Goal: Task Accomplishment & Management: Use online tool/utility

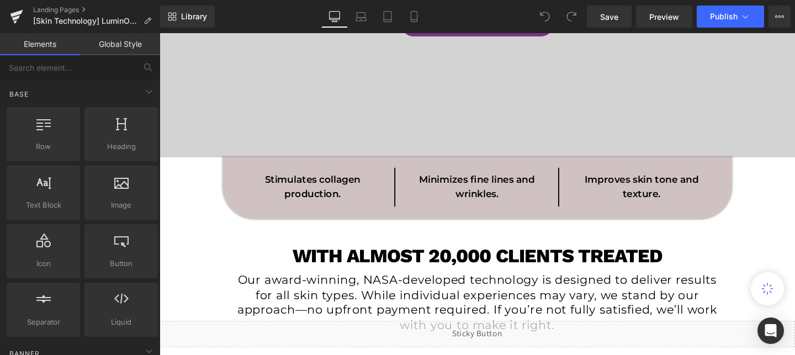
scroll to position [239, 0]
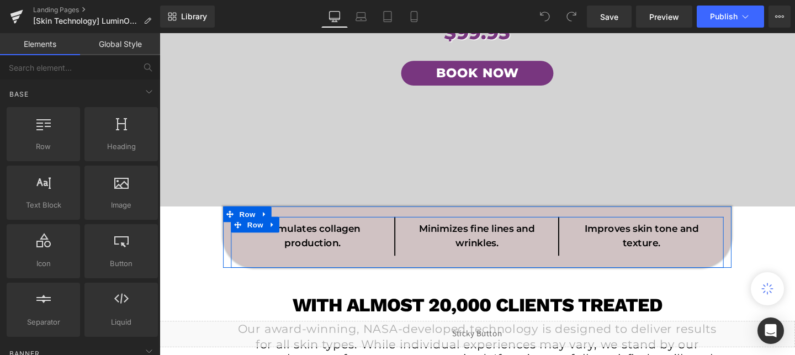
click at [388, 269] on div "Stimulates collagen production. Text Block Row Minimizes fine lines and wrinkle…" at bounding box center [494, 253] width 518 height 54
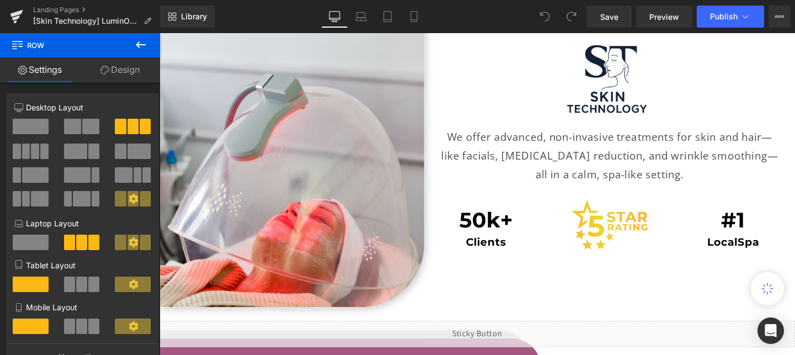
scroll to position [2001, 0]
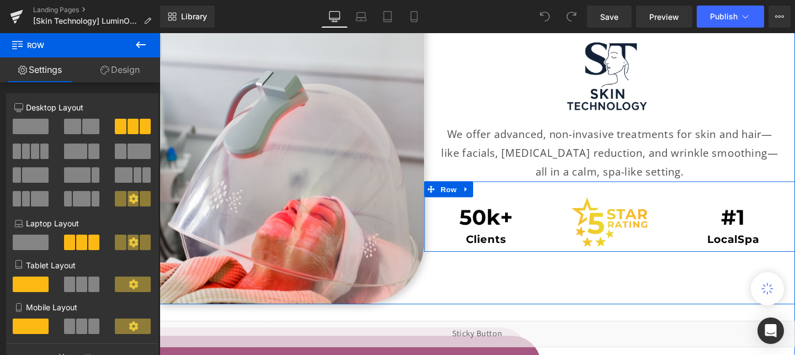
click at [572, 205] on div "Image" at bounding box center [633, 231] width 130 height 52
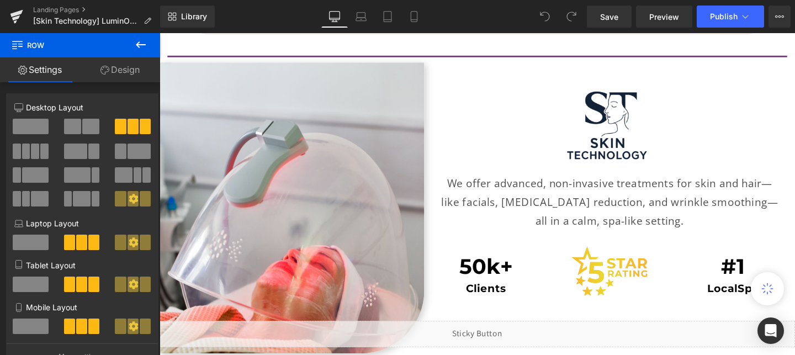
scroll to position [1847, 0]
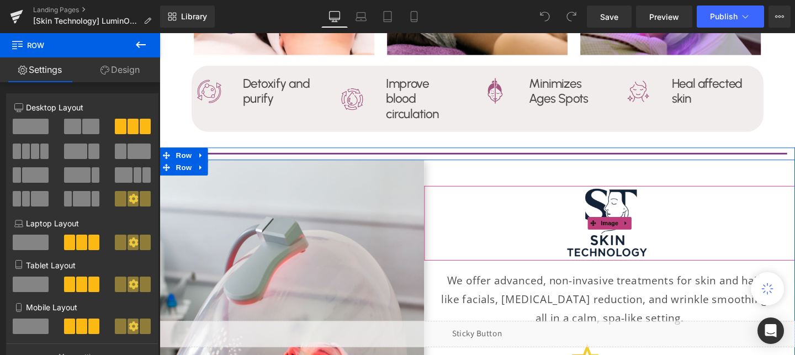
click at [593, 175] on div "Image We offer advanced, non-invasive treatments for skin and hair—like facials…" at bounding box center [633, 291] width 390 height 251
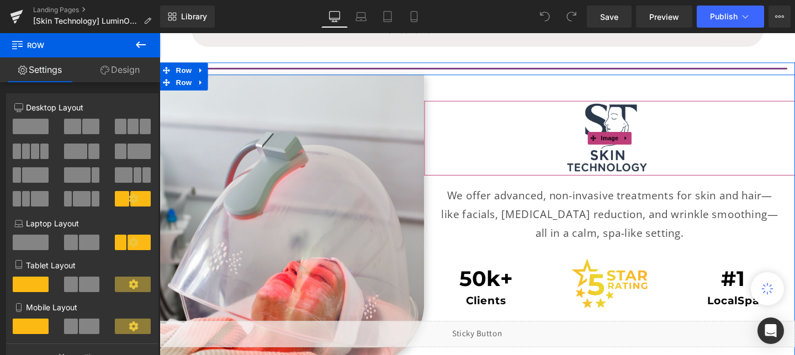
scroll to position [1938, 0]
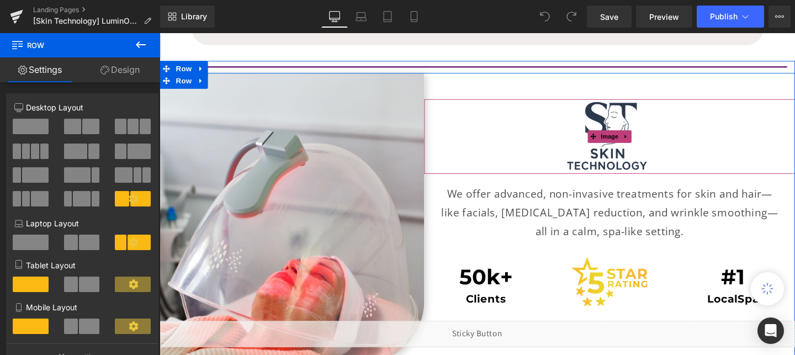
click at [642, 112] on img at bounding box center [632, 142] width 117 height 78
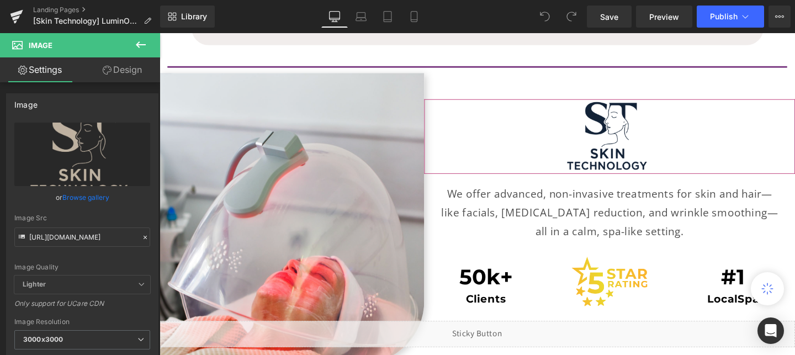
click at [118, 71] on link "Design" at bounding box center [122, 69] width 80 height 25
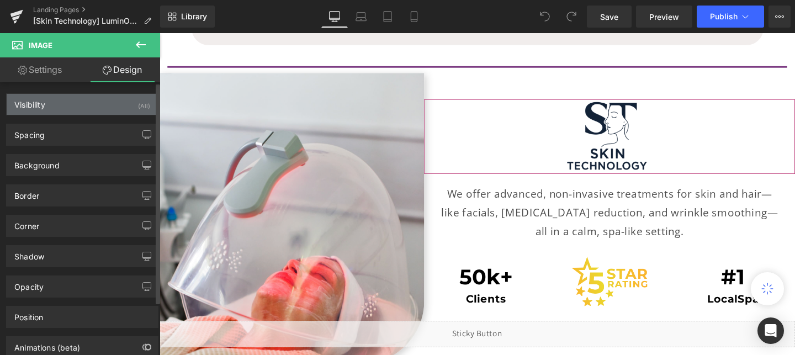
click at [103, 98] on div "Visibility (All)" at bounding box center [82, 104] width 151 height 21
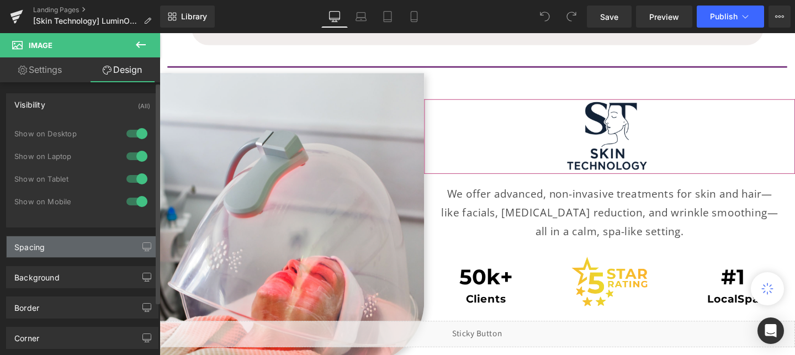
click at [59, 253] on div "Spacing" at bounding box center [82, 246] width 151 height 21
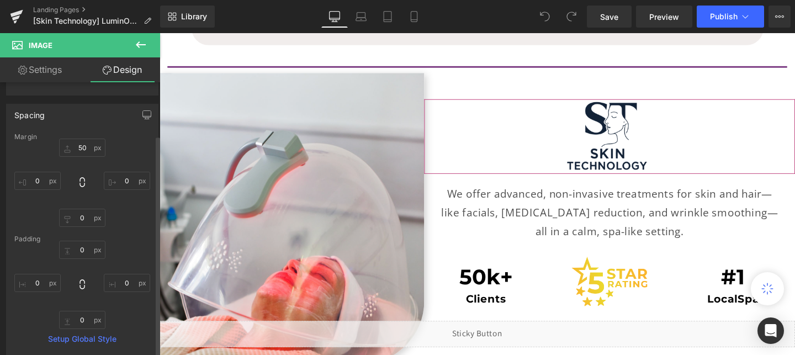
scroll to position [134, 0]
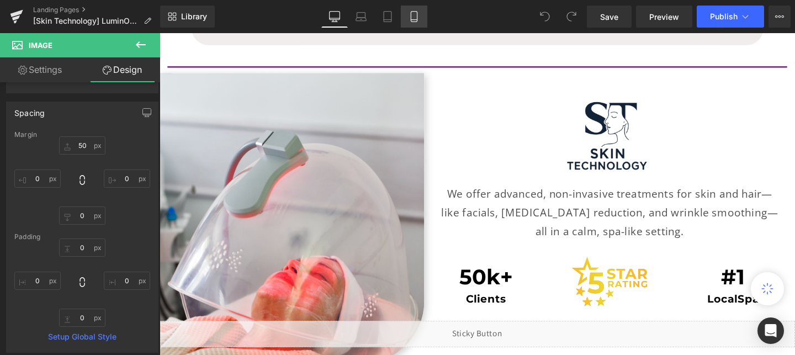
click at [419, 14] on icon at bounding box center [414, 16] width 11 height 11
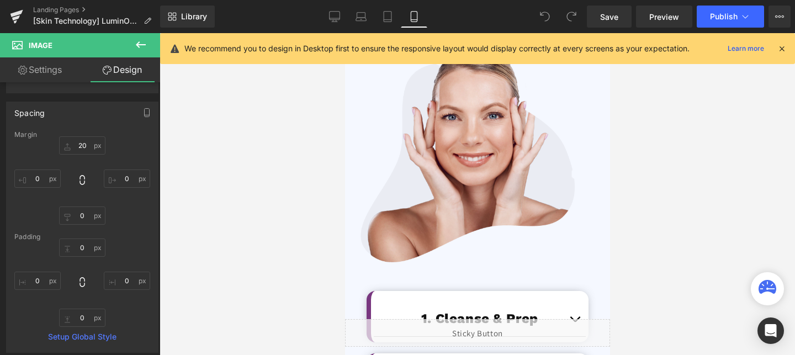
scroll to position [2522, 0]
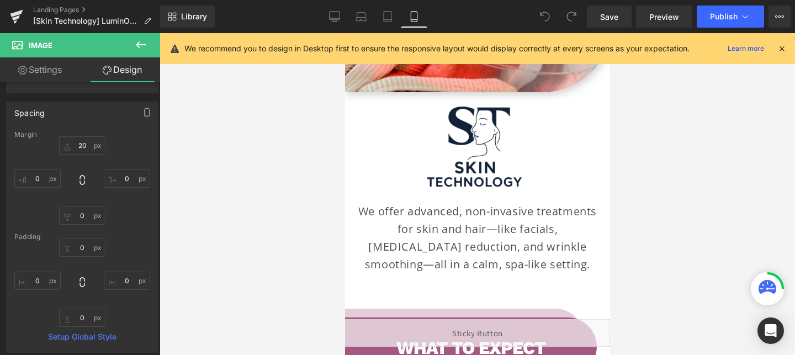
click at [473, 234] on p "We offer advanced, non-invasive treatments for skin and hair—like facials, cell…" at bounding box center [477, 238] width 243 height 71
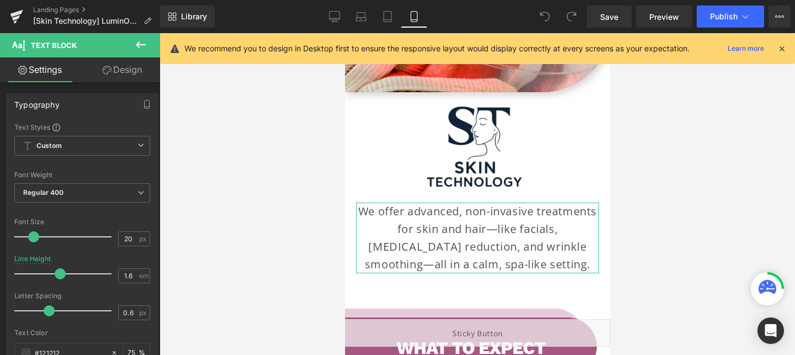
click at [126, 67] on link "Design" at bounding box center [122, 69] width 80 height 25
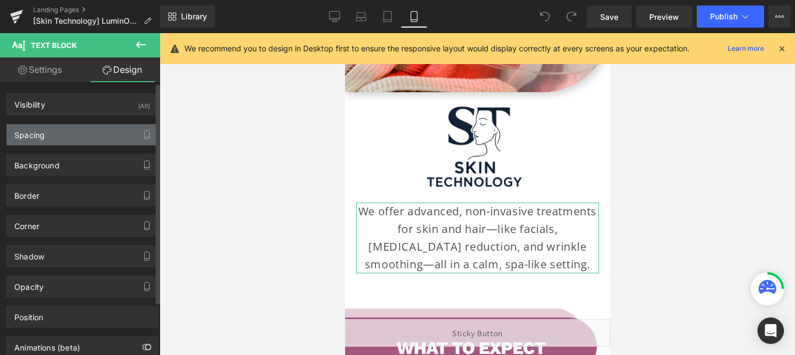
click at [58, 138] on div "Spacing" at bounding box center [82, 134] width 151 height 21
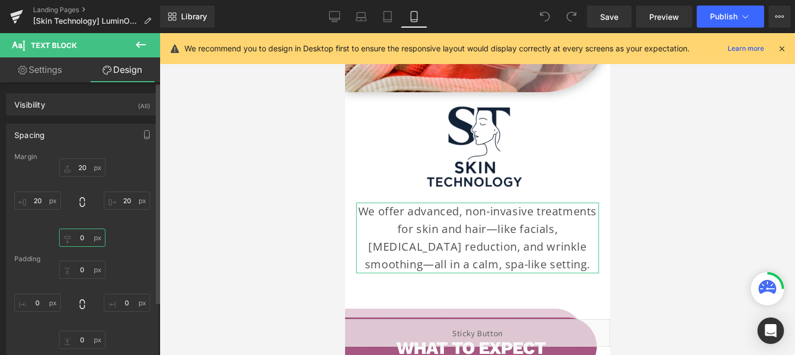
click at [82, 238] on input "0" at bounding box center [82, 238] width 46 height 18
type input "50"
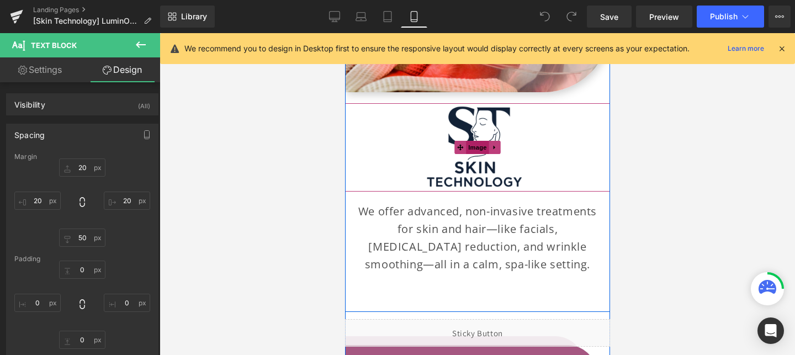
click at [485, 141] on span "Image" at bounding box center [477, 147] width 23 height 13
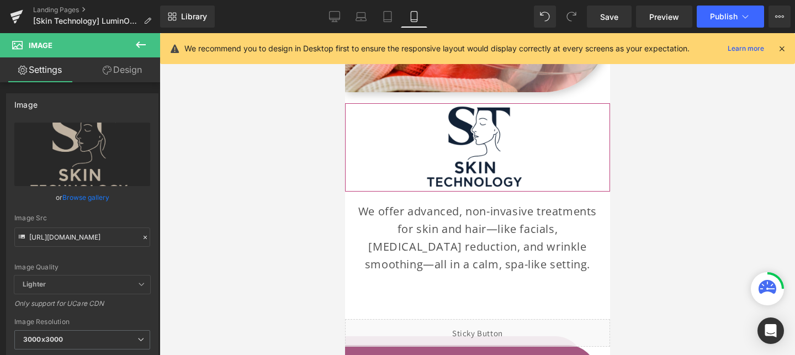
click at [121, 63] on link "Design" at bounding box center [122, 69] width 80 height 25
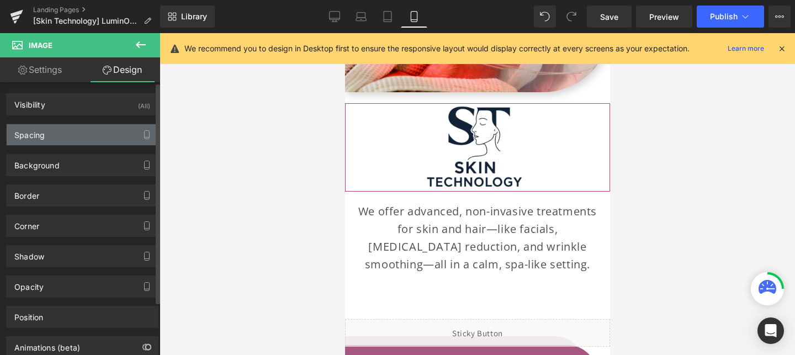
click at [54, 140] on div "Spacing" at bounding box center [82, 134] width 151 height 21
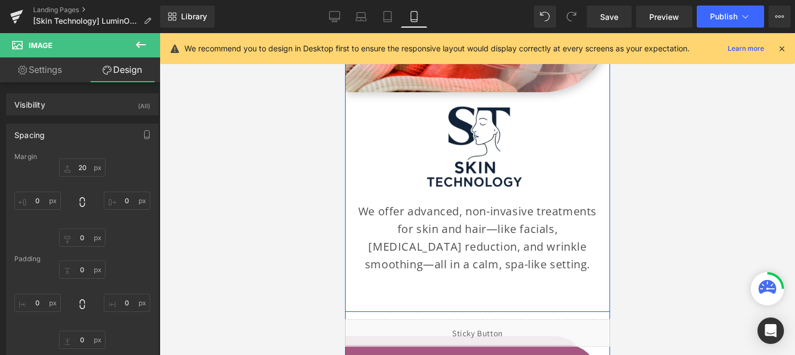
click at [520, 279] on div "Image We offer advanced, non-invasive treatments for skin and hair—like facials…" at bounding box center [477, 196] width 265 height 209
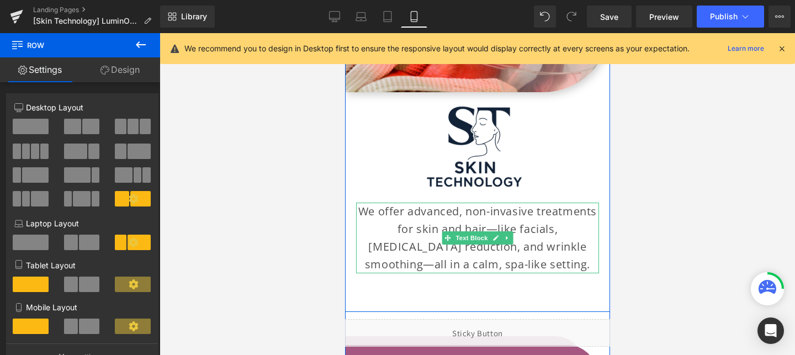
click at [490, 241] on p "We offer advanced, non-invasive treatments for skin and hair—like facials, cell…" at bounding box center [477, 238] width 243 height 71
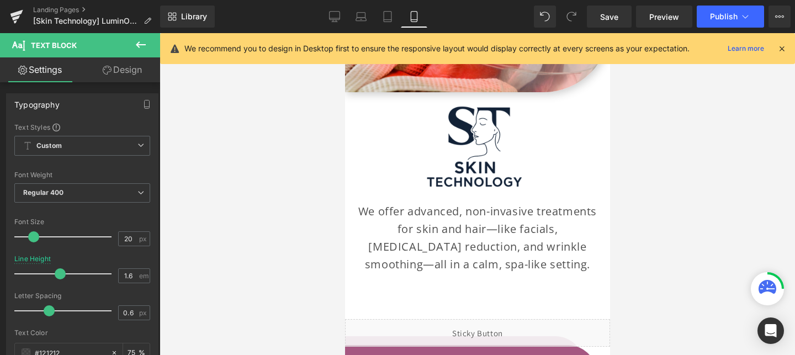
click at [110, 66] on link "Design" at bounding box center [122, 69] width 80 height 25
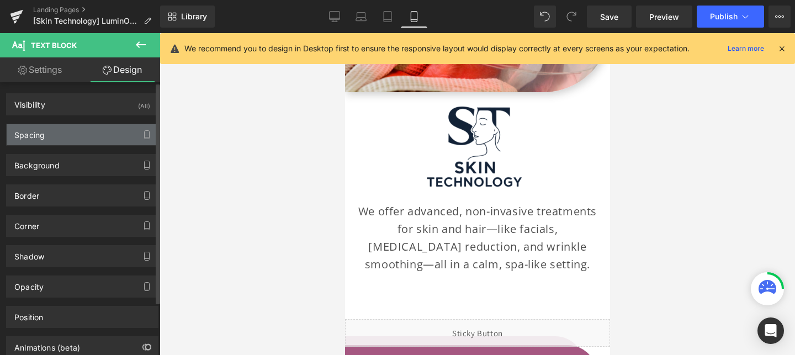
click at [76, 131] on div "Spacing" at bounding box center [82, 134] width 151 height 21
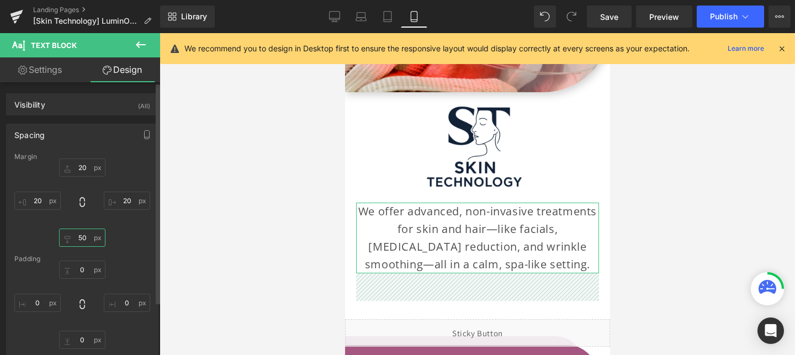
click at [82, 238] on input "50" at bounding box center [82, 238] width 46 height 18
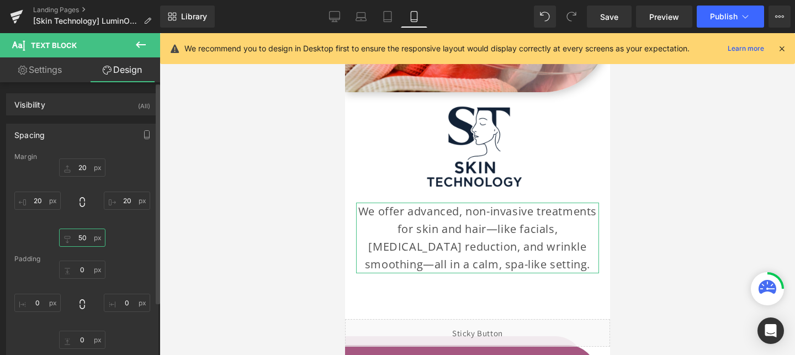
type input "0"
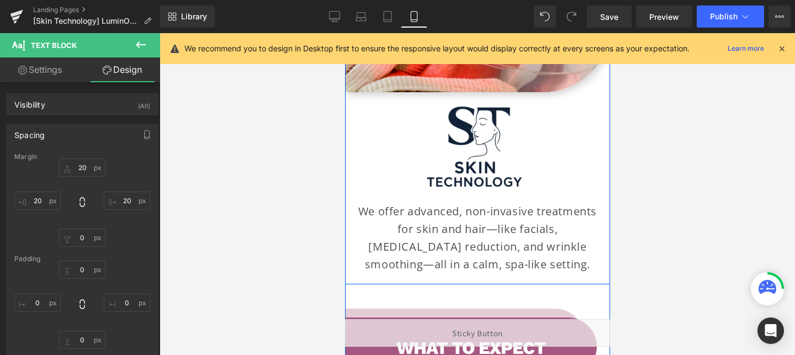
click at [504, 260] on div "Image Image We offer advanced, non-invasive treatments for skin and hair—like f…" at bounding box center [477, 43] width 265 height 483
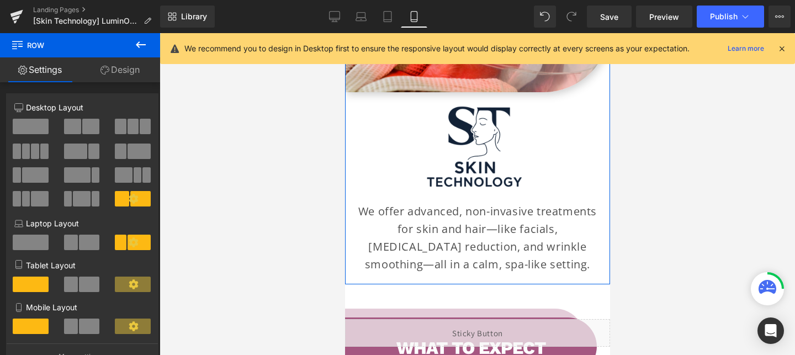
click at [128, 65] on link "Design" at bounding box center [120, 69] width 80 height 25
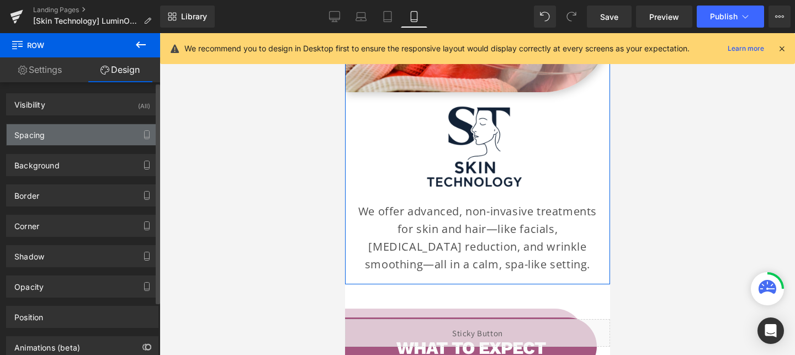
click at [66, 135] on div "Spacing" at bounding box center [82, 134] width 151 height 21
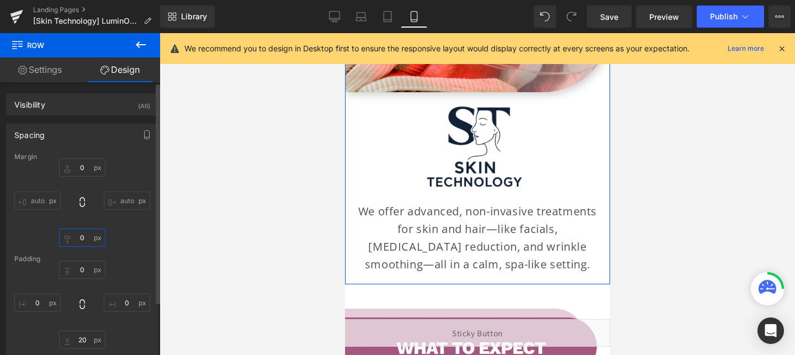
click at [83, 234] on input "0" at bounding box center [82, 238] width 46 height 18
type input "20"
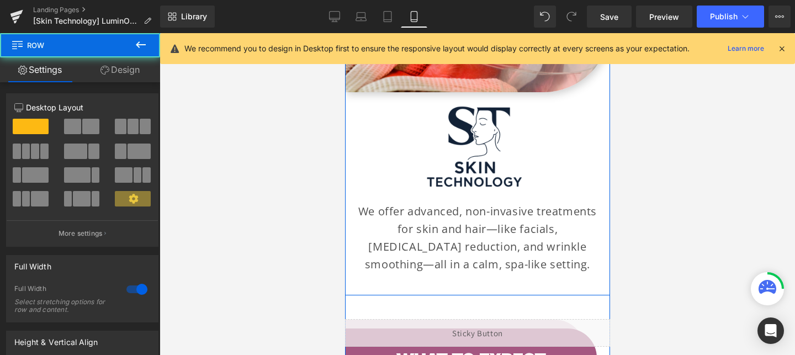
drag, startPoint x: 472, startPoint y: 277, endPoint x: 473, endPoint y: 267, distance: 10.6
click at [473, 267] on div "Image Image We offer advanced, non-invasive treatments for skin and hair—like f…" at bounding box center [477, 43] width 265 height 505
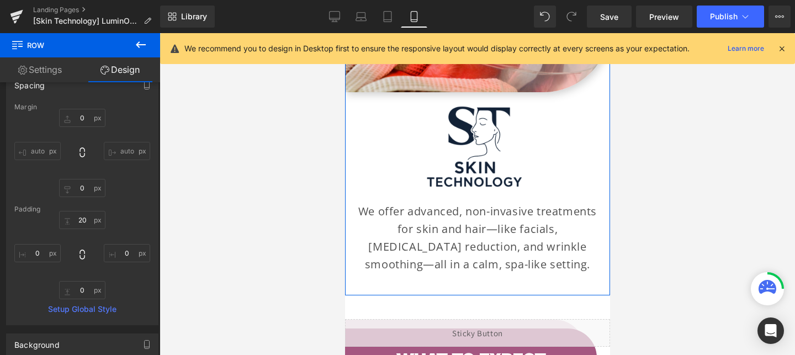
scroll to position [51, 0]
click at [76, 223] on input "20" at bounding box center [82, 219] width 46 height 18
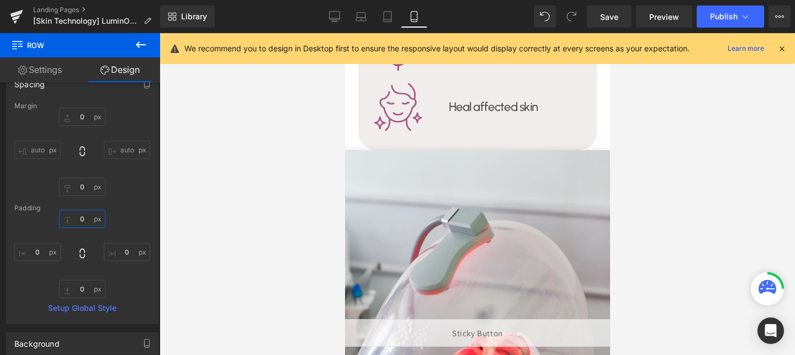
scroll to position [2146, 0]
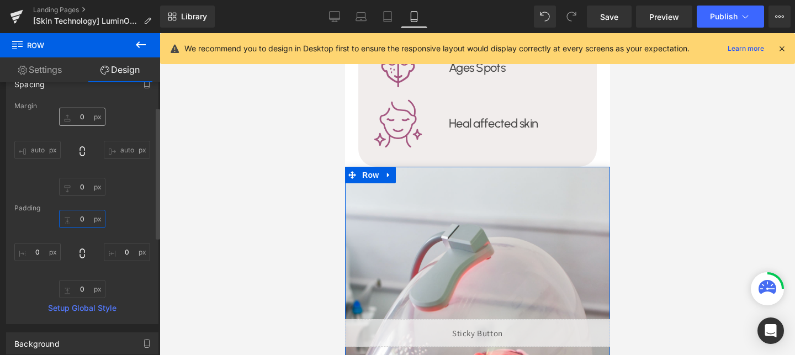
type input "0"
click at [76, 117] on input "0" at bounding box center [82, 117] width 46 height 18
type input "20"
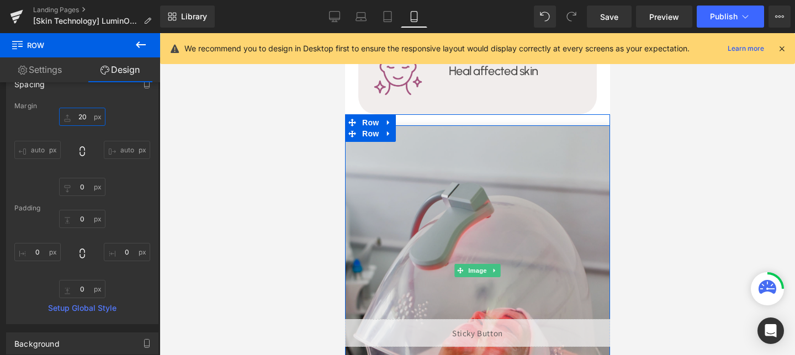
scroll to position [2195, 0]
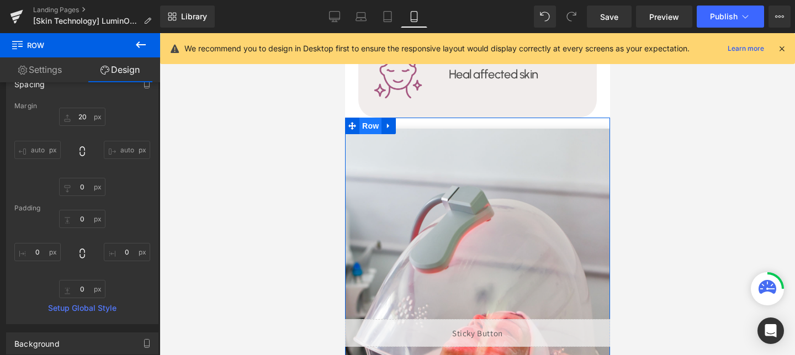
click at [370, 118] on span "Row" at bounding box center [370, 126] width 22 height 17
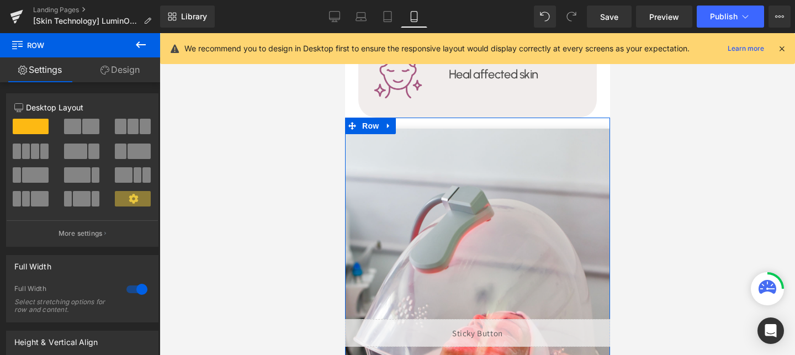
click at [121, 76] on link "Design" at bounding box center [120, 69] width 80 height 25
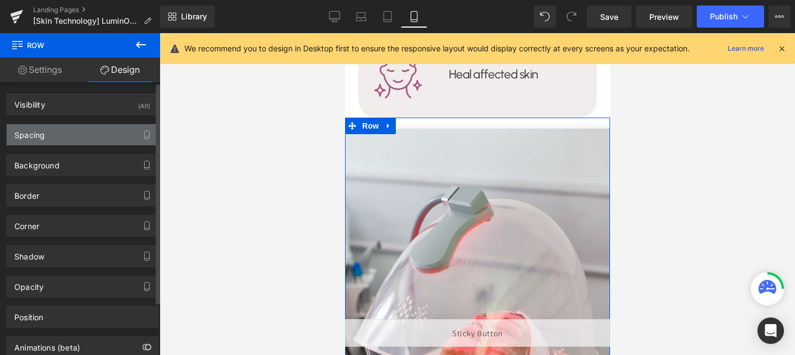
click at [86, 127] on div "Spacing" at bounding box center [82, 134] width 151 height 21
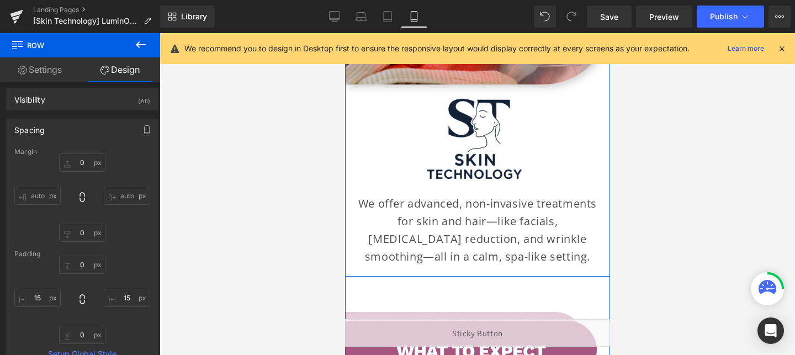
scroll to position [2530, 0]
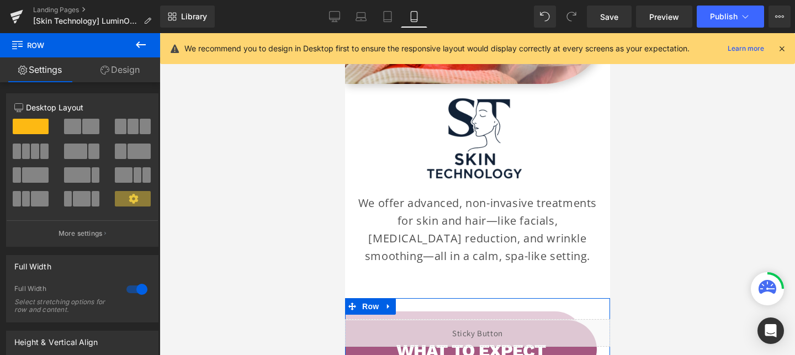
click at [120, 68] on link "Design" at bounding box center [120, 69] width 80 height 25
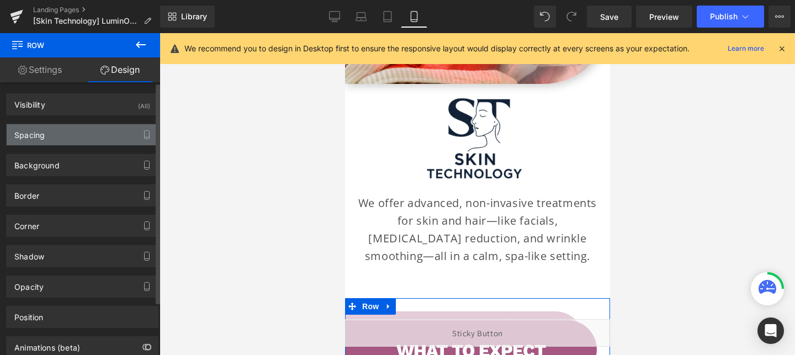
click at [73, 137] on div "Spacing" at bounding box center [82, 134] width 151 height 21
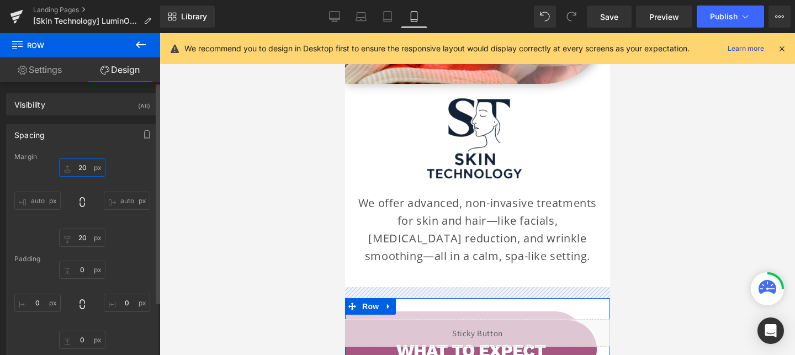
click at [82, 162] on input "20" at bounding box center [82, 167] width 46 height 18
type input "0"
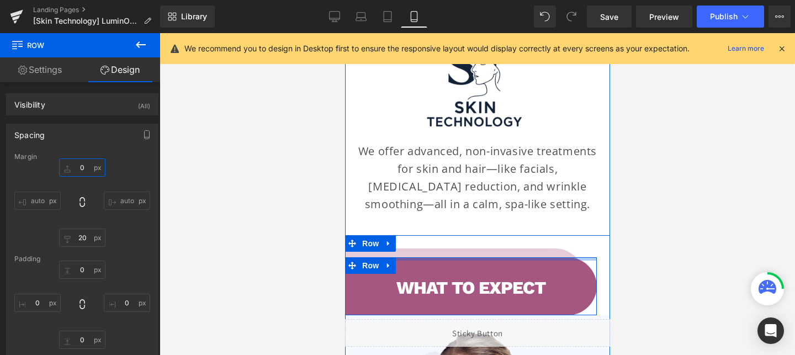
scroll to position [2602, 0]
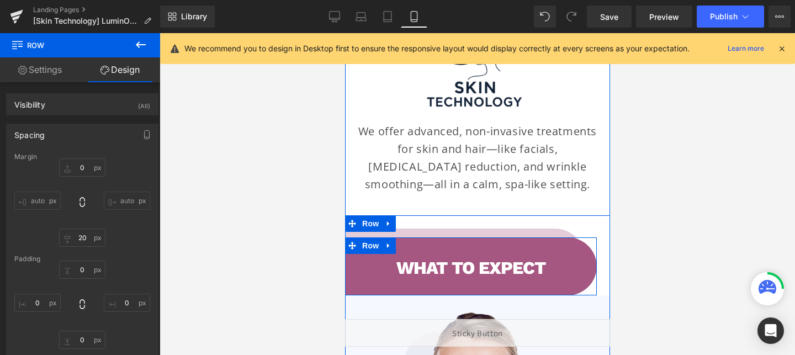
click at [463, 241] on div "what to expect Heading" at bounding box center [471, 268] width 252 height 54
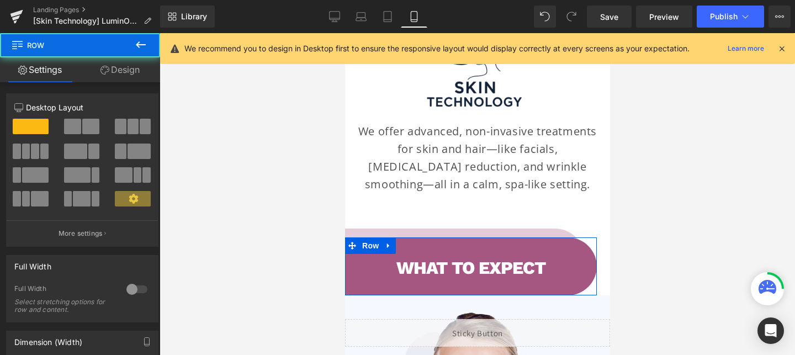
click at [121, 67] on link "Design" at bounding box center [120, 69] width 80 height 25
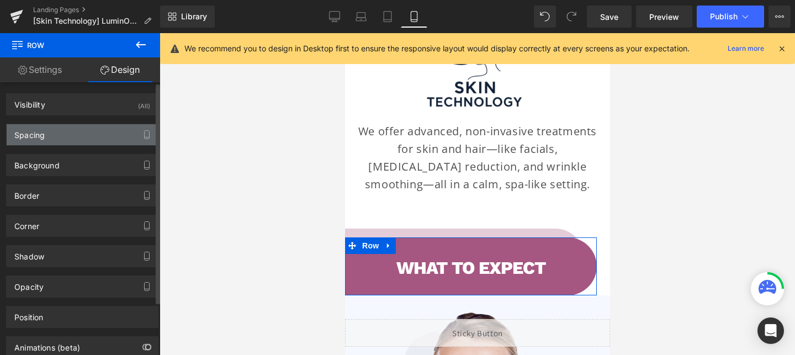
click at [58, 130] on div "Spacing" at bounding box center [82, 134] width 151 height 21
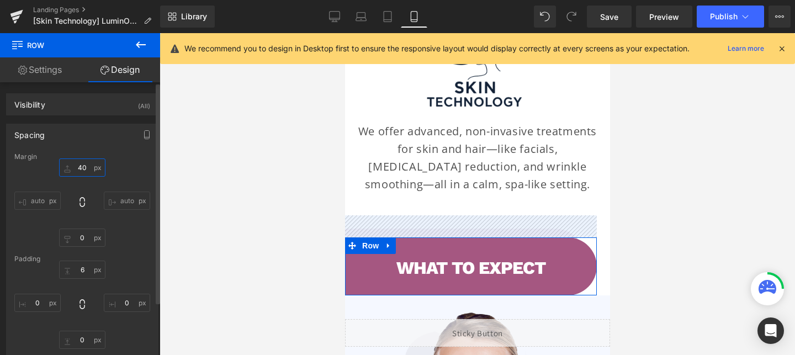
click at [84, 167] on input "40" at bounding box center [82, 167] width 46 height 18
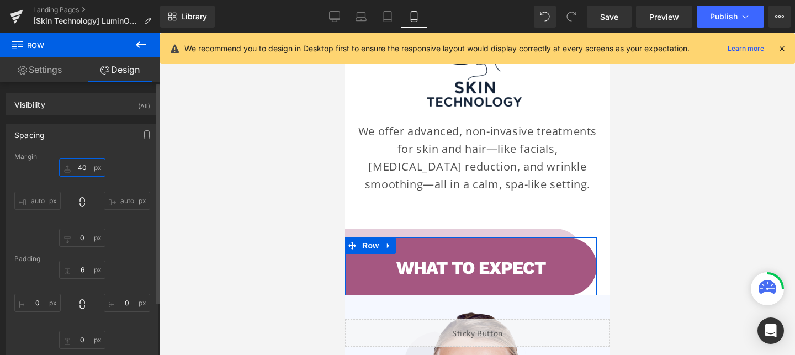
type input "0"
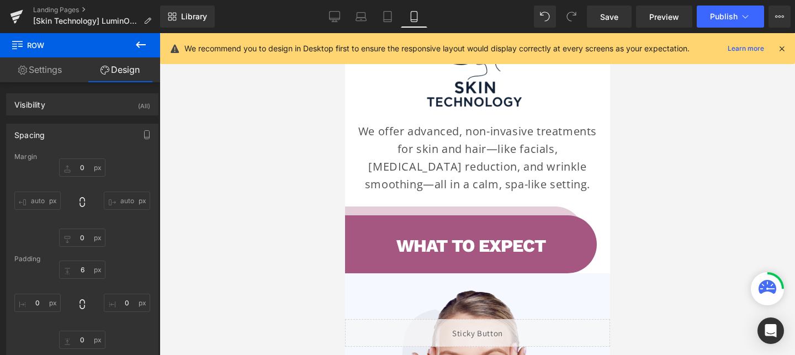
click at [208, 248] on div at bounding box center [478, 194] width 636 height 322
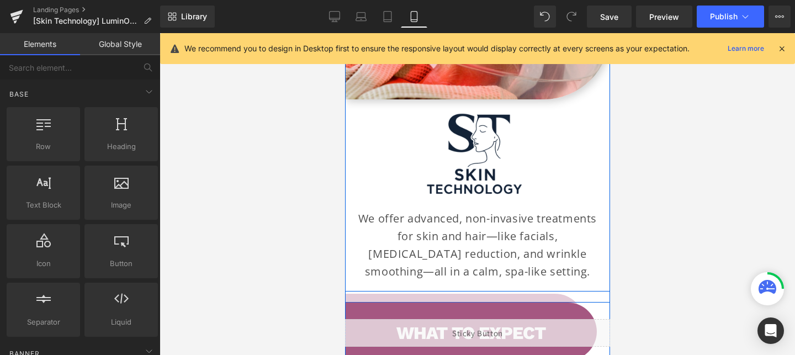
scroll to position [2508, 0]
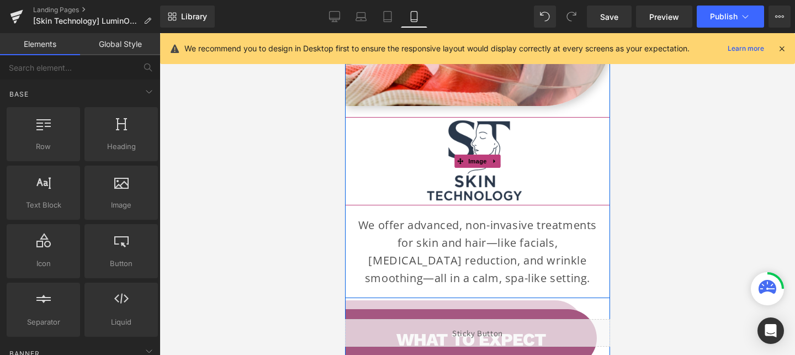
click at [479, 117] on img at bounding box center [477, 161] width 133 height 88
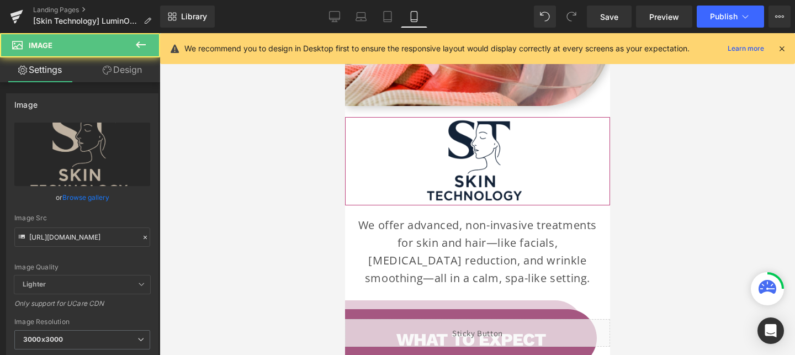
click at [125, 69] on link "Design" at bounding box center [122, 69] width 80 height 25
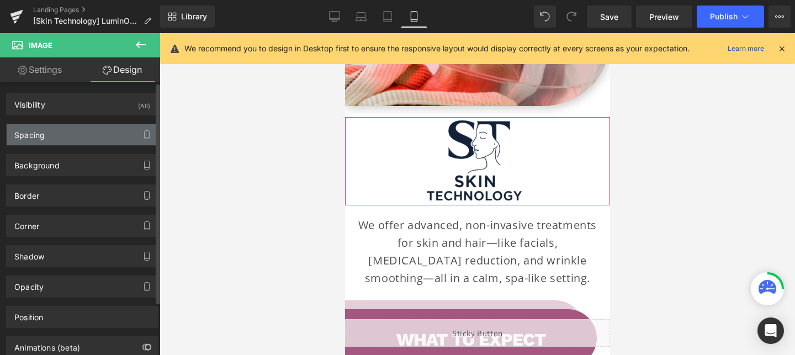
click at [83, 140] on div "Spacing" at bounding box center [82, 134] width 151 height 21
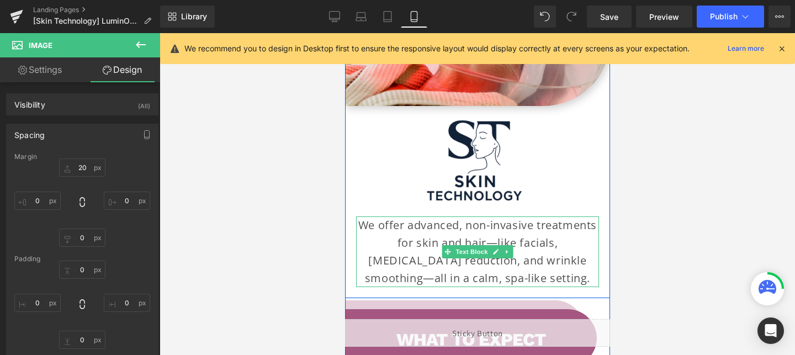
click at [497, 261] on p "We offer advanced, non-invasive treatments for skin and hair—like facials, cell…" at bounding box center [477, 251] width 243 height 71
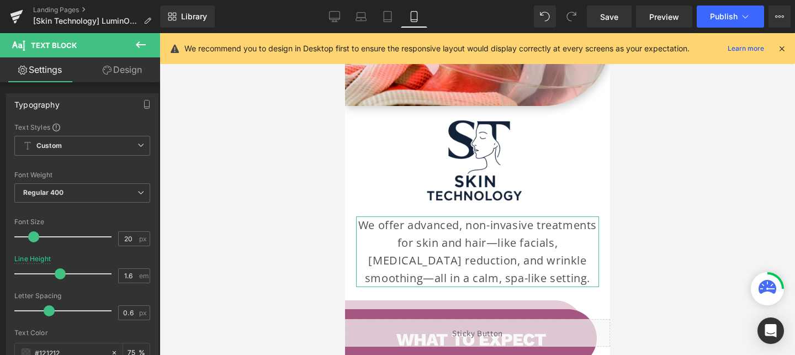
click at [112, 65] on link "Design" at bounding box center [122, 69] width 80 height 25
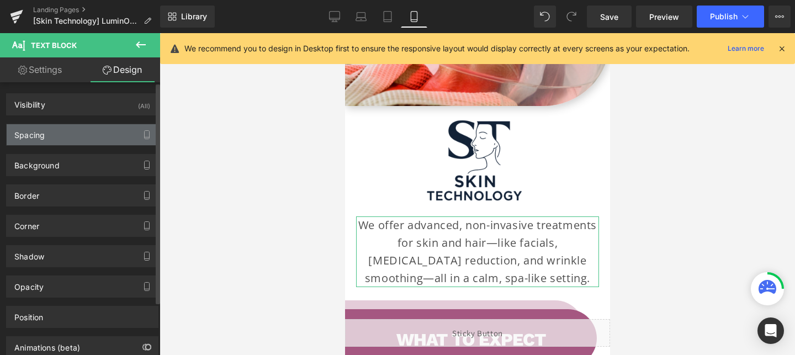
click at [65, 126] on div "Spacing" at bounding box center [82, 134] width 151 height 21
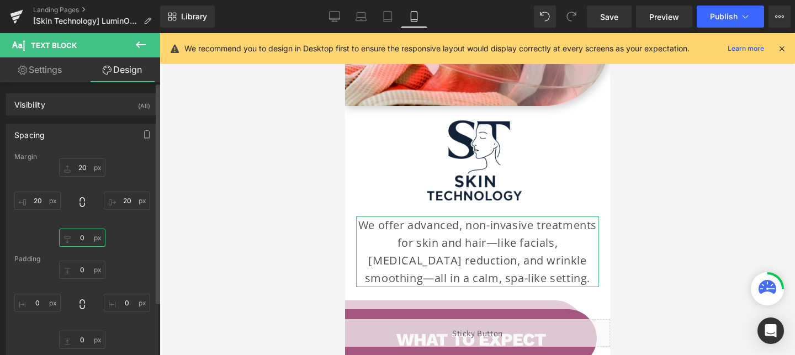
click at [81, 239] on input "0" at bounding box center [82, 238] width 46 height 18
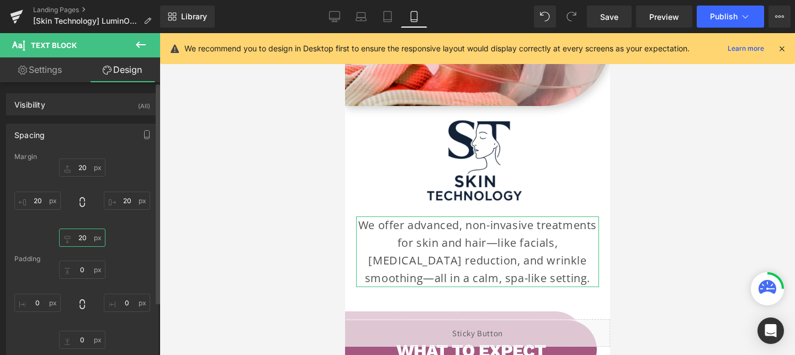
type input "2"
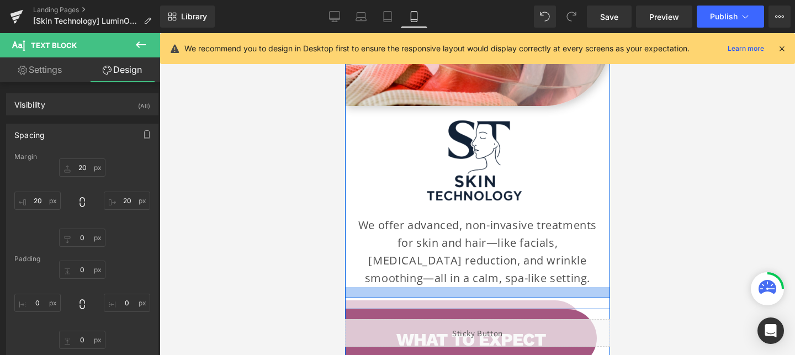
click at [567, 287] on div at bounding box center [477, 292] width 265 height 11
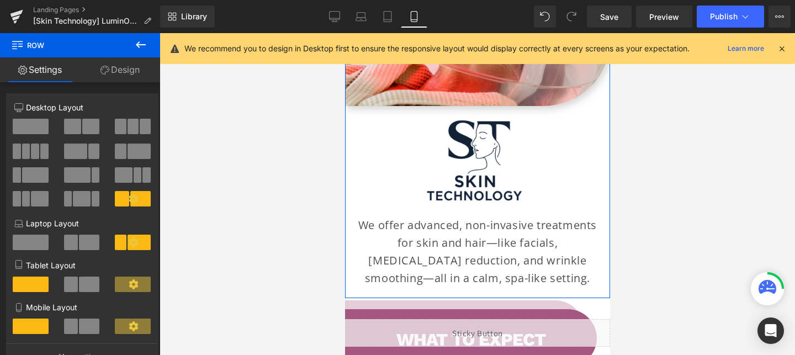
click at [122, 73] on link "Design" at bounding box center [120, 69] width 80 height 25
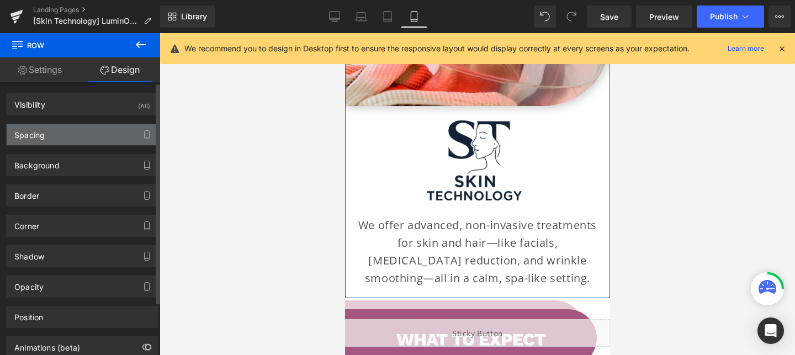
click at [67, 139] on div "Spacing" at bounding box center [82, 134] width 151 height 21
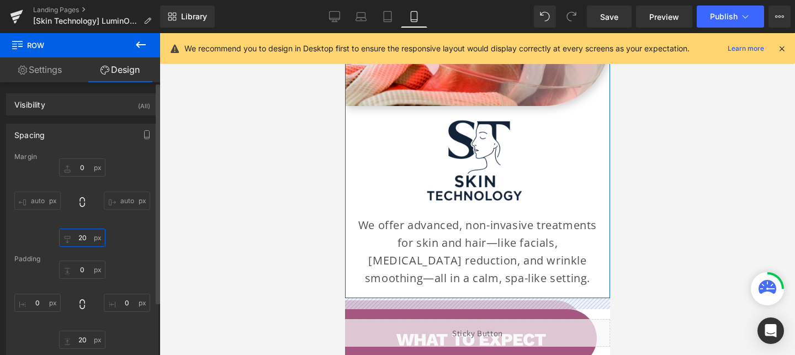
click at [91, 232] on input "text" at bounding box center [82, 238] width 46 height 18
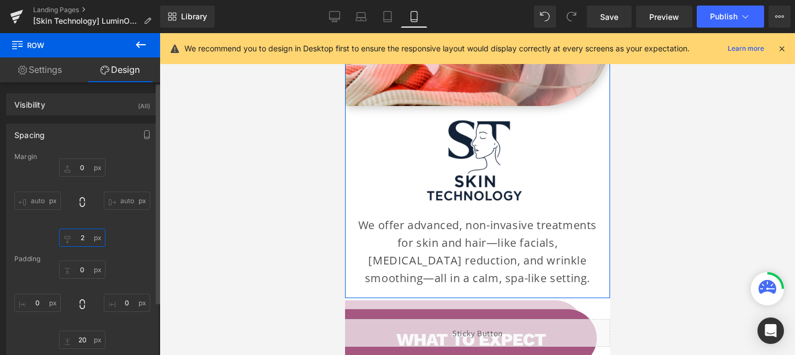
type input "25"
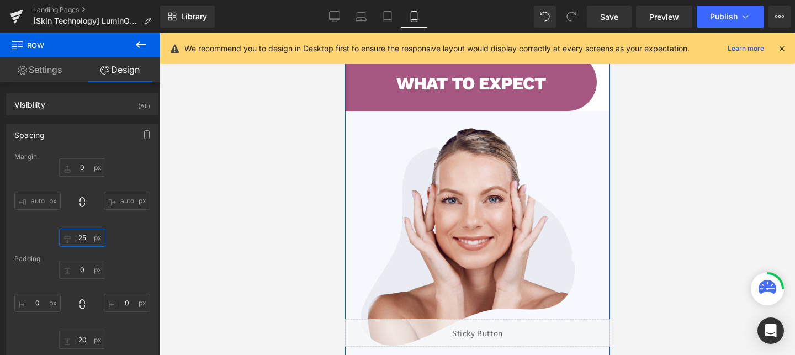
scroll to position [2767, 0]
click at [494, 146] on div at bounding box center [477, 235] width 265 height 225
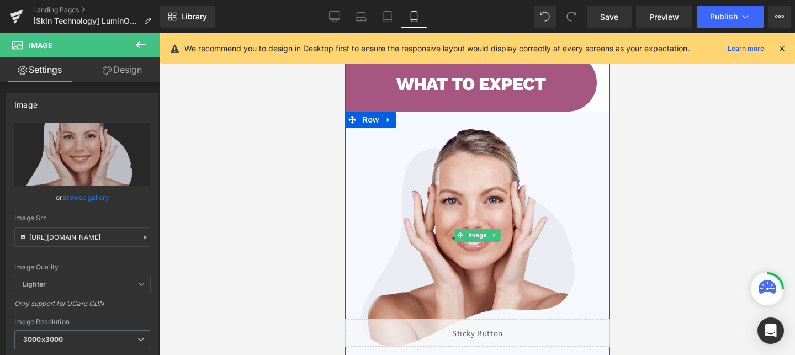
click at [494, 146] on div at bounding box center [477, 235] width 265 height 225
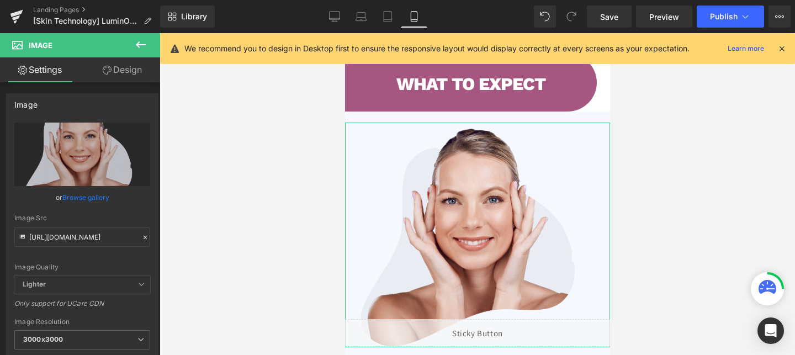
click at [121, 75] on link "Design" at bounding box center [122, 69] width 80 height 25
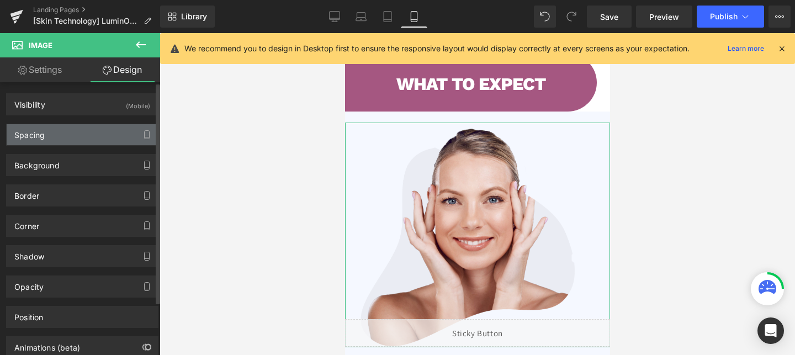
click at [86, 132] on div "Spacing" at bounding box center [82, 134] width 151 height 21
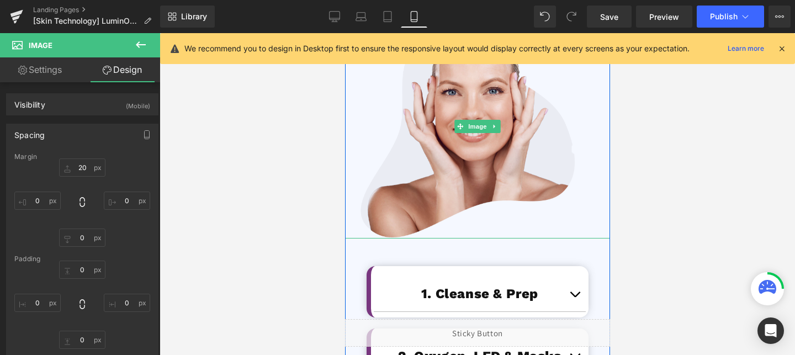
scroll to position [2899, 0]
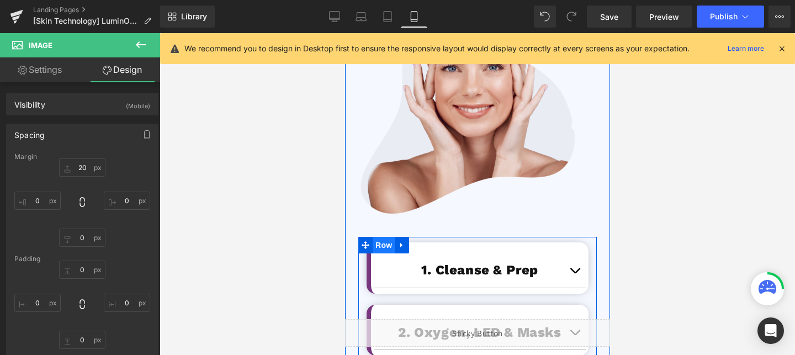
click at [390, 237] on span "Row" at bounding box center [383, 245] width 22 height 17
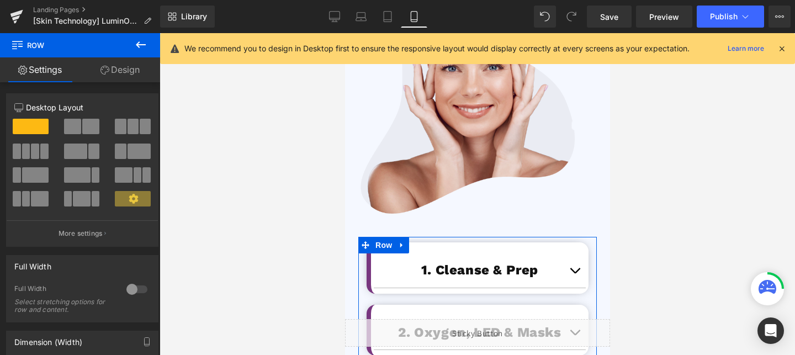
click at [119, 64] on link "Design" at bounding box center [120, 69] width 80 height 25
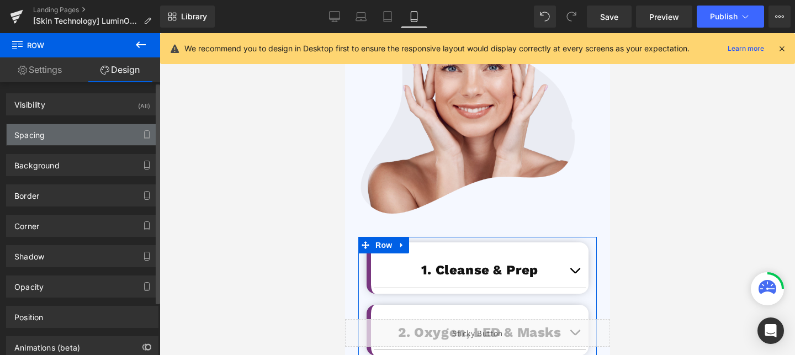
click at [81, 133] on div "Spacing" at bounding box center [82, 134] width 151 height 21
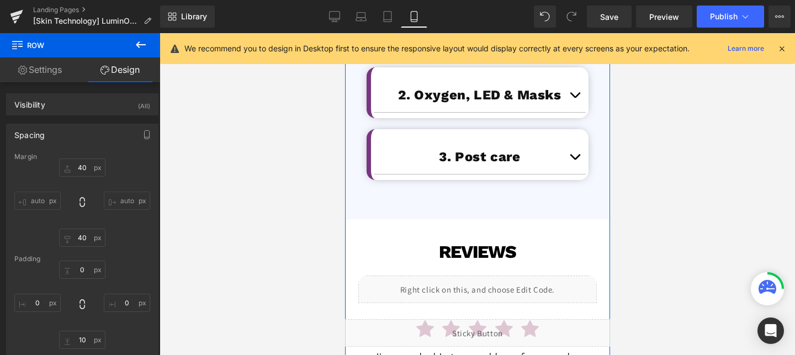
scroll to position [3137, 0]
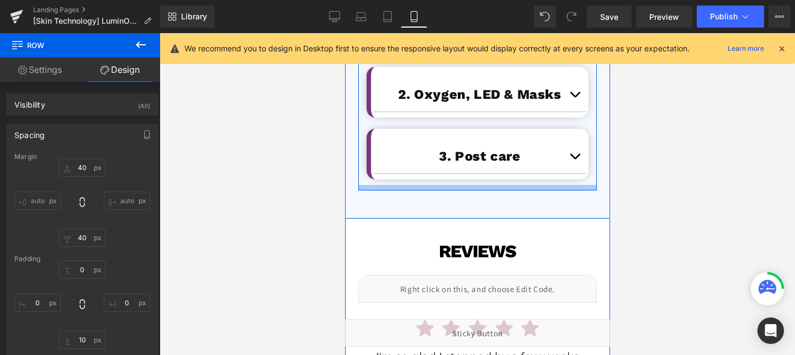
click at [500, 185] on div at bounding box center [477, 188] width 239 height 6
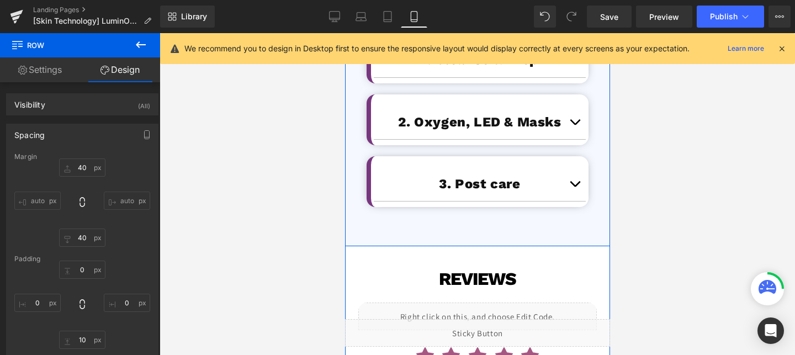
scroll to position [3144, 0]
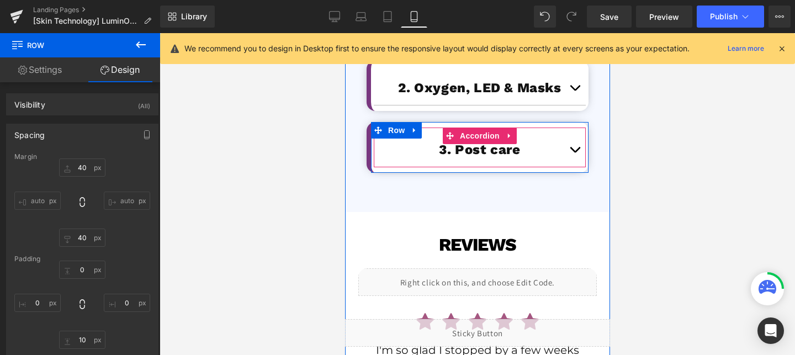
click at [420, 147] on div "3. Post care Heading" at bounding box center [479, 150] width 212 height 34
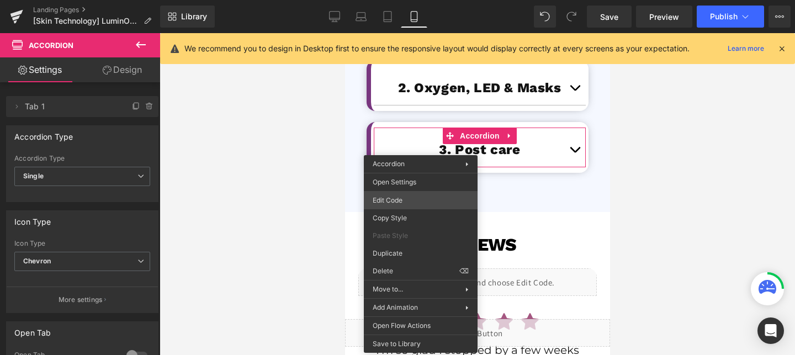
click at [409, 0] on div "Row You are previewing how the will restyle your page. You can not edit Element…" at bounding box center [397, 0] width 795 height 0
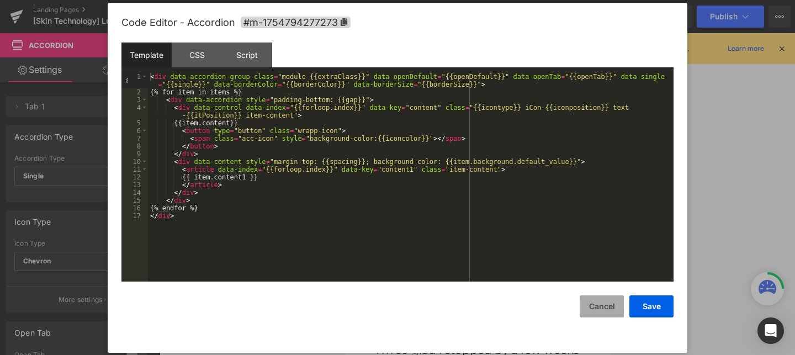
click at [600, 315] on button "Cancel" at bounding box center [602, 306] width 44 height 22
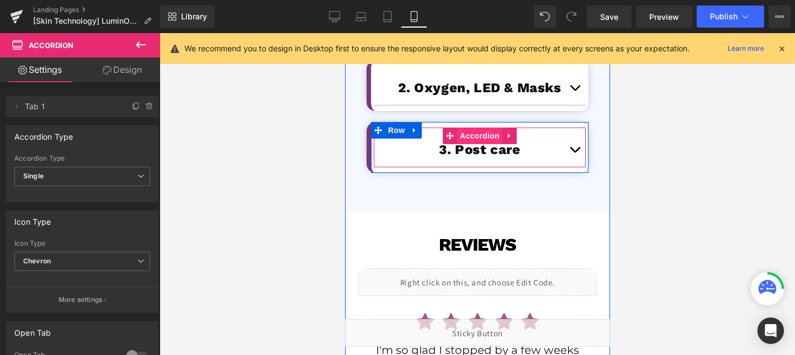
click at [476, 128] on span "Accordion" at bounding box center [479, 136] width 45 height 17
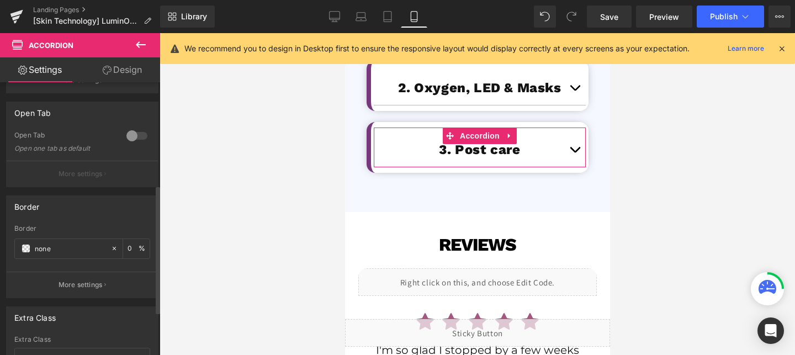
scroll to position [223, 0]
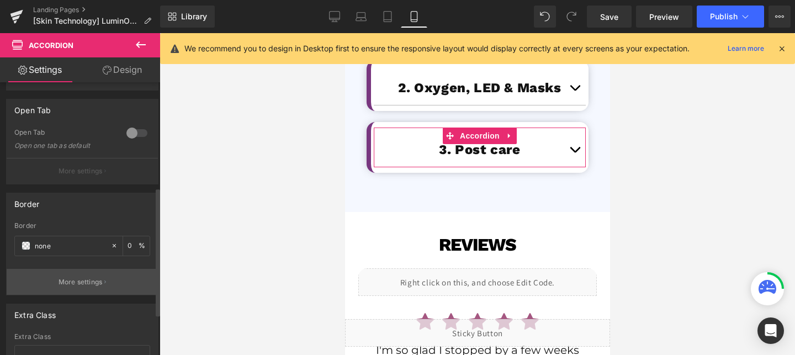
click at [93, 273] on button "More settings" at bounding box center [82, 282] width 151 height 26
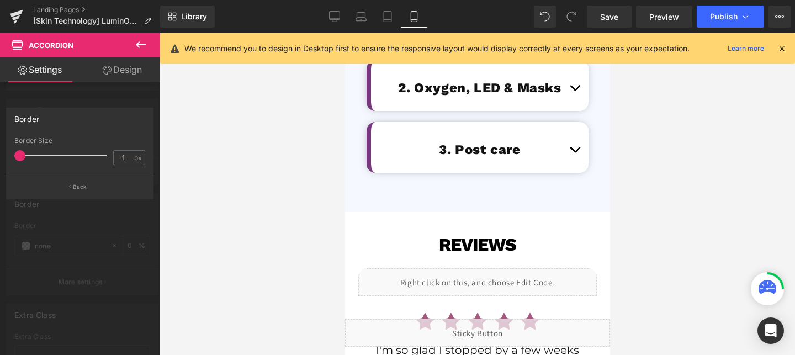
drag, startPoint x: 28, startPoint y: 154, endPoint x: 3, endPoint y: 154, distance: 24.9
click at [3, 154] on div "Border 1px Border Size 1 px Back" at bounding box center [80, 149] width 160 height 100
click at [60, 189] on button "Back" at bounding box center [79, 186] width 147 height 25
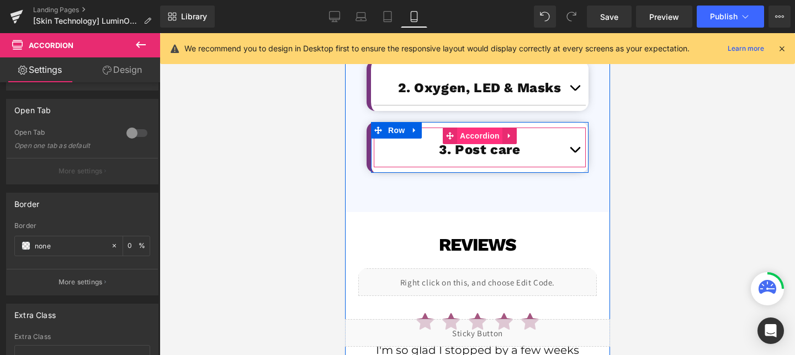
click at [466, 128] on span "Accordion" at bounding box center [479, 136] width 45 height 17
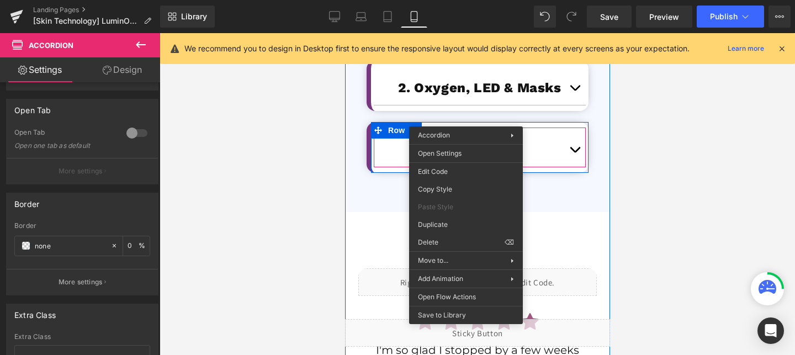
click at [466, 128] on span "Accordion" at bounding box center [479, 136] width 45 height 17
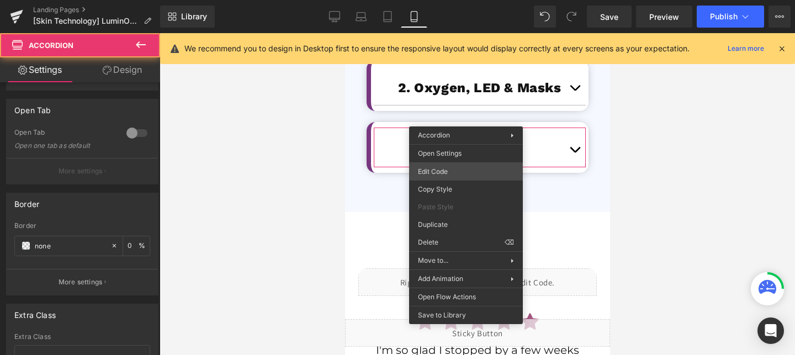
click at [456, 0] on div "Accordion You are previewing how the will restyle your page. You can not edit E…" at bounding box center [397, 0] width 795 height 0
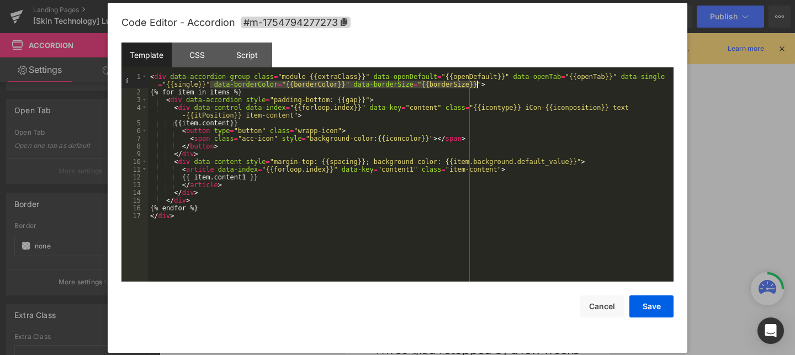
drag, startPoint x: 210, startPoint y: 85, endPoint x: 478, endPoint y: 86, distance: 267.3
click at [478, 86] on div "< div data-accordion-group class = "module {{extraClass}}" data-openDefault = "…" at bounding box center [411, 189] width 526 height 232
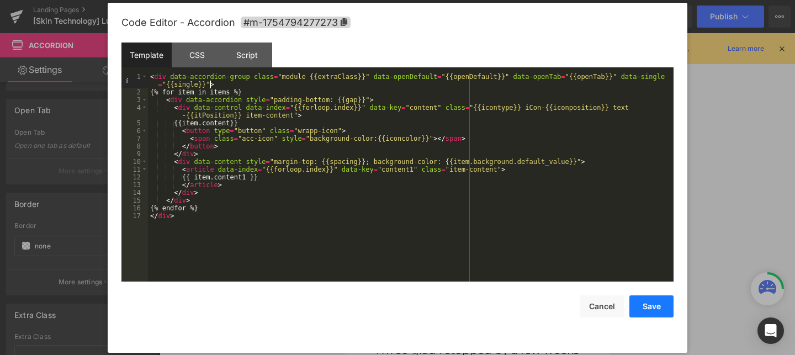
click at [656, 303] on button "Save" at bounding box center [652, 306] width 44 height 22
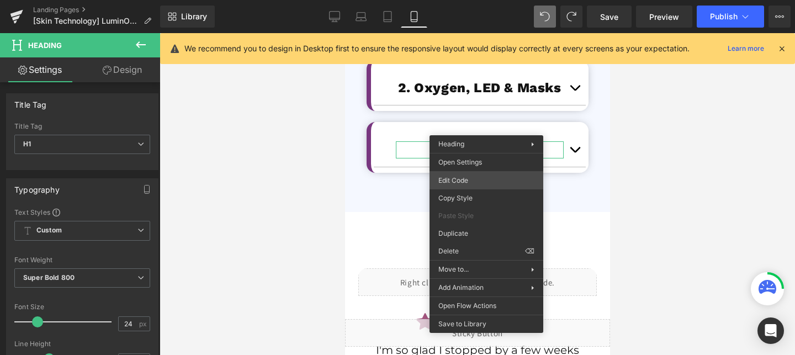
click at [470, 0] on div "Accordion You are previewing how the will restyle your page. You can not edit E…" at bounding box center [397, 0] width 795 height 0
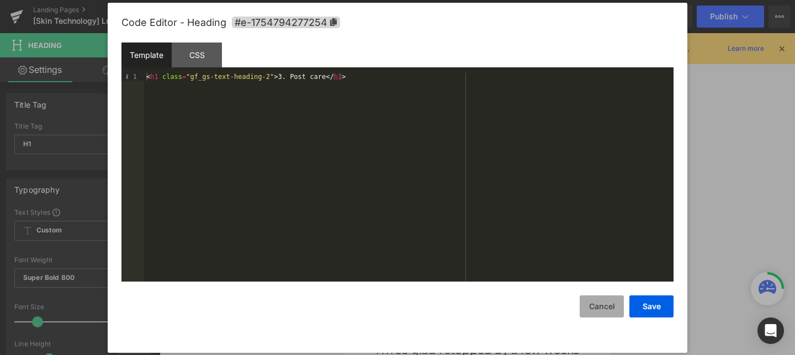
click at [619, 311] on button "Cancel" at bounding box center [602, 306] width 44 height 22
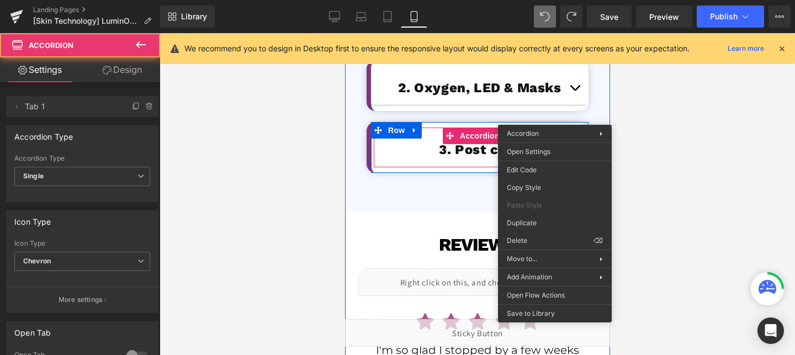
click at [554, 133] on div "3. Post care Heading" at bounding box center [479, 150] width 212 height 34
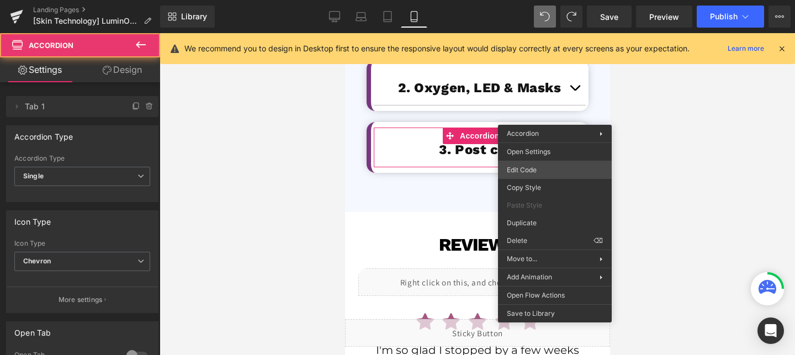
click at [528, 0] on div "Accordion You are previewing how the will restyle your page. You can not edit E…" at bounding box center [397, 0] width 795 height 0
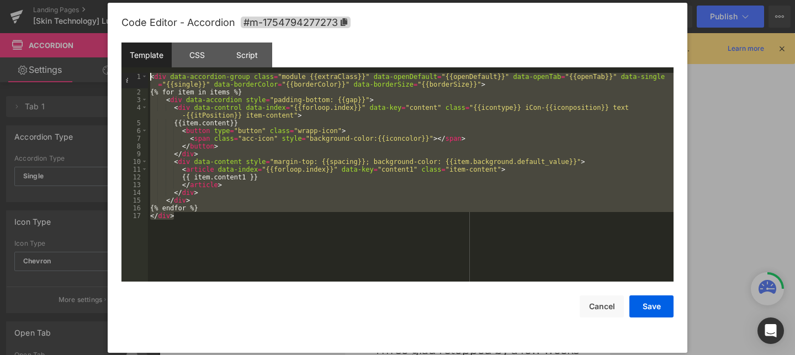
drag, startPoint x: 214, startPoint y: 225, endPoint x: 151, endPoint y: 71, distance: 165.9
click at [151, 71] on div "Template CSS Script Data 1 2 3 4 5 6 7 8 9 10 11 12 13 14 15 16 17 < div data-a…" at bounding box center [397, 162] width 552 height 239
click at [202, 56] on div "CSS" at bounding box center [197, 55] width 50 height 25
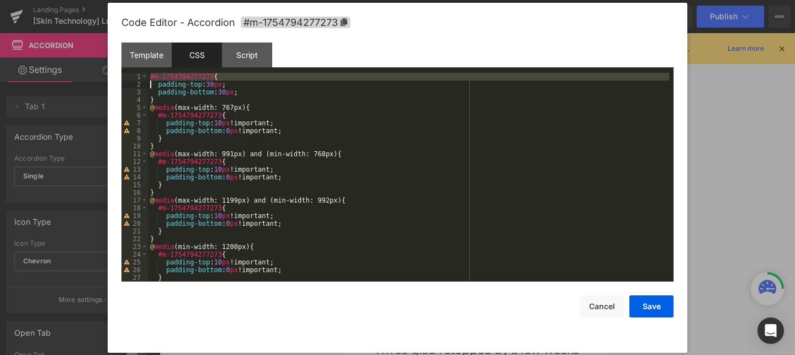
scroll to position [62, 0]
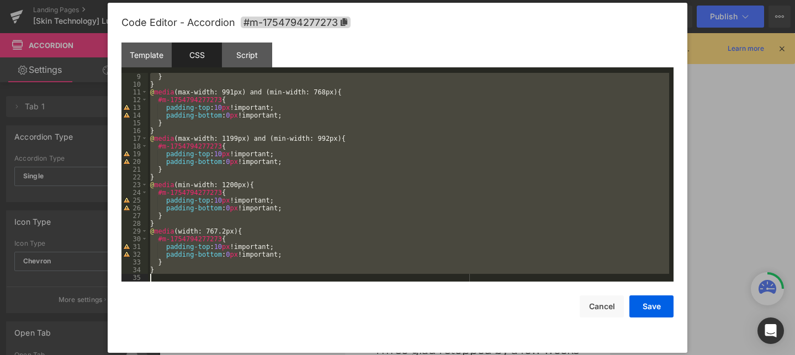
drag, startPoint x: 149, startPoint y: 76, endPoint x: 219, endPoint y: 374, distance: 306.4
click at [219, 355] on html "Accordion You are previewing how the will restyle your page. You can not edit E…" at bounding box center [397, 177] width 795 height 355
click at [250, 47] on div "Script" at bounding box center [247, 55] width 50 height 25
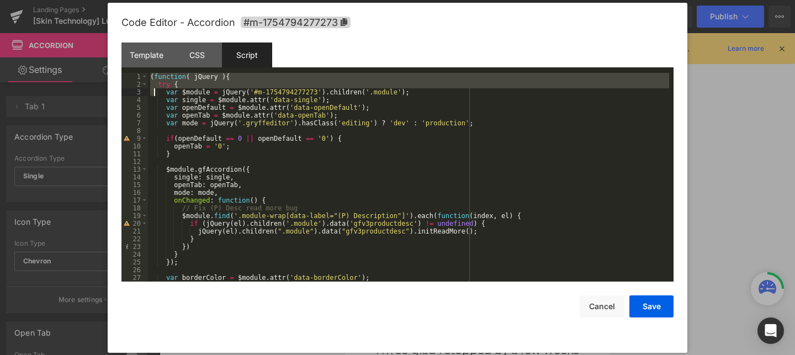
scroll to position [54, 0]
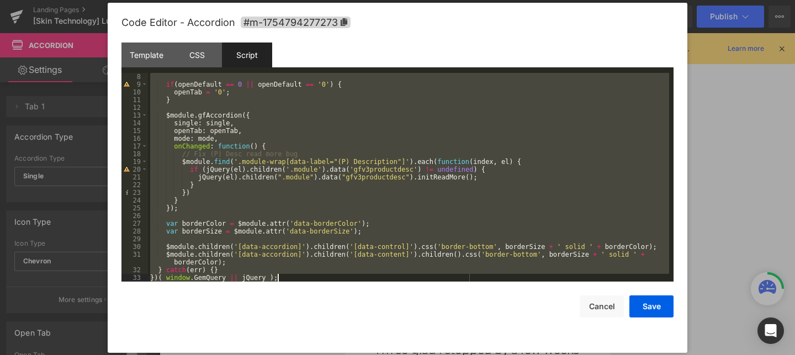
drag, startPoint x: 150, startPoint y: 73, endPoint x: 215, endPoint y: 331, distance: 266.5
click at [215, 331] on div "Code Editor - Accordion #m-1754794277273 Template CSS Script Data 1 2 3 4 5 6 7…" at bounding box center [397, 178] width 552 height 350
click at [596, 312] on button "Cancel" at bounding box center [602, 306] width 44 height 22
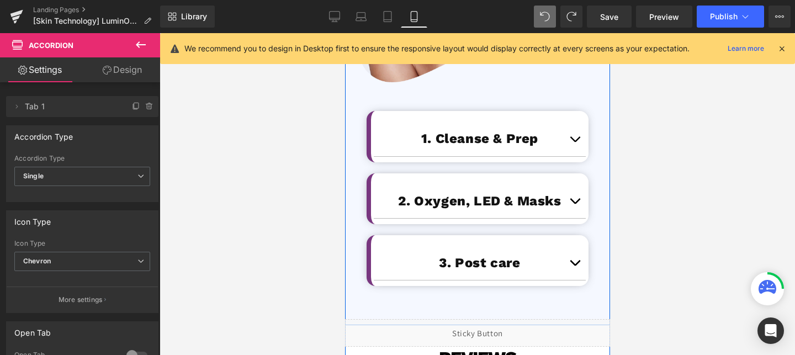
scroll to position [3012, 0]
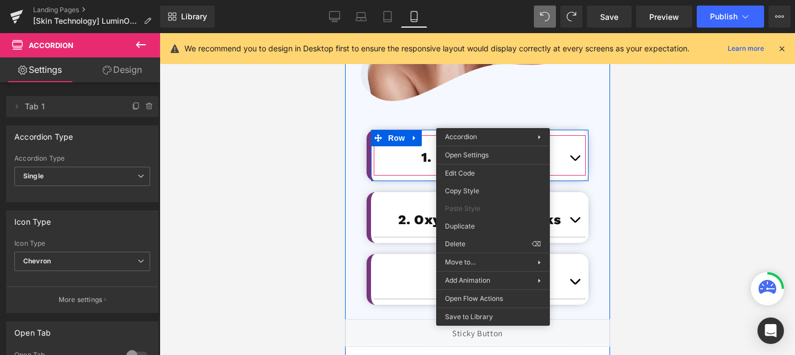
click at [493, 135] on span "Accordion" at bounding box center [479, 143] width 45 height 17
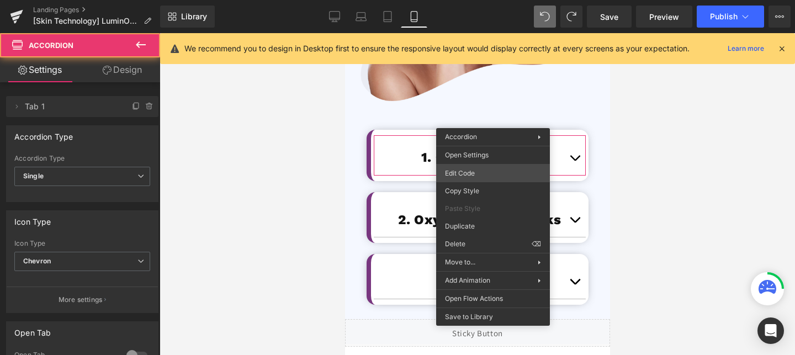
click at [449, 0] on div "Accordion You are previewing how the will restyle your page. You can not edit E…" at bounding box center [397, 0] width 795 height 0
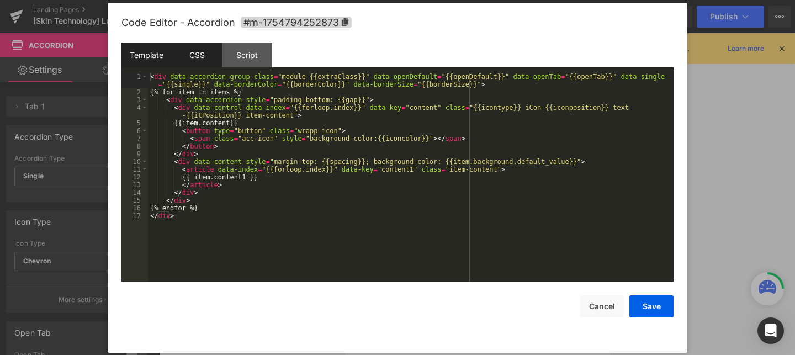
click at [209, 50] on div "CSS" at bounding box center [197, 55] width 50 height 25
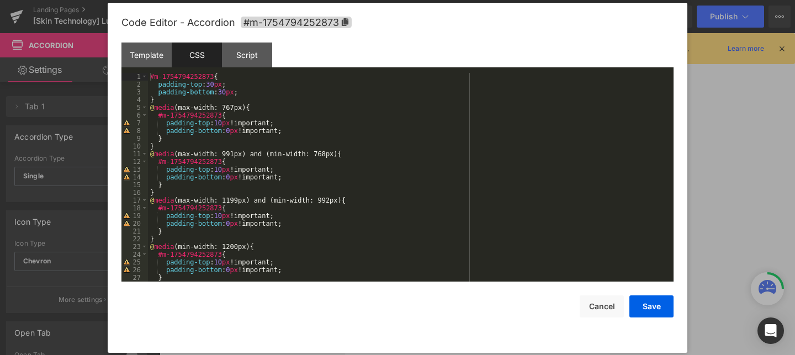
click at [253, 96] on div "#m-1754794252873 { padding-top : 30 px ; padding-bottom : 30 px ; } @ media (ma…" at bounding box center [408, 185] width 521 height 224
click at [162, 99] on div "#m-1754794252873 { padding-top : 30 px ; padding-bottom : 30 px ; } @ media (ma…" at bounding box center [408, 185] width 521 height 224
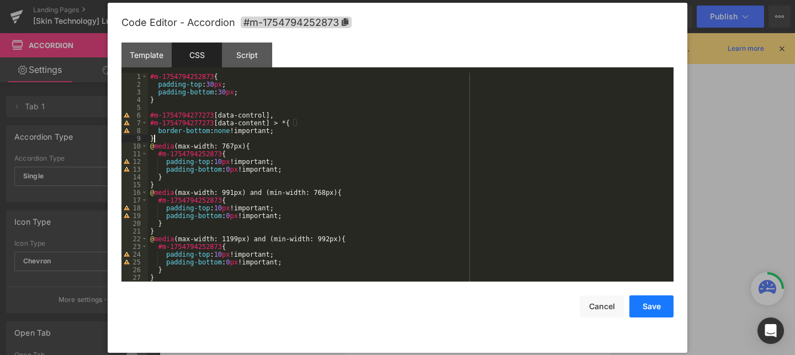
click at [642, 314] on button "Save" at bounding box center [652, 306] width 44 height 22
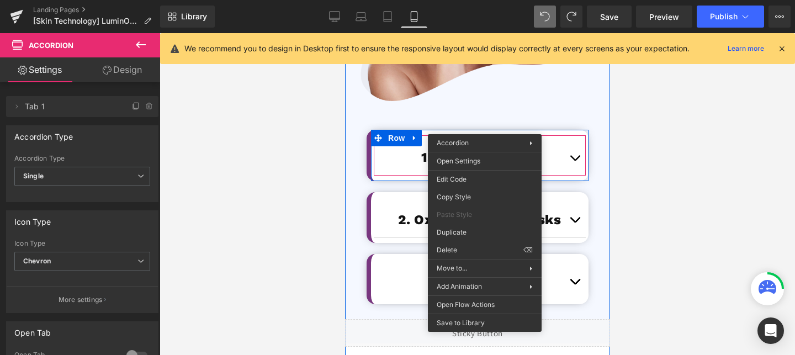
click at [484, 135] on span "Accordion" at bounding box center [479, 143] width 45 height 17
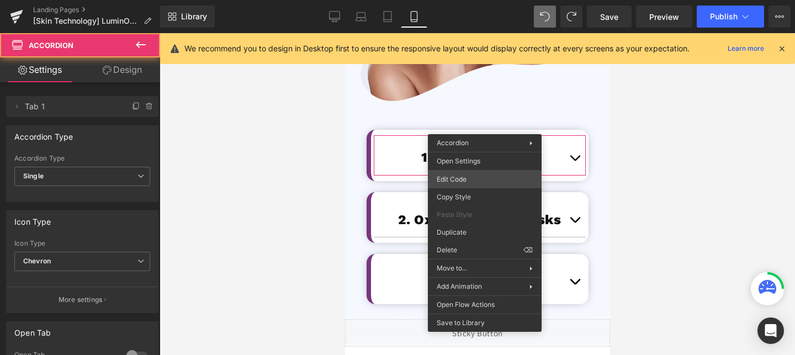
click at [471, 0] on div "Accordion You are previewing how the will restyle your page. You can not edit E…" at bounding box center [397, 0] width 795 height 0
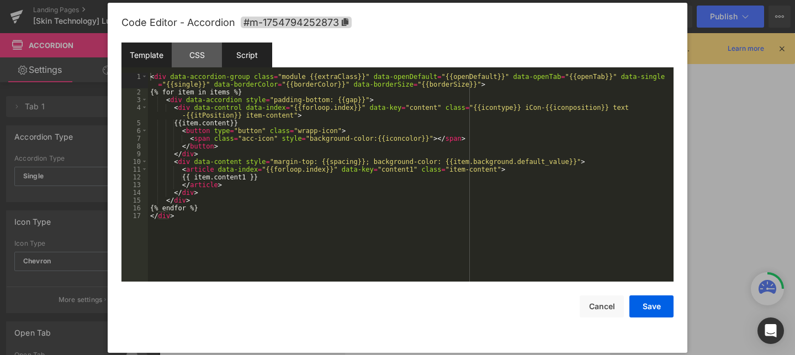
click at [240, 54] on div "Script" at bounding box center [247, 55] width 50 height 25
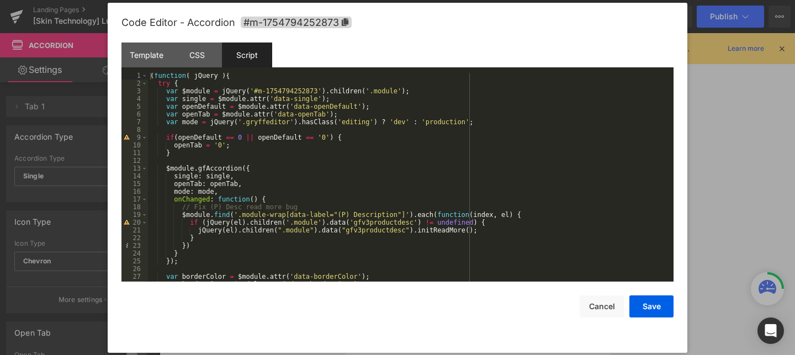
scroll to position [54, 0]
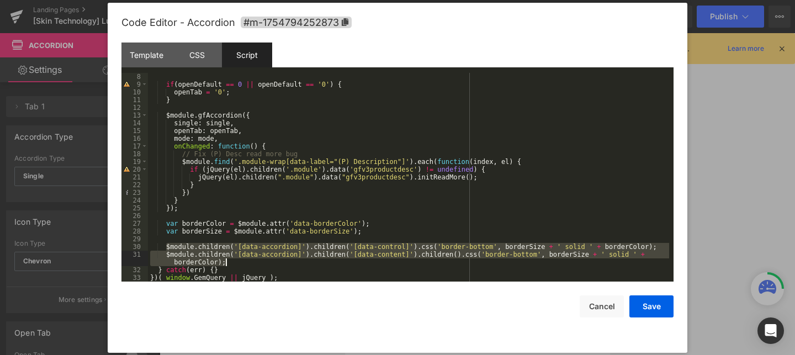
drag, startPoint x: 165, startPoint y: 247, endPoint x: 242, endPoint y: 261, distance: 79.2
click at [242, 261] on div "if ( openDefault == 0 || openDefault == '0' ) { openTab = '0' ; } $module . gfA…" at bounding box center [408, 185] width 521 height 224
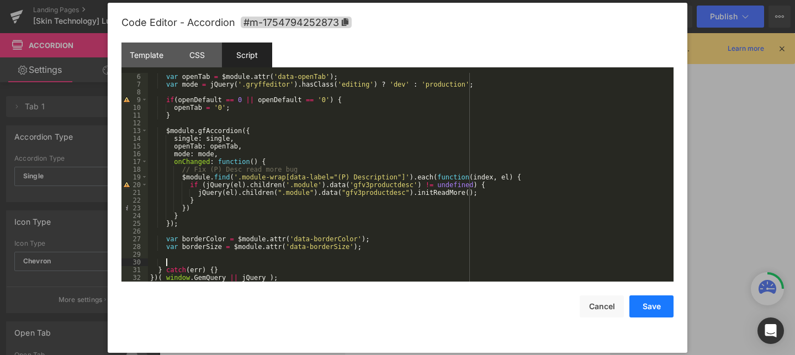
click at [660, 311] on button "Save" at bounding box center [652, 306] width 44 height 22
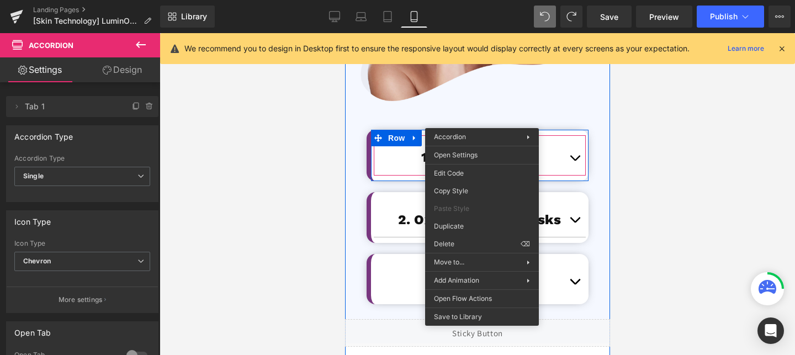
click at [482, 136] on span "Accordion" at bounding box center [479, 144] width 45 height 17
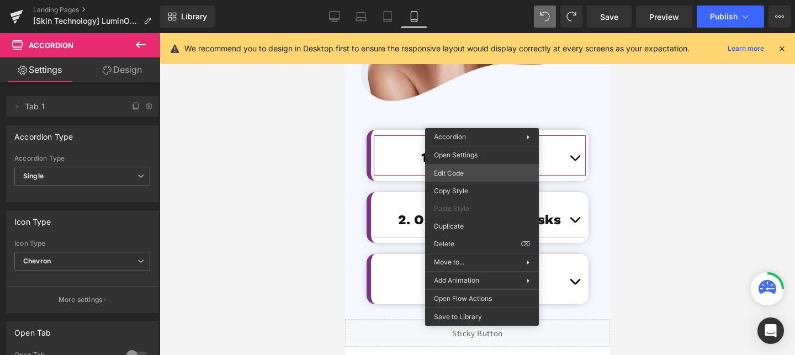
click at [474, 0] on div "Accordion You are previewing how the will restyle your page. You can not edit E…" at bounding box center [397, 0] width 795 height 0
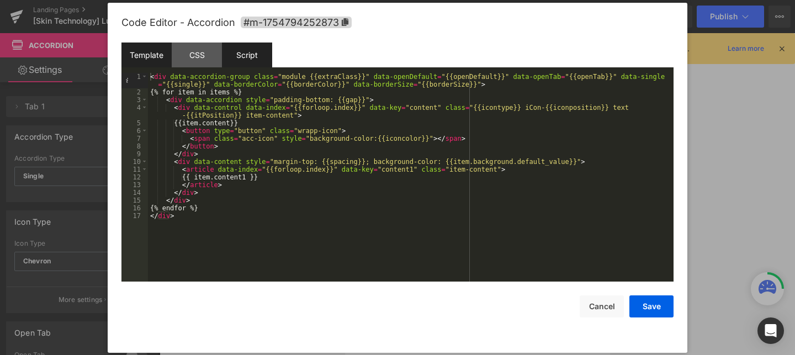
click at [239, 52] on div "Script" at bounding box center [247, 55] width 50 height 25
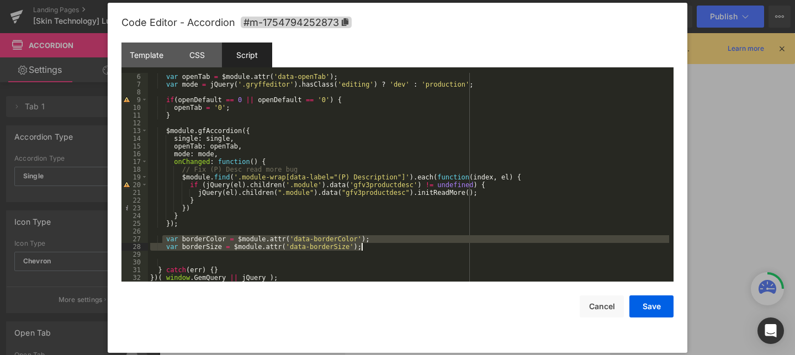
drag, startPoint x: 163, startPoint y: 237, endPoint x: 450, endPoint y: 247, distance: 286.2
click at [450, 247] on div "var openTab = $module . attr ( 'data-openTab' ) ; var mode = jQuery ( '.gryffed…" at bounding box center [408, 185] width 521 height 224
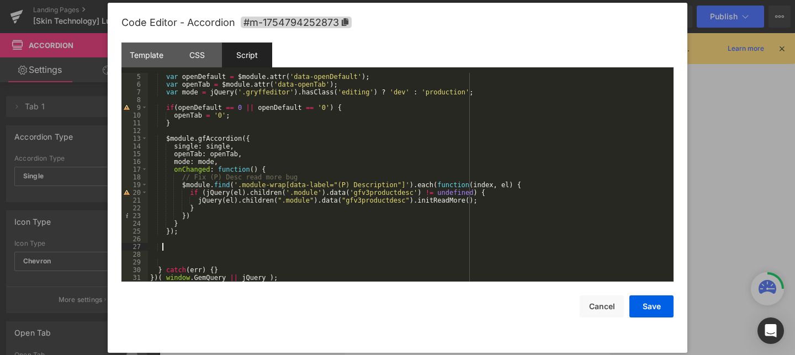
scroll to position [31, 0]
click at [189, 46] on div "CSS" at bounding box center [197, 55] width 50 height 25
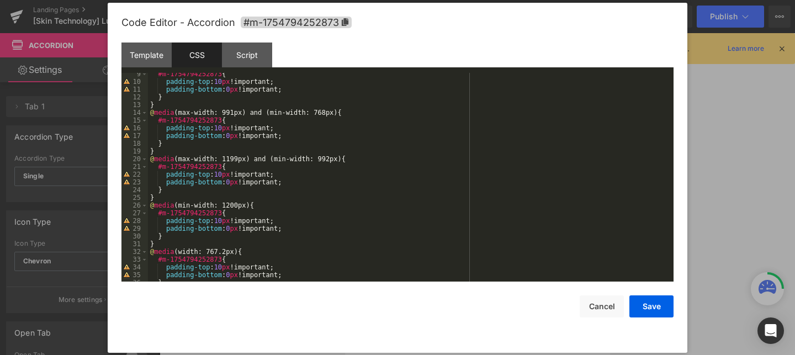
scroll to position [0, 0]
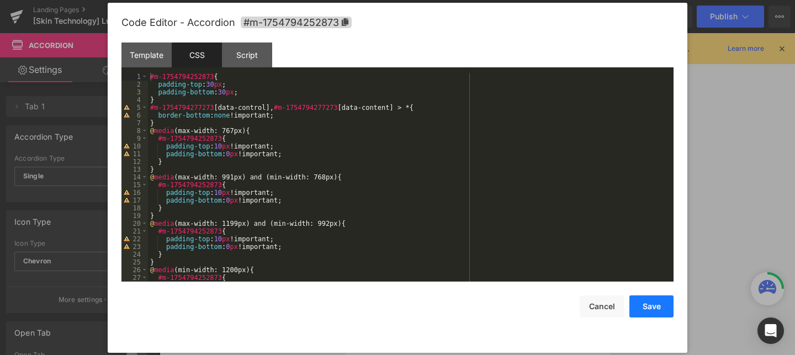
click at [651, 305] on button "Save" at bounding box center [652, 306] width 44 height 22
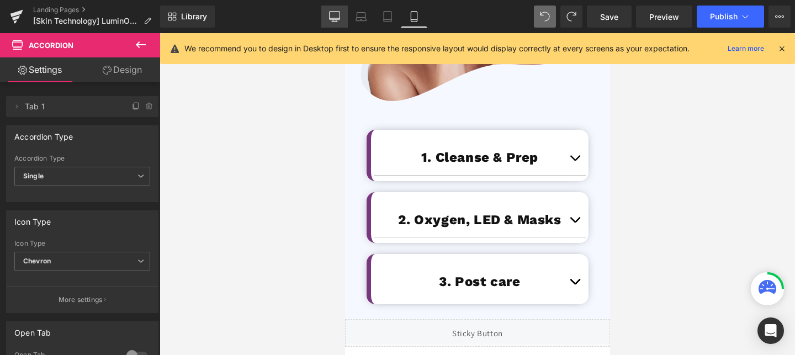
click at [335, 20] on icon at bounding box center [334, 16] width 11 height 11
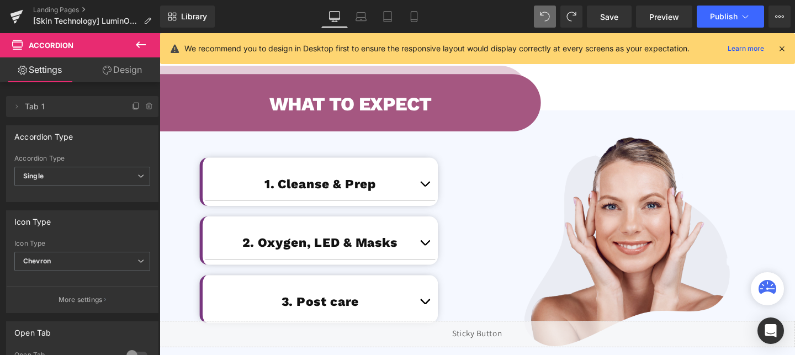
scroll to position [2311, 0]
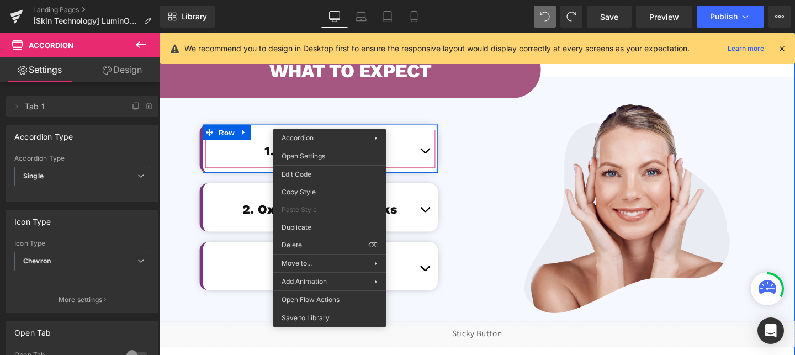
click at [335, 135] on span "Accordion" at bounding box center [328, 143] width 45 height 17
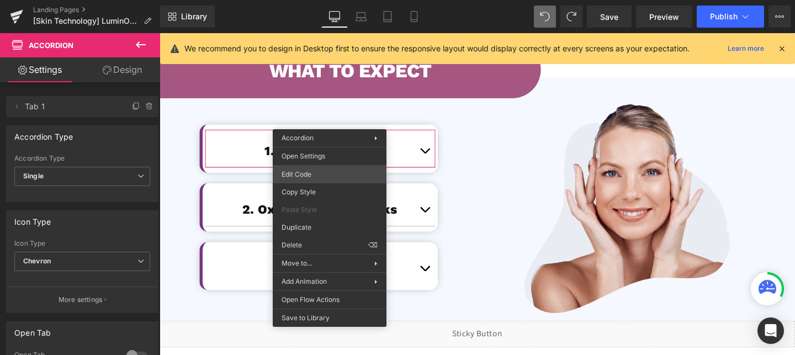
click at [304, 0] on div "Accordion You are previewing how the will restyle your page. You can not edit E…" at bounding box center [397, 0] width 795 height 0
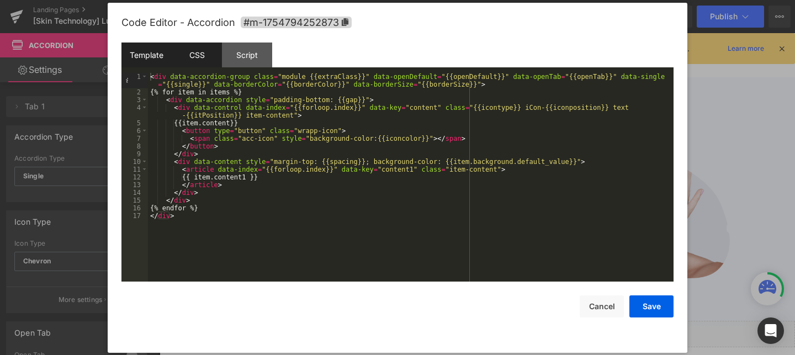
click at [209, 46] on div "CSS" at bounding box center [197, 55] width 50 height 25
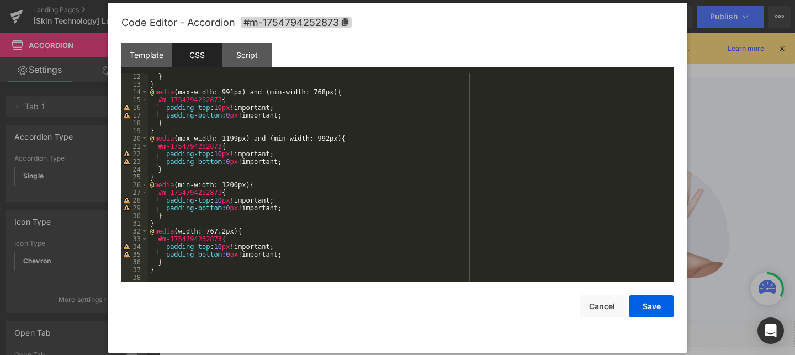
scroll to position [0, 0]
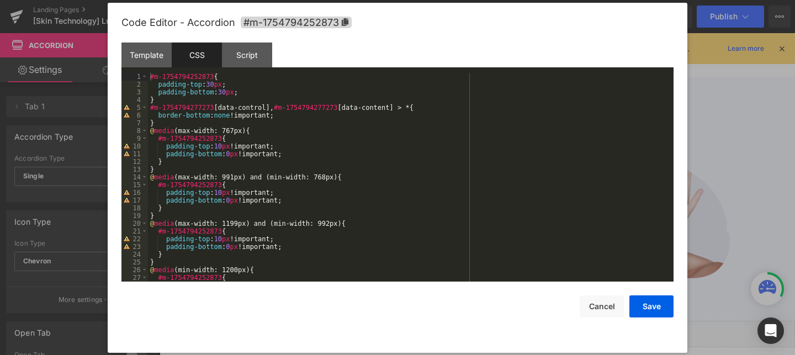
click at [195, 121] on div "#m-1754794252873 { padding-top : 30 px ; padding-bottom : 30 px ; } #m-17547942…" at bounding box center [408, 185] width 521 height 224
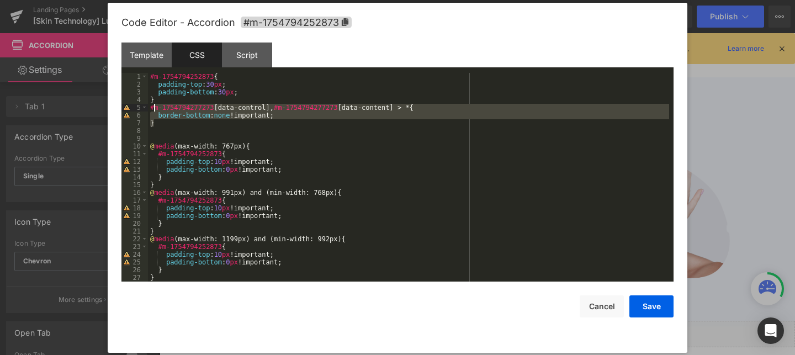
drag, startPoint x: 179, startPoint y: 121, endPoint x: 154, endPoint y: 111, distance: 27.5
click at [154, 111] on div "#m-1754794252873 { padding-top : 30 px ; padding-bottom : 30 px ; } #m-17547942…" at bounding box center [408, 185] width 521 height 224
click at [659, 310] on button "Save" at bounding box center [652, 306] width 44 height 22
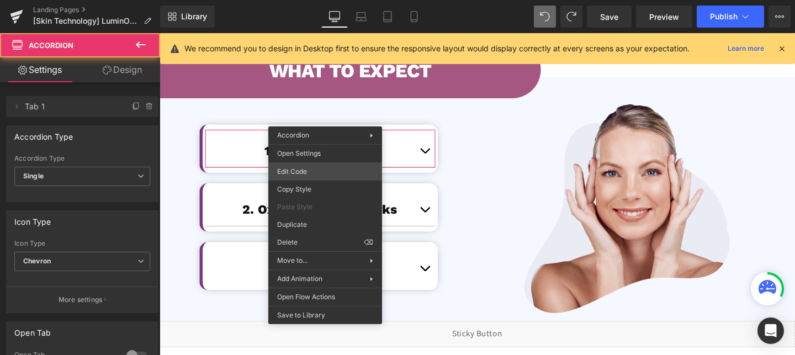
click at [308, 0] on div "Accordion You are previewing how the will restyle your page. You can not edit E…" at bounding box center [397, 0] width 795 height 0
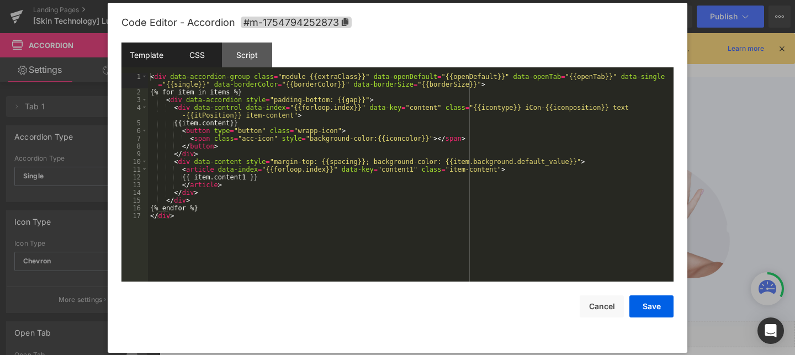
click at [186, 59] on div "CSS" at bounding box center [197, 55] width 50 height 25
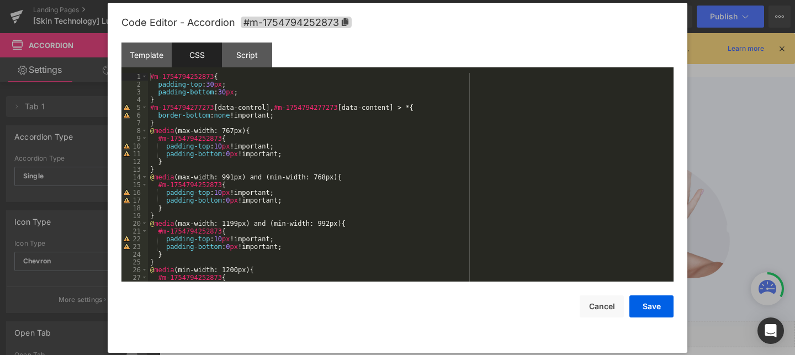
click at [207, 98] on div "#m-1754794252873 { padding-top : 30 px ; padding-bottom : 30 px ; } #m-17547942…" at bounding box center [408, 185] width 521 height 224
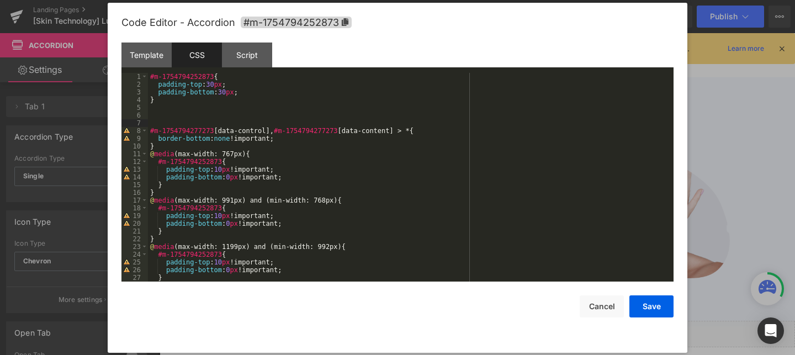
paste textarea
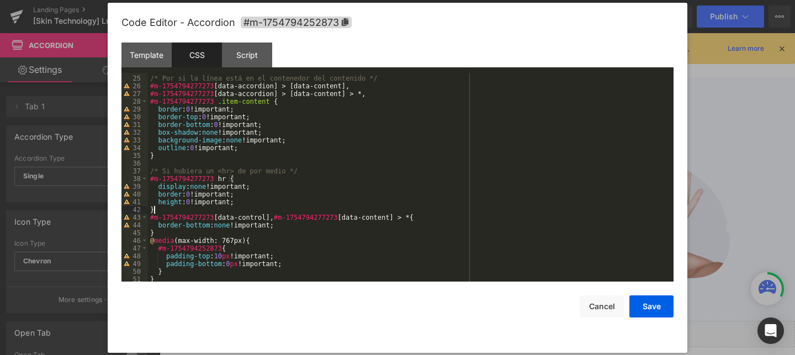
scroll to position [184, 0]
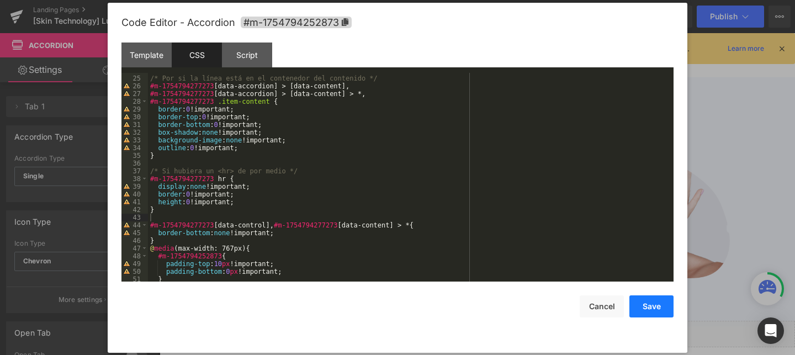
click at [653, 309] on button "Save" at bounding box center [652, 306] width 44 height 22
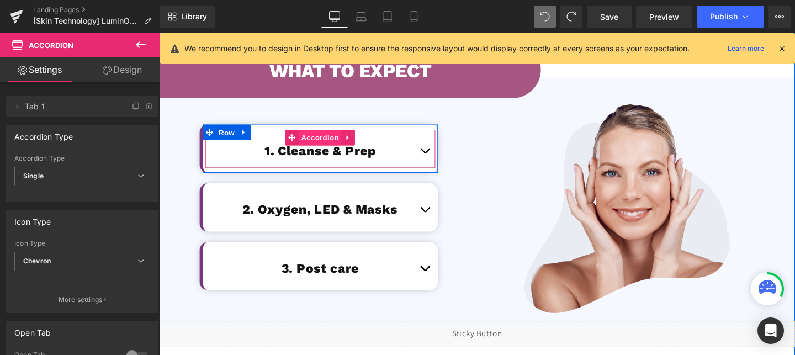
click at [334, 135] on span "Accordion" at bounding box center [328, 143] width 45 height 17
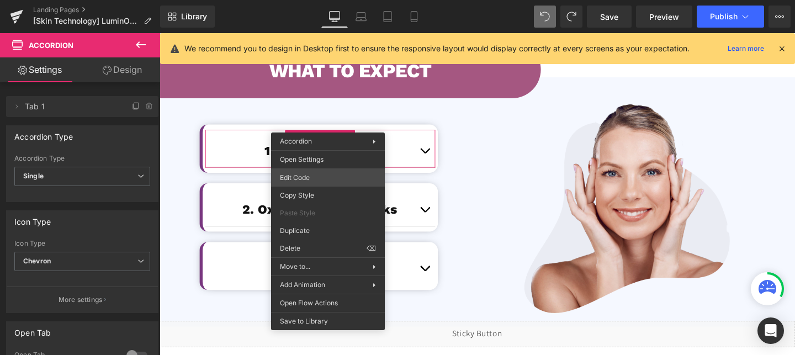
click at [321, 0] on div "Accordion You are previewing how the will restyle your page. You can not edit E…" at bounding box center [397, 0] width 795 height 0
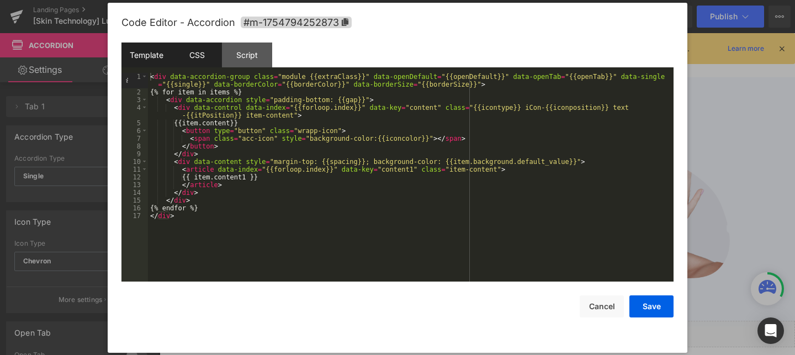
click at [192, 67] on div "CSS" at bounding box center [197, 55] width 50 height 25
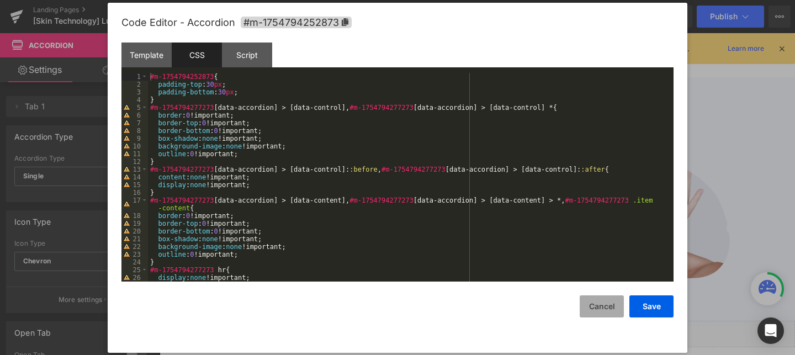
click at [597, 304] on button "Cancel" at bounding box center [602, 306] width 44 height 22
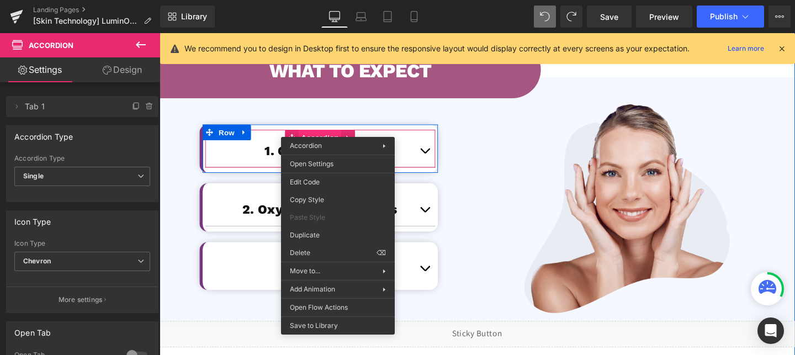
click at [344, 135] on span "Accordion" at bounding box center [328, 143] width 45 height 17
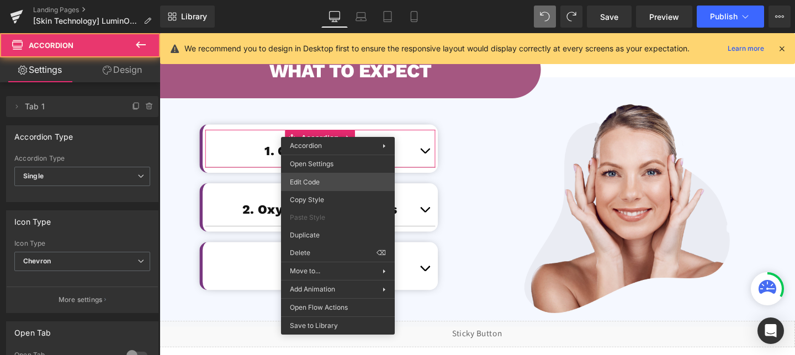
click at [314, 0] on div "Accordion You are previewing how the will restyle your page. You can not edit E…" at bounding box center [397, 0] width 795 height 0
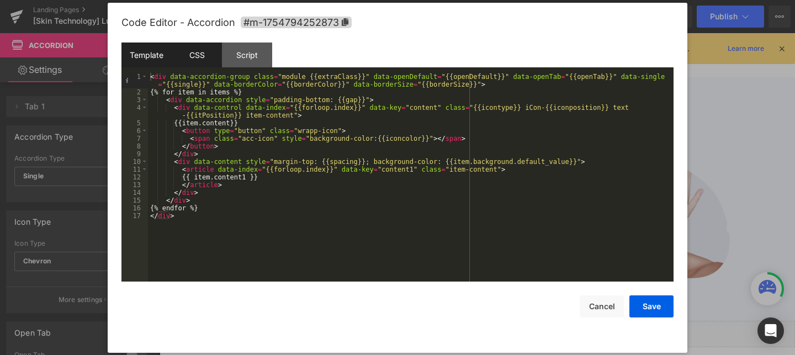
click at [202, 61] on div "CSS" at bounding box center [197, 55] width 50 height 25
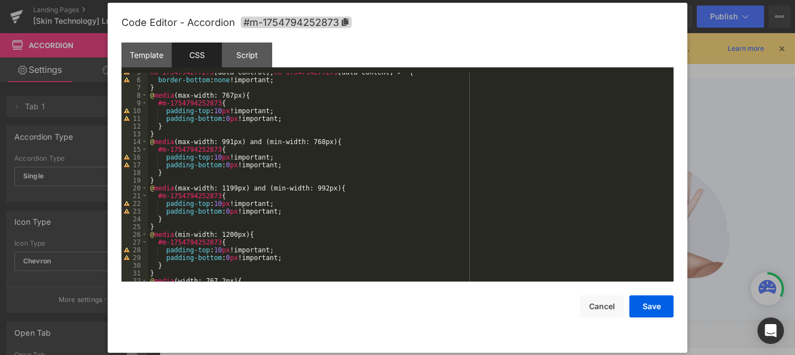
scroll to position [0, 0]
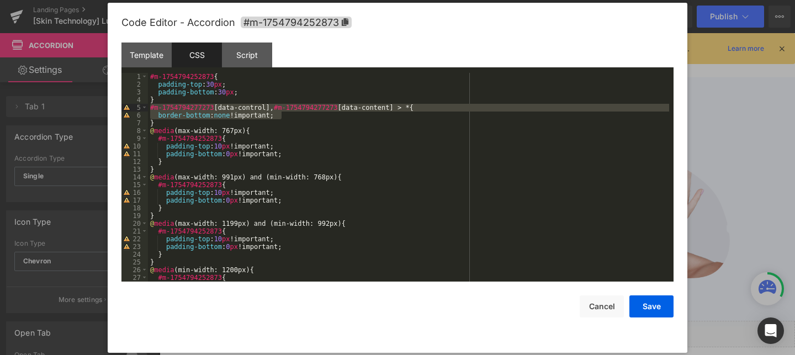
drag, startPoint x: 284, startPoint y: 115, endPoint x: 135, endPoint y: 108, distance: 149.8
click at [135, 108] on pre "1 2 3 4 5 6 7 8 9 10 11 12 13 14 15 16 17 18 19 20 21 22 23 24 25 26 27 28 #m-1…" at bounding box center [397, 177] width 552 height 209
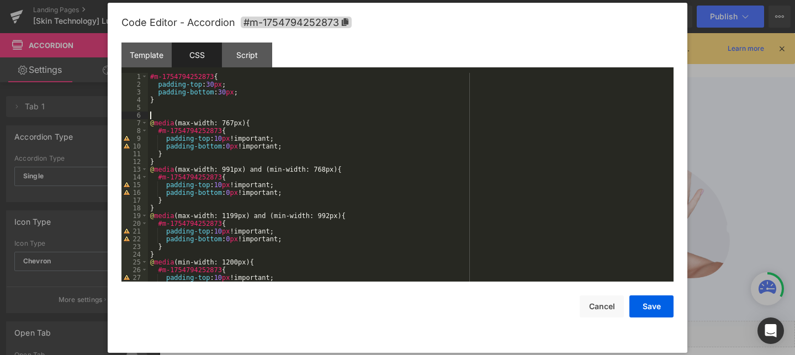
paste textarea
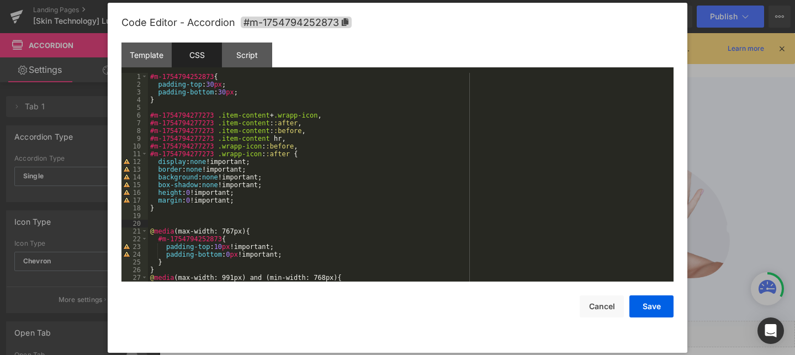
paste textarea
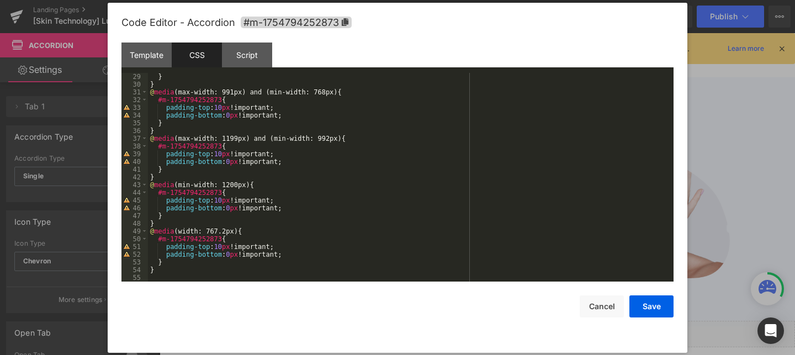
scroll to position [216, 0]
click at [260, 64] on div "Script" at bounding box center [247, 55] width 50 height 25
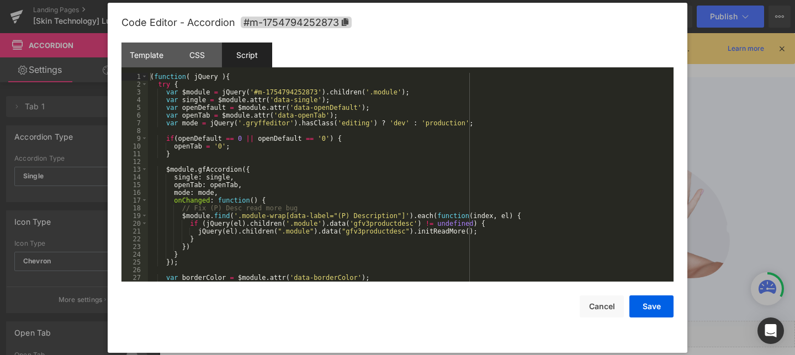
scroll to position [54, 0]
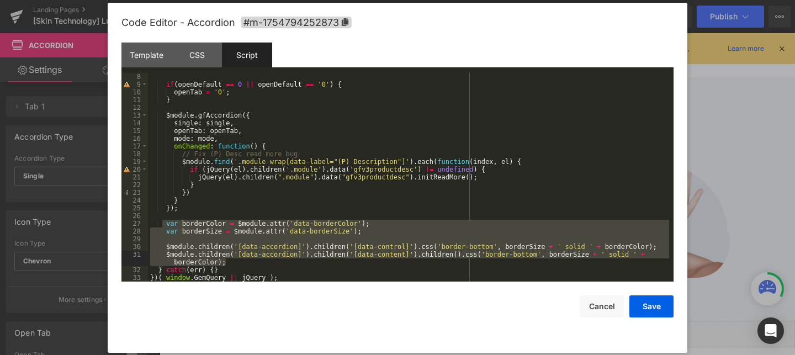
drag, startPoint x: 162, startPoint y: 220, endPoint x: 237, endPoint y: 260, distance: 85.2
click at [237, 260] on div "if ( openDefault == 0 || openDefault == '0' ) { openTab = '0' ; } $module . gfA…" at bounding box center [408, 185] width 521 height 224
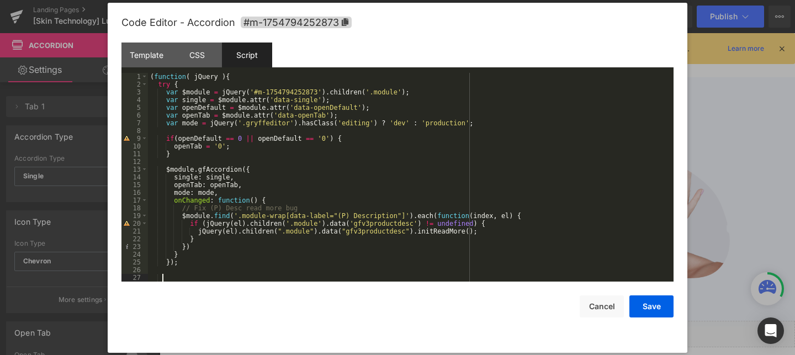
scroll to position [0, 0]
click at [641, 305] on button "Save" at bounding box center [652, 306] width 44 height 22
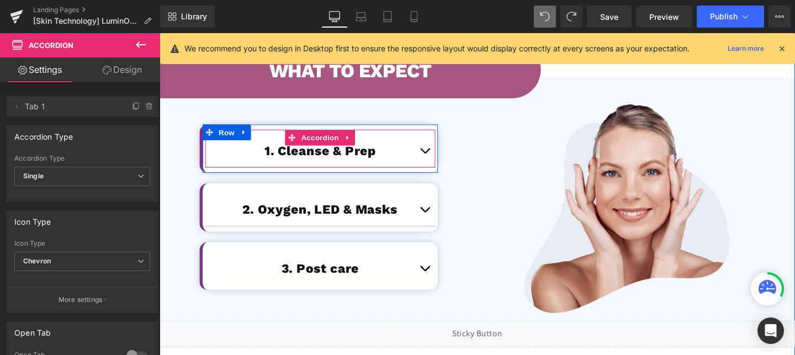
click at [437, 140] on button "button" at bounding box center [438, 157] width 22 height 34
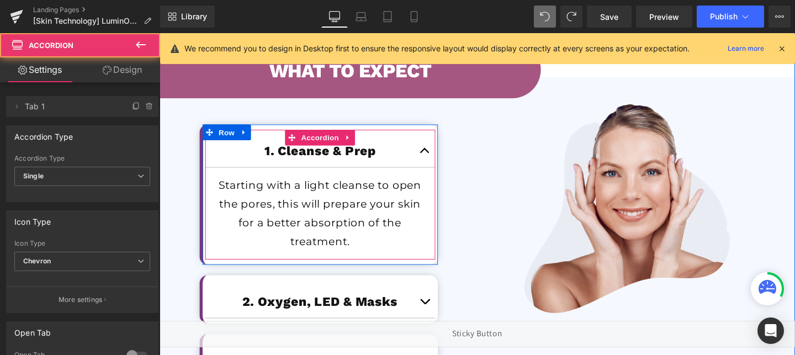
click at [438, 160] on span "button" at bounding box center [438, 160] width 0 height 0
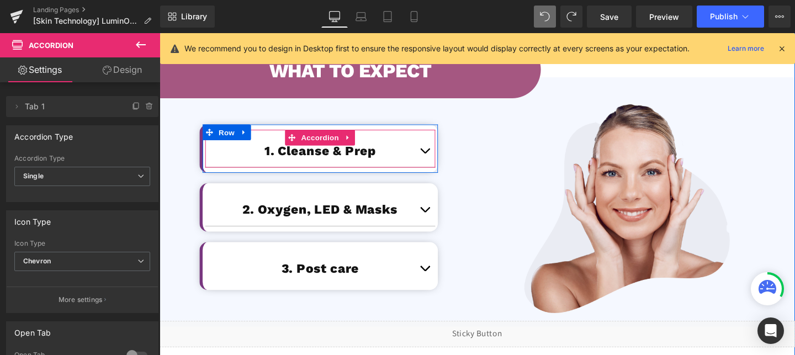
click at [437, 140] on button "button" at bounding box center [438, 157] width 22 height 34
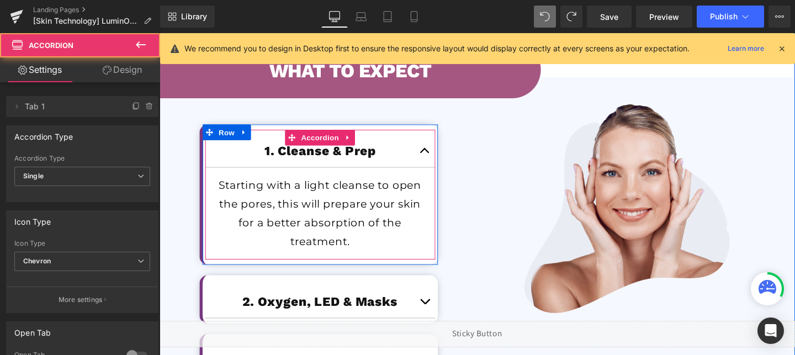
click at [438, 160] on span "button" at bounding box center [438, 160] width 0 height 0
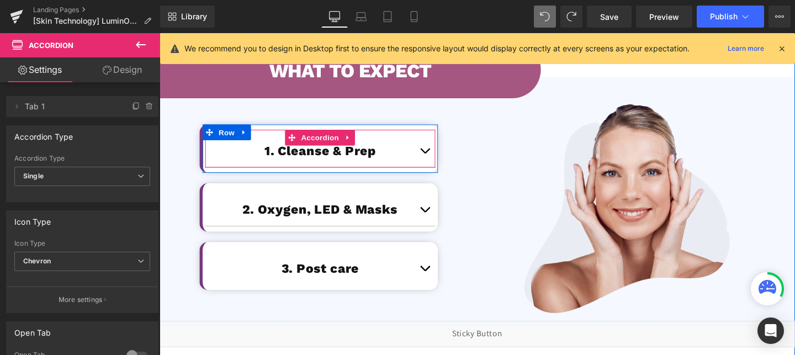
click at [437, 140] on button "button" at bounding box center [438, 157] width 22 height 34
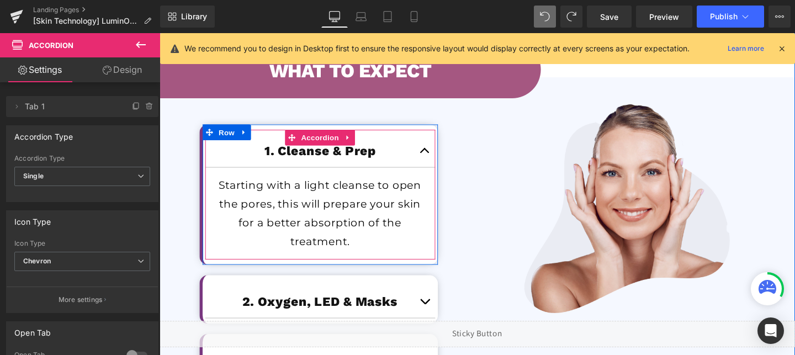
click at [438, 160] on span "button" at bounding box center [438, 160] width 0 height 0
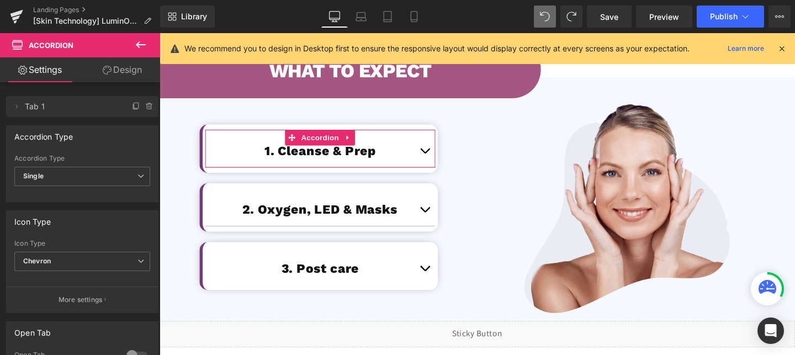
click at [121, 71] on link "Design" at bounding box center [122, 69] width 80 height 25
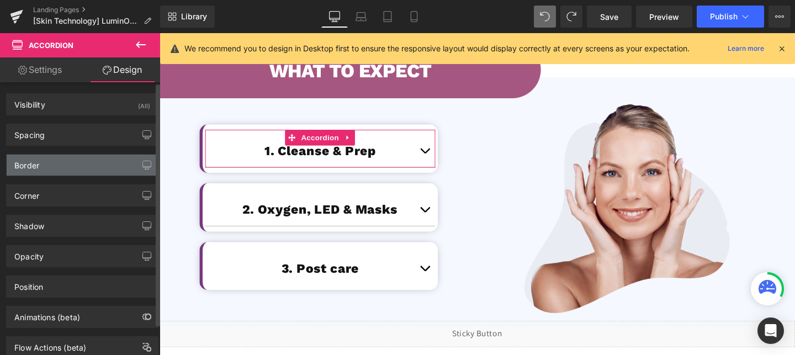
click at [54, 174] on div "Border" at bounding box center [82, 165] width 151 height 21
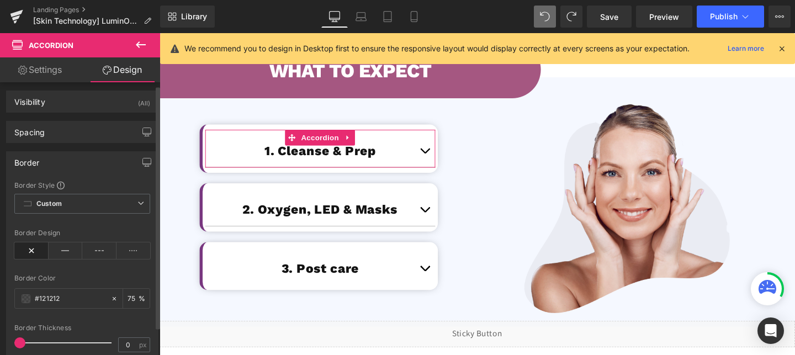
scroll to position [3, 0]
click at [31, 250] on icon at bounding box center [31, 250] width 34 height 17
click at [110, 298] on icon at bounding box center [114, 298] width 8 height 8
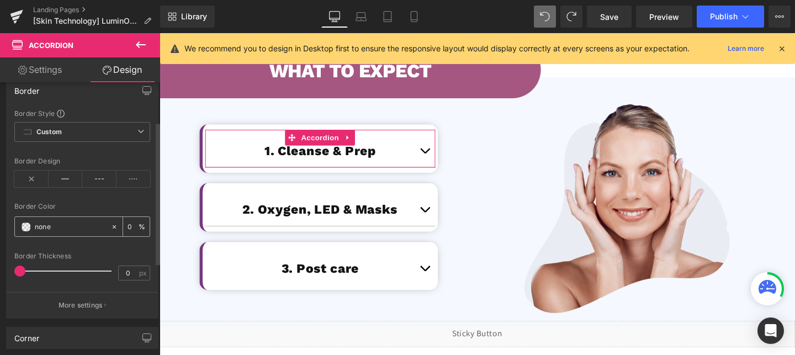
scroll to position [78, 0]
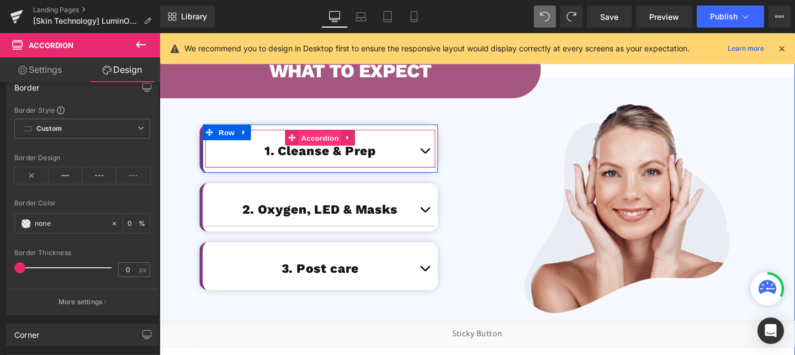
click at [334, 135] on span "Accordion" at bounding box center [328, 143] width 45 height 17
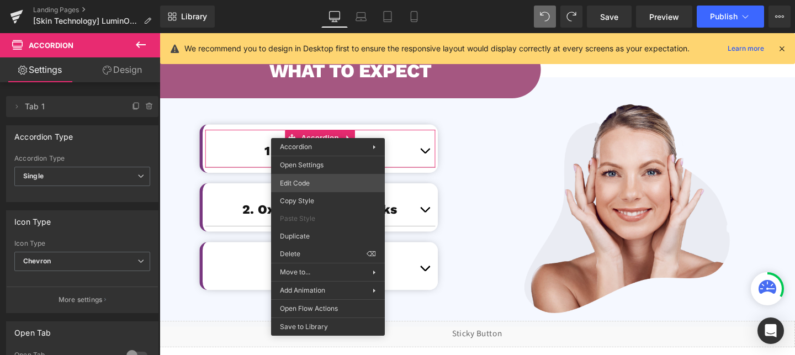
click at [334, 0] on div "Accordion You are previewing how the will restyle your page. You can not edit E…" at bounding box center [397, 0] width 795 height 0
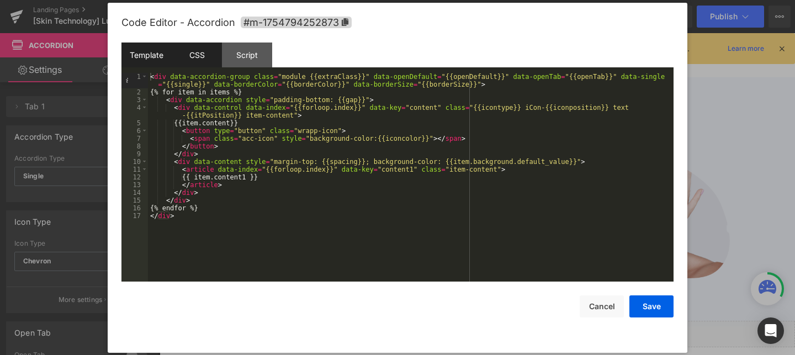
click at [201, 64] on div "CSS" at bounding box center [197, 55] width 50 height 25
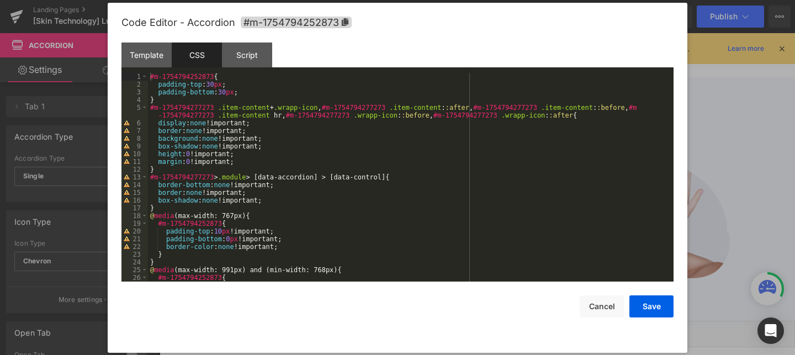
click at [162, 112] on div "#m-1754794252873 { padding-top : 30 px ; padding-bottom : 30 px ; } #m-17547942…" at bounding box center [408, 185] width 521 height 224
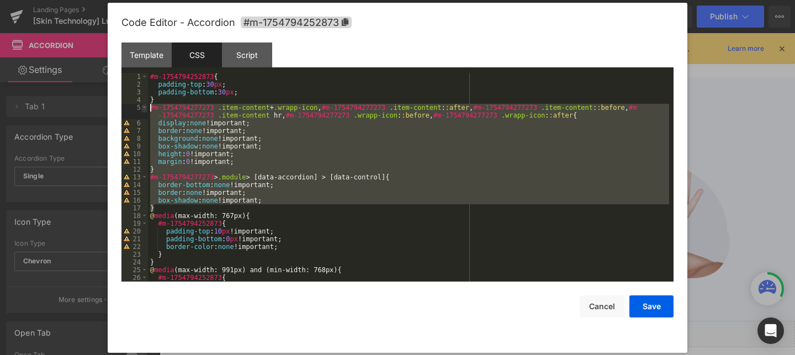
drag, startPoint x: 158, startPoint y: 207, endPoint x: 141, endPoint y: 106, distance: 102.5
click at [141, 106] on pre "1 2 3 4 5 6 7 8 9 10 11 12 13 14 15 16 17 18 19 20 21 22 23 24 25 26 27 #m-1754…" at bounding box center [397, 177] width 552 height 209
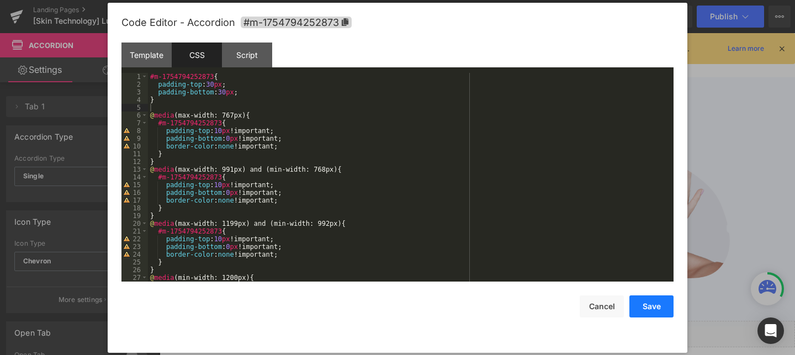
click at [647, 305] on button "Save" at bounding box center [652, 306] width 44 height 22
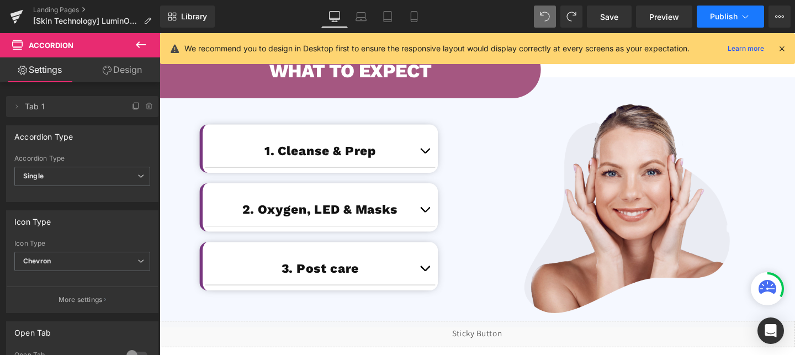
click at [730, 22] on button "Publish" at bounding box center [730, 17] width 67 height 22
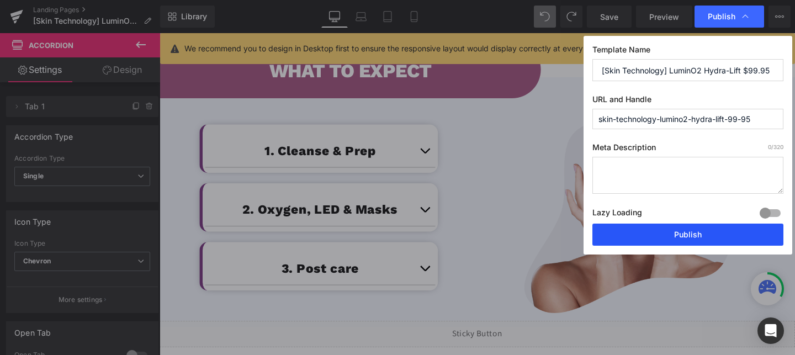
click at [672, 234] on button "Publish" at bounding box center [688, 235] width 191 height 22
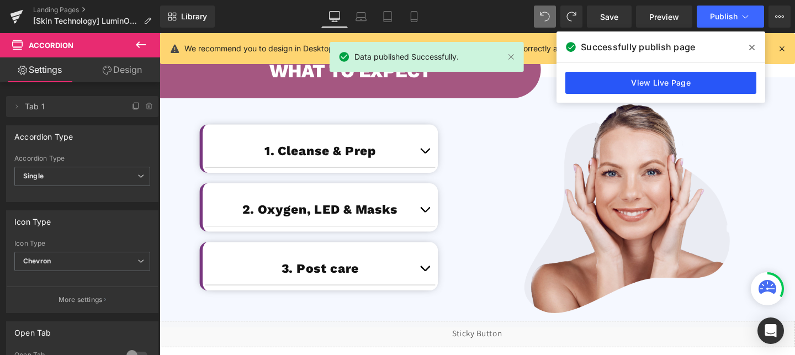
click at [711, 87] on link "View Live Page" at bounding box center [661, 83] width 191 height 22
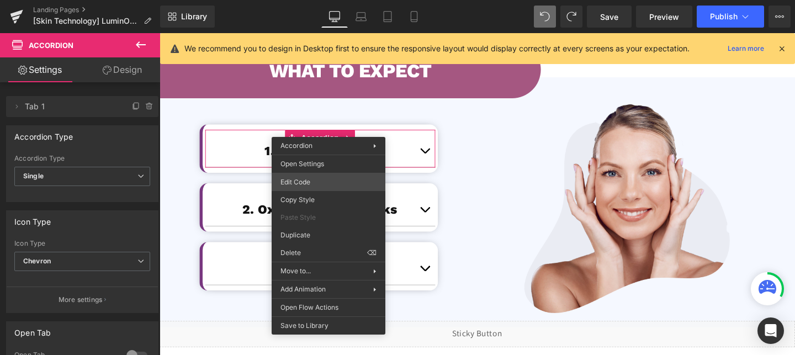
click at [302, 0] on div "Accordion You are previewing how the will restyle your page. You can not edit E…" at bounding box center [397, 0] width 795 height 0
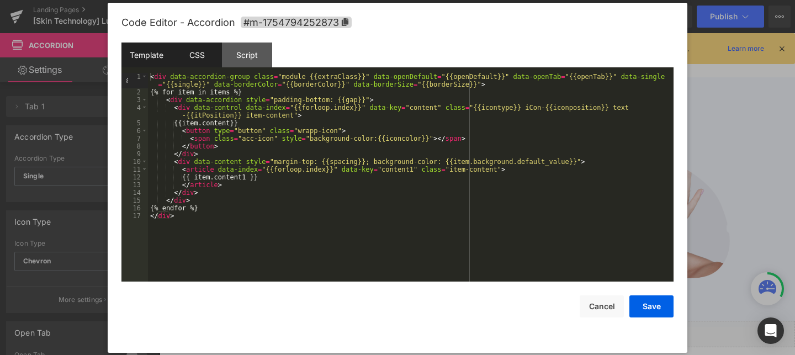
click at [205, 59] on div "CSS" at bounding box center [197, 55] width 50 height 25
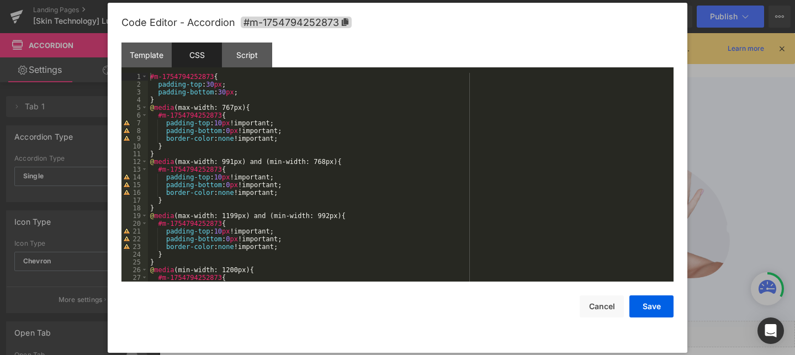
click at [204, 97] on div "#m-1754794252873 { padding-top : 30 px ; padding-bottom : 30 px ; } @ media (ma…" at bounding box center [408, 185] width 521 height 224
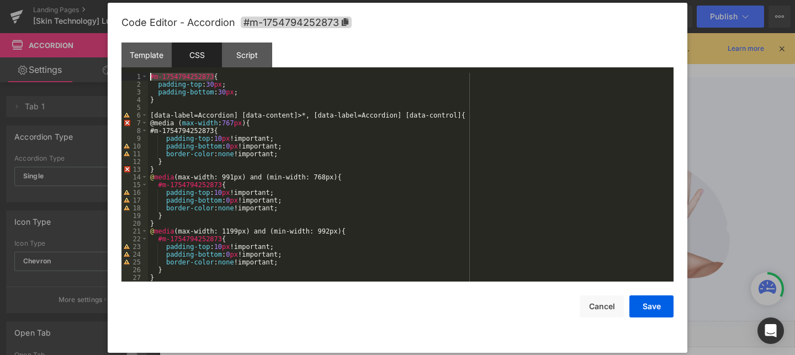
drag, startPoint x: 213, startPoint y: 75, endPoint x: 150, endPoint y: 78, distance: 62.5
click at [150, 78] on div "#m-1754794252873 { padding-top : 30 px ; padding-bottom : 30 px ; } [ data-labe…" at bounding box center [408, 185] width 521 height 224
click at [151, 114] on div "#m-1754794252873 { padding-top : 30 px ; padding-bottom : 30 px ; } [ data-labe…" at bounding box center [408, 185] width 521 height 224
paste textarea
click at [552, 116] on div "#m-1754794252873 { padding-top : 30 px ; padding-bottom : 30 px ; } #m-17547942…" at bounding box center [408, 185] width 521 height 224
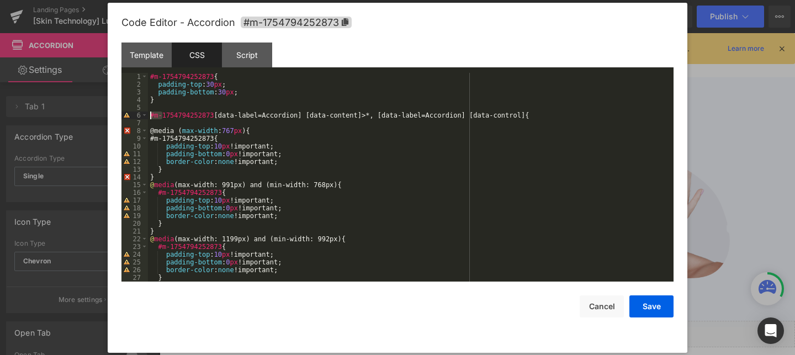
drag, startPoint x: 163, startPoint y: 118, endPoint x: 152, endPoint y: 113, distance: 12.6
click at [152, 113] on div "#m-1754794252873 { padding-top : 30 px ; padding-bottom : 30 px ; } #m-17547942…" at bounding box center [408, 185] width 521 height 224
click at [226, 117] on div "#m-1754794252873 { padding-top : 30 px ; padding-bottom : 30 px ; } #m-17547942…" at bounding box center [408, 185] width 521 height 224
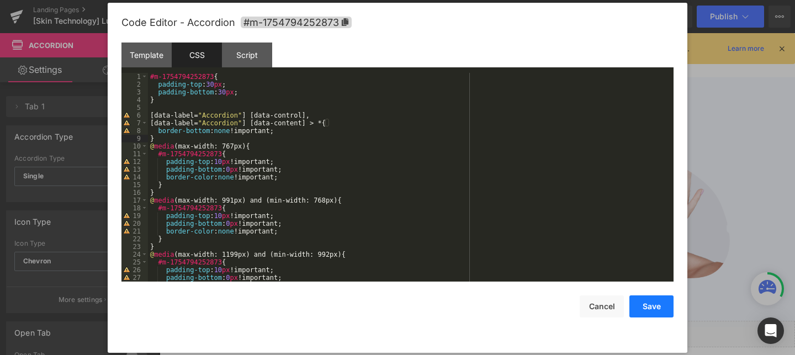
click at [656, 302] on button "Save" at bounding box center [652, 306] width 44 height 22
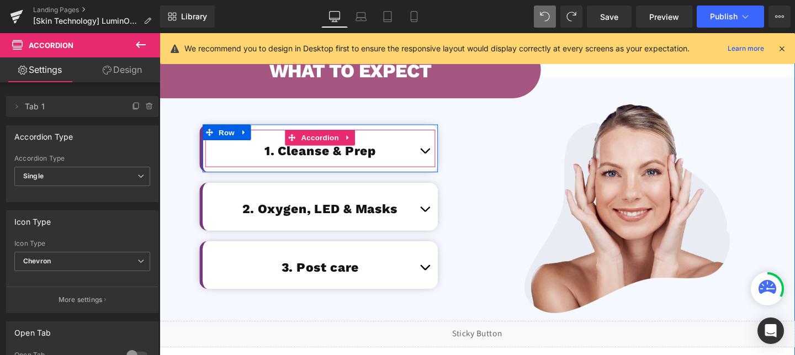
click at [434, 141] on button "button" at bounding box center [438, 157] width 22 height 34
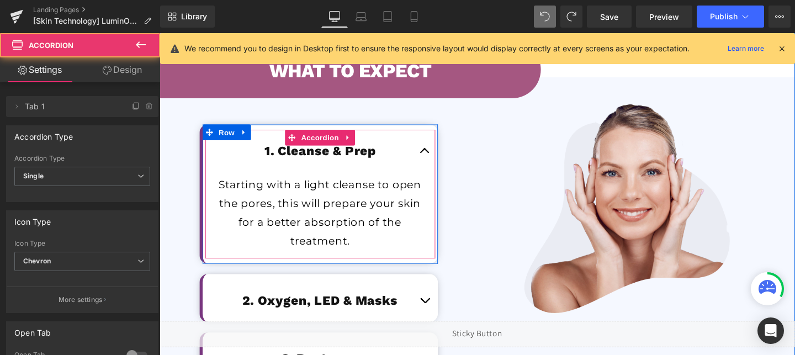
click at [438, 160] on span "button" at bounding box center [438, 160] width 0 height 0
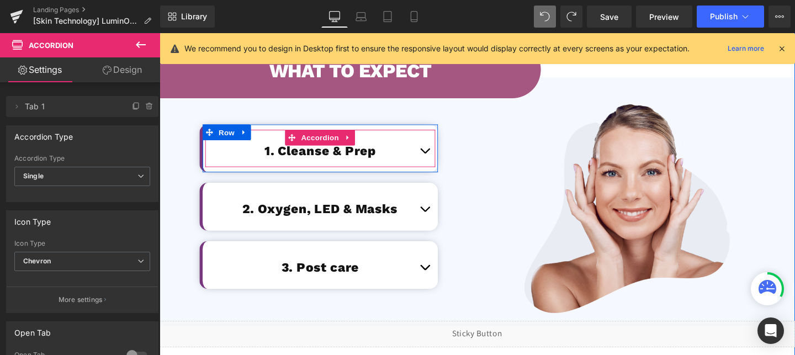
click at [436, 145] on button "button" at bounding box center [438, 157] width 22 height 34
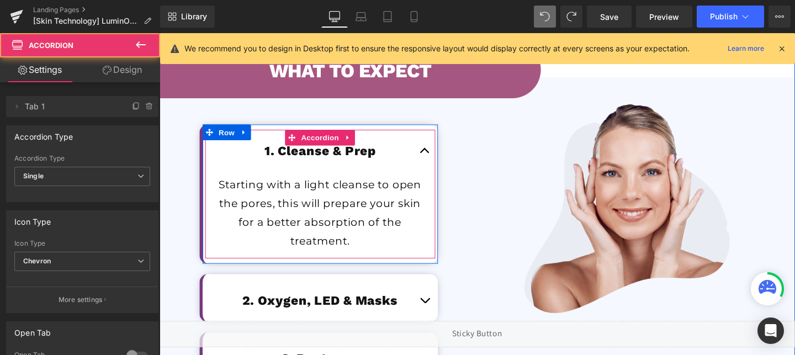
click at [436, 145] on button "button" at bounding box center [438, 157] width 22 height 34
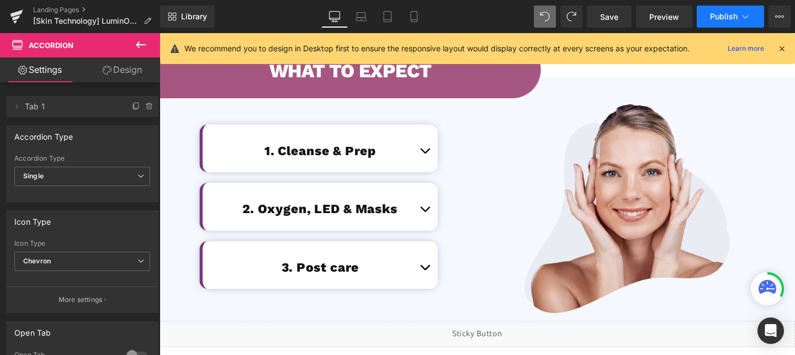
click at [711, 18] on span "Publish" at bounding box center [724, 16] width 28 height 9
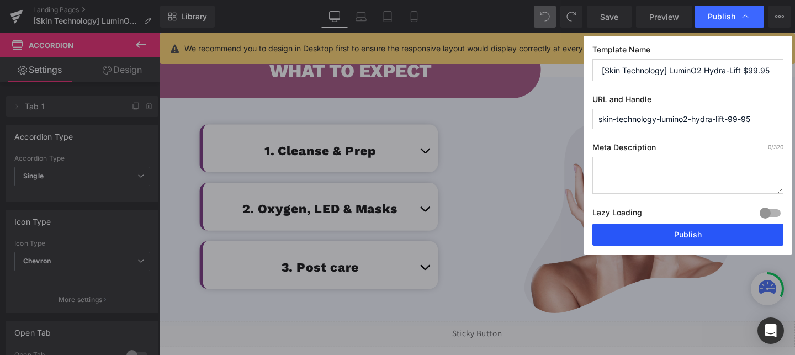
click at [669, 241] on button "Publish" at bounding box center [688, 235] width 191 height 22
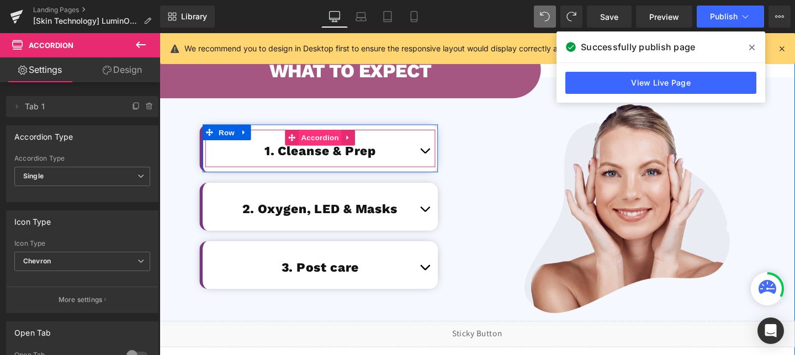
click at [329, 135] on span "Accordion" at bounding box center [328, 143] width 45 height 17
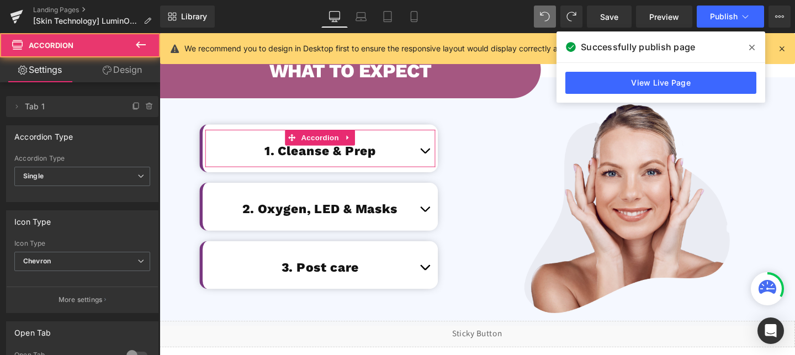
click at [113, 71] on link "Design" at bounding box center [122, 69] width 80 height 25
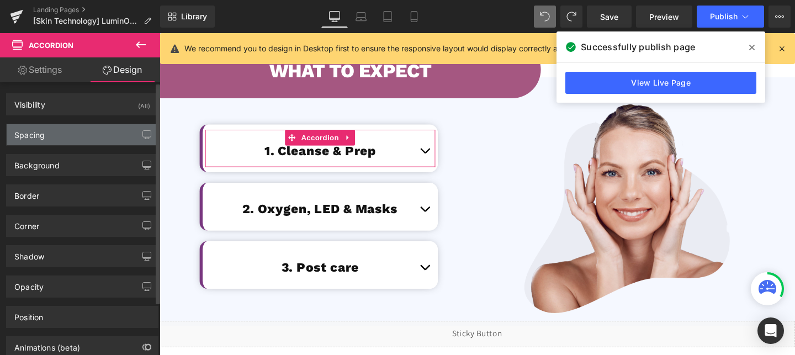
click at [62, 133] on div "Spacing" at bounding box center [82, 134] width 151 height 21
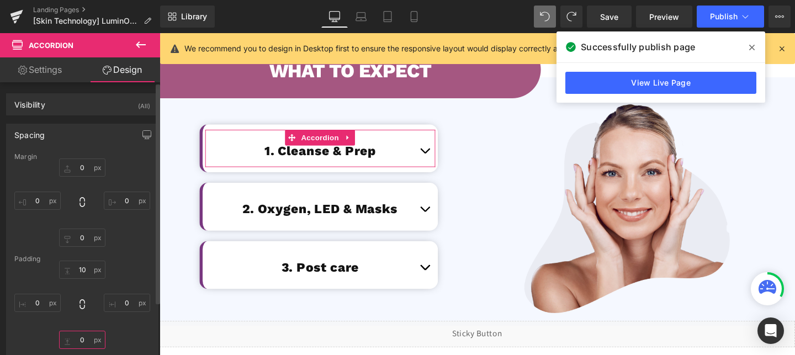
click at [87, 334] on input "0" at bounding box center [82, 340] width 46 height 18
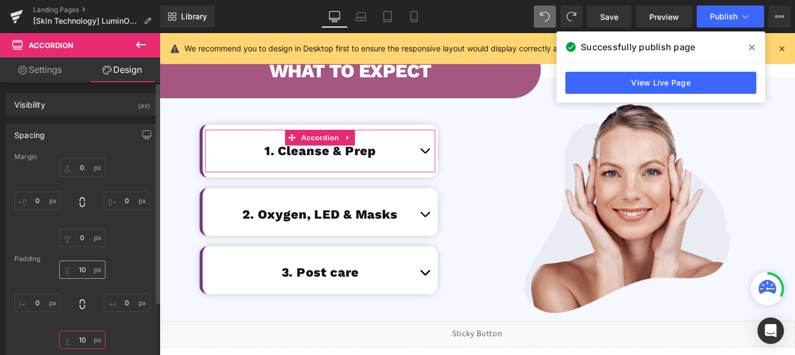
type input "10"
click at [84, 266] on input "10" at bounding box center [82, 270] width 46 height 18
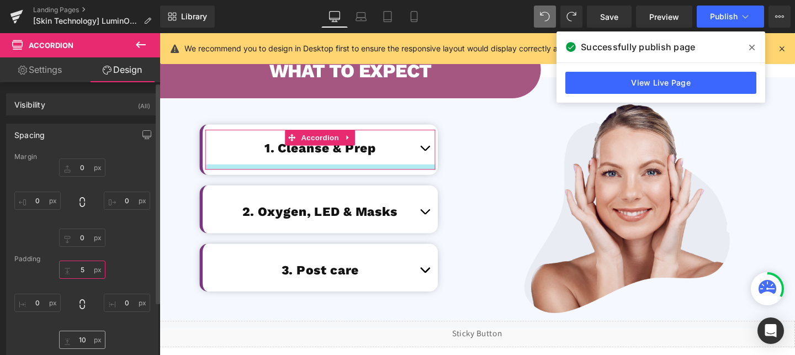
type input "5"
click at [83, 341] on input "10" at bounding box center [82, 340] width 46 height 18
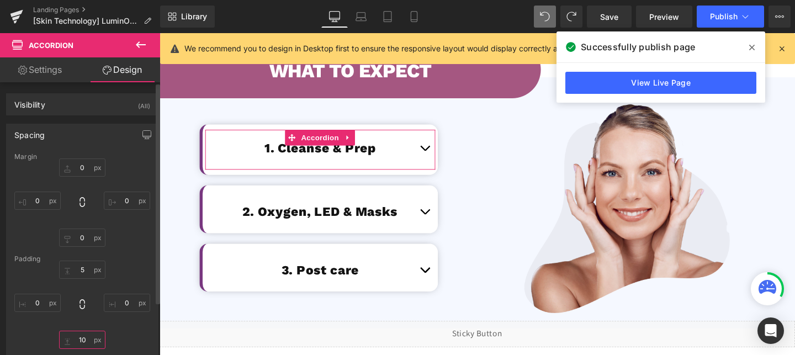
click at [83, 341] on input "10" at bounding box center [82, 340] width 46 height 18
type input "5"
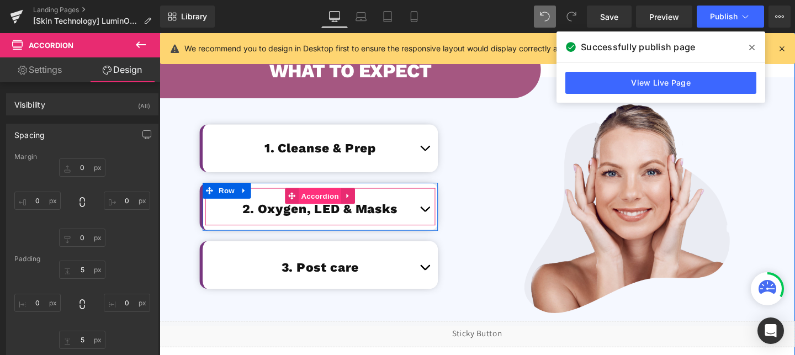
click at [334, 196] on span "Accordion" at bounding box center [328, 204] width 45 height 17
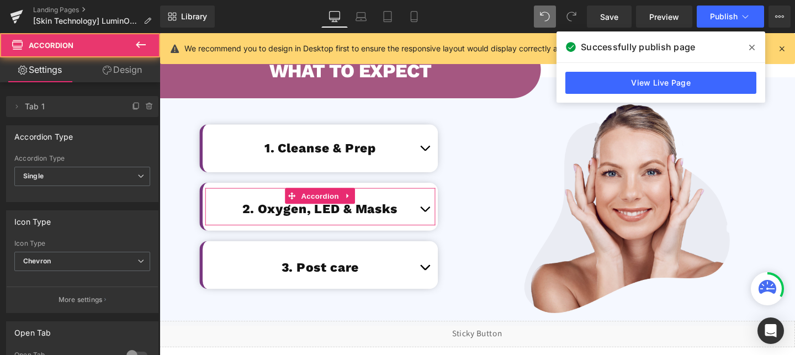
click at [123, 74] on link "Design" at bounding box center [122, 69] width 80 height 25
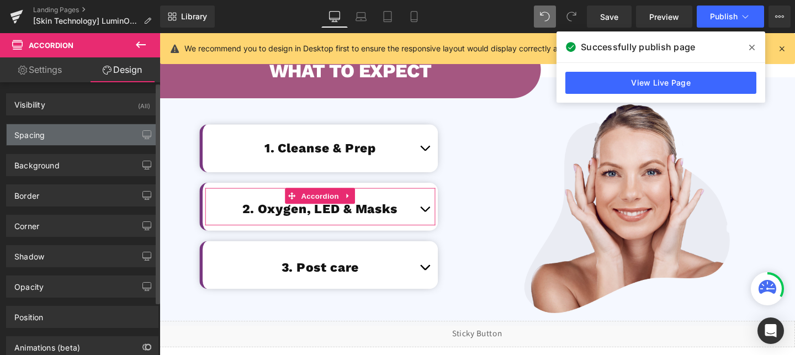
click at [67, 138] on div "Spacing" at bounding box center [82, 134] width 151 height 21
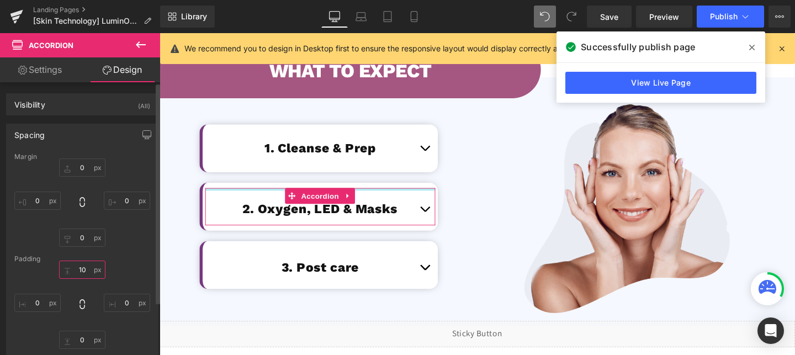
click at [82, 271] on input "text" at bounding box center [82, 270] width 46 height 18
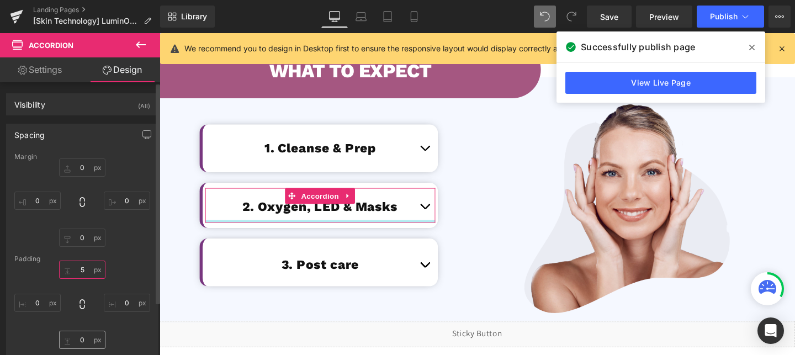
type input "5"
click at [81, 345] on input "text" at bounding box center [82, 340] width 46 height 18
type input "5"
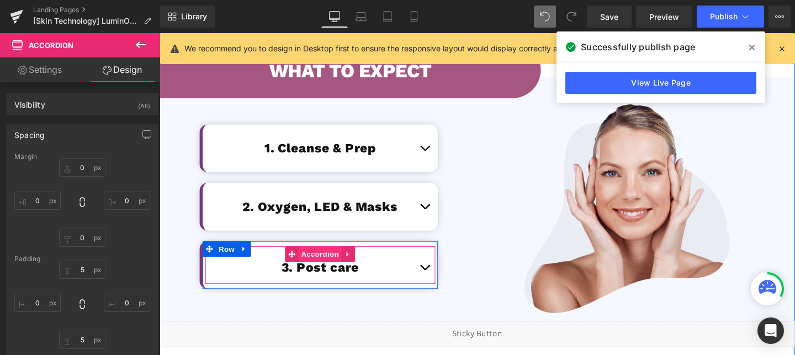
click at [330, 257] on span "Accordion" at bounding box center [328, 265] width 45 height 17
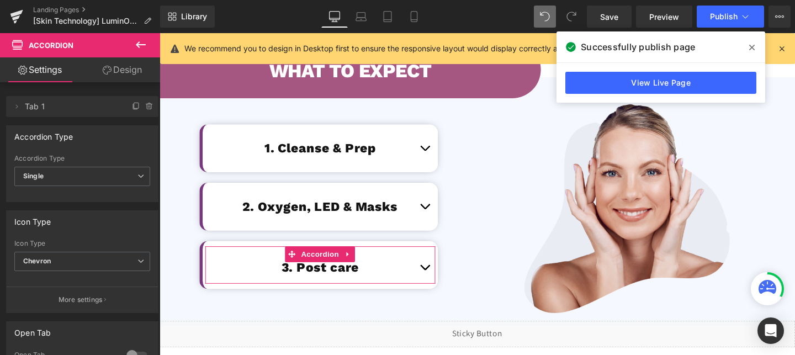
click at [132, 67] on link "Design" at bounding box center [122, 69] width 80 height 25
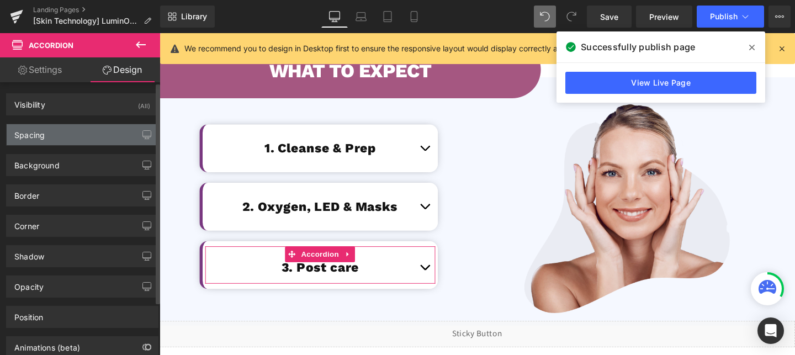
click at [68, 130] on div "Spacing" at bounding box center [82, 134] width 151 height 21
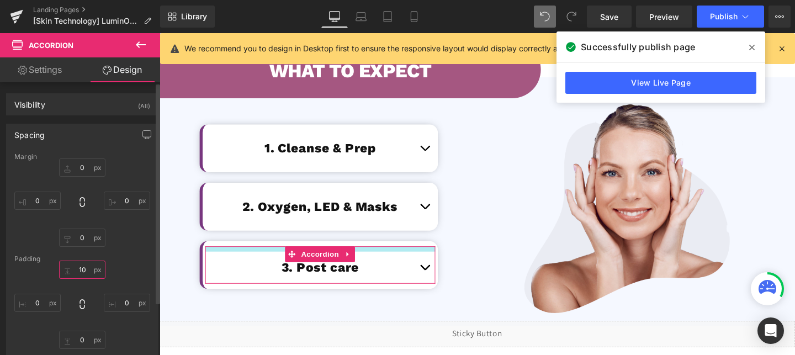
click at [83, 264] on input "10" at bounding box center [82, 270] width 46 height 18
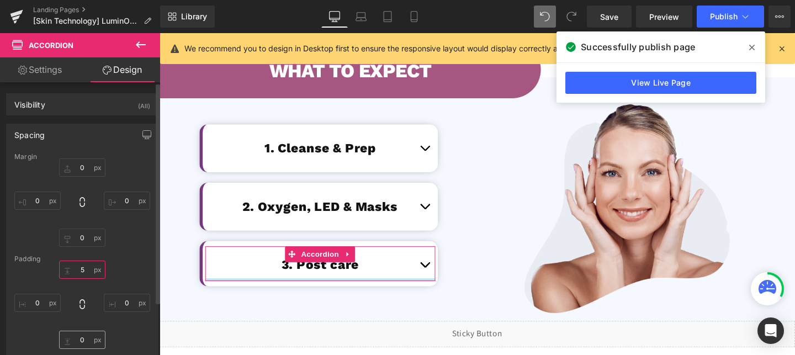
type input "5"
click at [83, 340] on input "0" at bounding box center [82, 340] width 46 height 18
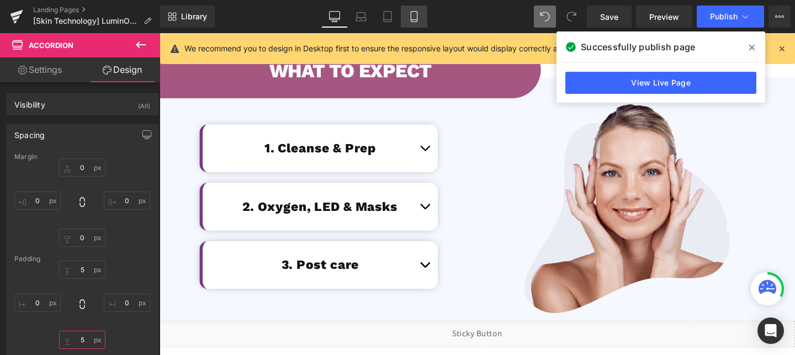
type input "5"
click at [425, 13] on link "Mobile" at bounding box center [414, 17] width 27 height 22
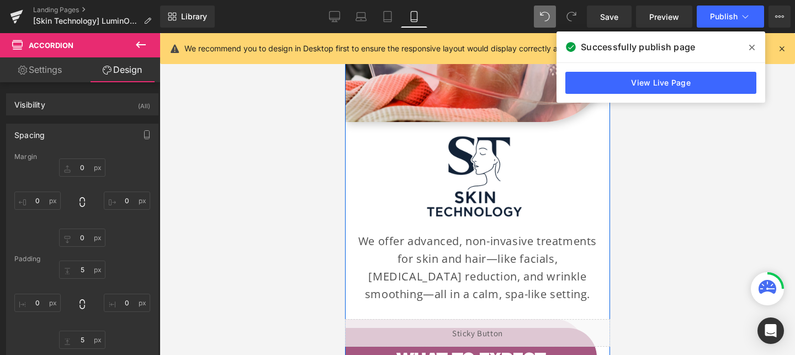
scroll to position [2489, 0]
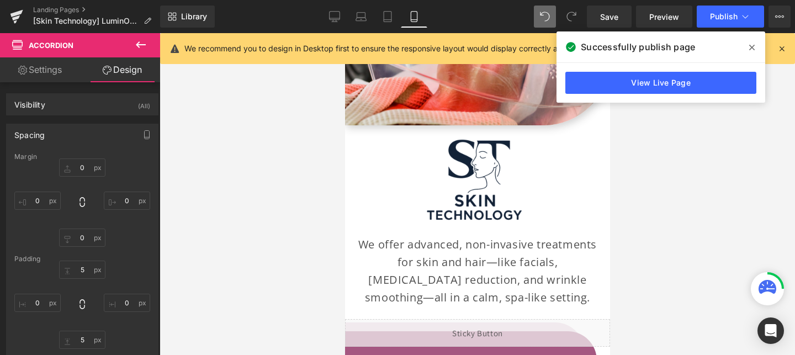
click at [741, 3] on div "Library Mobile Desktop Laptop Tablet Mobile Save Preview Publish Scheduled View…" at bounding box center [477, 16] width 635 height 33
click at [730, 12] on span "Publish" at bounding box center [724, 16] width 28 height 9
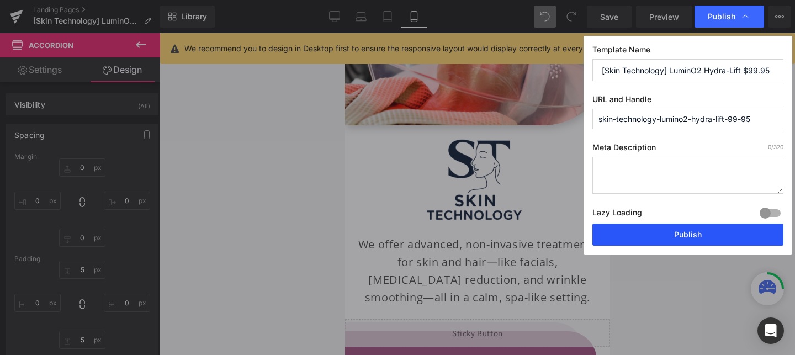
click at [677, 241] on button "Publish" at bounding box center [688, 235] width 191 height 22
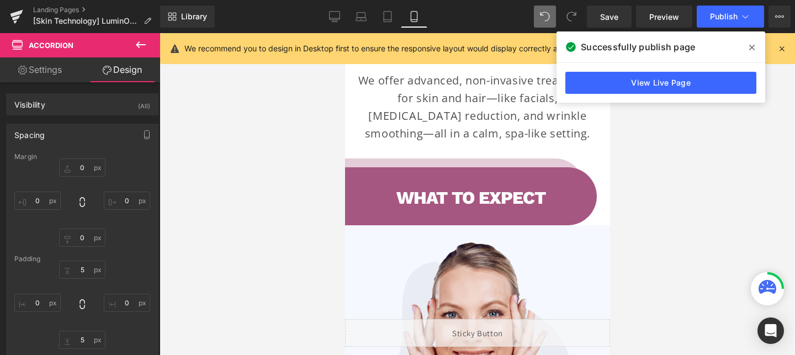
scroll to position [2564, 0]
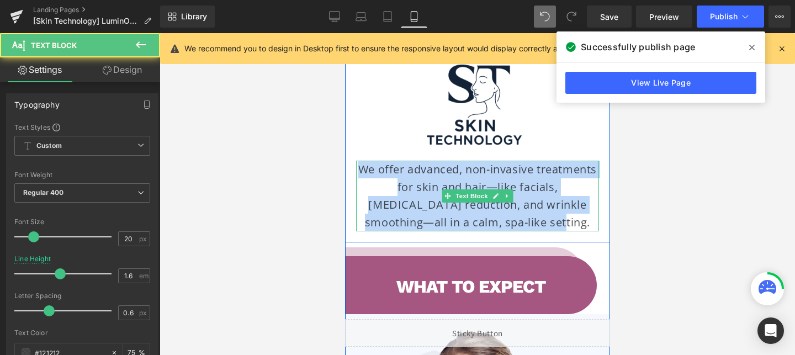
drag, startPoint x: 357, startPoint y: 149, endPoint x: 546, endPoint y: 209, distance: 198.2
click at [546, 209] on p "We offer advanced, non-invasive treatments for skin and hair—like facials, cell…" at bounding box center [477, 196] width 243 height 71
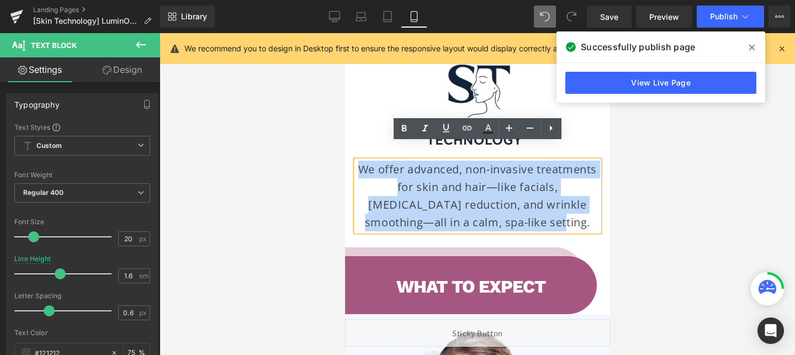
copy p "We offer advanced, non-invasive treatments for skin and hair—like facials, cell…"
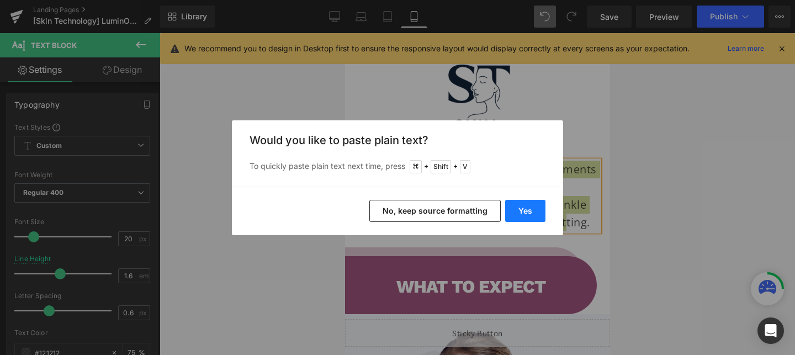
click at [524, 210] on button "Yes" at bounding box center [525, 211] width 40 height 22
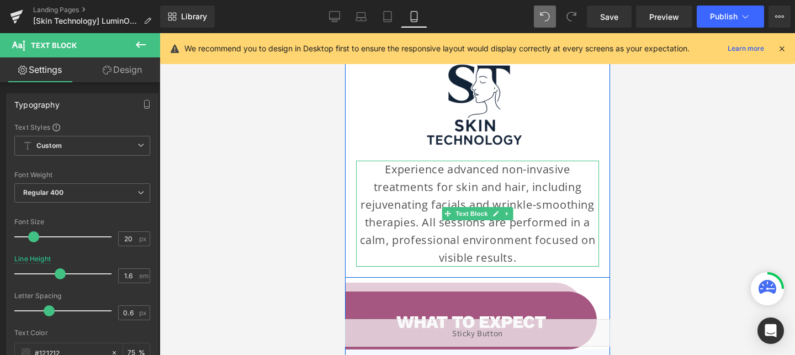
click at [521, 179] on p "Experience advanced non-invasive treatments for skin and hair, including rejuve…" at bounding box center [477, 214] width 243 height 106
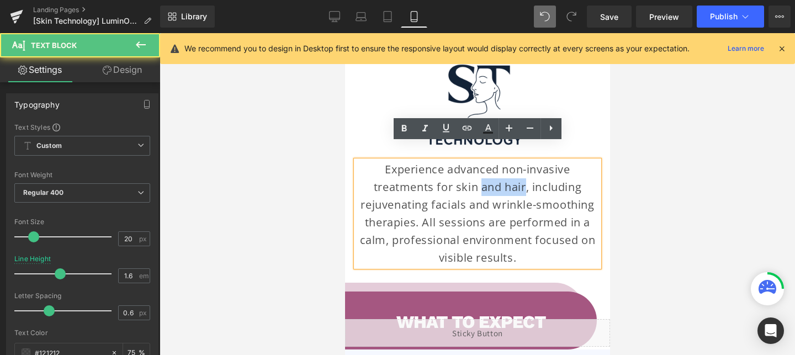
drag, startPoint x: 482, startPoint y: 168, endPoint x: 525, endPoint y: 172, distance: 43.8
click at [525, 172] on p "Experience advanced non-invasive treatments for skin and hair, including rejuve…" at bounding box center [477, 214] width 243 height 106
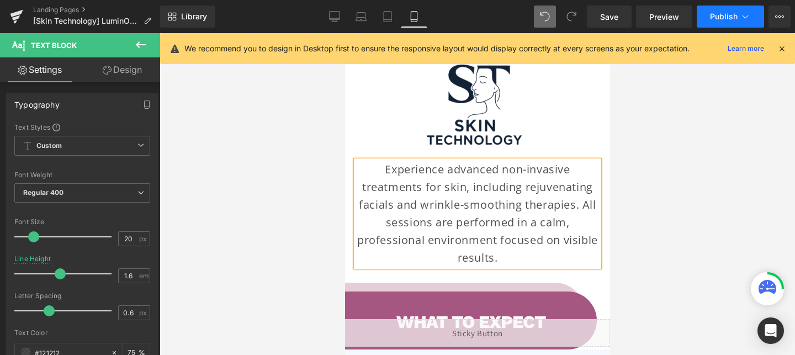
click at [709, 27] on button "Publish" at bounding box center [730, 17] width 67 height 22
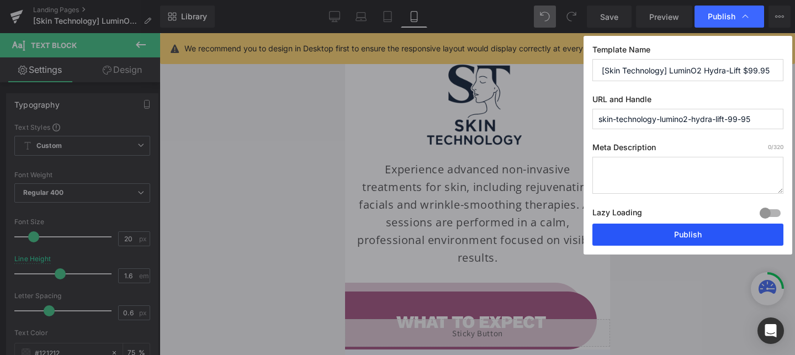
click at [640, 233] on button "Publish" at bounding box center [688, 235] width 191 height 22
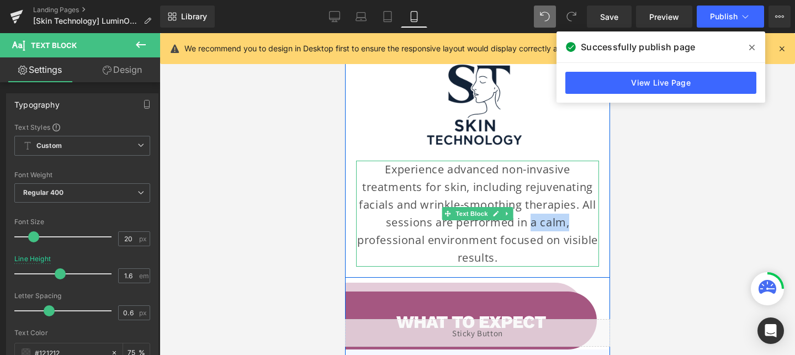
drag, startPoint x: 531, startPoint y: 203, endPoint x: 568, endPoint y: 207, distance: 37.3
click at [568, 207] on p "Experience advanced non-invasive treatments for skin, including rejuvenating fa…" at bounding box center [477, 214] width 243 height 106
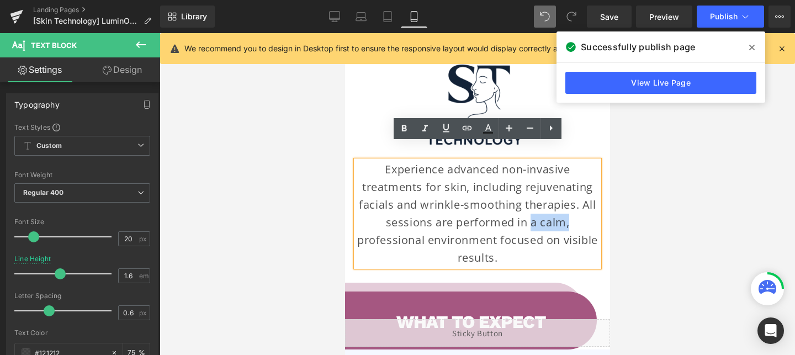
click at [568, 207] on p "Experience advanced non-invasive treatments for skin, including rejuvenating fa…" at bounding box center [477, 214] width 243 height 106
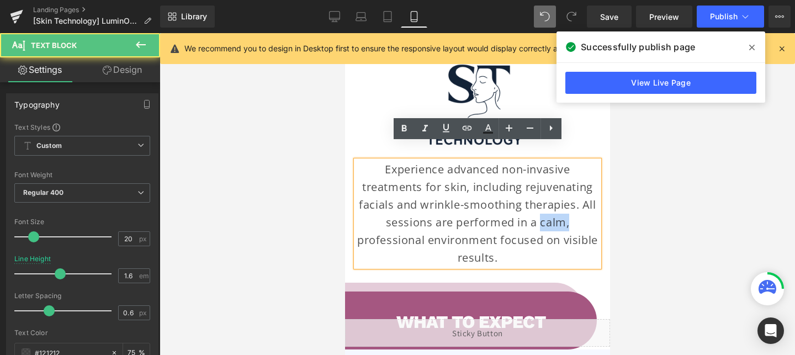
drag, startPoint x: 539, startPoint y: 204, endPoint x: 575, endPoint y: 205, distance: 35.9
click at [575, 205] on p "Experience advanced non-invasive treatments for skin, including rejuvenating fa…" at bounding box center [477, 214] width 243 height 106
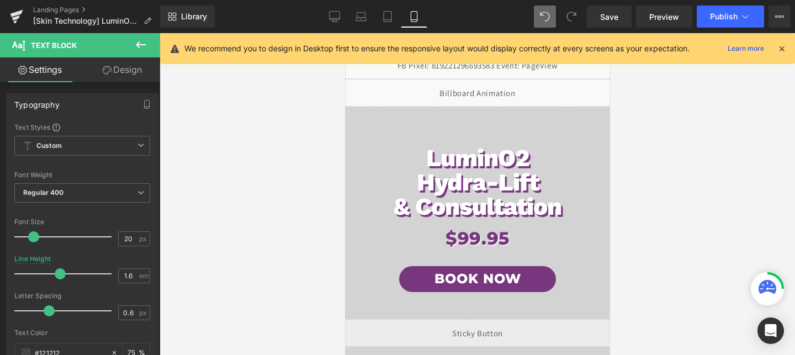
scroll to position [10, 0]
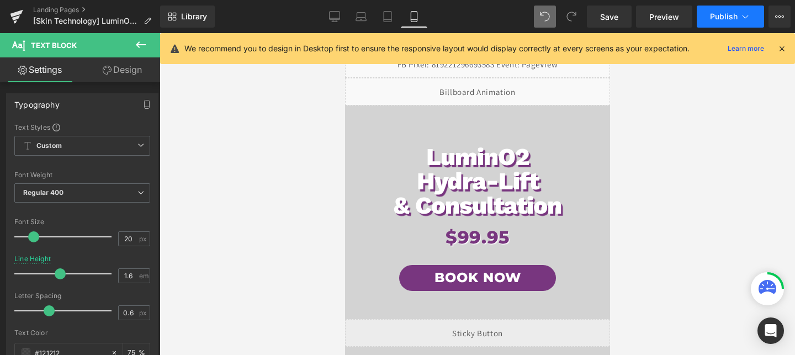
click at [714, 15] on span "Publish" at bounding box center [724, 16] width 28 height 9
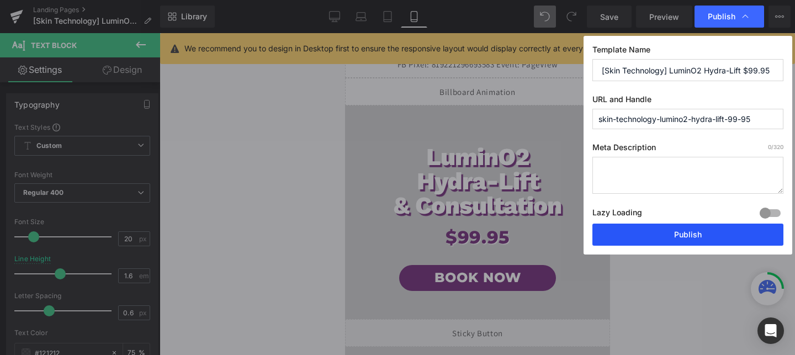
click at [630, 224] on button "Publish" at bounding box center [688, 235] width 191 height 22
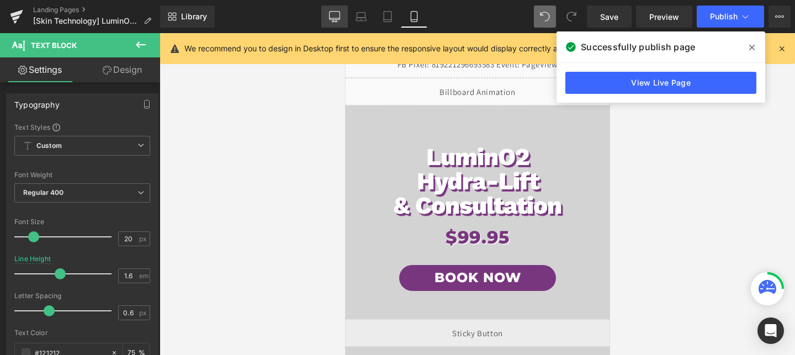
click at [330, 19] on icon at bounding box center [335, 16] width 10 height 8
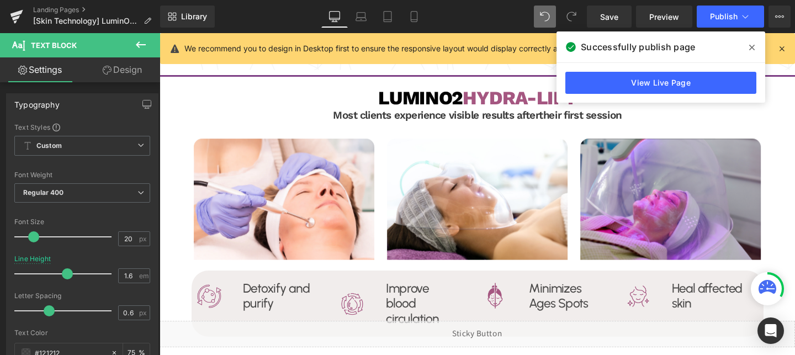
scroll to position [1558, 0]
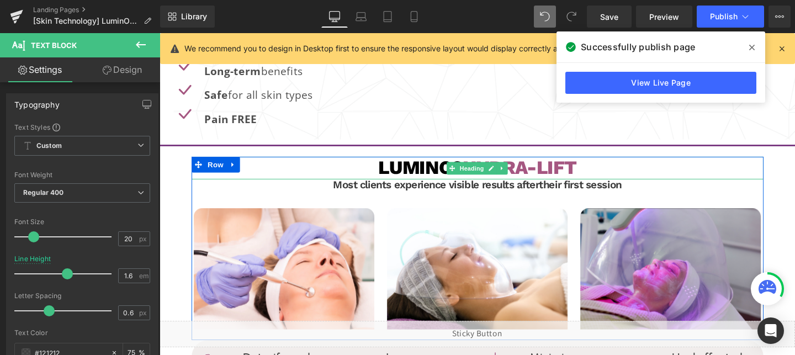
click at [558, 171] on span "Hydra-Lift" at bounding box center [538, 174] width 119 height 23
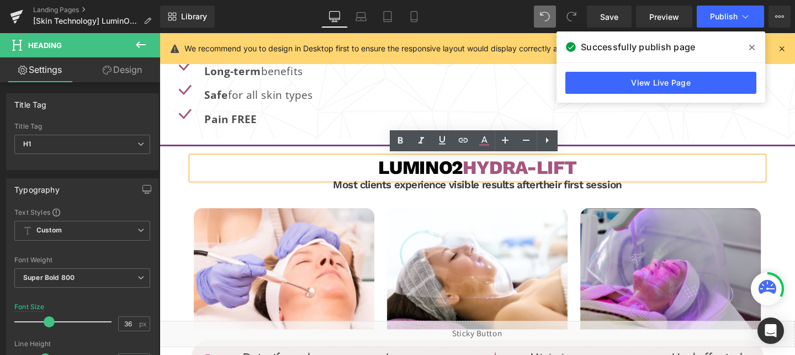
click at [483, 177] on span "Hydra-Lift" at bounding box center [538, 174] width 119 height 23
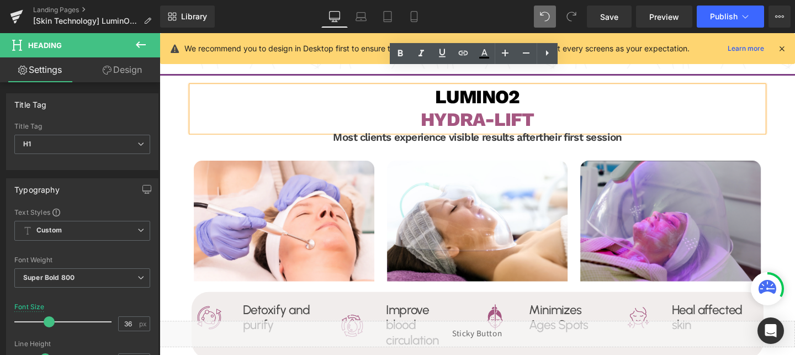
scroll to position [1632, 0]
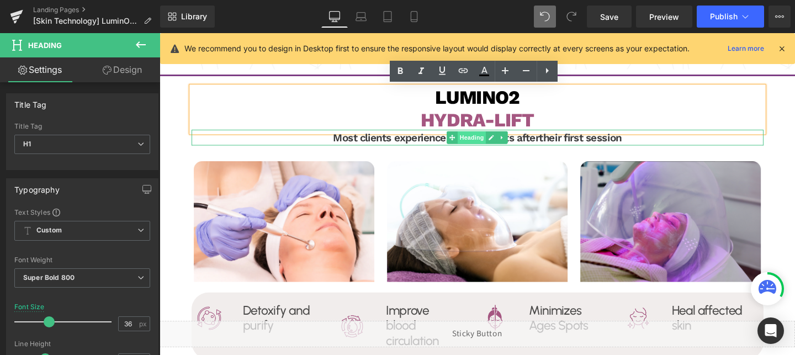
click at [493, 142] on span "Heading" at bounding box center [488, 142] width 30 height 13
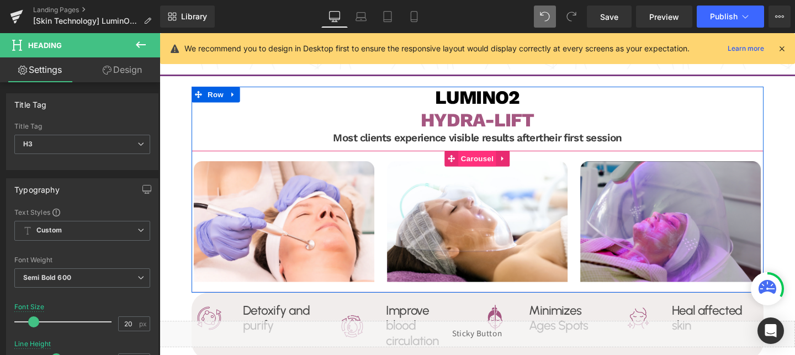
click at [487, 163] on span "Carousel" at bounding box center [494, 165] width 40 height 17
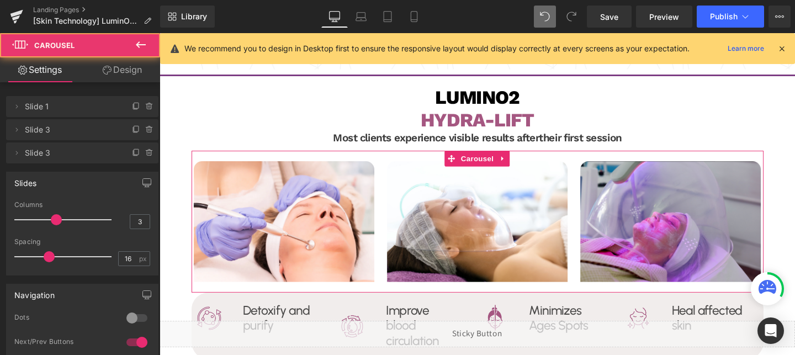
click at [118, 71] on link "Design" at bounding box center [122, 69] width 80 height 25
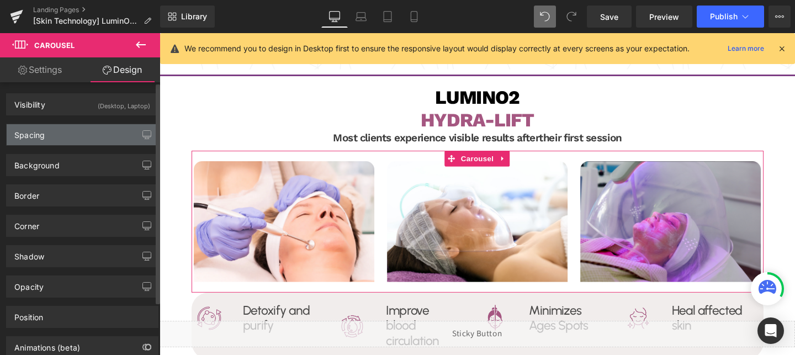
click at [55, 137] on div "Spacing" at bounding box center [82, 134] width 151 height 21
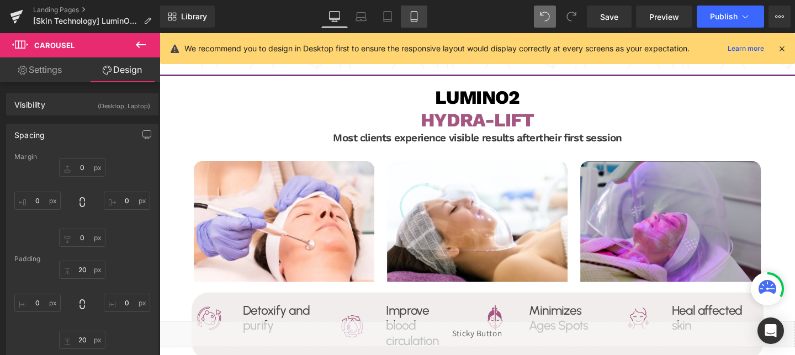
click at [412, 16] on icon at bounding box center [414, 16] width 11 height 11
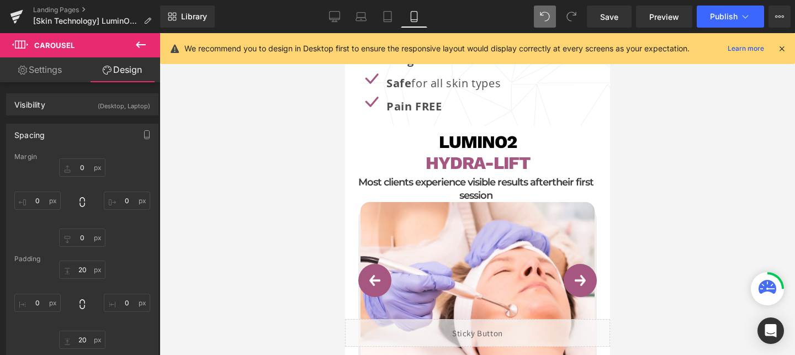
scroll to position [1699, 0]
click at [83, 168] on input "0" at bounding box center [82, 167] width 46 height 18
type input "20"
click at [83, 236] on input "0" at bounding box center [82, 238] width 46 height 18
type input "20"
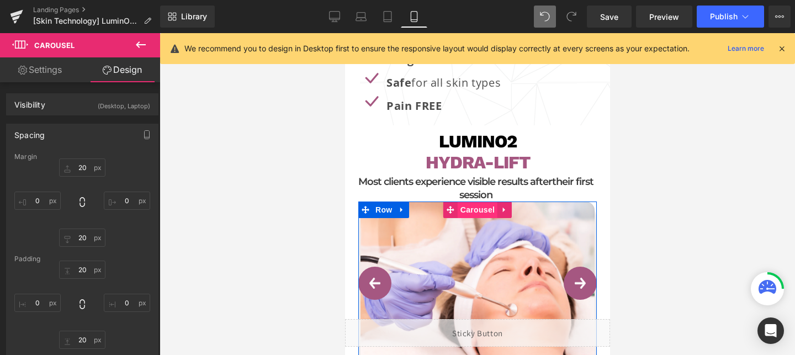
click at [480, 202] on span "Carousel" at bounding box center [477, 210] width 40 height 17
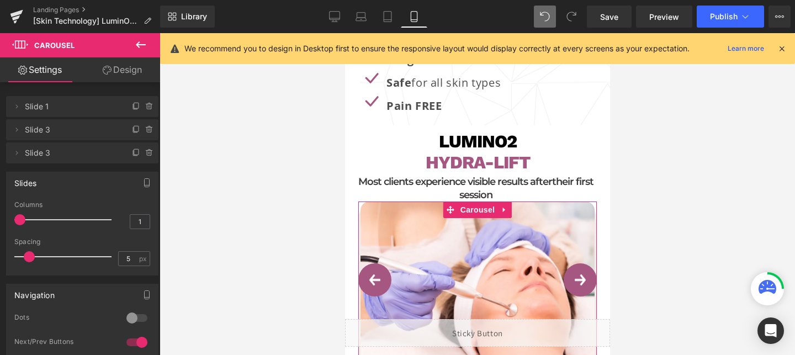
click at [126, 77] on link "Design" at bounding box center [122, 69] width 80 height 25
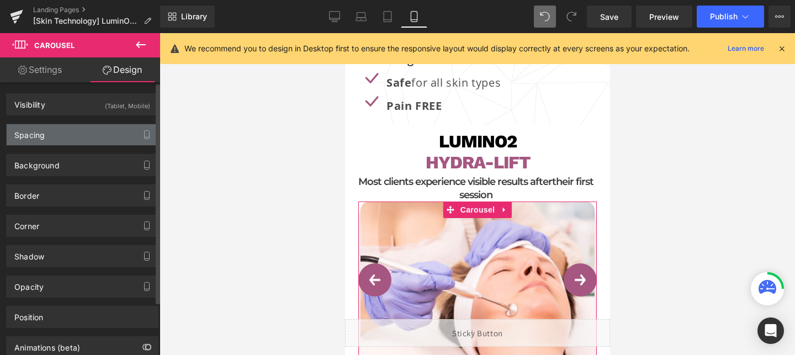
click at [69, 133] on div "Spacing" at bounding box center [82, 134] width 151 height 21
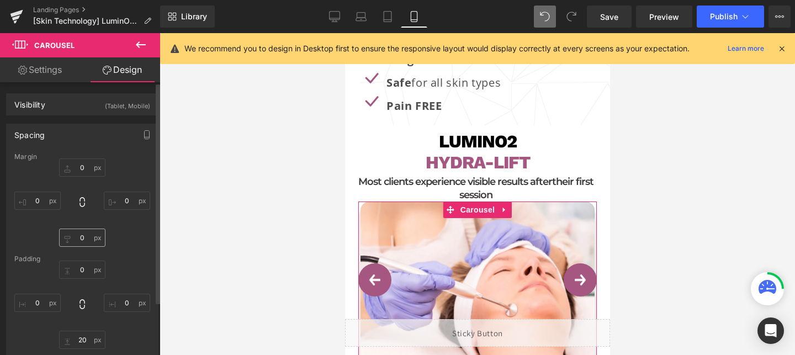
scroll to position [41, 0]
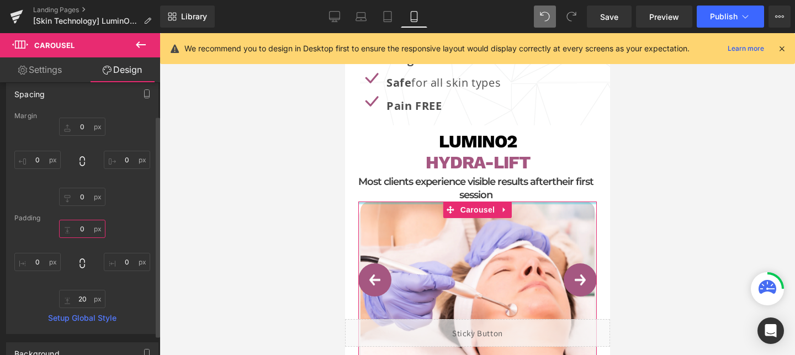
click at [81, 231] on input "0" at bounding box center [82, 229] width 46 height 18
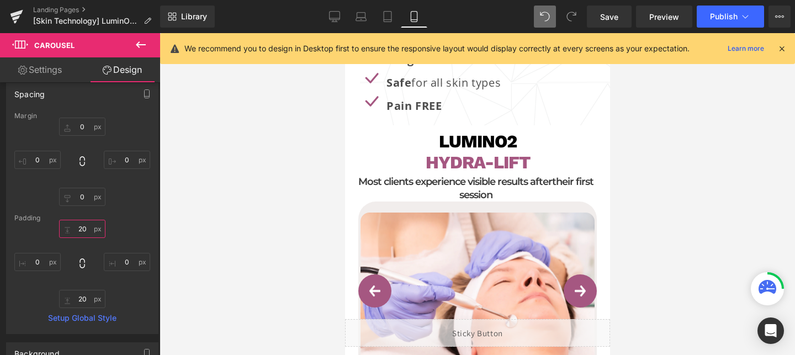
type input "2"
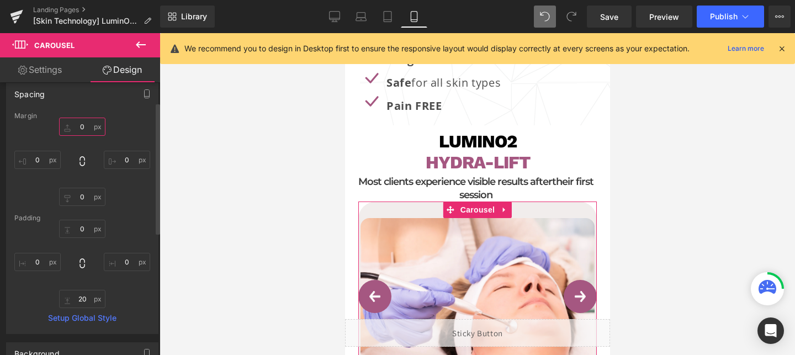
click at [84, 127] on input "0" at bounding box center [82, 127] width 46 height 18
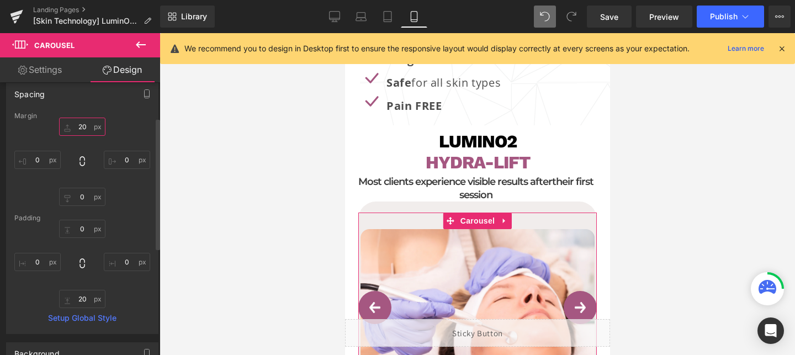
scroll to position [294, 0]
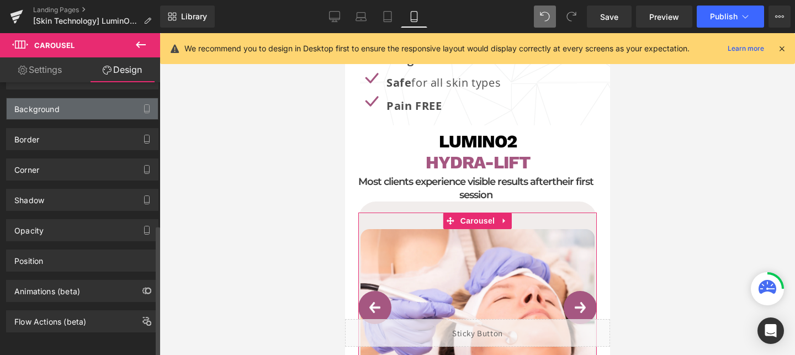
type input "20"
click at [71, 98] on div "Background" at bounding box center [82, 108] width 151 height 21
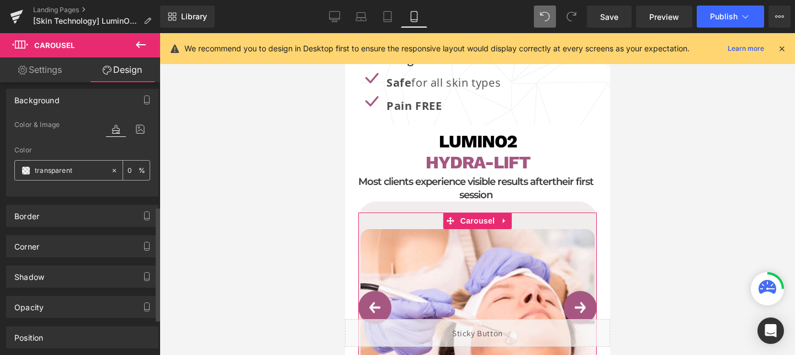
click at [110, 167] on icon at bounding box center [114, 171] width 8 height 8
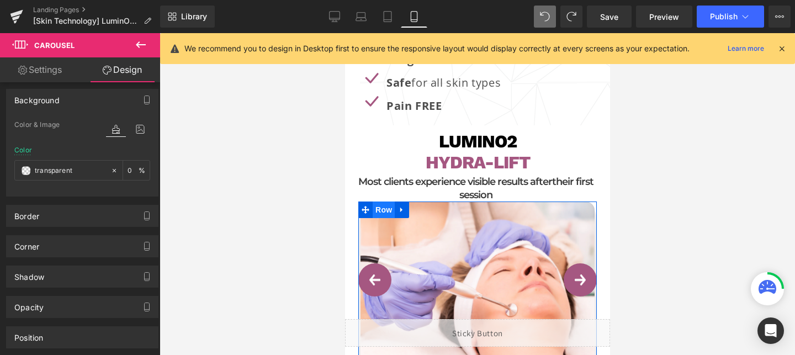
click at [383, 202] on span "Row" at bounding box center [383, 210] width 22 height 17
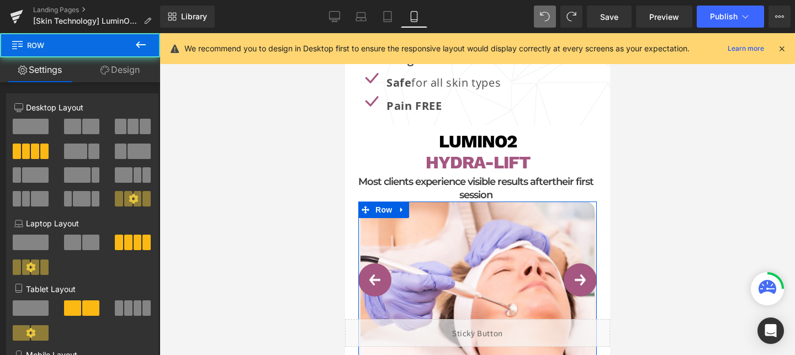
click at [123, 67] on link "Design" at bounding box center [120, 69] width 80 height 25
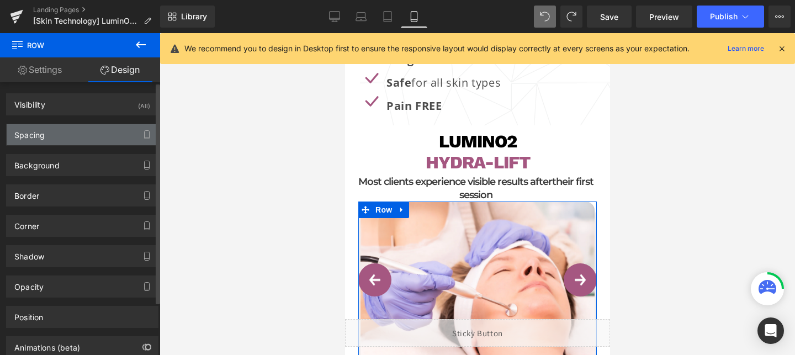
click at [45, 136] on div "Spacing" at bounding box center [82, 134] width 151 height 21
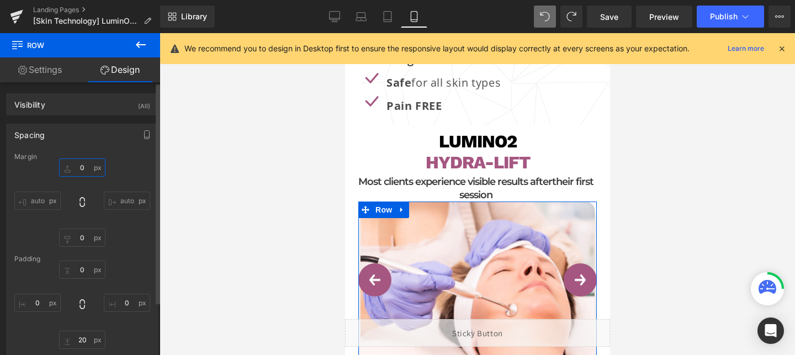
click at [81, 163] on input "0" at bounding box center [82, 167] width 46 height 18
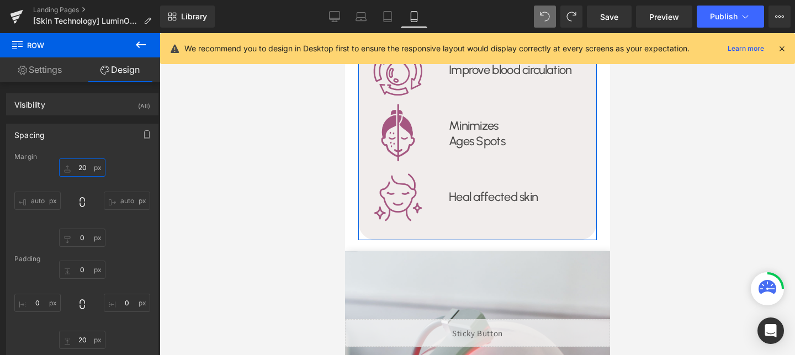
scroll to position [2105, 0]
type input "20"
click at [88, 240] on input "0" at bounding box center [82, 238] width 46 height 18
type input "20"
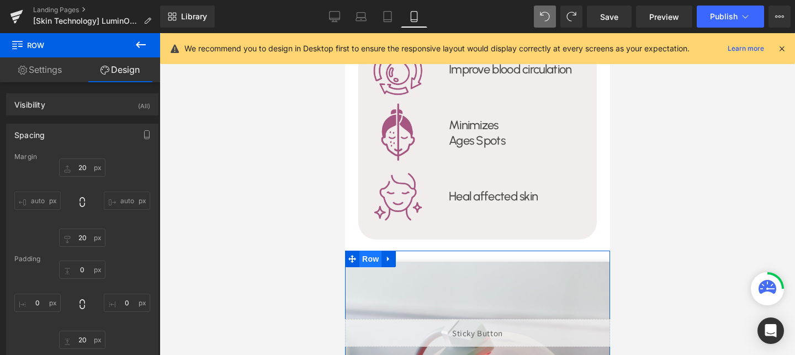
click at [369, 251] on span "Row" at bounding box center [370, 259] width 22 height 17
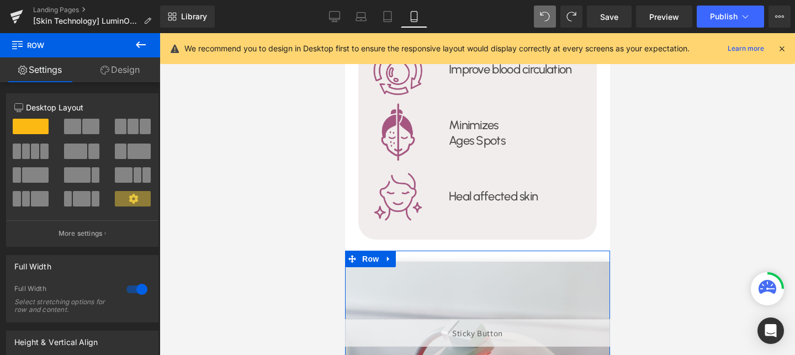
click at [119, 74] on link "Design" at bounding box center [120, 69] width 80 height 25
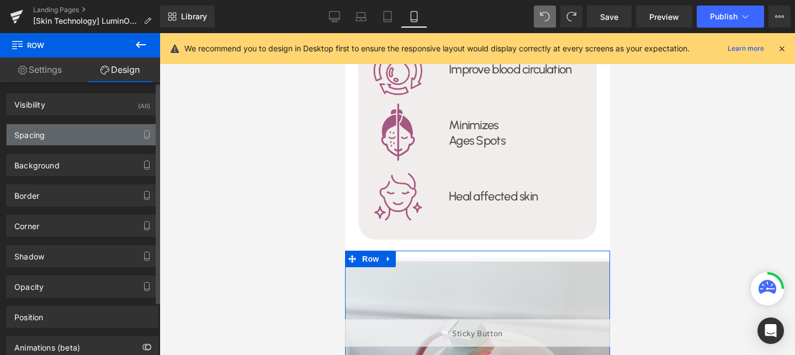
click at [53, 140] on div "Spacing" at bounding box center [82, 134] width 151 height 21
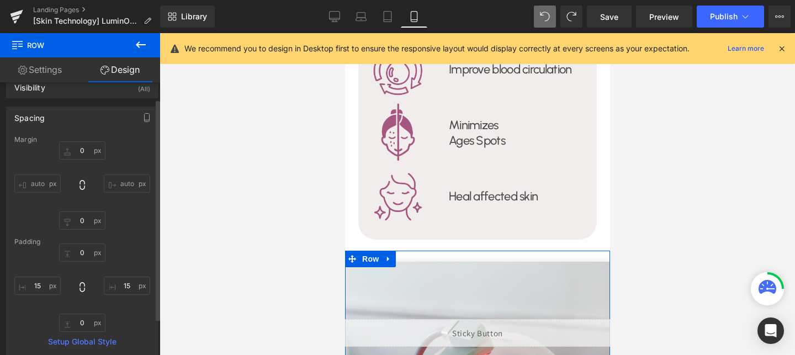
scroll to position [24, 0]
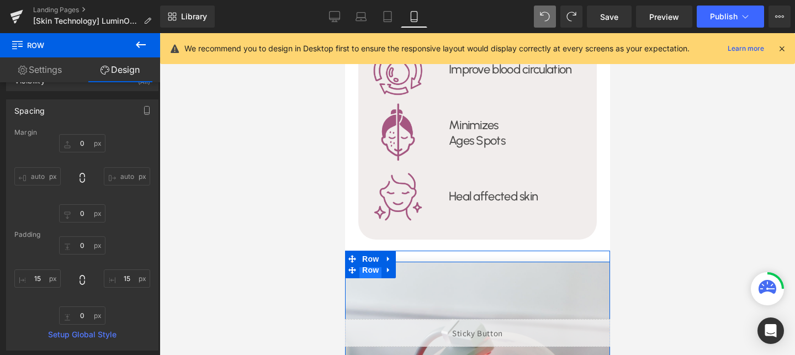
click at [368, 262] on span "Row" at bounding box center [370, 270] width 22 height 17
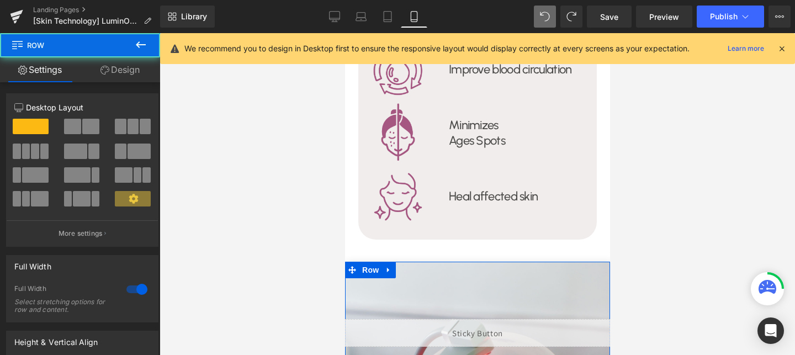
click at [110, 68] on link "Design" at bounding box center [120, 69] width 80 height 25
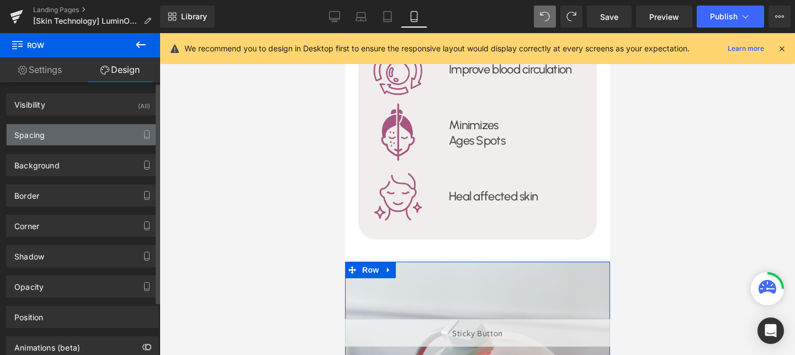
click at [66, 135] on div "Spacing" at bounding box center [82, 134] width 151 height 21
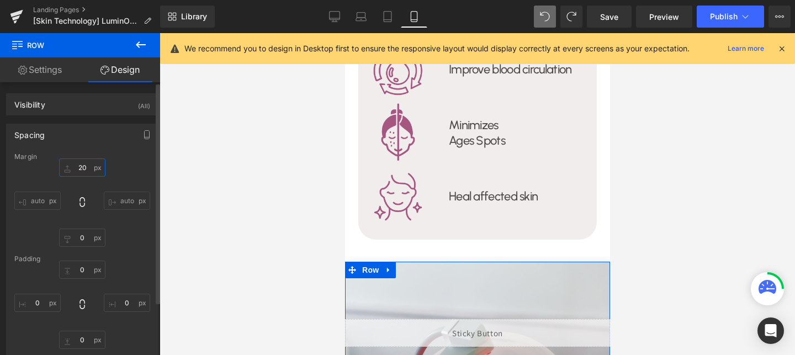
click at [83, 167] on input "20" at bounding box center [82, 167] width 46 height 18
type input "0"
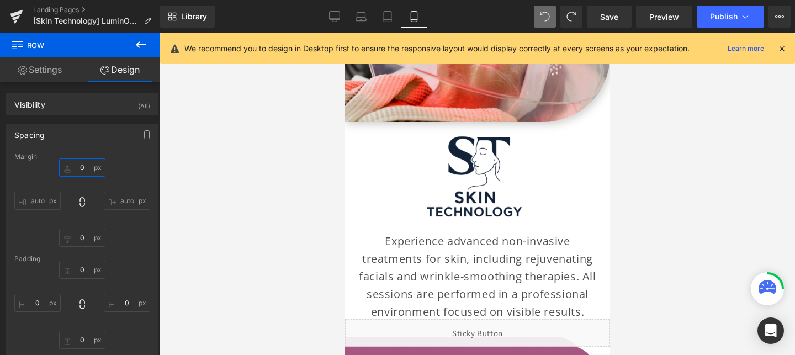
scroll to position [2526, 0]
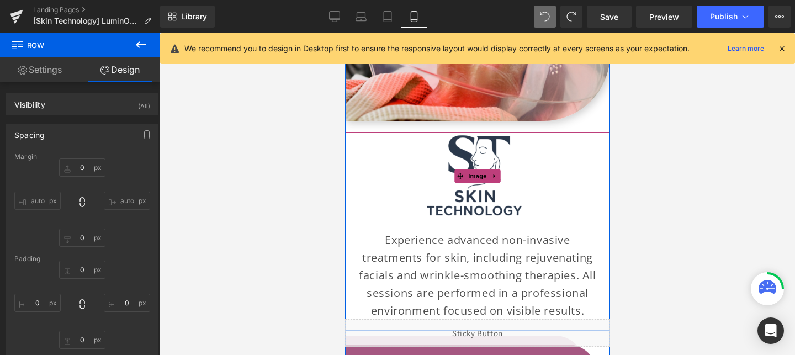
click at [488, 132] on img at bounding box center [477, 176] width 133 height 88
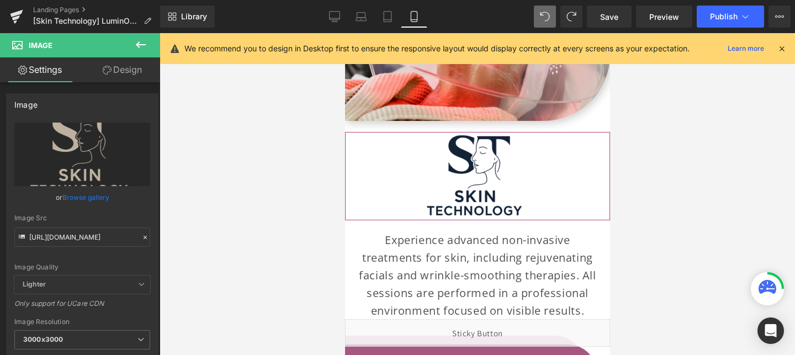
click at [128, 67] on link "Design" at bounding box center [122, 69] width 80 height 25
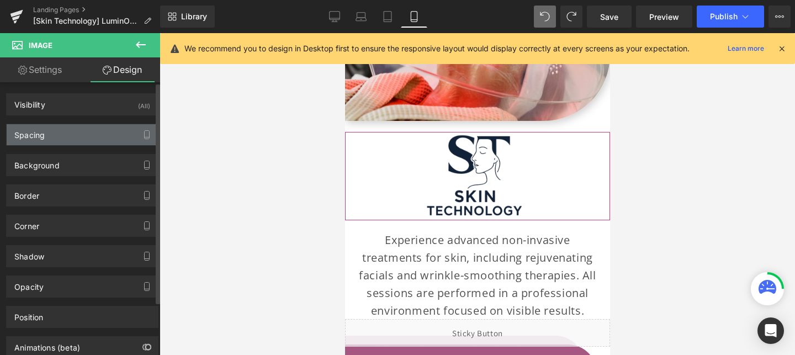
click at [69, 133] on div "Spacing" at bounding box center [82, 134] width 151 height 21
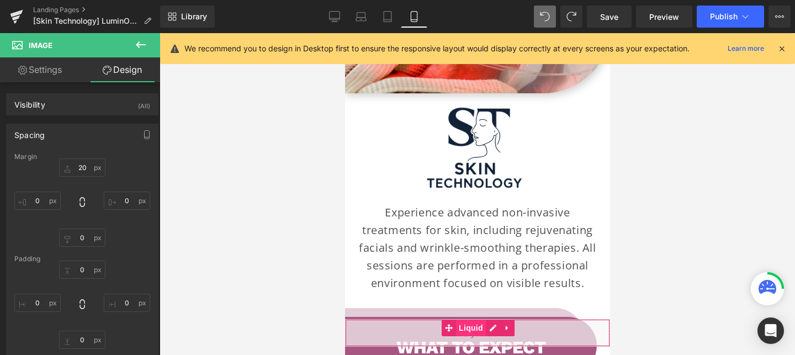
scroll to position [2556, 0]
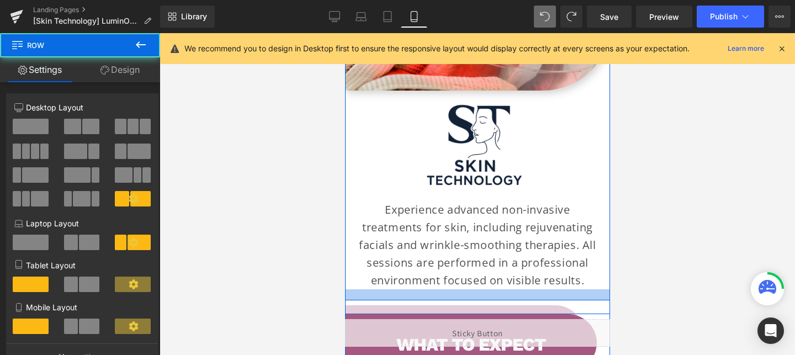
click at [489, 289] on div at bounding box center [477, 294] width 265 height 11
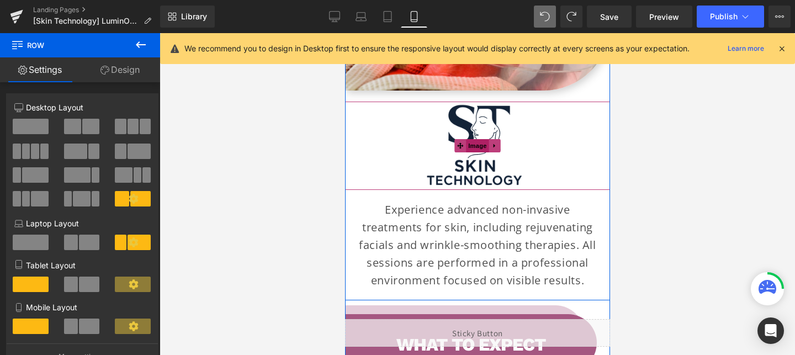
click at [474, 139] on span "Image" at bounding box center [477, 145] width 23 height 13
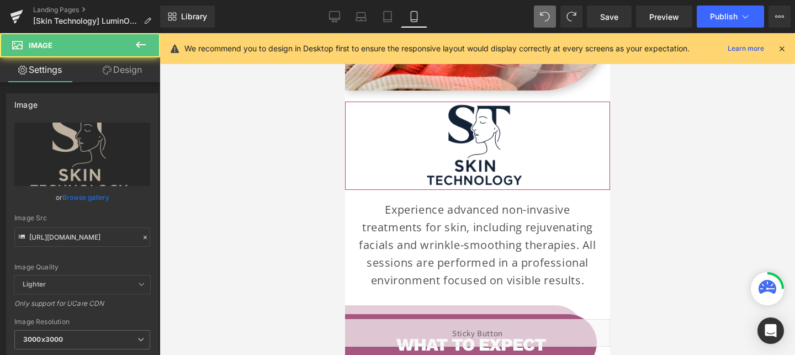
click at [120, 79] on link "Design" at bounding box center [122, 69] width 80 height 25
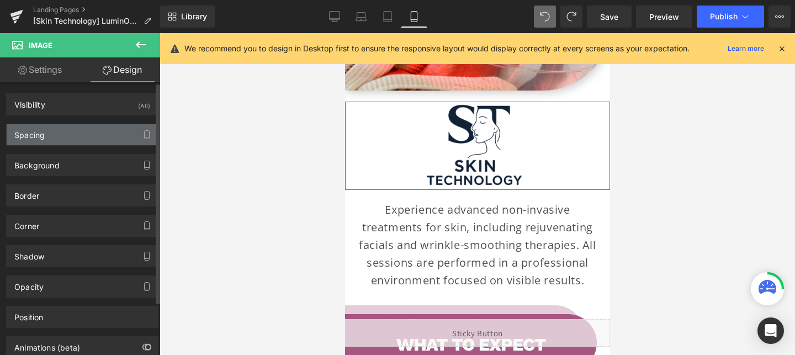
click at [66, 137] on div "Spacing" at bounding box center [82, 134] width 151 height 21
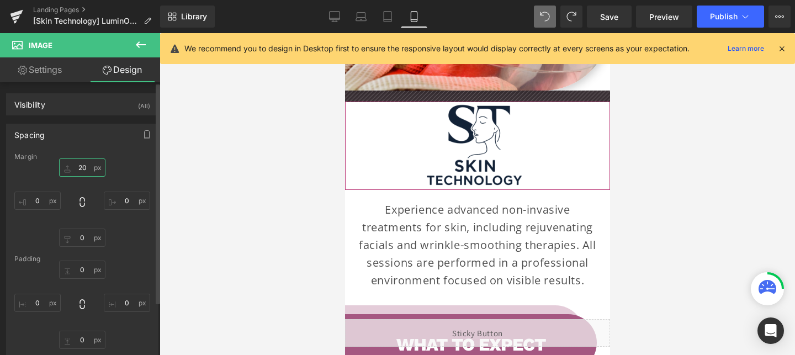
click at [77, 170] on input "20" at bounding box center [82, 167] width 46 height 18
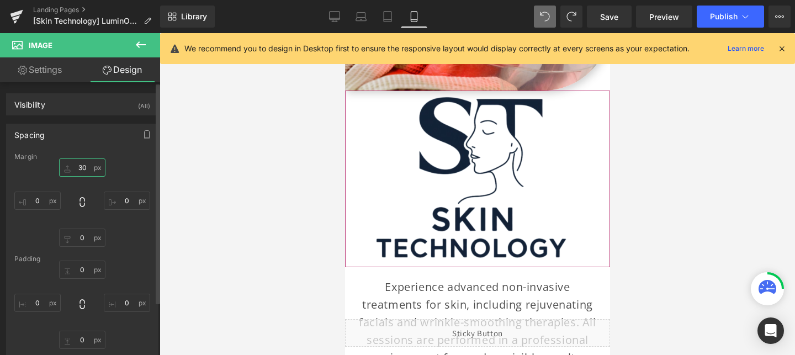
type input "3"
type input "20"
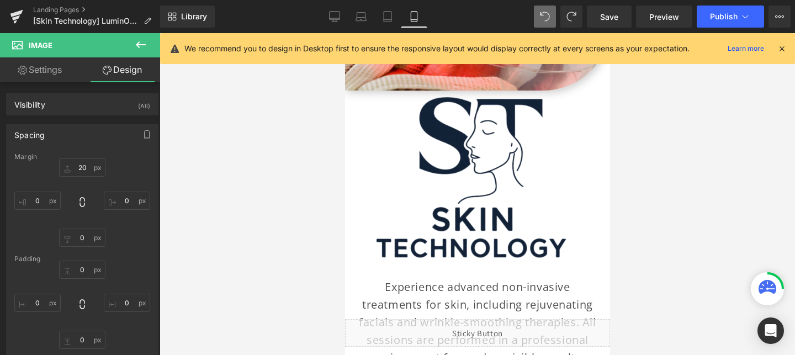
click at [544, 12] on icon at bounding box center [545, 17] width 10 height 10
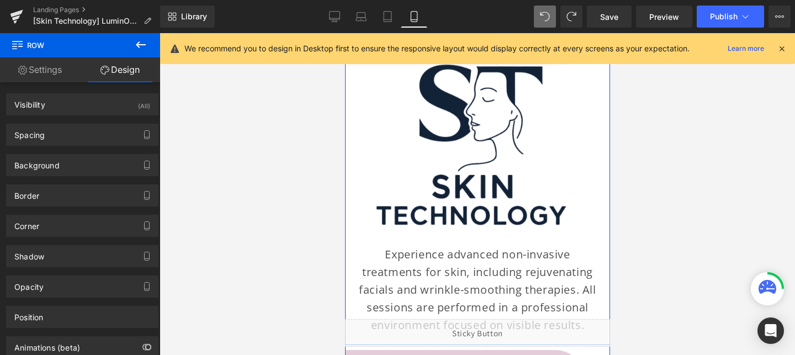
scroll to position [2591, 0]
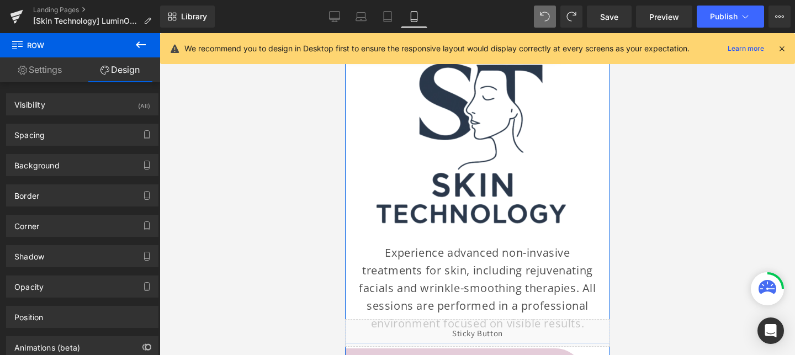
click at [459, 126] on div "Image" at bounding box center [477, 144] width 265 height 177
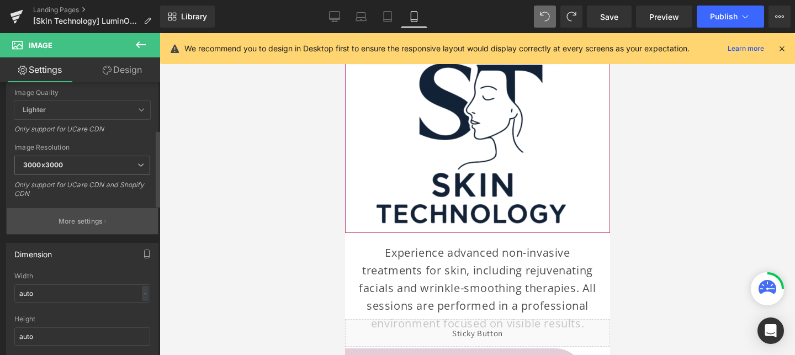
scroll to position [176, 0]
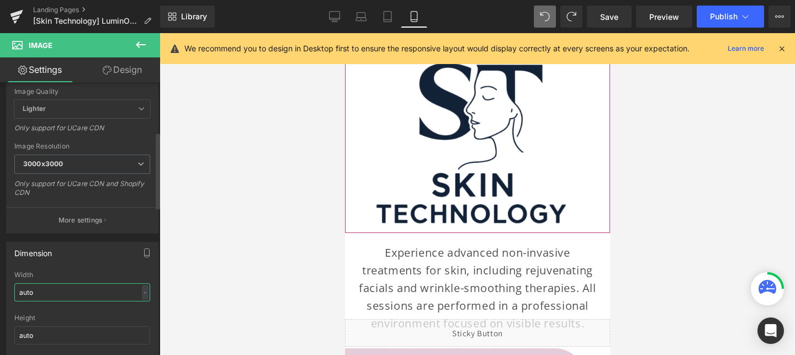
click at [39, 287] on input "auto" at bounding box center [82, 292] width 136 height 18
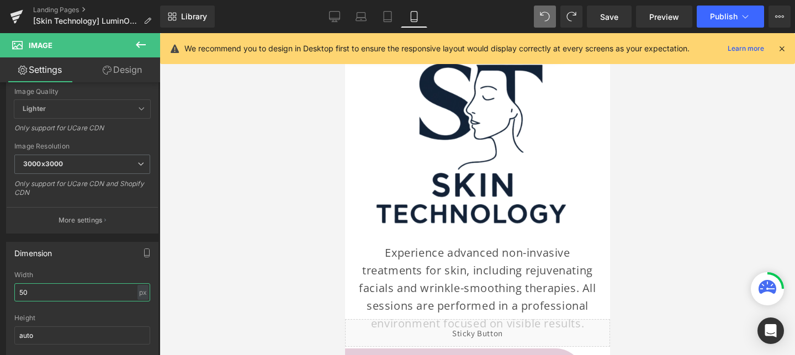
type input "50"
click at [543, 7] on span at bounding box center [545, 17] width 22 height 22
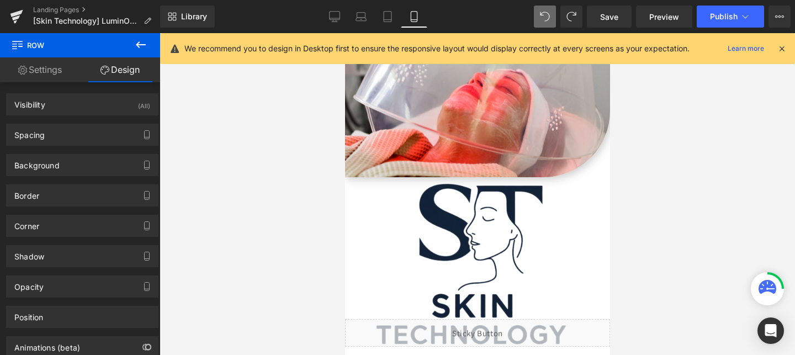
scroll to position [2507, 0]
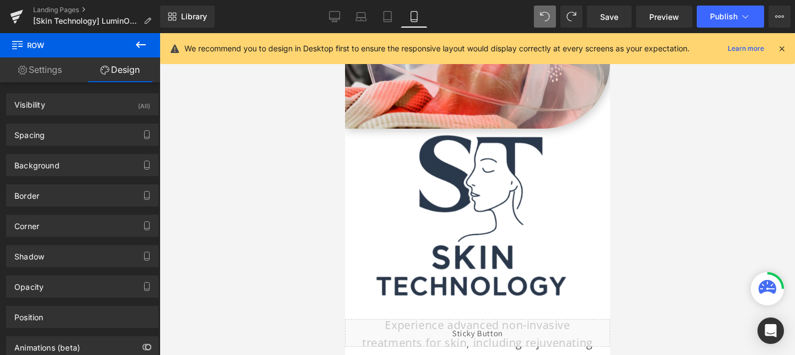
click at [463, 168] on img at bounding box center [477, 217] width 265 height 177
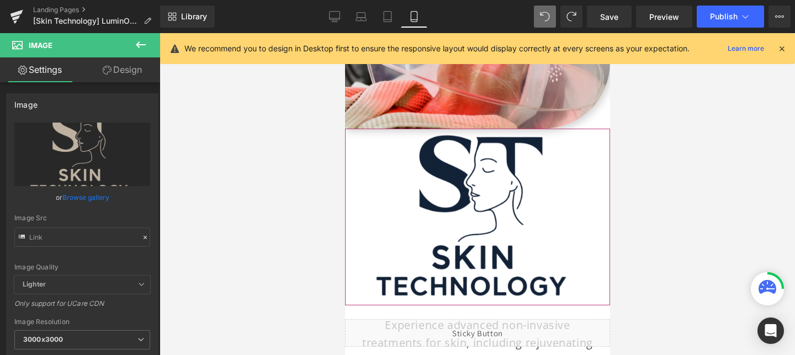
click at [124, 67] on link "Design" at bounding box center [122, 69] width 80 height 25
click at [0, 0] on div "Background" at bounding box center [0, 0] width 0 height 0
click at [0, 0] on div "Spacing" at bounding box center [0, 0] width 0 height 0
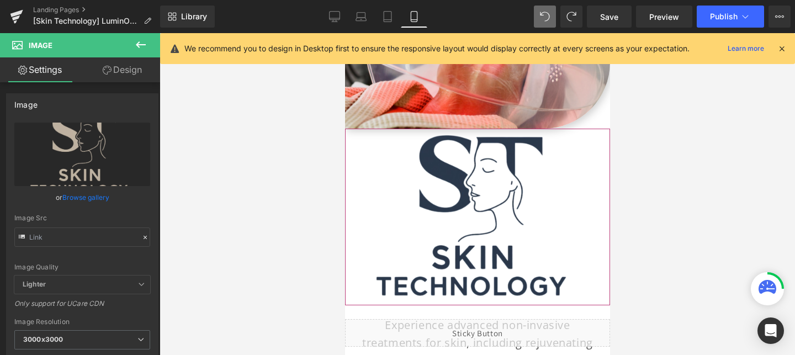
click at [463, 180] on img at bounding box center [477, 217] width 265 height 177
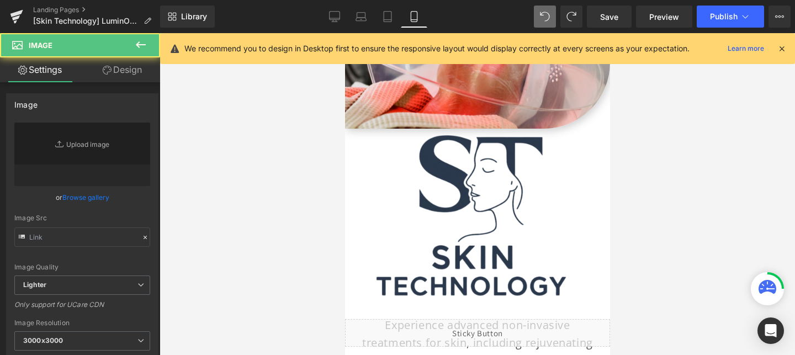
click at [256, 214] on div at bounding box center [478, 194] width 636 height 322
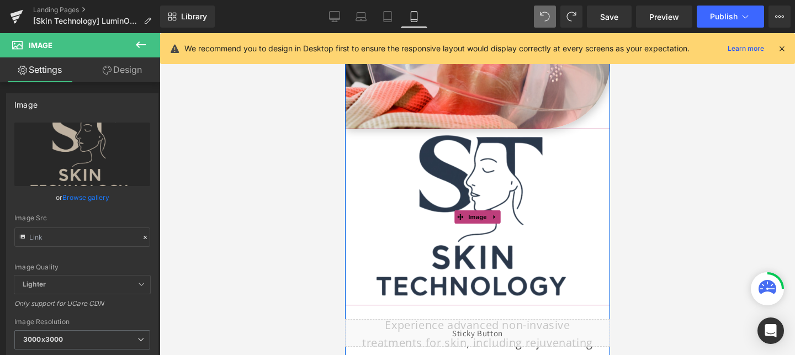
click at [443, 250] on img at bounding box center [477, 217] width 265 height 177
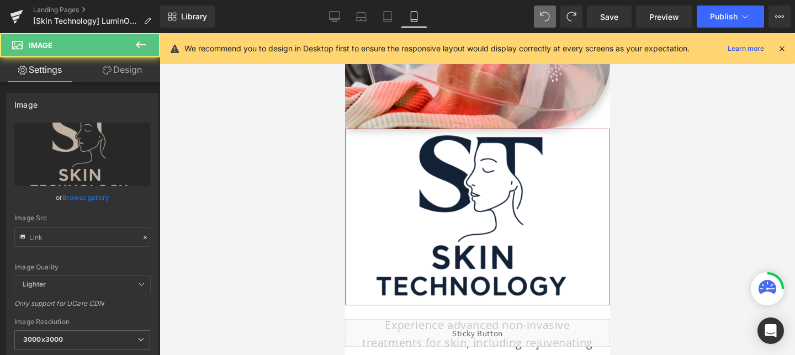
click at [107, 72] on icon at bounding box center [107, 70] width 9 height 9
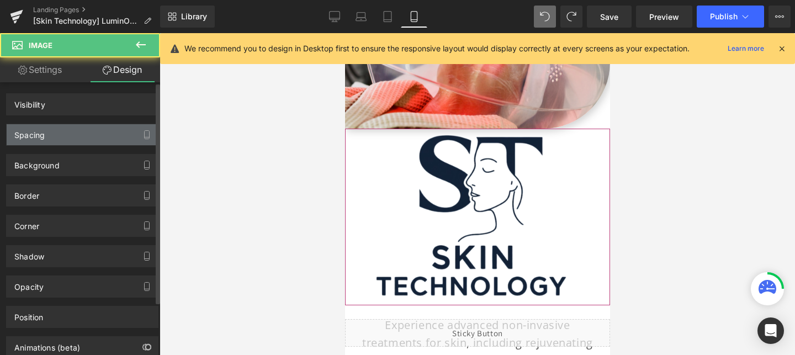
click at [44, 131] on div "Spacing" at bounding box center [29, 131] width 30 height 15
click at [47, 136] on div "Spacing" at bounding box center [82, 134] width 151 height 21
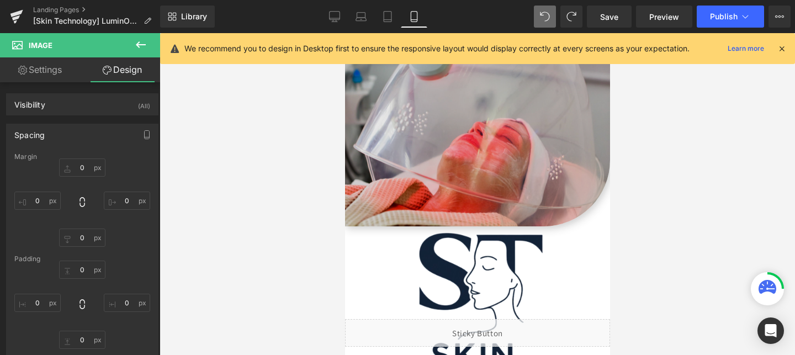
scroll to position [2408, 0]
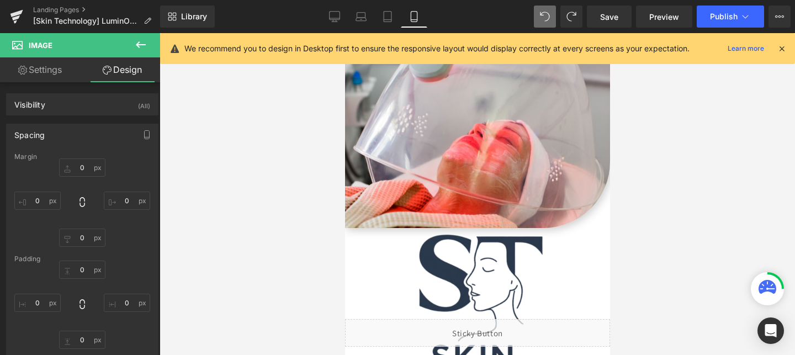
click at [486, 234] on img at bounding box center [477, 316] width 265 height 177
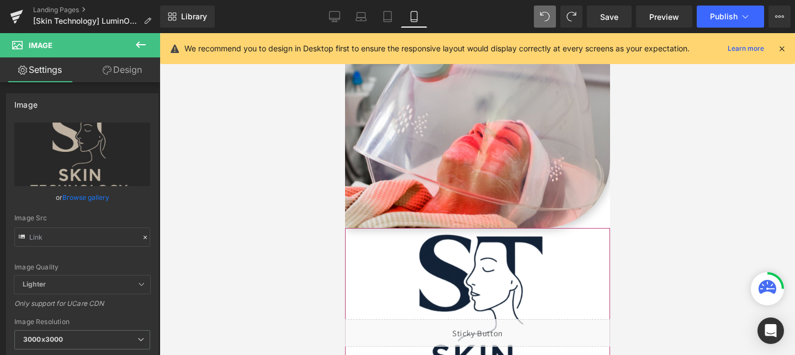
click at [138, 62] on link "Design" at bounding box center [122, 69] width 80 height 25
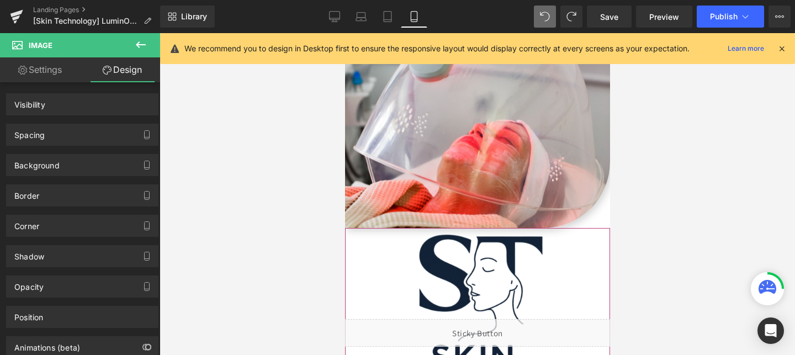
click at [62, 134] on div "Spacing" at bounding box center [82, 134] width 151 height 21
click at [44, 129] on div "Spacing" at bounding box center [29, 131] width 30 height 15
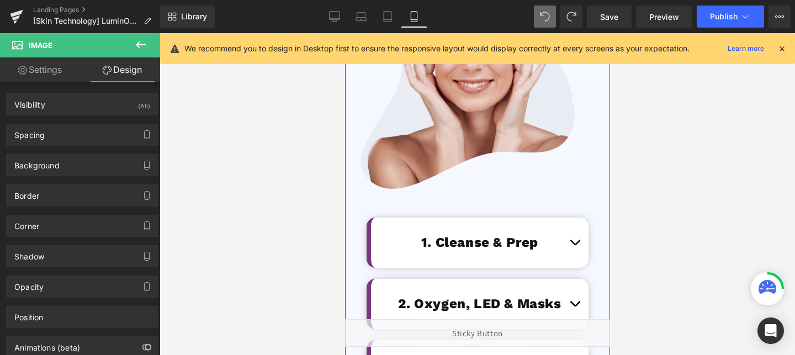
scroll to position [3045, 0]
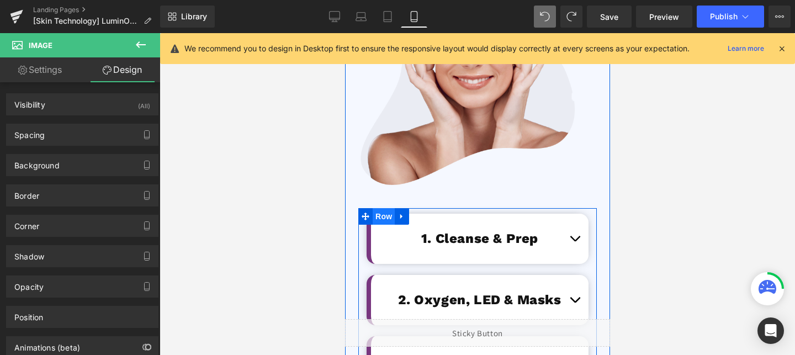
click at [384, 208] on span "Row" at bounding box center [383, 216] width 22 height 17
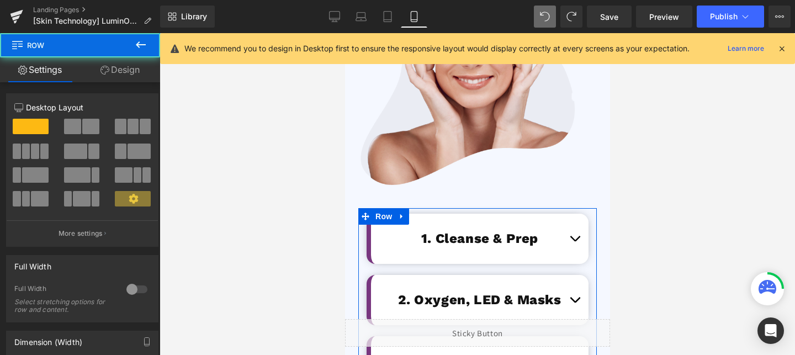
click at [125, 75] on link "Design" at bounding box center [120, 69] width 80 height 25
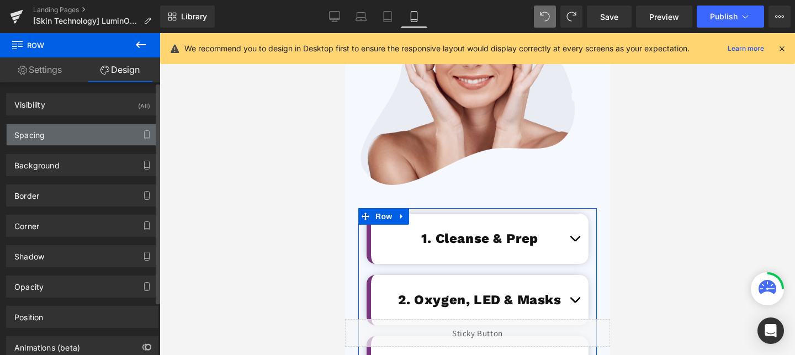
click at [68, 136] on div "Spacing" at bounding box center [82, 134] width 151 height 21
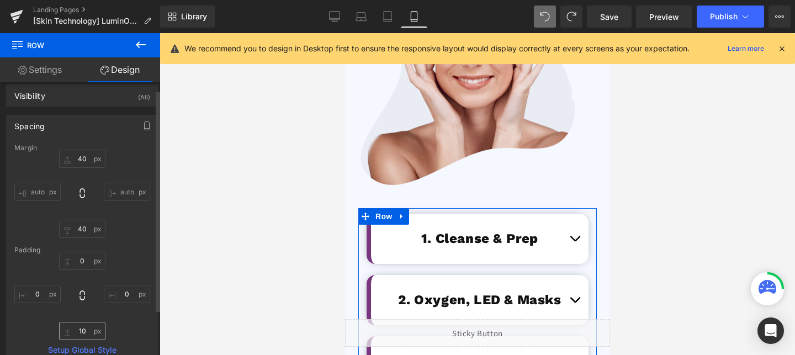
scroll to position [9, 0]
click at [89, 334] on input "text" at bounding box center [82, 330] width 46 height 18
type input "0"
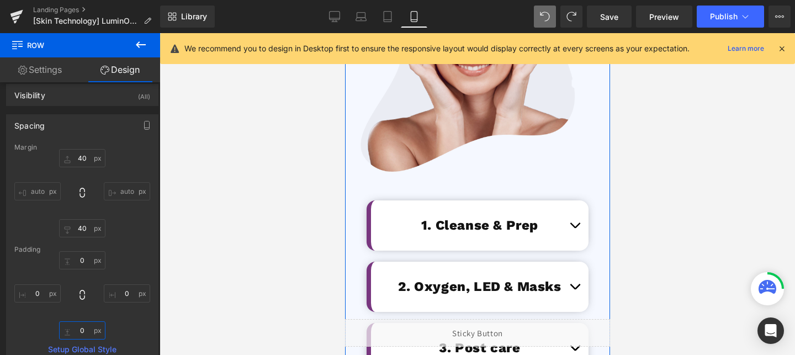
scroll to position [2983, 0]
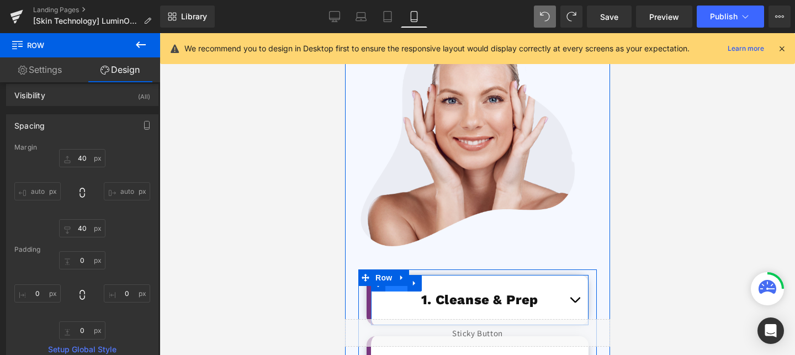
click at [403, 275] on span "Row" at bounding box center [396, 283] width 22 height 17
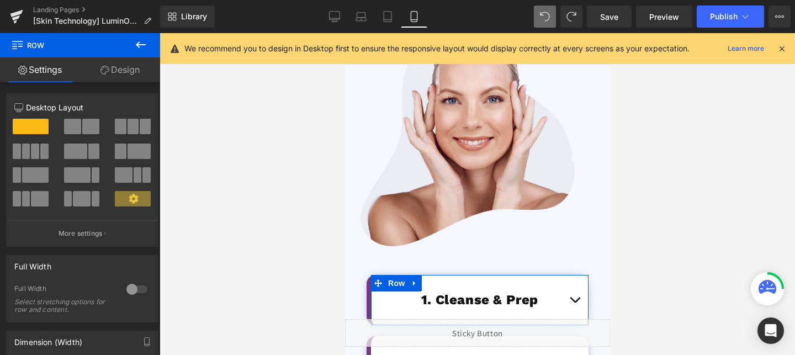
click at [141, 71] on link "Design" at bounding box center [120, 69] width 80 height 25
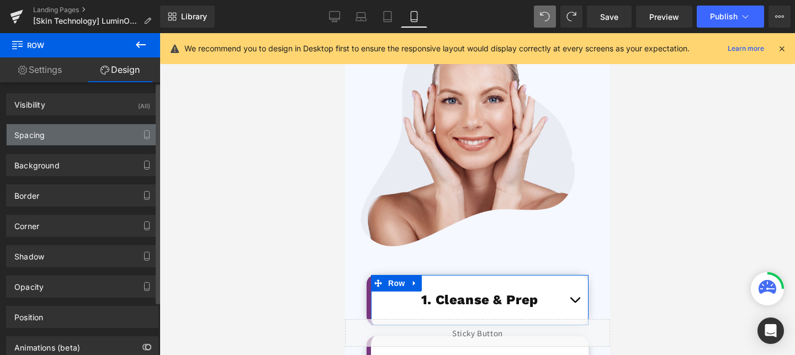
click at [93, 136] on div "Spacing" at bounding box center [82, 134] width 151 height 21
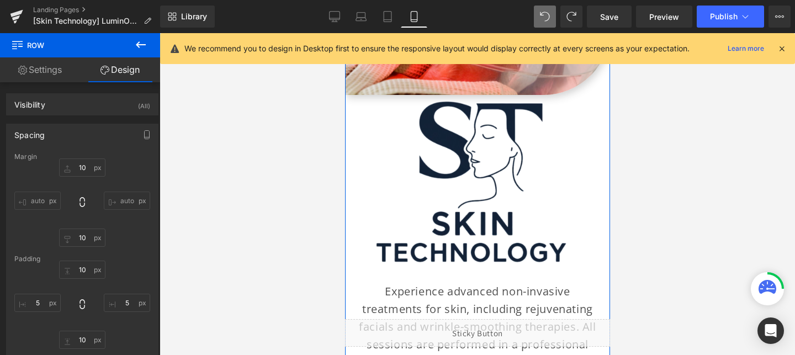
scroll to position [2539, 0]
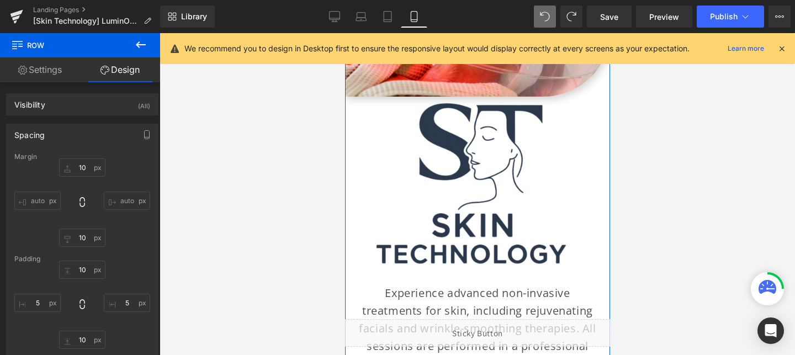
click at [457, 142] on img at bounding box center [477, 185] width 265 height 177
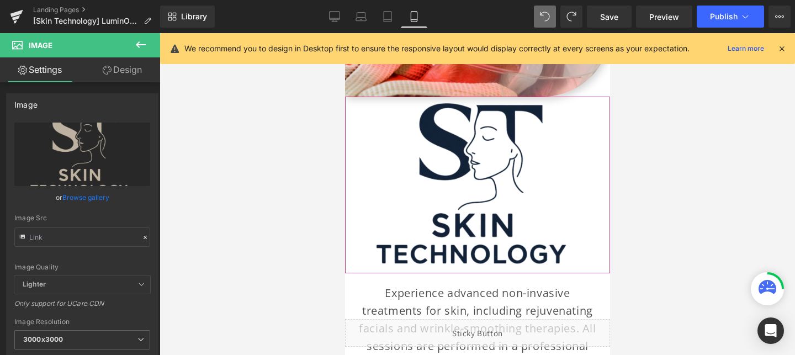
click at [119, 70] on link "Design" at bounding box center [122, 69] width 80 height 25
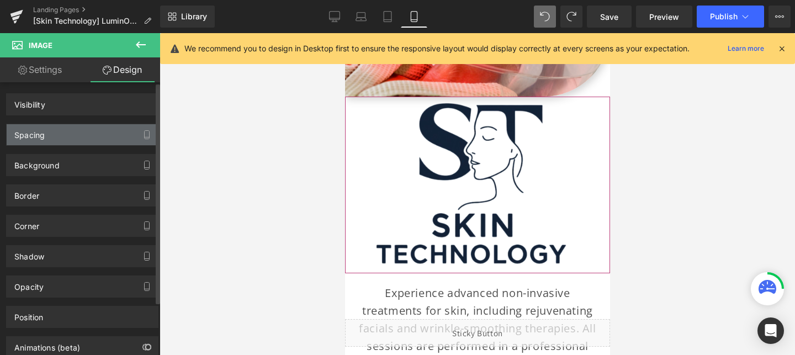
click at [96, 135] on div "Spacing" at bounding box center [82, 134] width 151 height 21
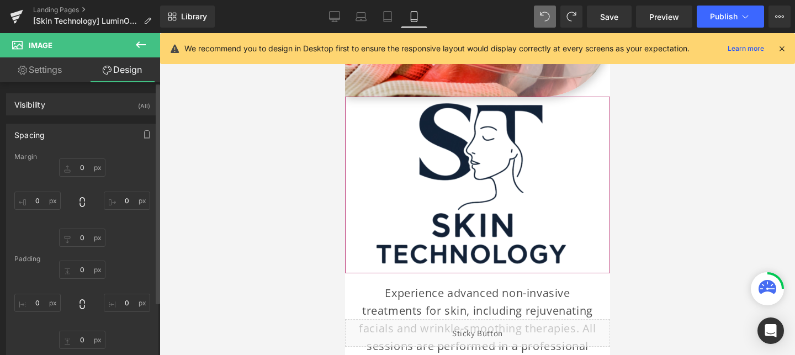
scroll to position [2, 0]
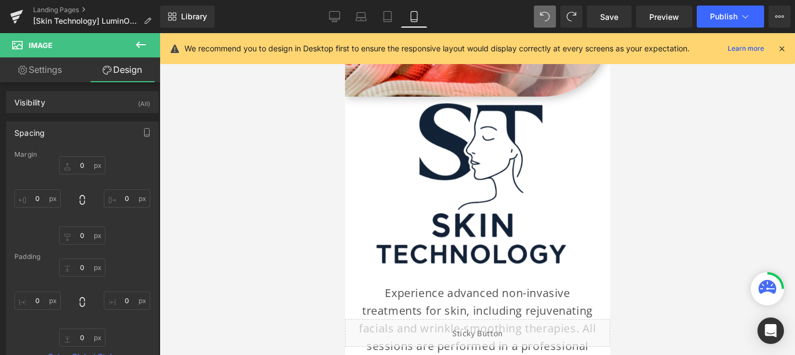
click at [141, 41] on icon at bounding box center [140, 44] width 13 height 13
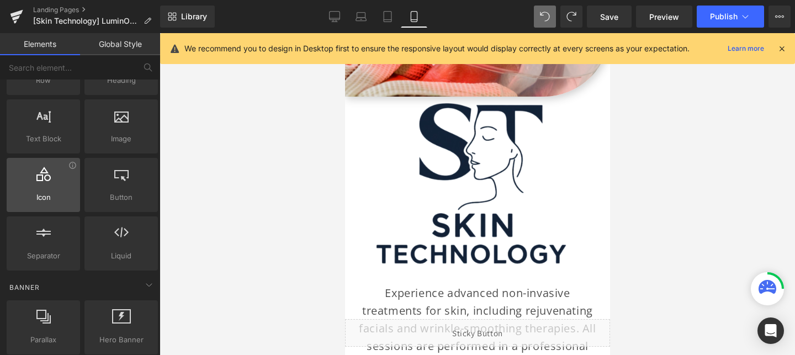
scroll to position [0, 0]
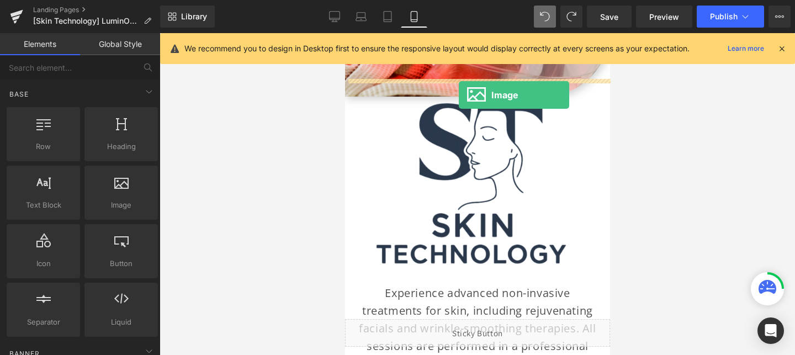
drag, startPoint x: 464, startPoint y: 228, endPoint x: 456, endPoint y: 92, distance: 136.1
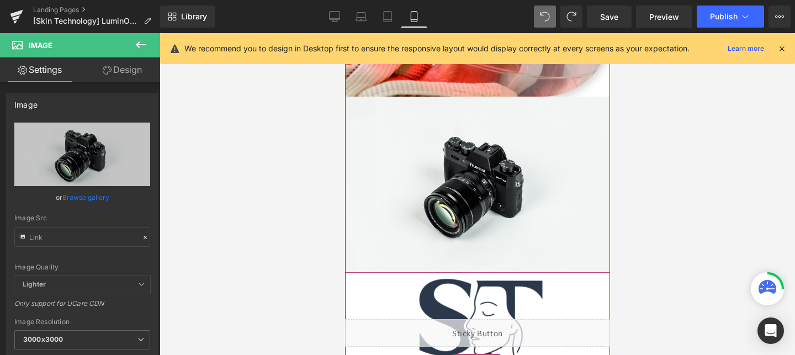
click at [458, 272] on img at bounding box center [477, 360] width 265 height 177
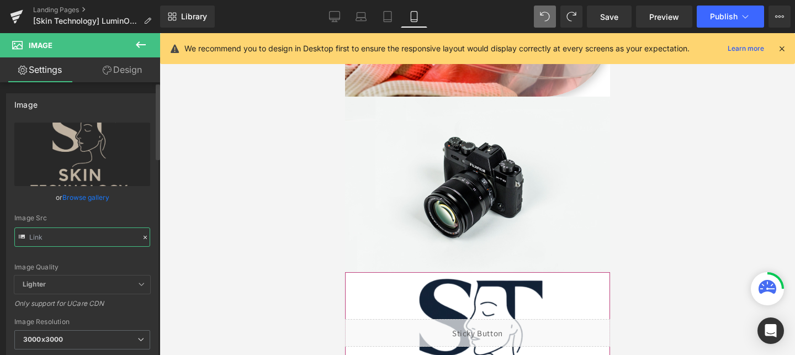
click at [85, 234] on input "text" at bounding box center [82, 237] width 136 height 19
type input "https://cdn.shopify.com/s/files/1/0758/1601/0010/files/SkinTechnology_3000x3000…"
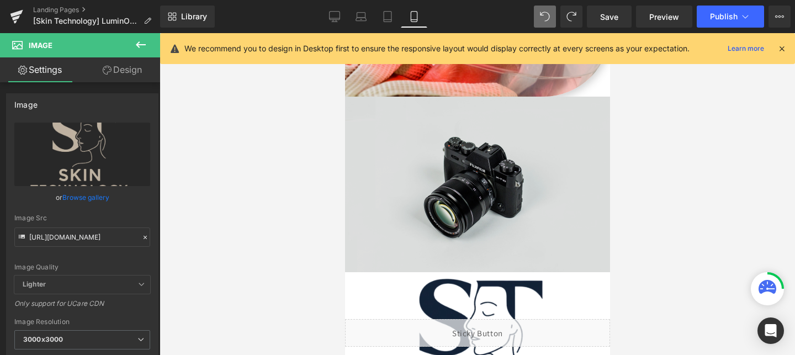
click at [448, 211] on img at bounding box center [477, 185] width 265 height 176
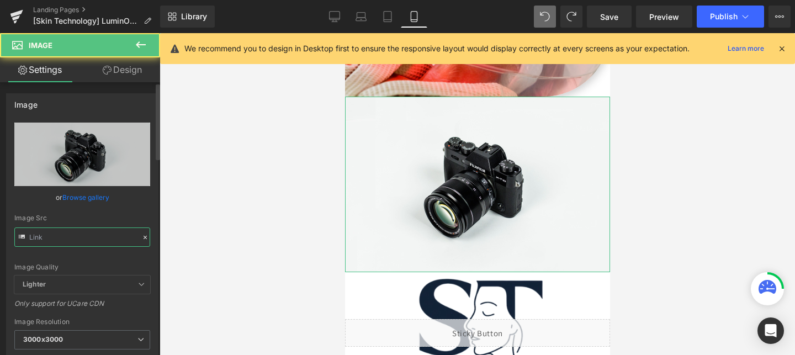
click at [69, 234] on input "text" at bounding box center [82, 237] width 136 height 19
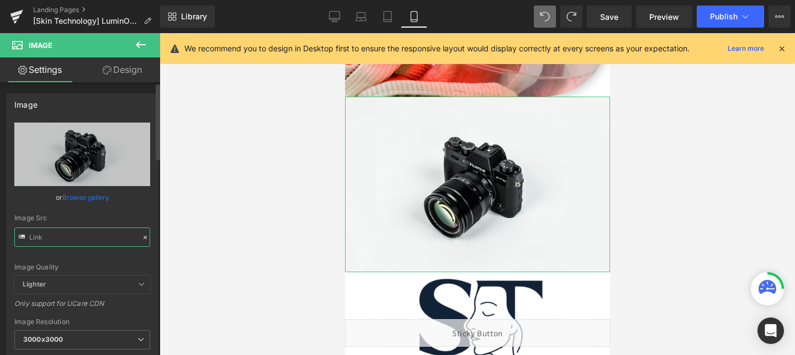
click at [69, 234] on input "text" at bounding box center [82, 237] width 136 height 19
paste input "https://cdn.shopify.com/s/files/1/0758/1601/0010/files/SkinTechnology_3000x3000…"
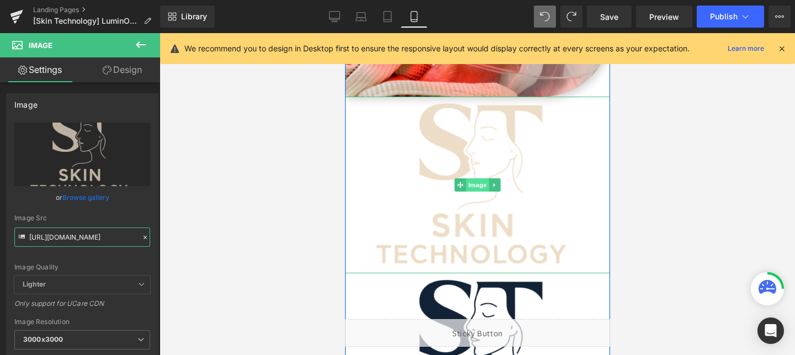
click at [476, 178] on span "Image" at bounding box center [477, 184] width 23 height 13
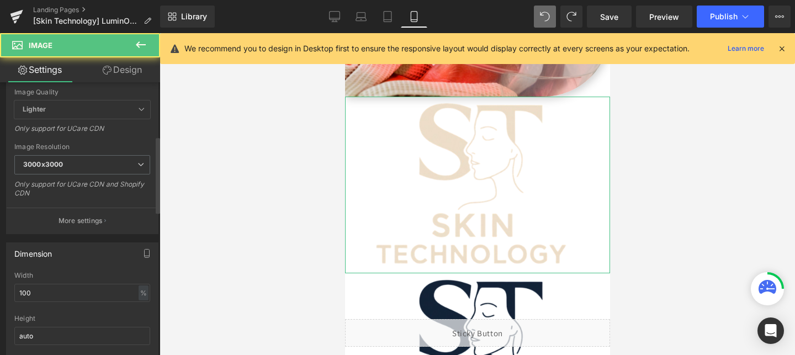
scroll to position [220, 0]
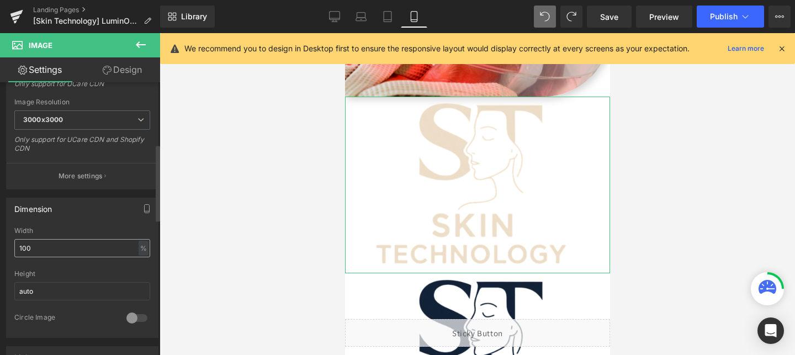
type input "https://cdn.shopify.com/s/files/1/0758/1601/0010/files/SkinTechnology_3000x3000…"
click at [33, 247] on input "100" at bounding box center [82, 248] width 136 height 18
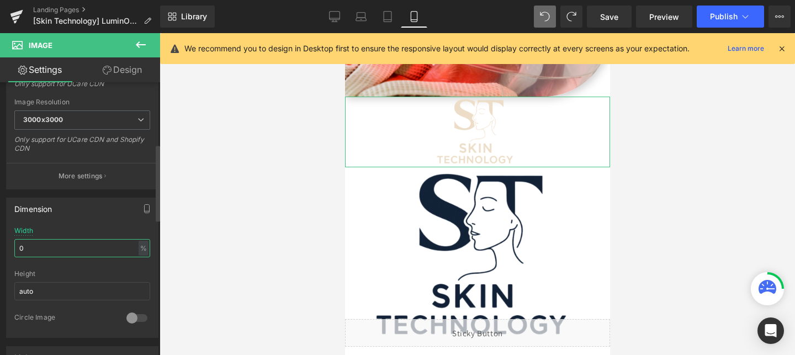
type input "60"
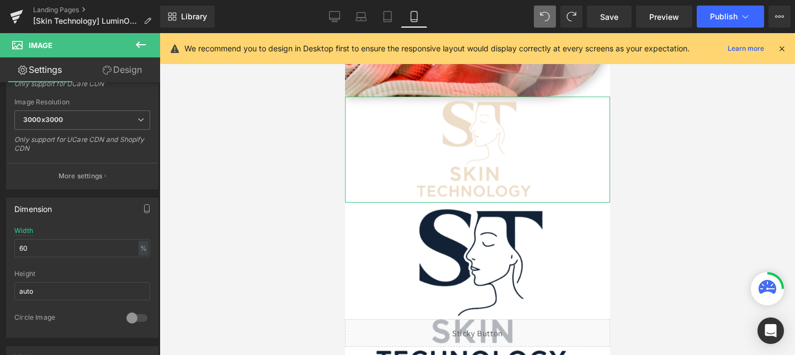
click at [131, 64] on link "Design" at bounding box center [122, 69] width 80 height 25
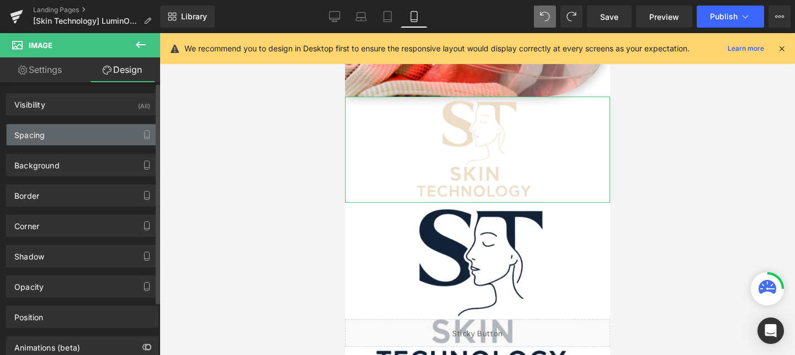
click at [66, 131] on div "Spacing" at bounding box center [82, 134] width 151 height 21
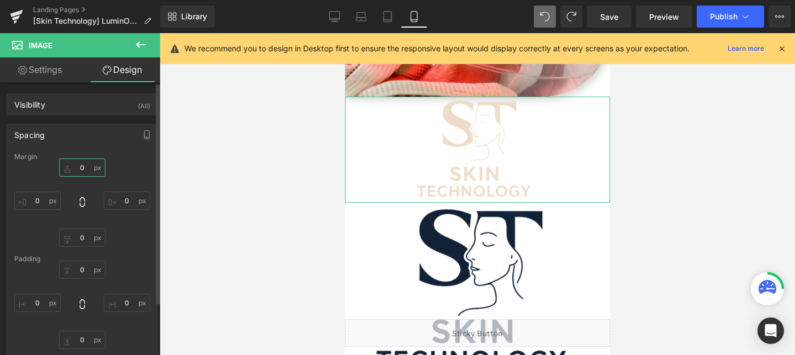
click at [75, 173] on input "0" at bounding box center [82, 167] width 46 height 18
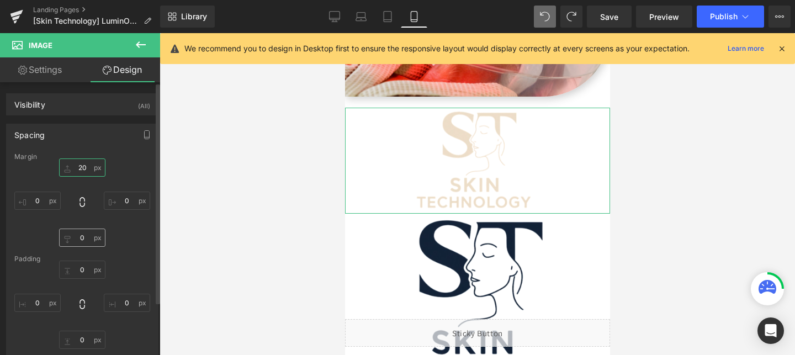
type input "20"
click at [82, 234] on input "0" at bounding box center [82, 238] width 46 height 18
type input "2'"
click at [82, 234] on input "text" at bounding box center [82, 238] width 46 height 18
type input "20"
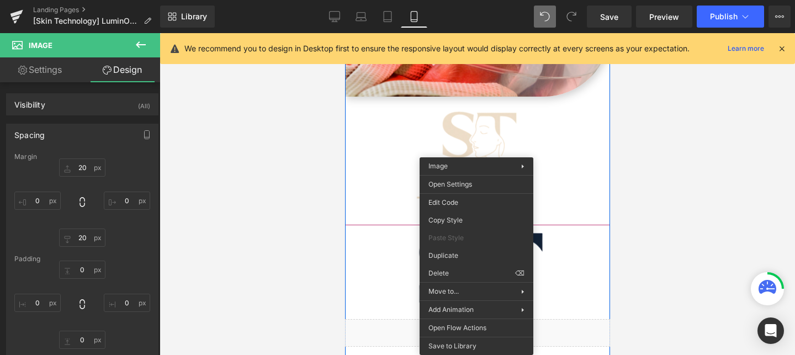
click at [476, 307] on span "Image" at bounding box center [477, 313] width 23 height 13
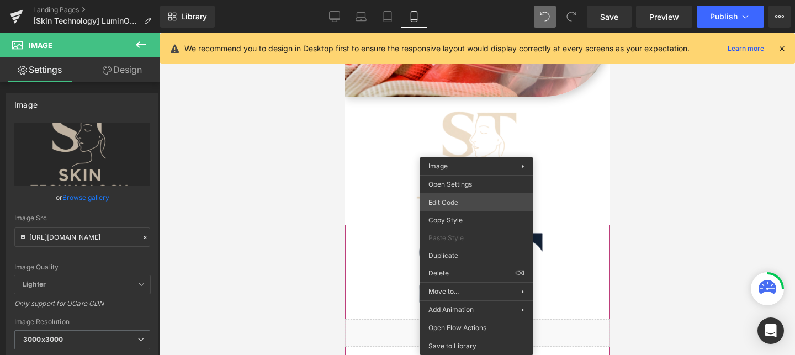
click at [450, 0] on div "Image You are previewing how the will restyle your page. You can not edit Eleme…" at bounding box center [397, 0] width 795 height 0
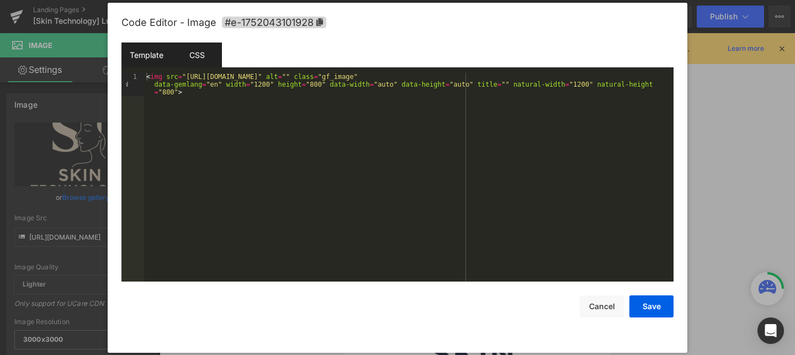
click at [194, 61] on div "CSS" at bounding box center [197, 55] width 50 height 25
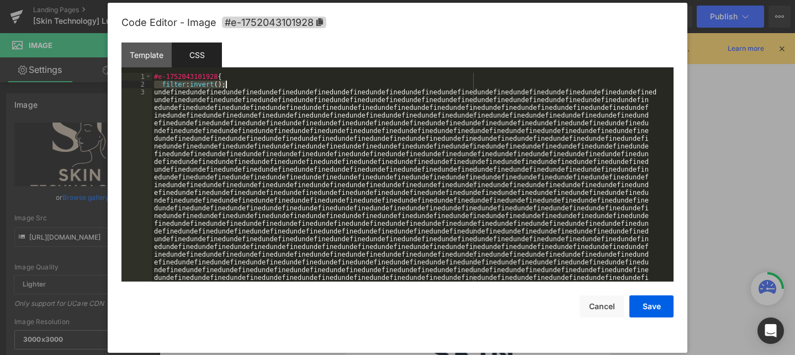
drag, startPoint x: 159, startPoint y: 82, endPoint x: 234, endPoint y: 84, distance: 74.6
click at [646, 303] on button "Save" at bounding box center [652, 306] width 44 height 22
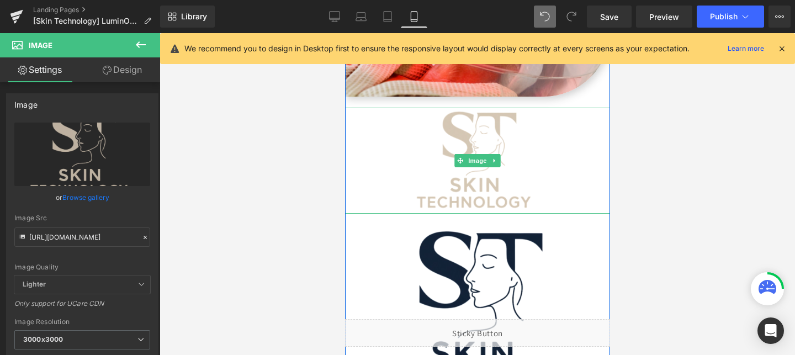
click at [482, 121] on img at bounding box center [477, 161] width 159 height 106
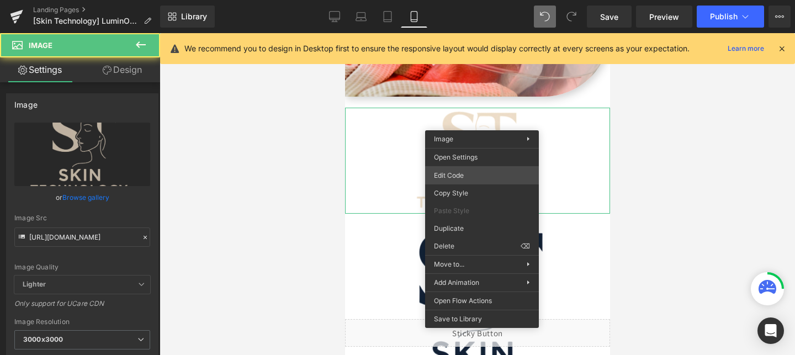
click at [470, 0] on div "Image You are previewing how the will restyle your page. You can not edit Eleme…" at bounding box center [397, 0] width 795 height 0
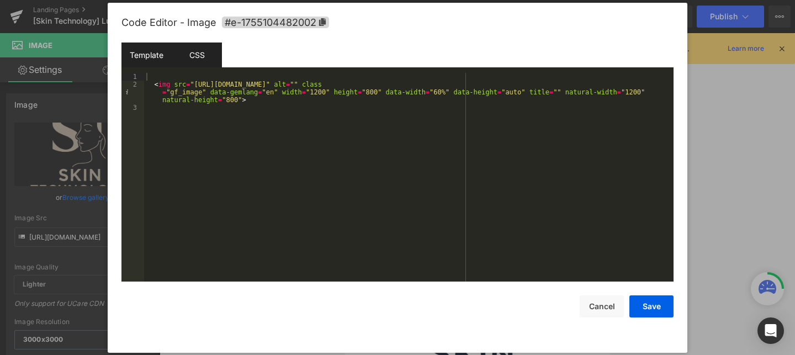
click at [197, 55] on div "CSS" at bounding box center [197, 55] width 50 height 25
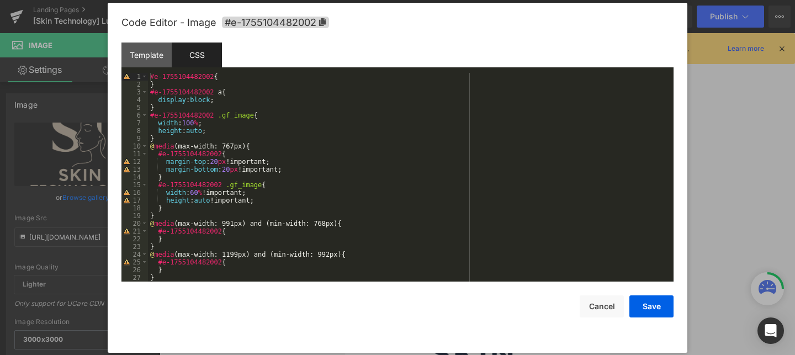
click at [226, 81] on div "#e-1755104482002 { } #e-1755104482002 a { display : block ; } #e-1755104482002 …" at bounding box center [408, 185] width 521 height 224
click at [226, 75] on div "#e-1755104482002 { } #e-1755104482002 a { display : block ; } #e-1755104482002 …" at bounding box center [408, 185] width 521 height 224
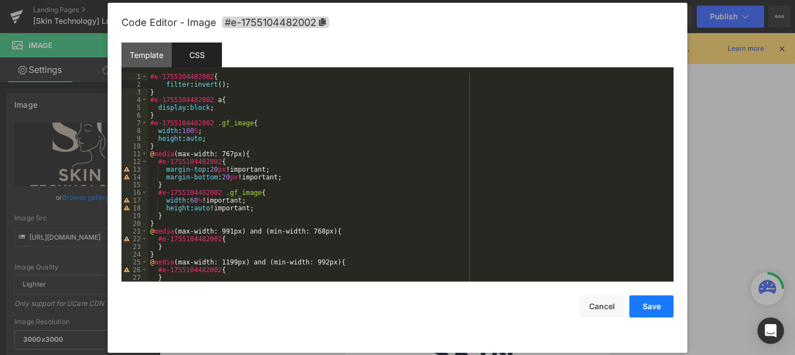
click at [649, 304] on button "Save" at bounding box center [652, 306] width 44 height 22
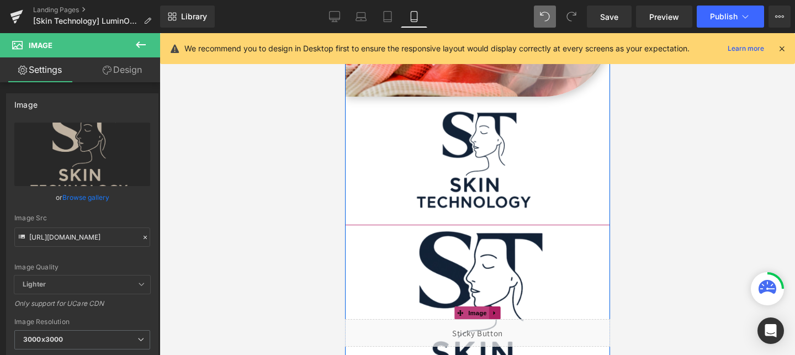
click at [494, 307] on link at bounding box center [495, 313] width 12 height 13
click at [501, 310] on icon at bounding box center [500, 313] width 6 height 7
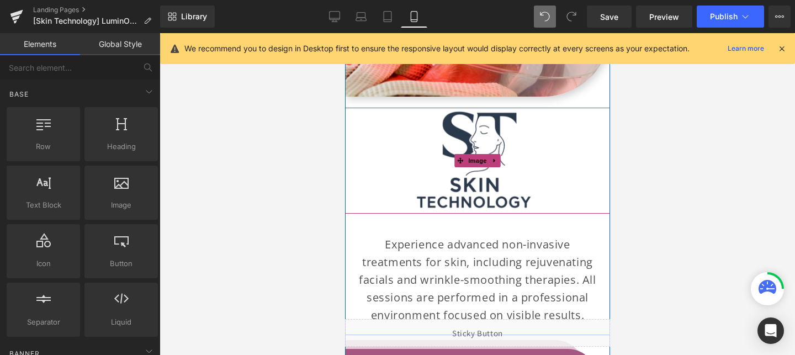
click at [478, 179] on img at bounding box center [477, 161] width 159 height 106
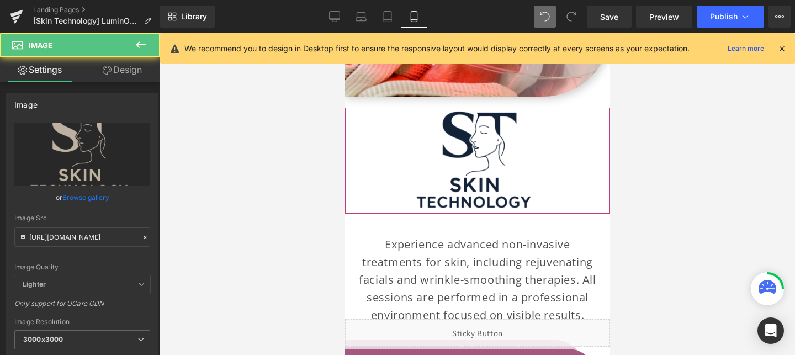
click at [123, 66] on link "Design" at bounding box center [122, 69] width 80 height 25
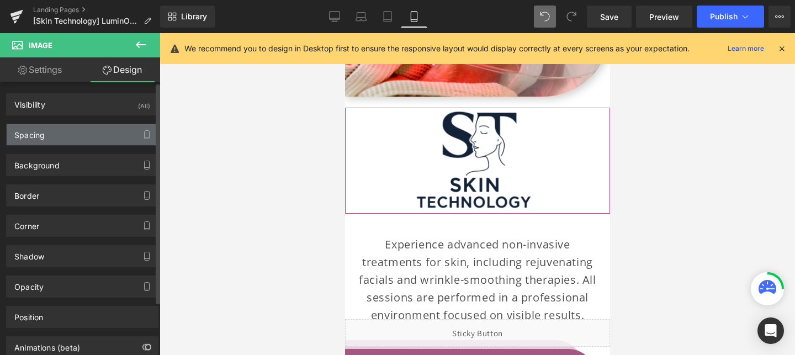
click at [62, 132] on div "Spacing" at bounding box center [82, 134] width 151 height 21
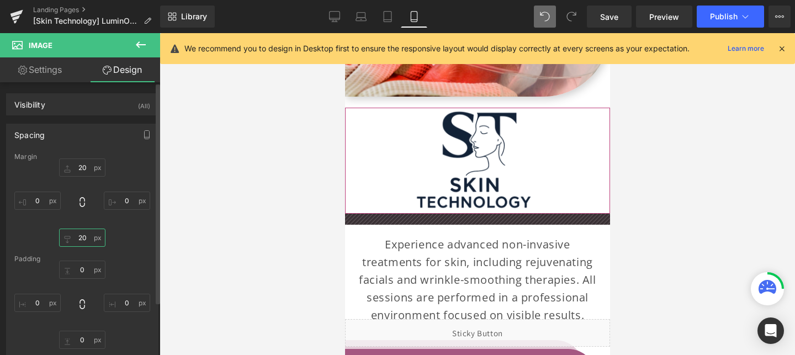
click at [79, 239] on input "20" at bounding box center [82, 238] width 46 height 18
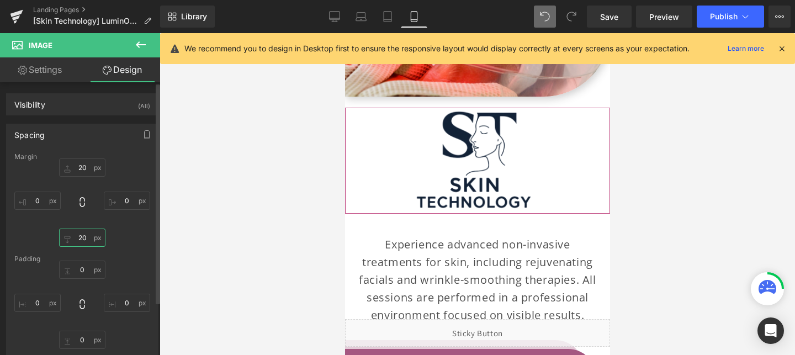
type input "0"
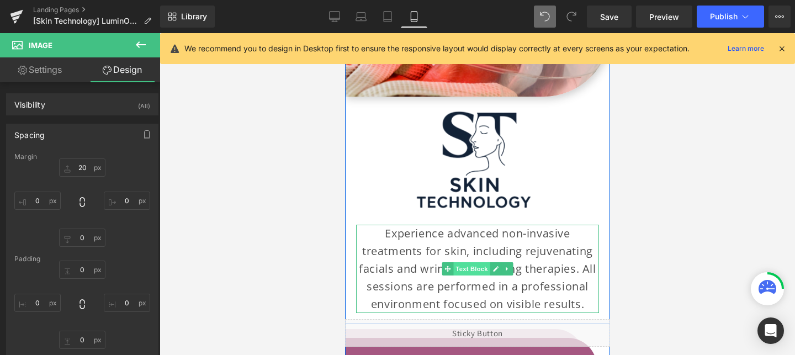
click at [479, 262] on span "Text Block" at bounding box center [471, 268] width 36 height 13
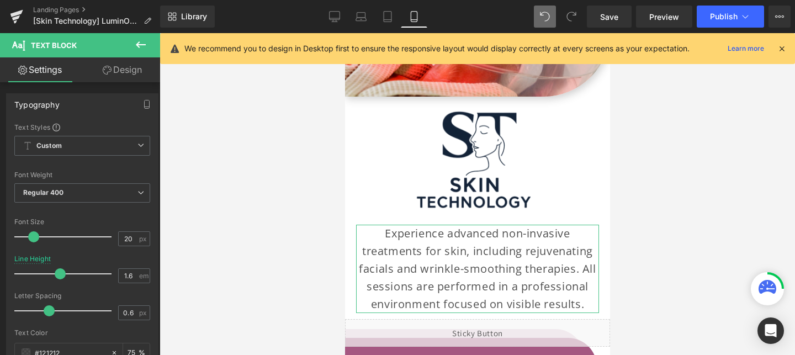
click at [114, 62] on link "Design" at bounding box center [122, 69] width 80 height 25
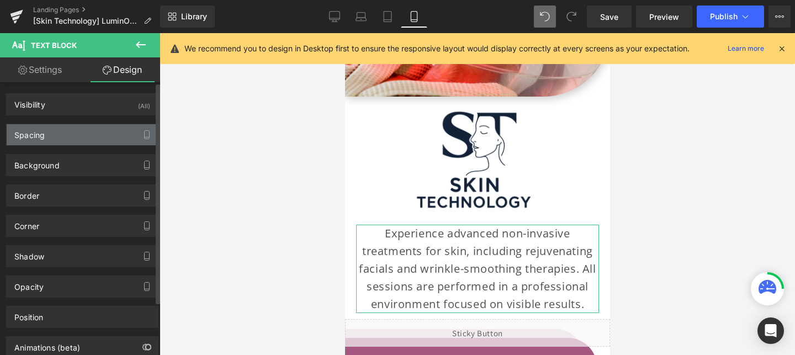
click at [47, 131] on div "Spacing" at bounding box center [82, 134] width 151 height 21
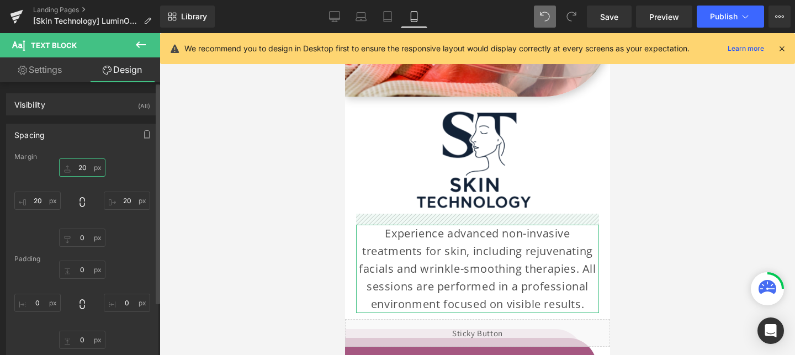
click at [79, 167] on input "20" at bounding box center [82, 167] width 46 height 18
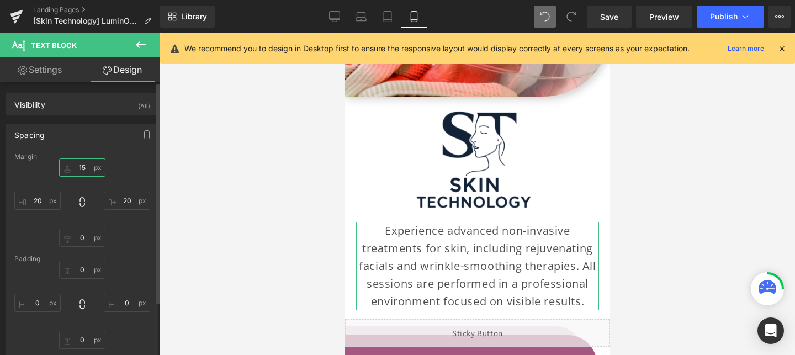
type input "1"
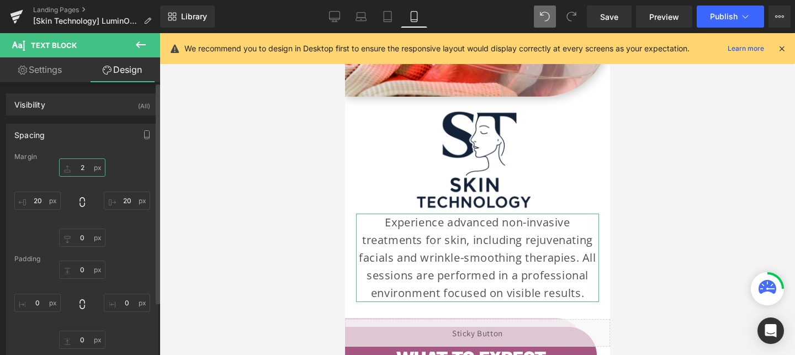
type input "20"
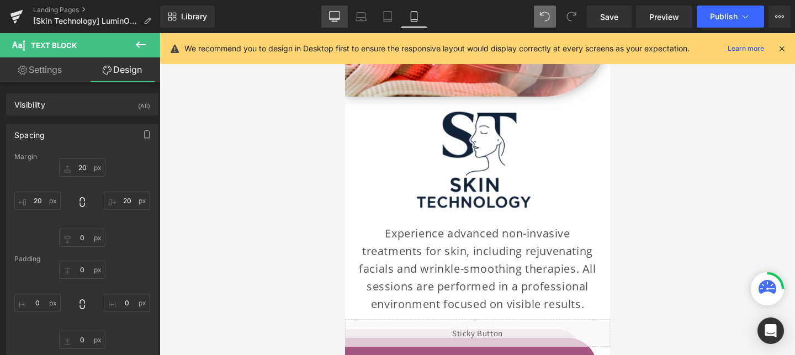
click at [328, 11] on link "Desktop" at bounding box center [334, 17] width 27 height 22
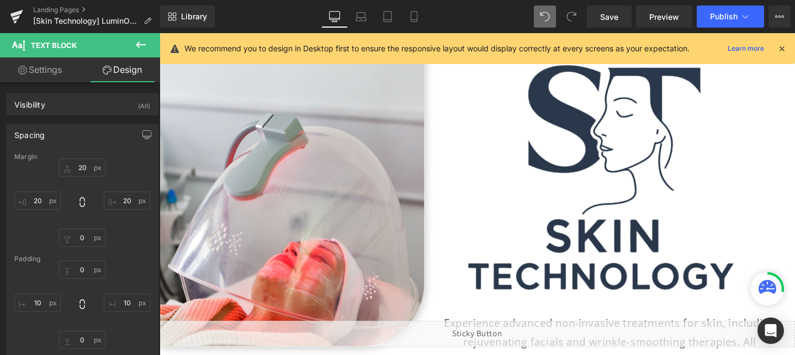
scroll to position [1980, 0]
click at [630, 138] on img at bounding box center [633, 187] width 390 height 260
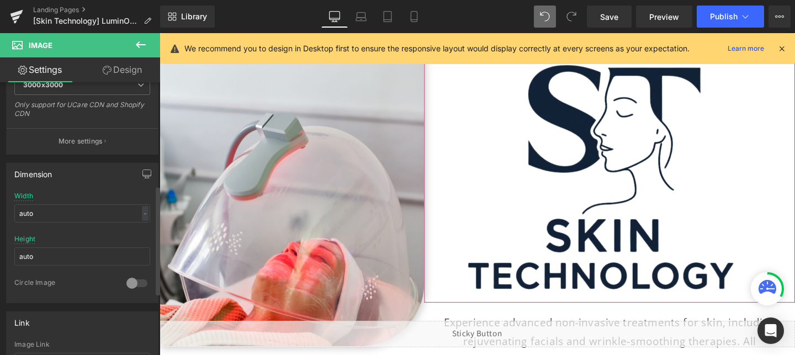
scroll to position [257, 0]
click at [55, 210] on input "auto" at bounding box center [82, 211] width 136 height 18
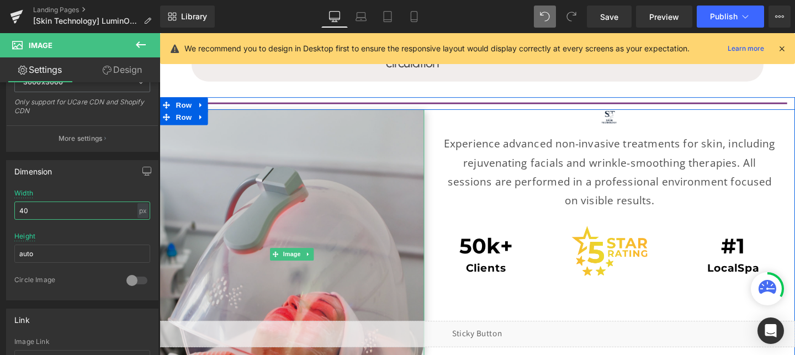
scroll to position [1914, 0]
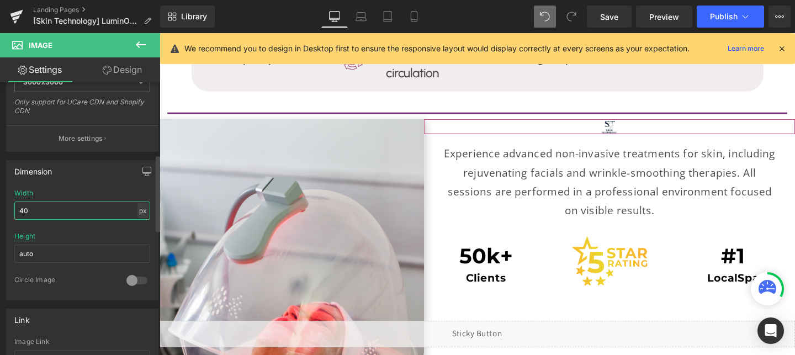
click at [138, 212] on div "px" at bounding box center [143, 210] width 11 height 15
click at [136, 229] on li "%" at bounding box center [143, 228] width 14 height 16
click at [88, 209] on input "40" at bounding box center [82, 211] width 136 height 18
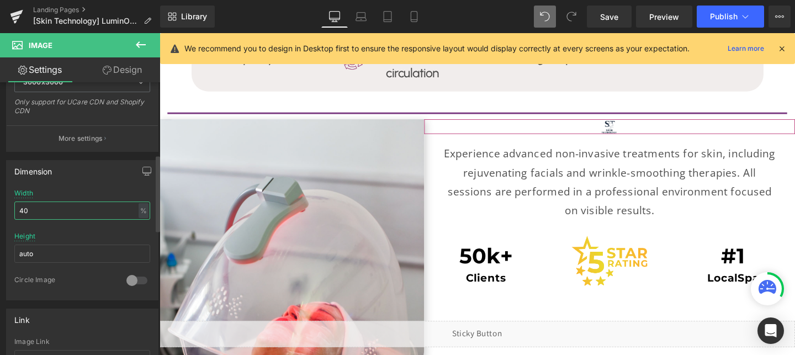
click at [88, 209] on input "40" at bounding box center [82, 211] width 136 height 18
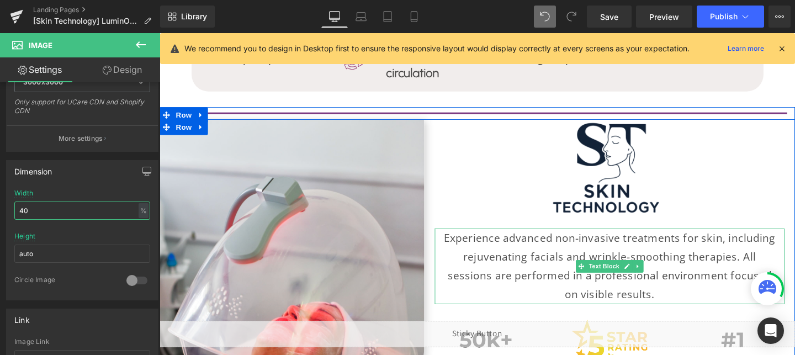
scroll to position [2005, 0]
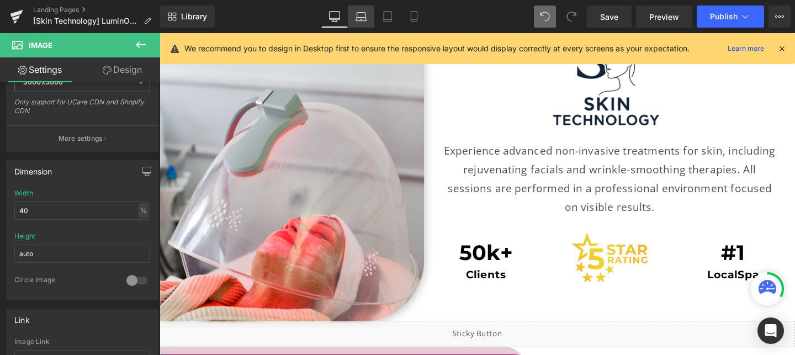
click at [362, 19] on icon at bounding box center [361, 16] width 11 height 11
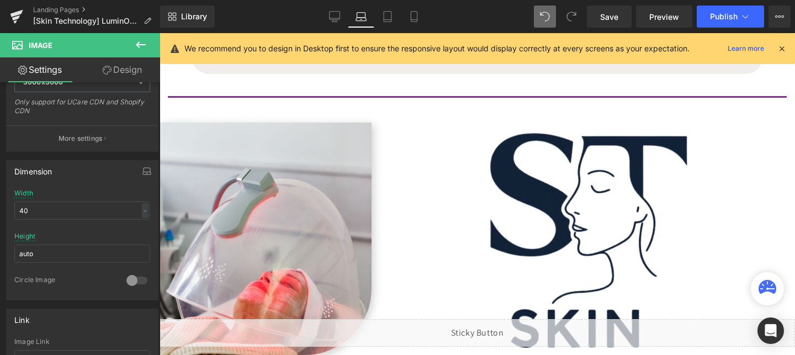
scroll to position [1892, 0]
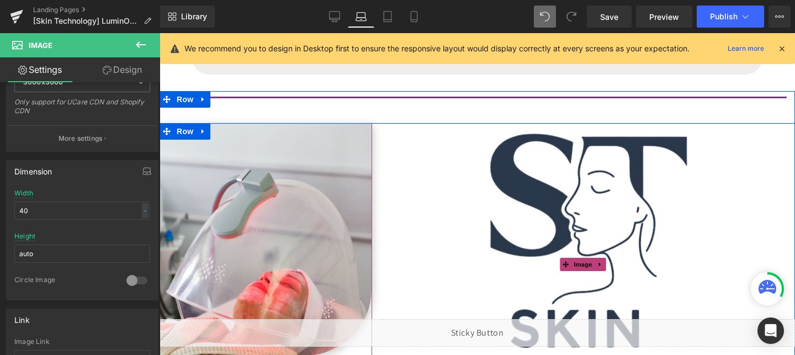
click at [604, 200] on img at bounding box center [584, 264] width 424 height 283
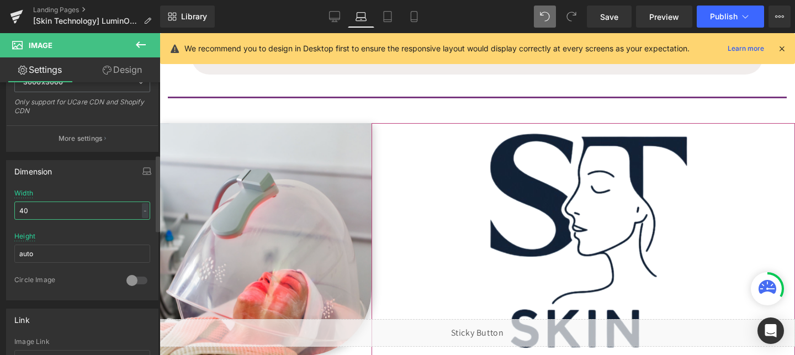
click at [41, 212] on input "40" at bounding box center [82, 211] width 136 height 18
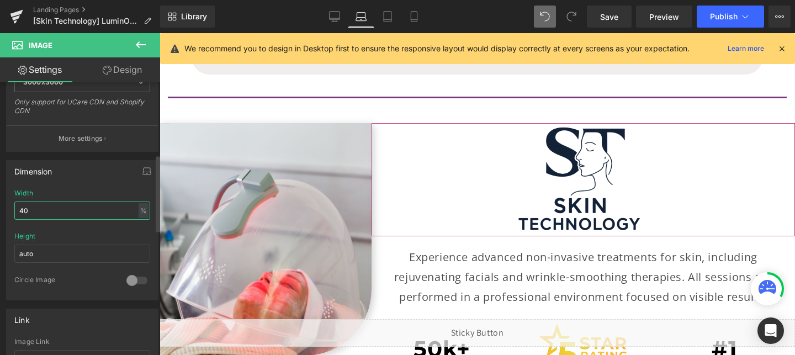
type input "4"
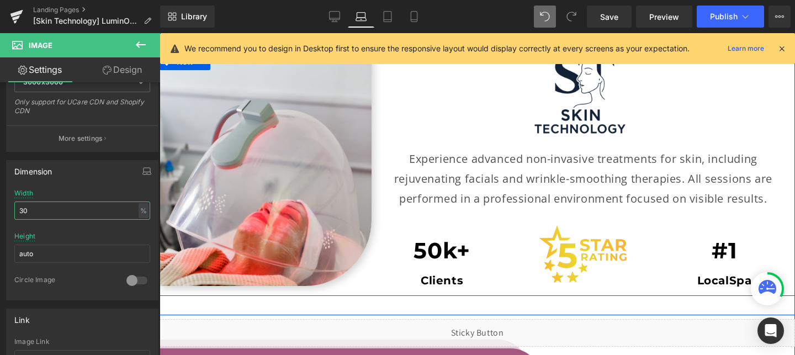
scroll to position [1963, 0]
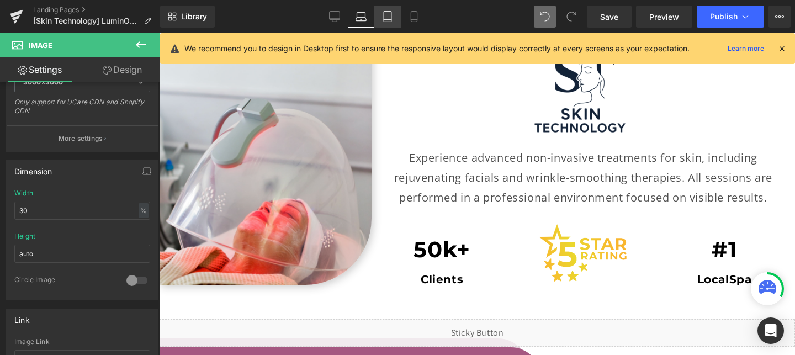
click at [379, 18] on link "Tablet" at bounding box center [387, 17] width 27 height 22
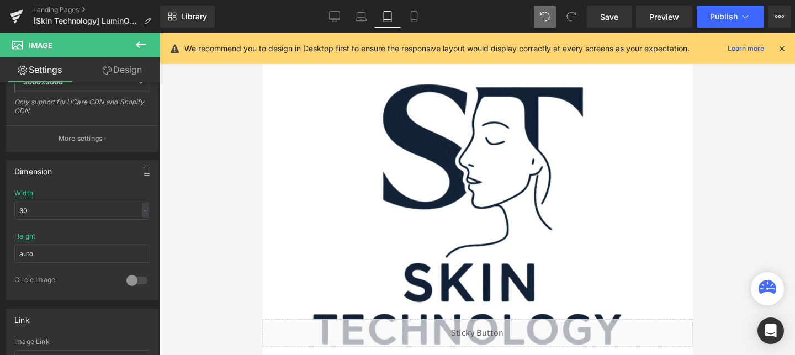
scroll to position [2115, 0]
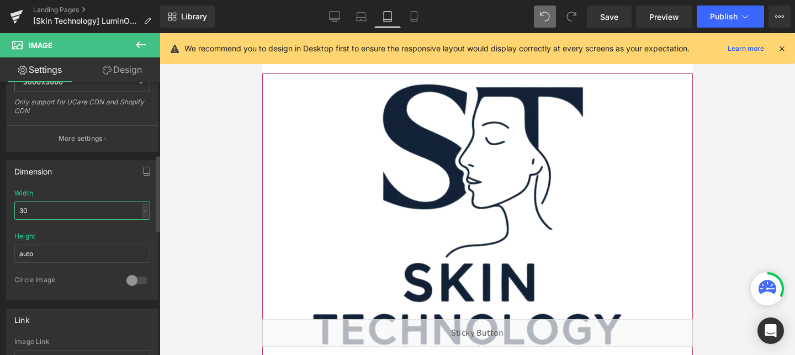
click at [41, 212] on input "30" at bounding box center [82, 211] width 136 height 18
type input "30"
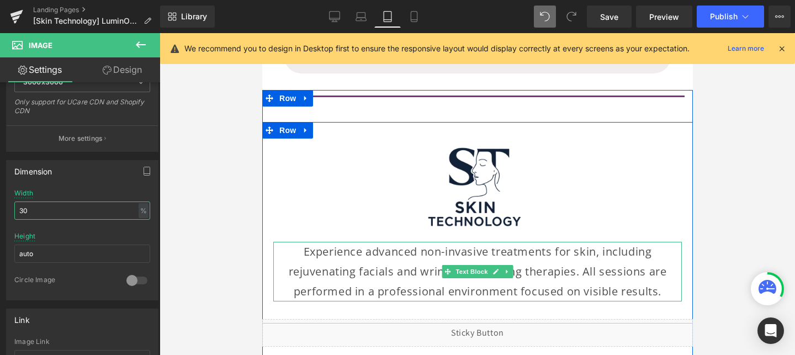
scroll to position [2026, 0]
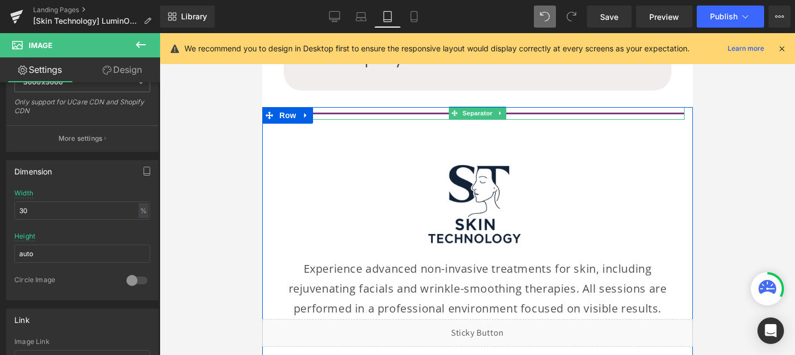
click at [352, 113] on hr at bounding box center [477, 116] width 414 height 7
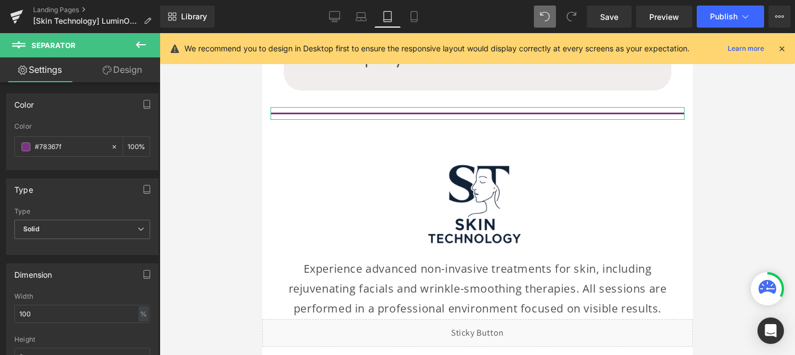
click at [130, 72] on link "Design" at bounding box center [122, 69] width 80 height 25
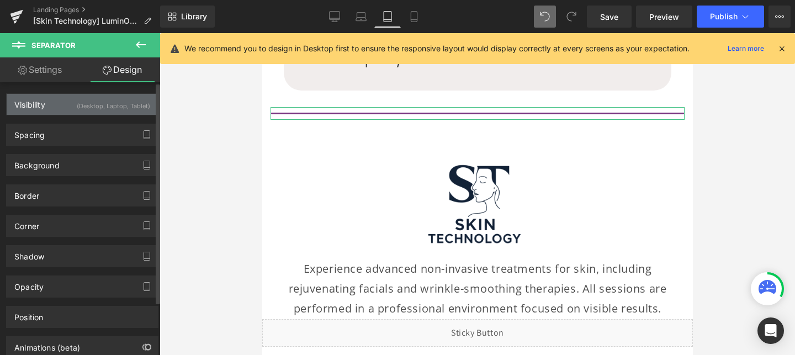
click at [139, 113] on div "Visibility (Desktop, Laptop, Tablet)" at bounding box center [82, 104] width 151 height 21
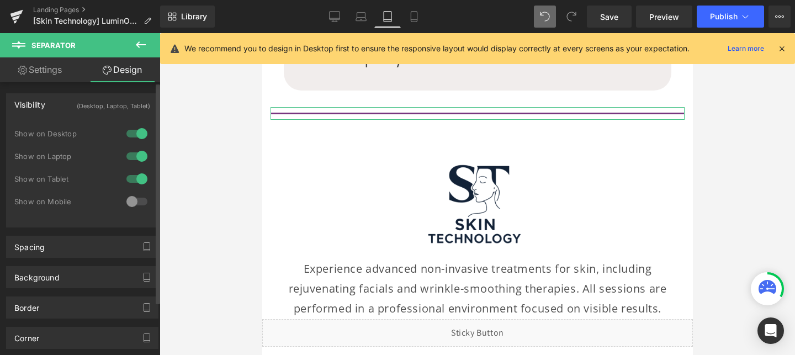
click at [135, 172] on div at bounding box center [137, 179] width 27 height 18
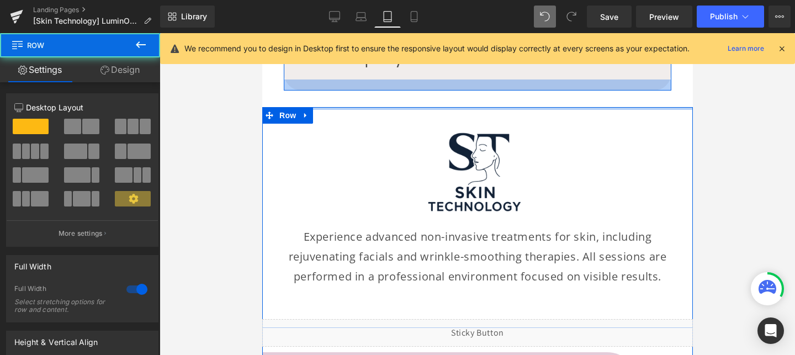
drag, startPoint x: 452, startPoint y: 113, endPoint x: 456, endPoint y: 81, distance: 32.8
click at [456, 81] on div "Liquid Liquid Liquid LuminO2 Hydra-Lift & Consultation Heading $99.95 Heading B…" at bounding box center [477, 45] width 431 height 4077
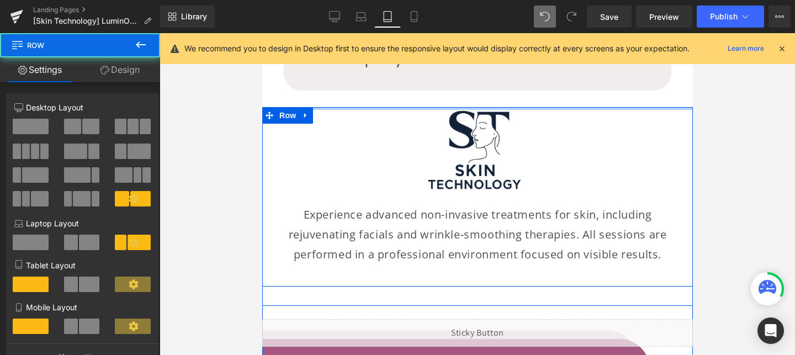
drag, startPoint x: 448, startPoint y: 125, endPoint x: 451, endPoint y: 99, distance: 26.7
click at [451, 99] on div "Liquid Liquid Liquid LuminO2 Hydra-Lift & Consultation Heading $99.95 Heading B…" at bounding box center [477, 34] width 431 height 4055
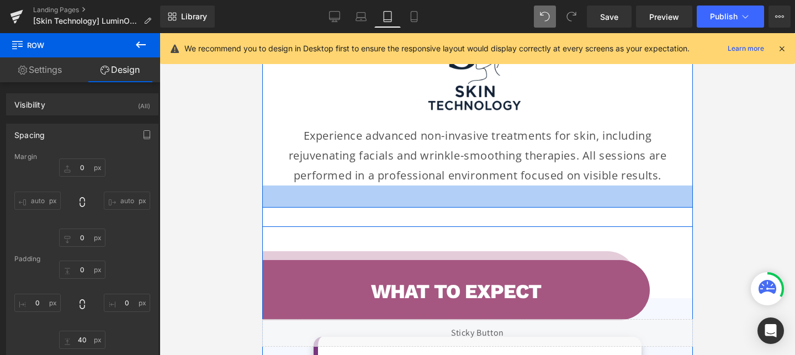
scroll to position [2107, 0]
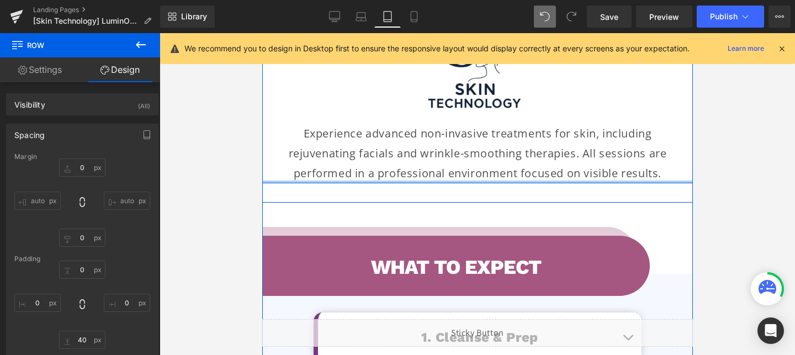
drag, startPoint x: 524, startPoint y: 199, endPoint x: 529, endPoint y: 177, distance: 23.1
click at [529, 177] on div "Image Image Experience advanced non-invasive treatments for skin, including rej…" at bounding box center [477, 104] width 431 height 157
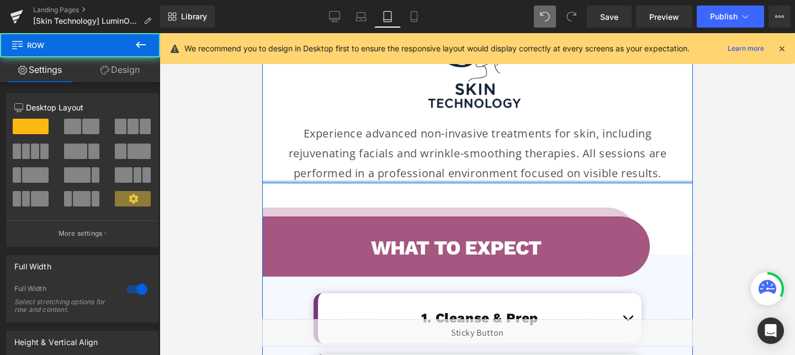
drag, startPoint x: 511, startPoint y: 197, endPoint x: 515, endPoint y: 169, distance: 28.4
click at [515, 169] on div "Image Image Experience advanced non-invasive treatments for skin, including rej…" at bounding box center [477, 104] width 431 height 157
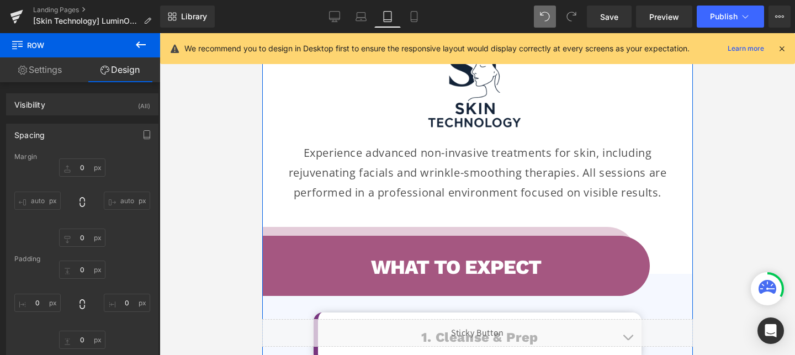
scroll to position [2096, 0]
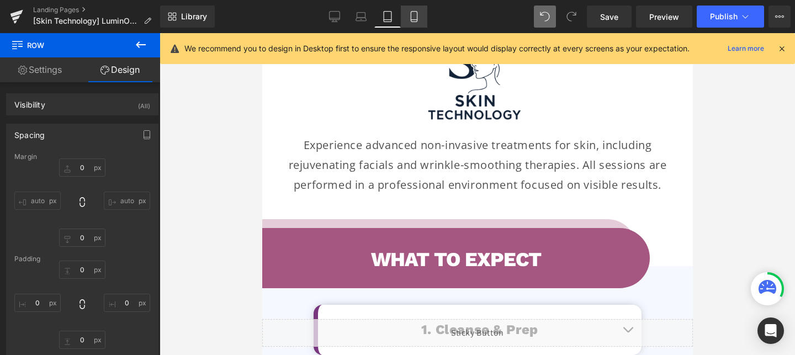
click at [411, 13] on icon at bounding box center [414, 17] width 6 height 10
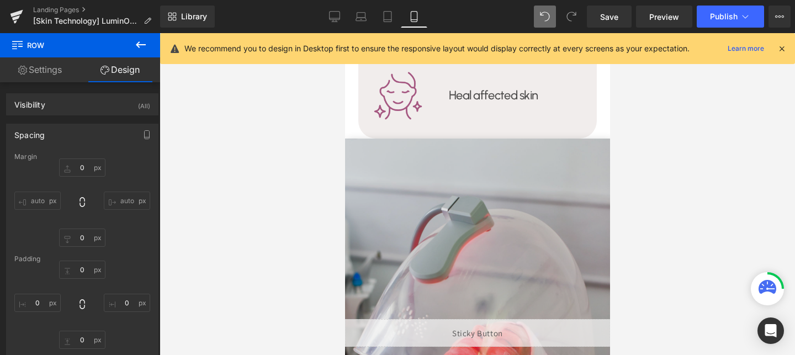
scroll to position [2184, 0]
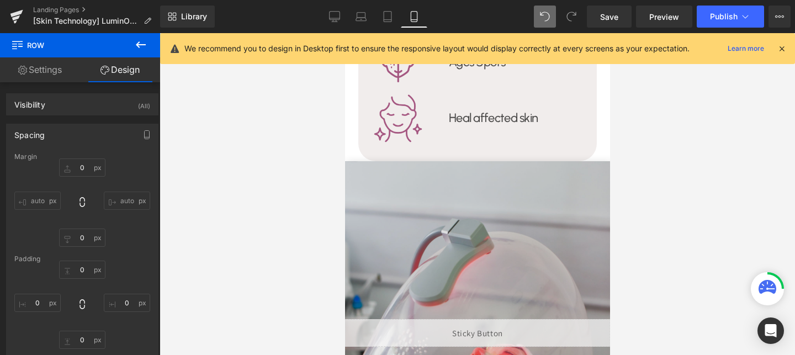
click at [458, 207] on img at bounding box center [477, 306] width 265 height 291
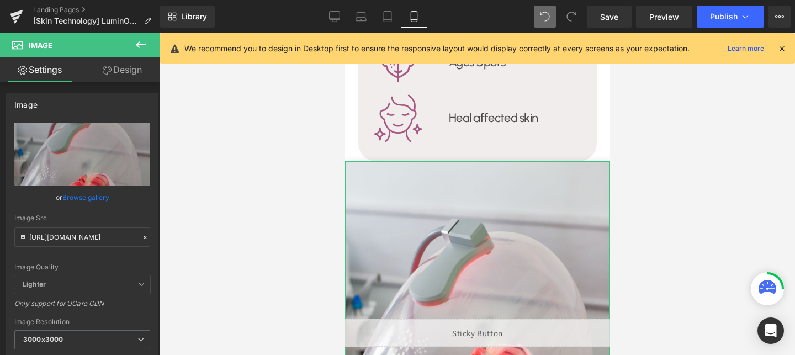
click at [127, 65] on link "Design" at bounding box center [122, 69] width 80 height 25
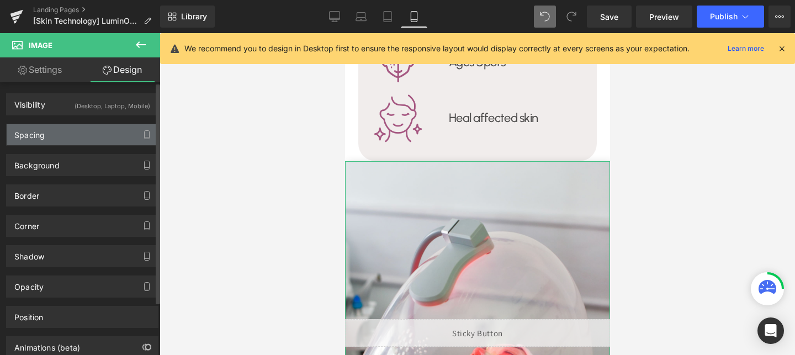
click at [55, 137] on div "Spacing" at bounding box center [82, 134] width 151 height 21
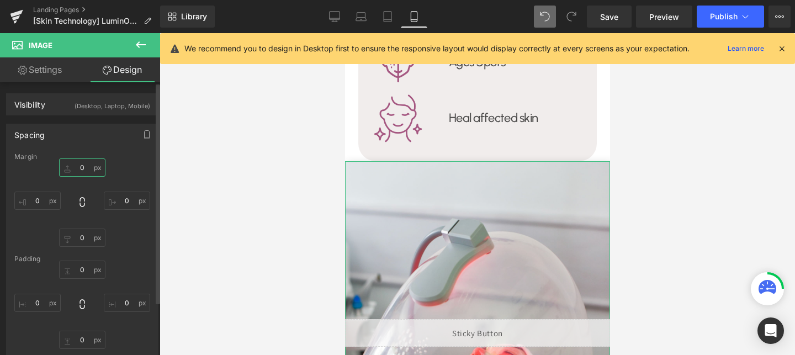
click at [85, 165] on input "text" at bounding box center [82, 167] width 46 height 18
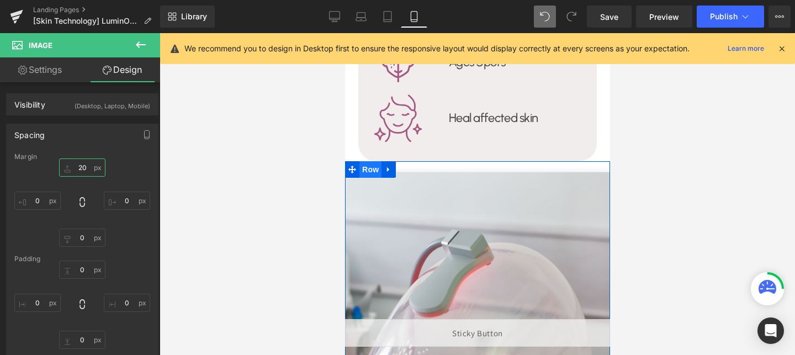
type input "2"
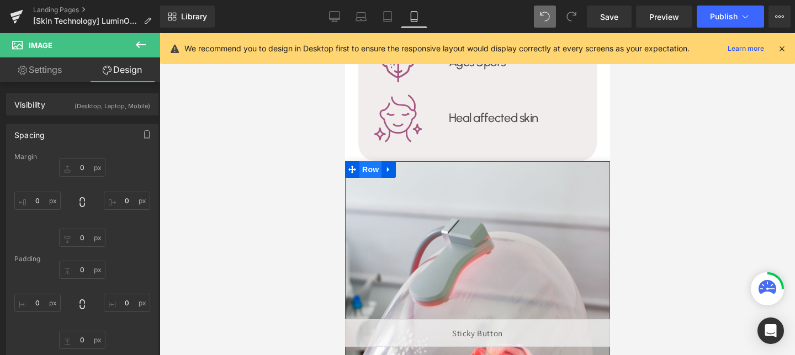
click at [372, 161] on span "Row" at bounding box center [370, 169] width 22 height 17
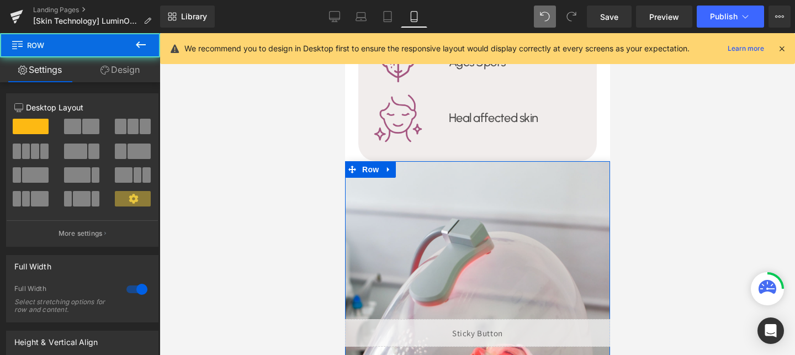
click at [119, 68] on link "Design" at bounding box center [120, 69] width 80 height 25
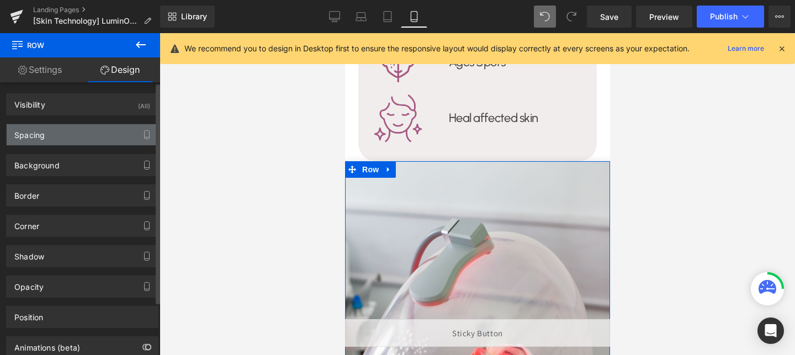
click at [76, 135] on div "Spacing" at bounding box center [82, 134] width 151 height 21
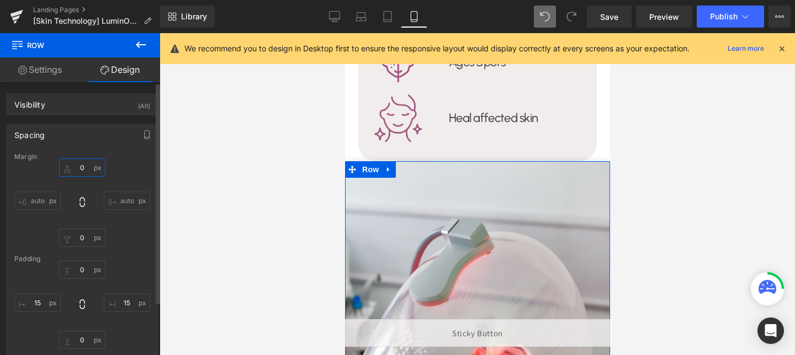
click at [80, 169] on input "0" at bounding box center [82, 167] width 46 height 18
type input "20"
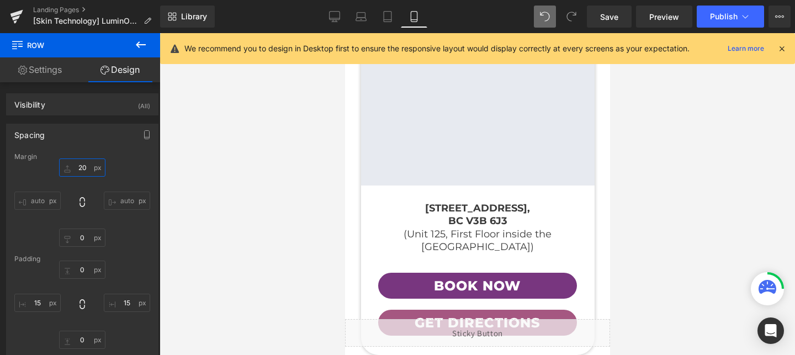
scroll to position [4136, 0]
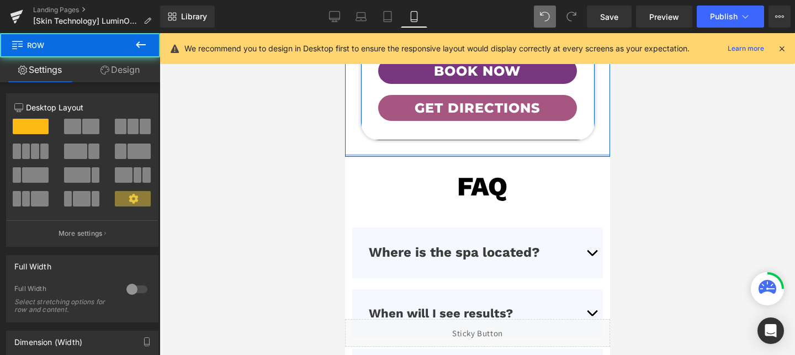
drag, startPoint x: 495, startPoint y: 129, endPoint x: 498, endPoint y: 103, distance: 25.6
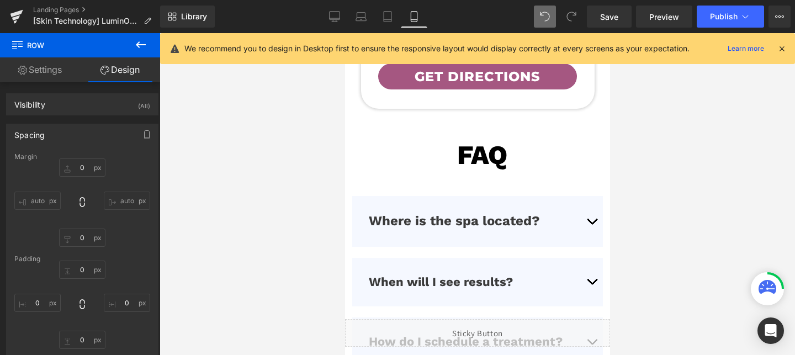
scroll to position [4167, 0]
click at [345, 33] on div at bounding box center [345, 33] width 0 height 0
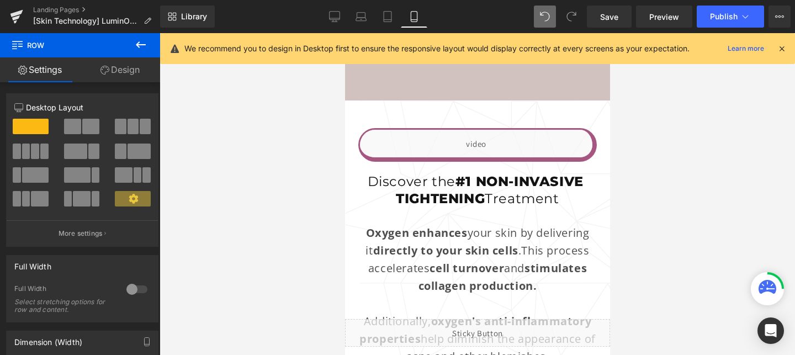
scroll to position [1277, 0]
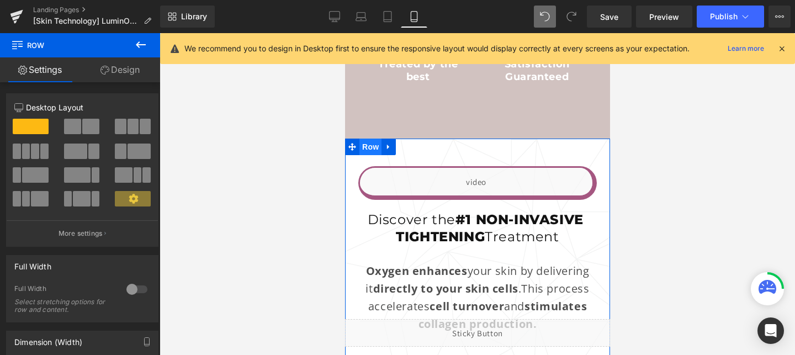
click at [369, 139] on span "Row" at bounding box center [370, 147] width 22 height 17
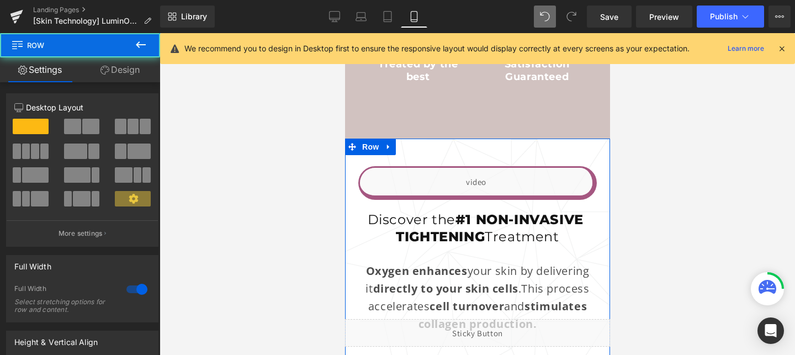
click at [103, 69] on icon at bounding box center [105, 70] width 9 height 9
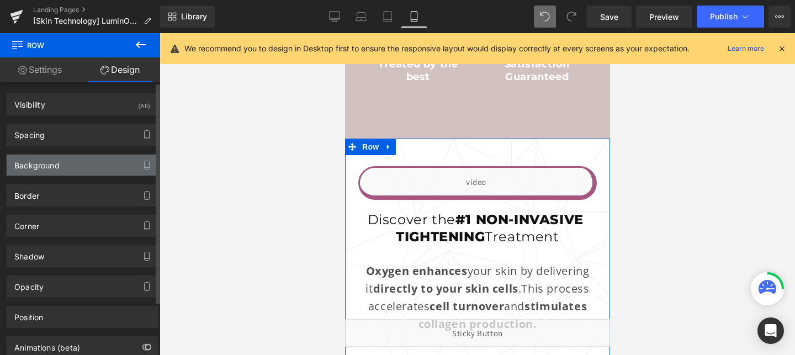
click at [84, 166] on div "Background" at bounding box center [82, 165] width 151 height 21
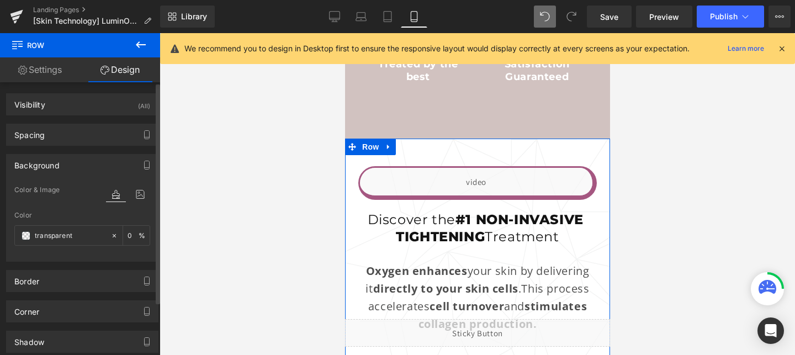
click at [138, 202] on div at bounding box center [128, 205] width 44 height 7
click at [138, 200] on icon at bounding box center [140, 194] width 20 height 14
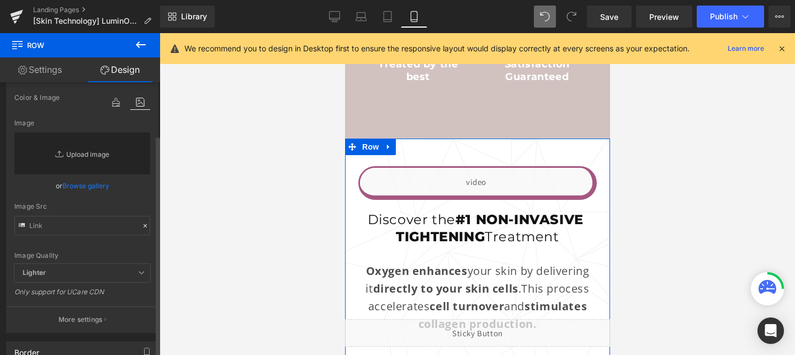
scroll to position [96, 0]
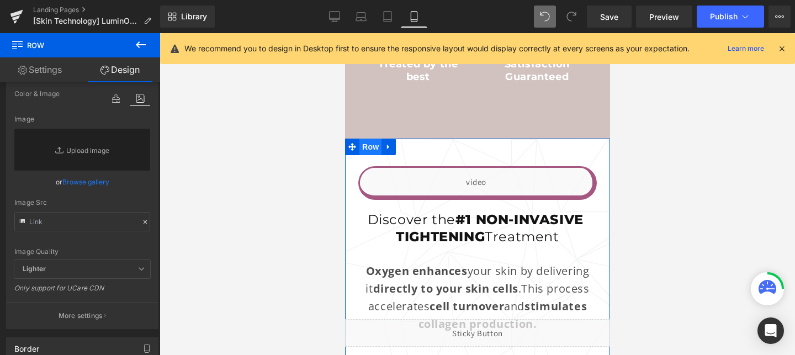
click at [367, 139] on span "Row" at bounding box center [370, 147] width 22 height 17
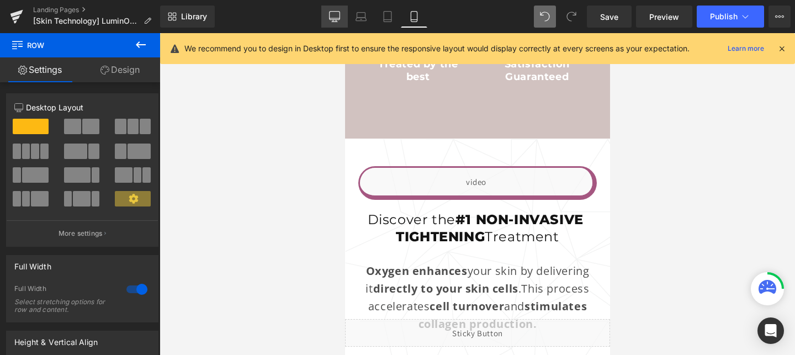
click at [330, 21] on icon at bounding box center [334, 16] width 11 height 11
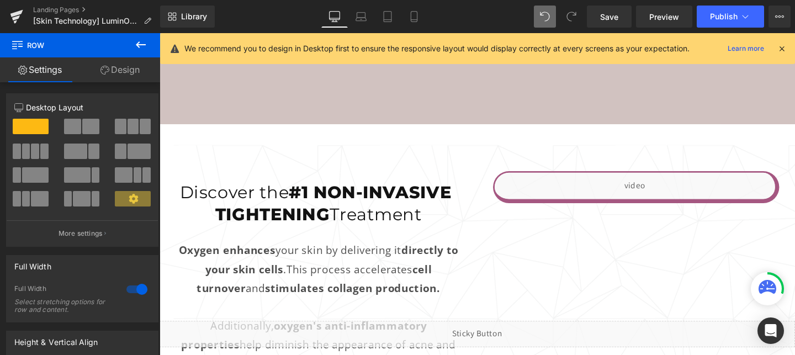
scroll to position [1192, 0]
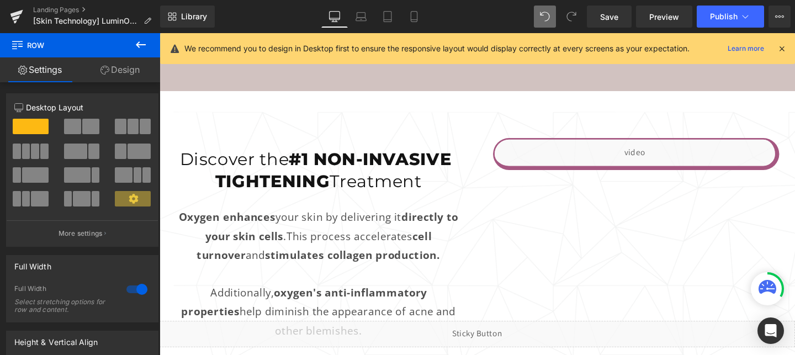
click at [287, 127] on div "Liquid Row Discover the #1 NON-INVASIVE TIGHTENING Treatment Heading Oxygen enh…" at bounding box center [494, 313] width 668 height 395
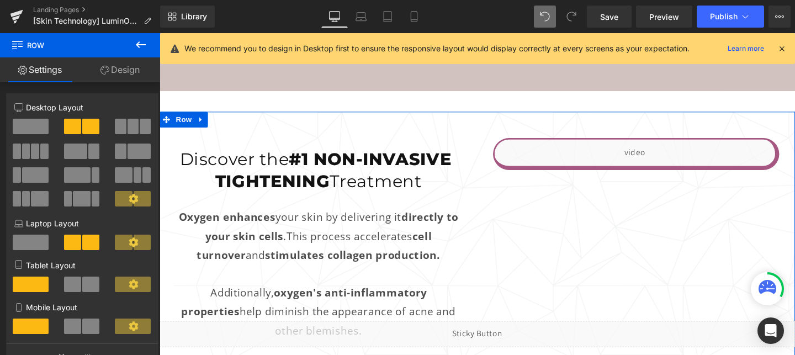
click at [129, 72] on link "Design" at bounding box center [120, 69] width 80 height 25
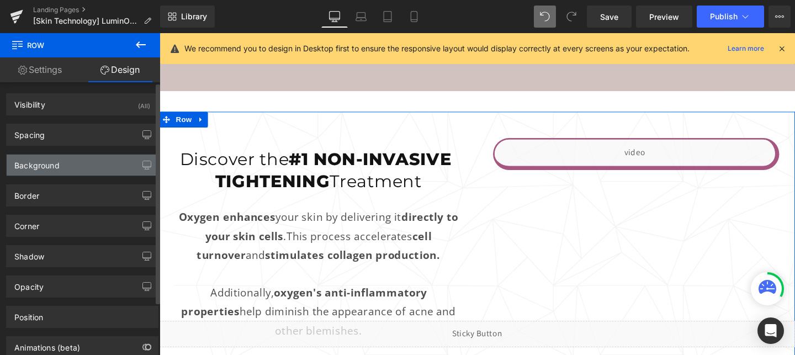
click at [72, 165] on div "Background" at bounding box center [82, 165] width 151 height 21
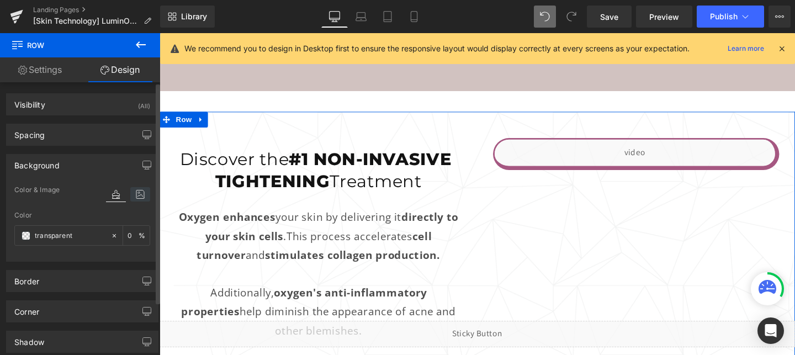
click at [138, 188] on icon at bounding box center [140, 194] width 20 height 14
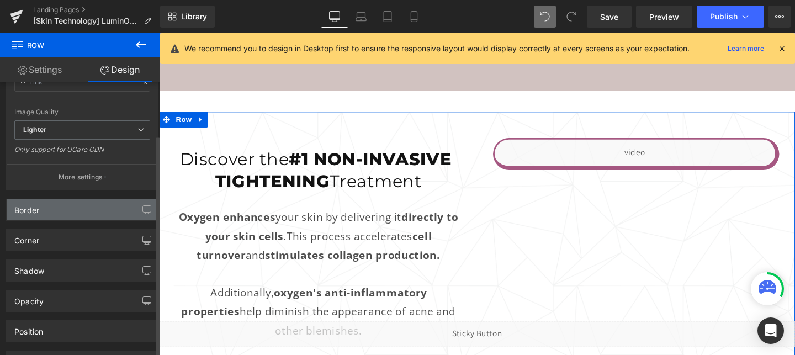
scroll to position [258, 0]
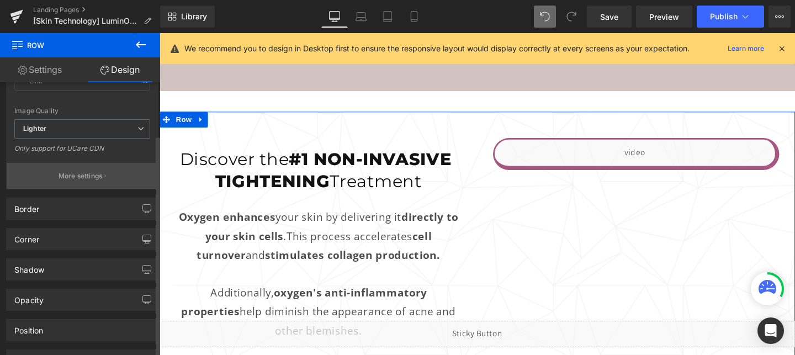
click at [115, 181] on button "More settings" at bounding box center [82, 176] width 151 height 26
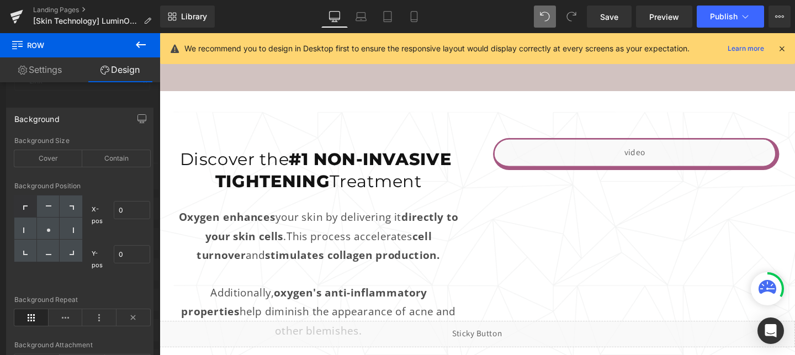
click at [291, 143] on div at bounding box center [494, 202] width 668 height 339
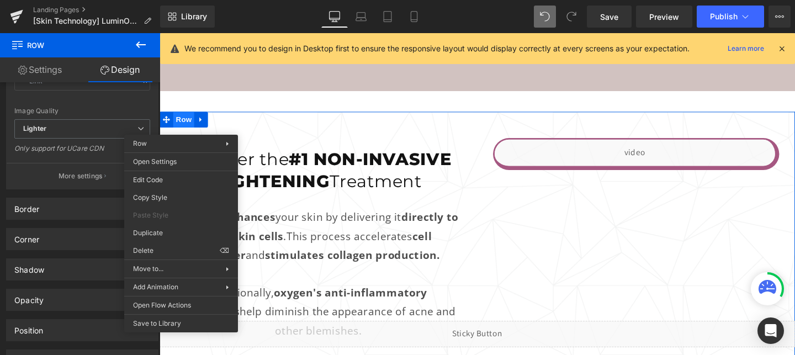
click at [179, 126] on span "Row" at bounding box center [185, 124] width 22 height 17
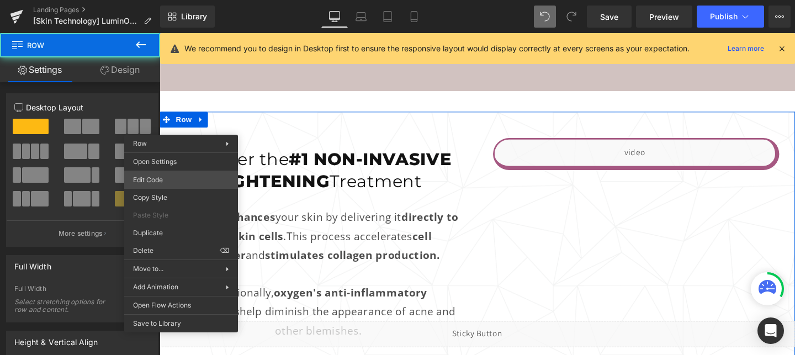
click at [166, 0] on div "Row You are previewing how the will restyle your page. You can not edit Element…" at bounding box center [397, 0] width 795 height 0
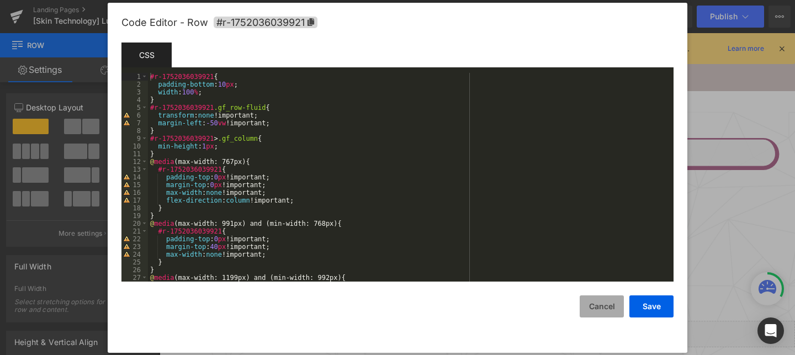
click at [604, 302] on button "Cancel" at bounding box center [602, 306] width 44 height 22
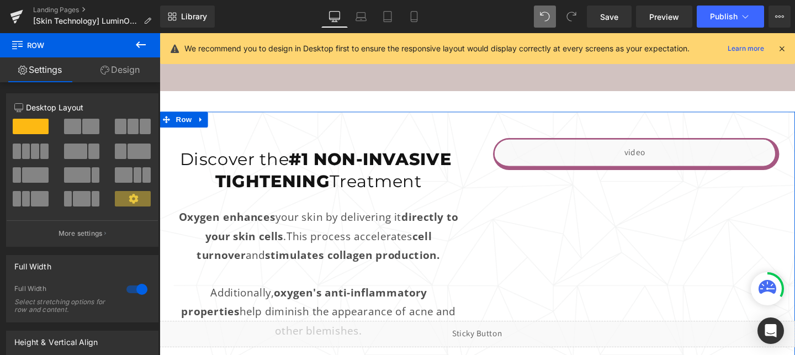
click at [116, 73] on link "Design" at bounding box center [120, 69] width 80 height 25
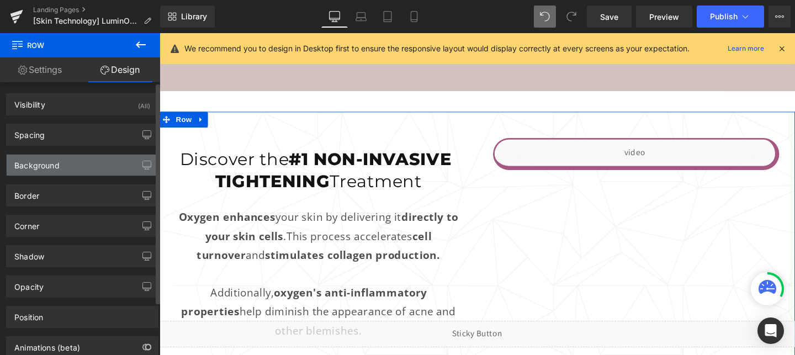
click at [116, 165] on div "Background" at bounding box center [82, 165] width 151 height 21
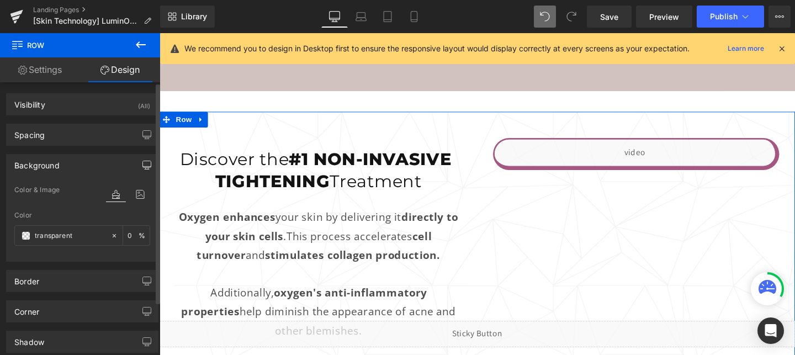
click at [145, 162] on icon "button" at bounding box center [146, 165] width 9 height 9
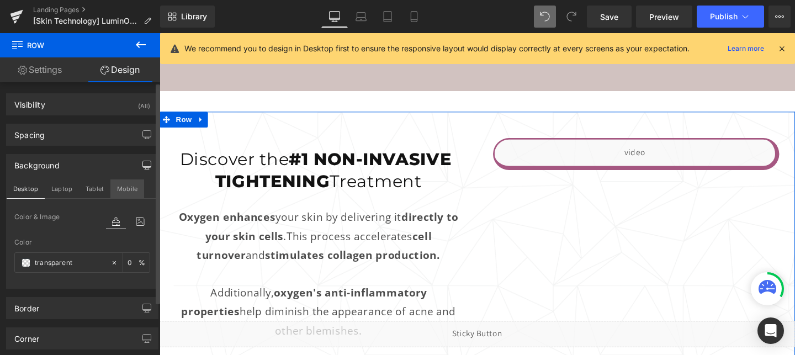
click at [127, 188] on button "Mobile" at bounding box center [127, 188] width 34 height 19
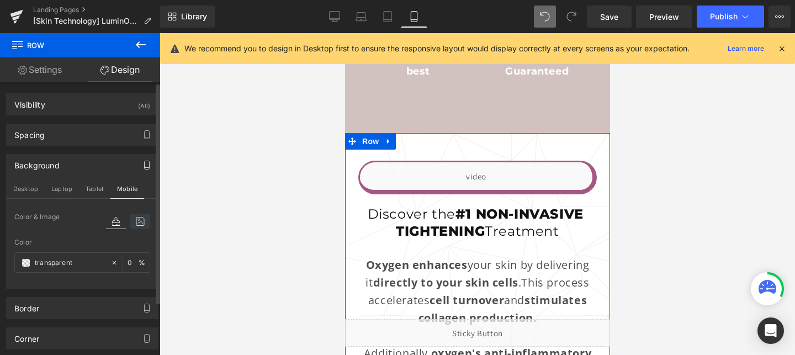
scroll to position [1283, 0]
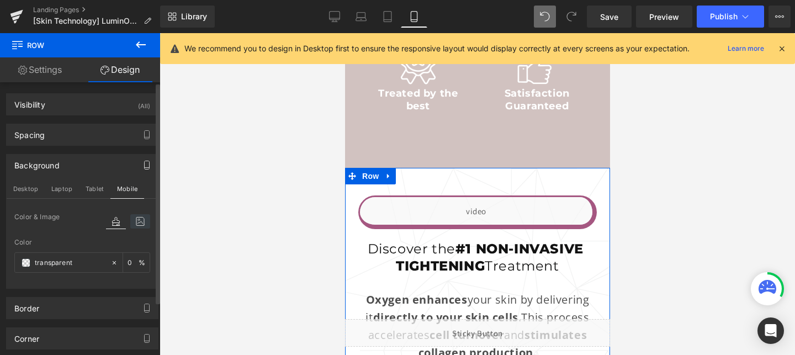
click at [134, 223] on icon at bounding box center [140, 221] width 20 height 14
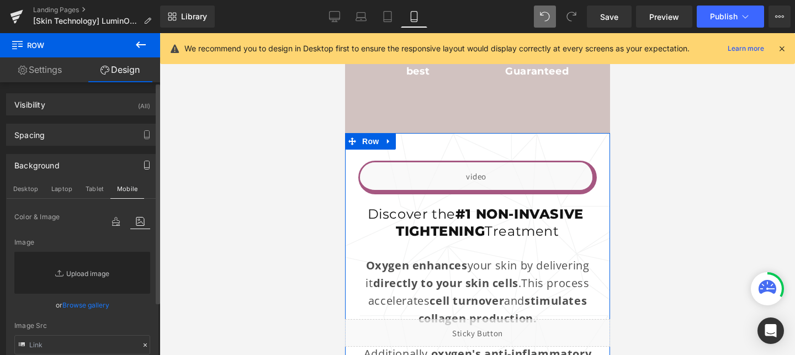
scroll to position [45, 0]
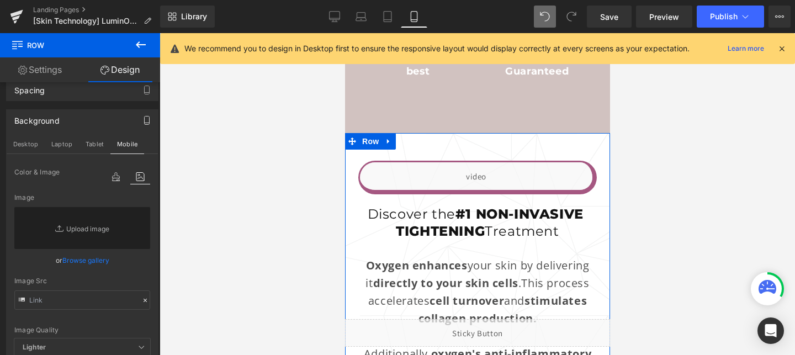
click at [38, 74] on link "Settings" at bounding box center [40, 69] width 80 height 25
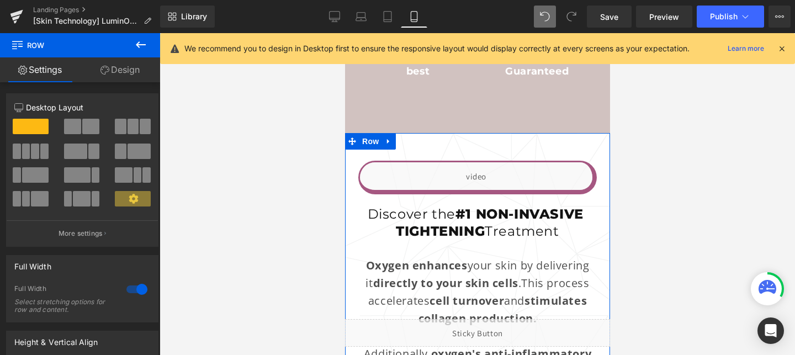
click at [124, 70] on link "Design" at bounding box center [120, 69] width 80 height 25
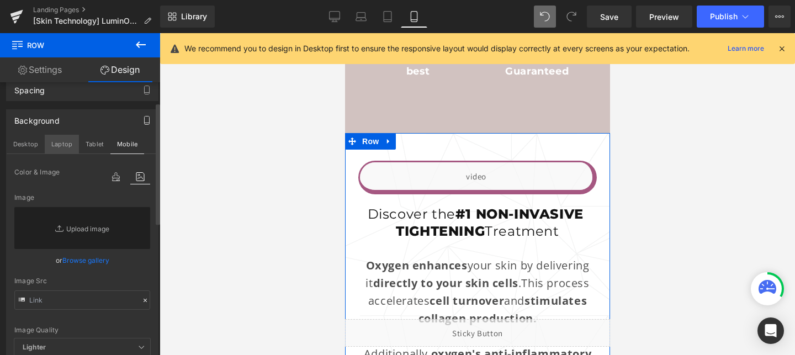
click at [45, 142] on button "Laptop" at bounding box center [62, 144] width 34 height 19
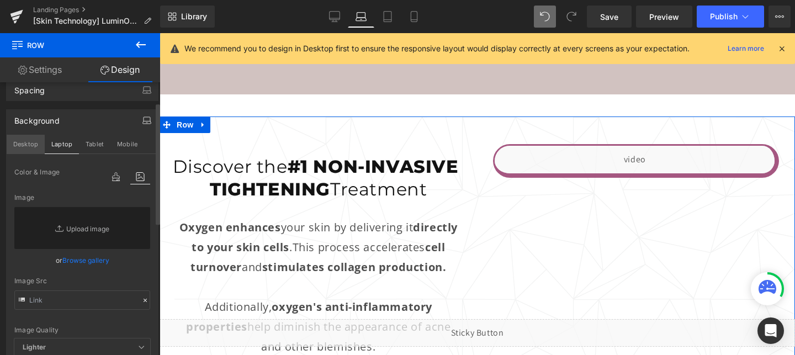
click at [29, 145] on button "Desktop" at bounding box center [26, 144] width 38 height 19
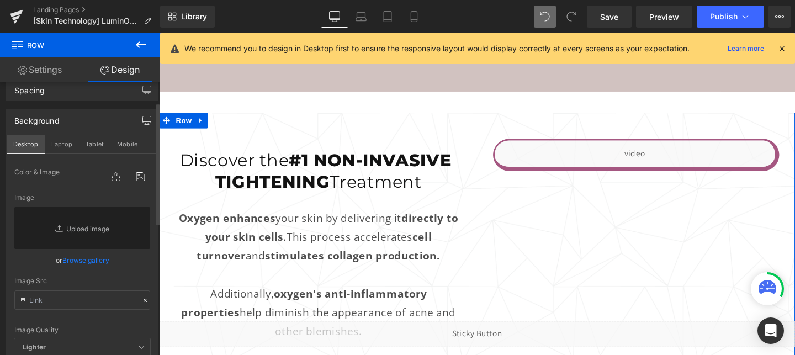
scroll to position [1192, 0]
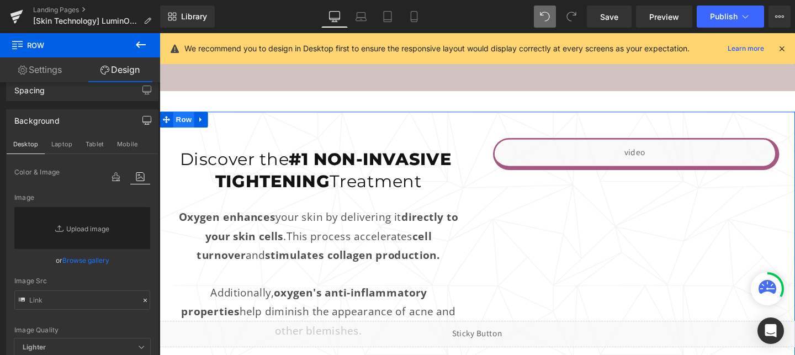
click at [184, 130] on span "Row" at bounding box center [185, 124] width 22 height 17
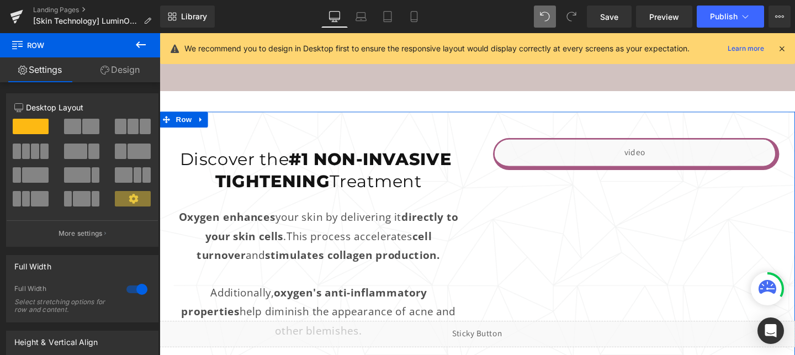
click at [125, 62] on link "Design" at bounding box center [120, 69] width 80 height 25
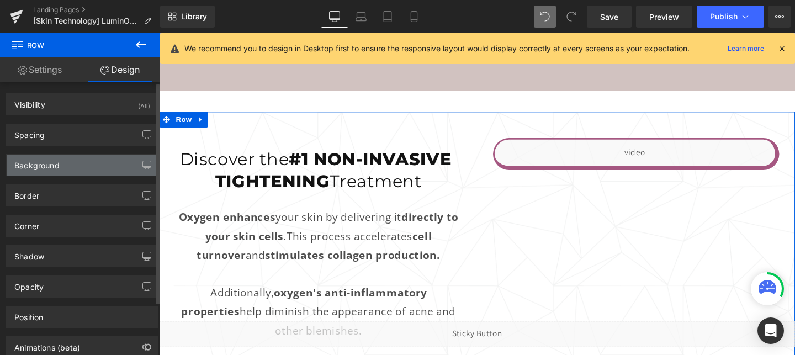
click at [40, 163] on div "Background" at bounding box center [36, 162] width 45 height 15
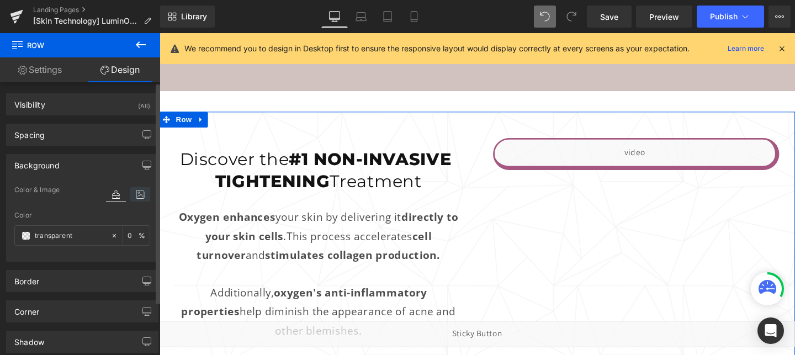
click at [133, 198] on icon at bounding box center [140, 194] width 20 height 14
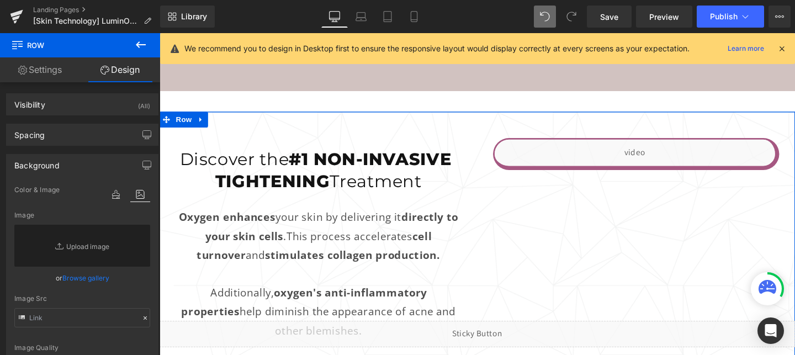
click at [279, 141] on div "Liquid Row Discover the #1 NON-INVASIVE TIGHTENING Treatment Heading Oxygen enh…" at bounding box center [494, 313] width 668 height 395
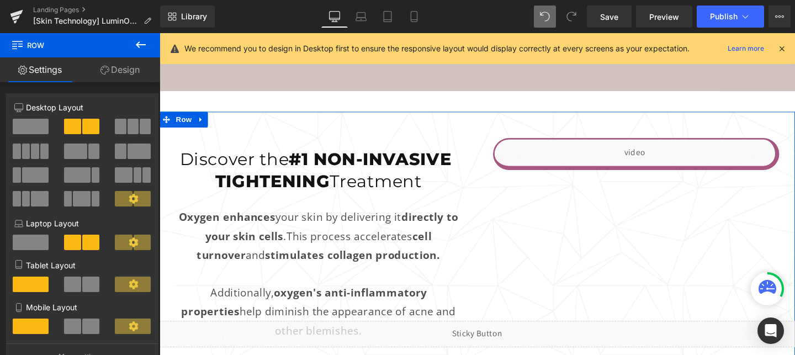
click at [128, 72] on link "Design" at bounding box center [120, 69] width 80 height 25
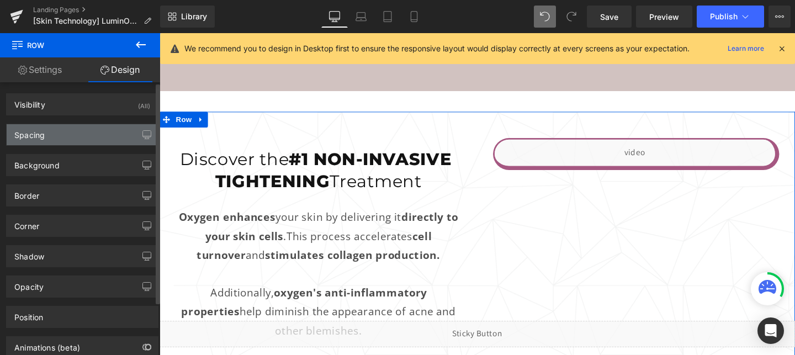
click at [88, 133] on div "Spacing" at bounding box center [82, 134] width 151 height 21
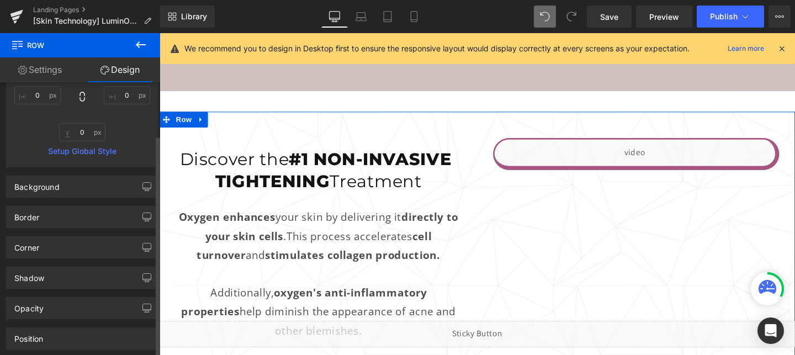
scroll to position [256, 0]
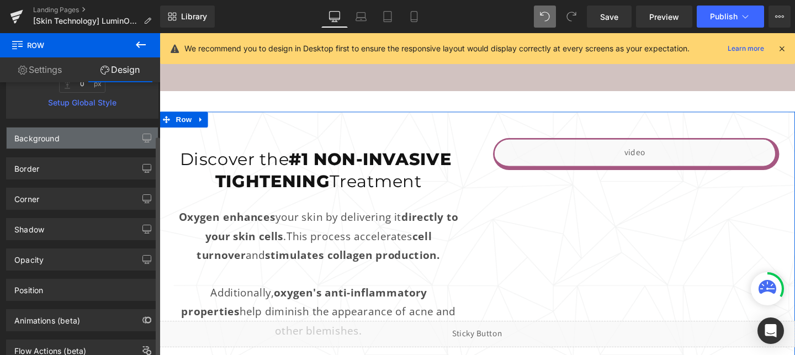
click at [97, 146] on div "Background" at bounding box center [82, 138] width 151 height 21
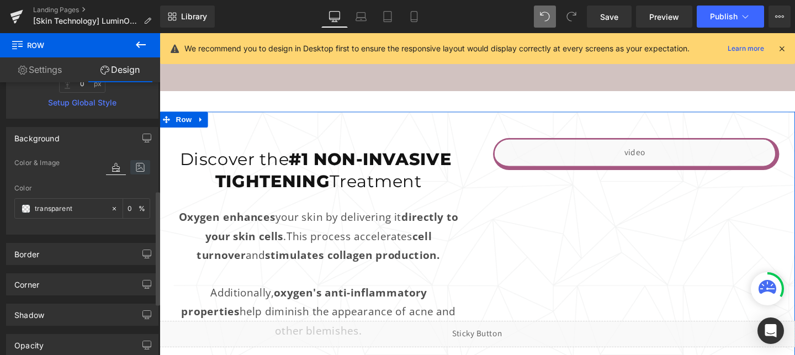
click at [140, 167] on icon at bounding box center [140, 167] width 20 height 14
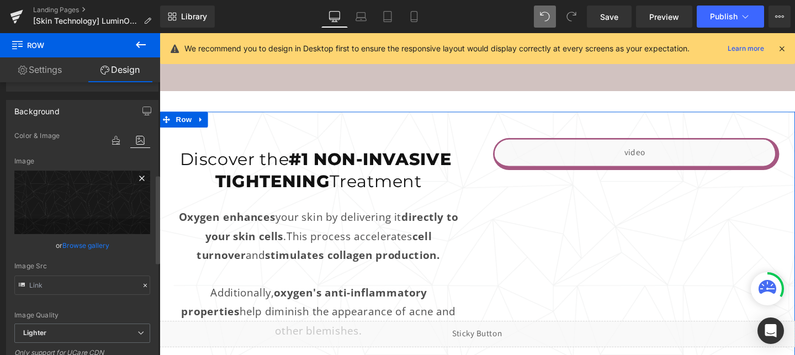
scroll to position [278, 0]
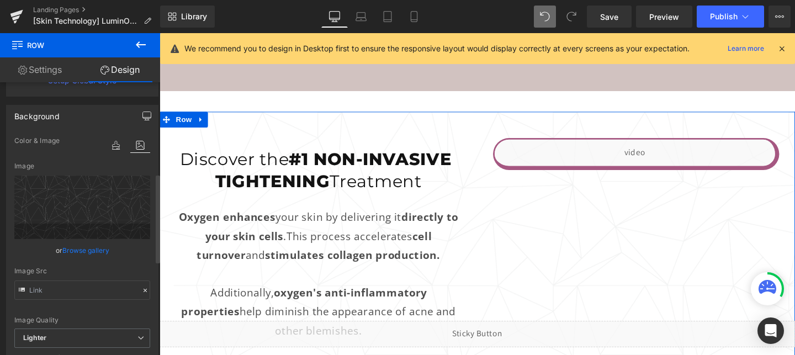
click at [142, 117] on icon "button" at bounding box center [146, 116] width 9 height 9
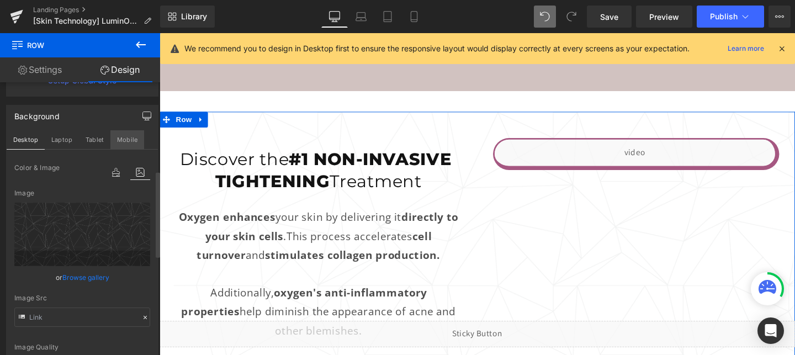
click at [127, 139] on button "Mobile" at bounding box center [127, 139] width 34 height 19
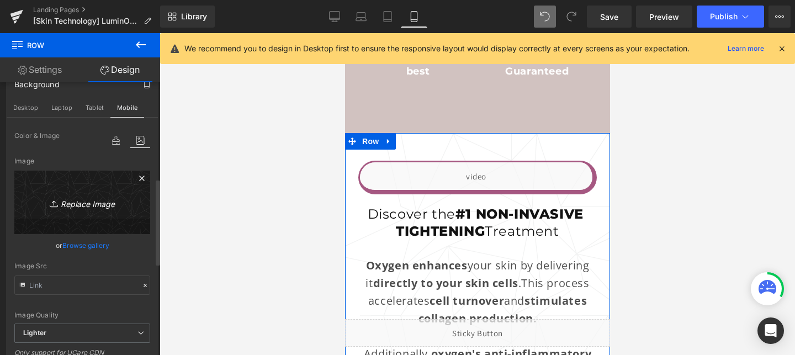
scroll to position [311, 0]
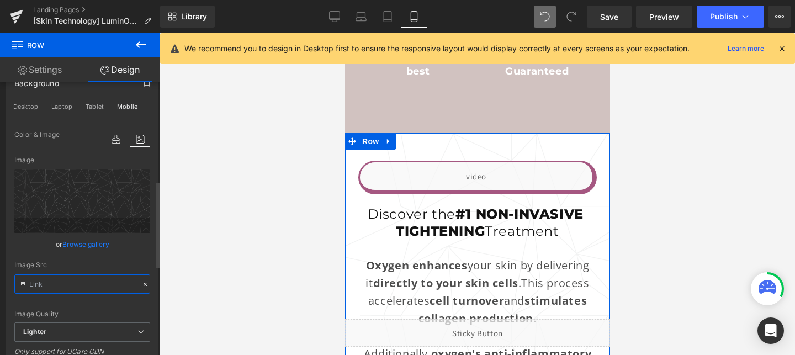
click at [98, 278] on input "text" at bounding box center [82, 283] width 136 height 19
type input "https://ucarecdn.com/dd5fe88b-c7f8-4d97-bfa8-ac96a88f565e/-/format/auto/-/previ…"
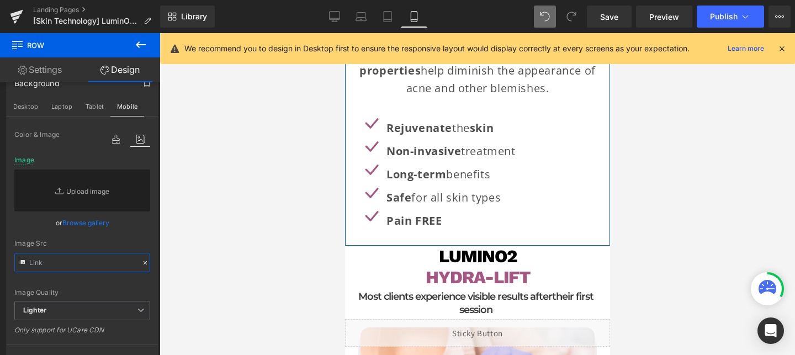
scroll to position [1586, 0]
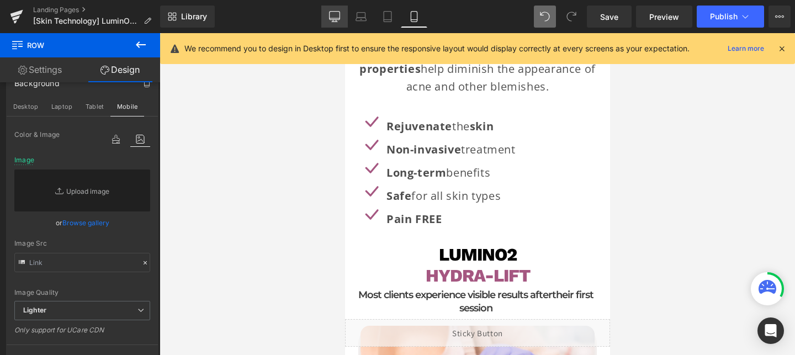
click at [336, 17] on icon at bounding box center [334, 16] width 11 height 11
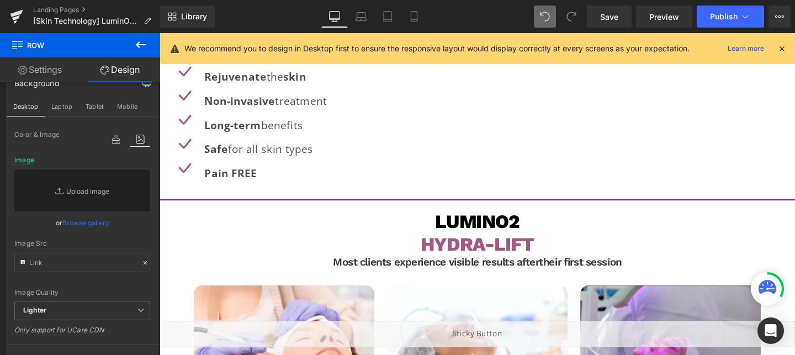
scroll to position [1538, 0]
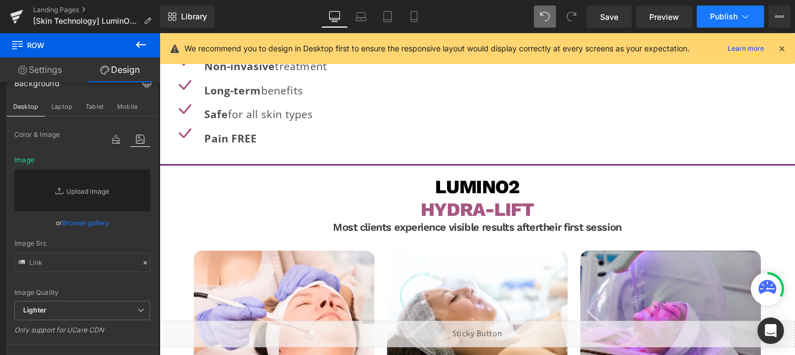
click at [730, 23] on button "Publish" at bounding box center [730, 17] width 67 height 22
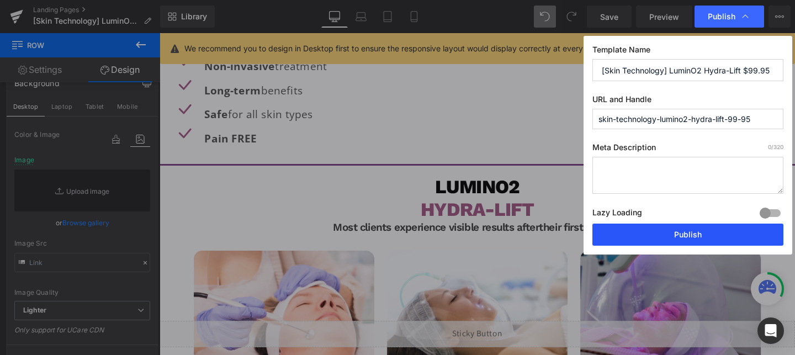
click at [670, 240] on button "Publish" at bounding box center [688, 235] width 191 height 22
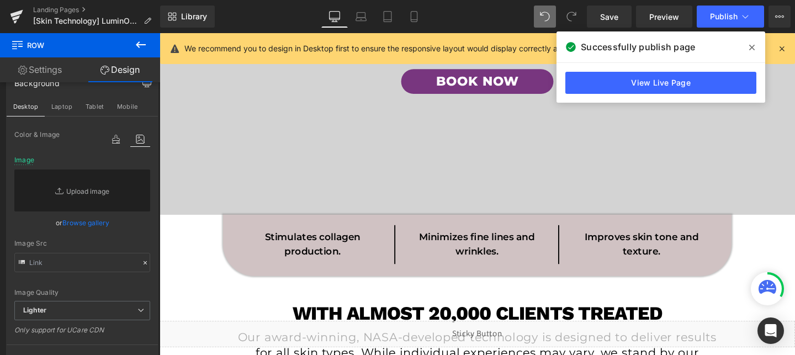
scroll to position [0, 0]
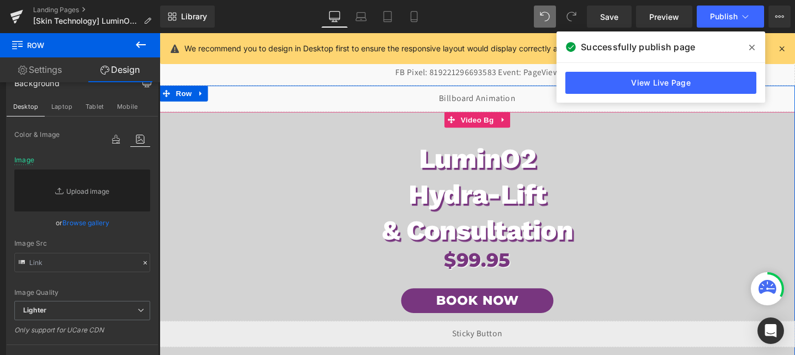
click at [436, 124] on span "LuminO2 Hydra-Lift & Consultation Heading $99.95 Heading Book Now Button Row" at bounding box center [494, 245] width 668 height 418
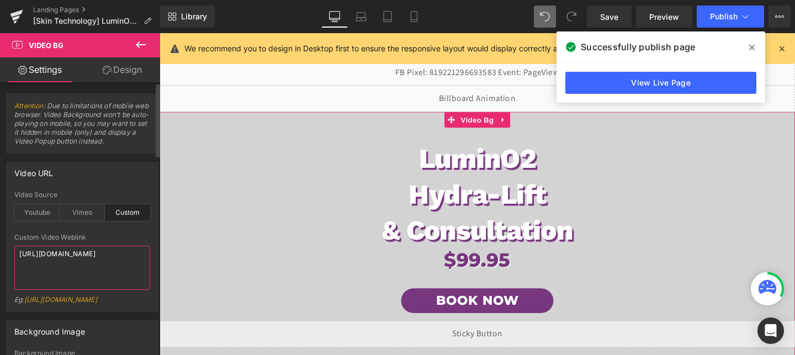
click at [60, 270] on textarea "https://cdn.shopify.com/videos/c/o/v/50417fdf8c224c9b8e5857ed130a4158.mp4" at bounding box center [82, 268] width 136 height 44
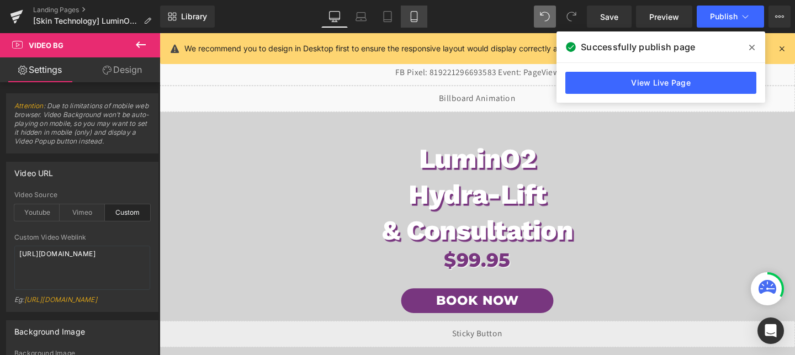
click at [414, 17] on icon at bounding box center [414, 16] width 11 height 11
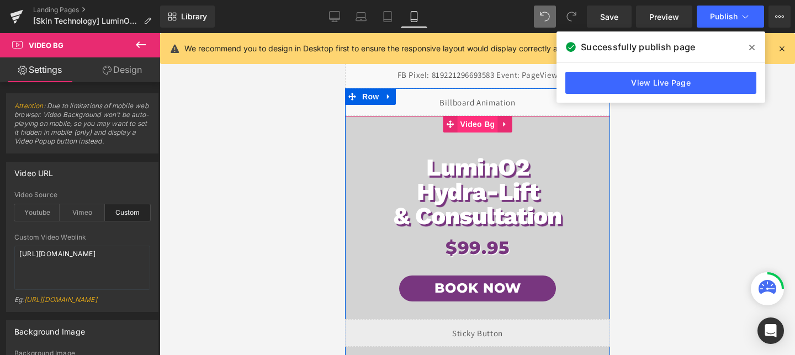
click at [477, 124] on span "Video Bg" at bounding box center [477, 124] width 40 height 17
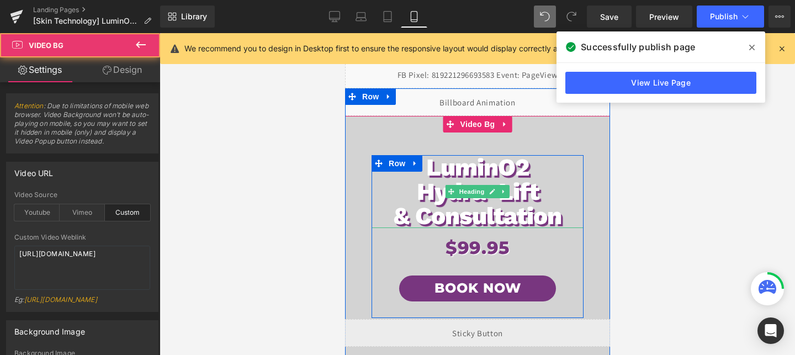
click at [431, 155] on h1 "LuminO2" at bounding box center [477, 167] width 212 height 24
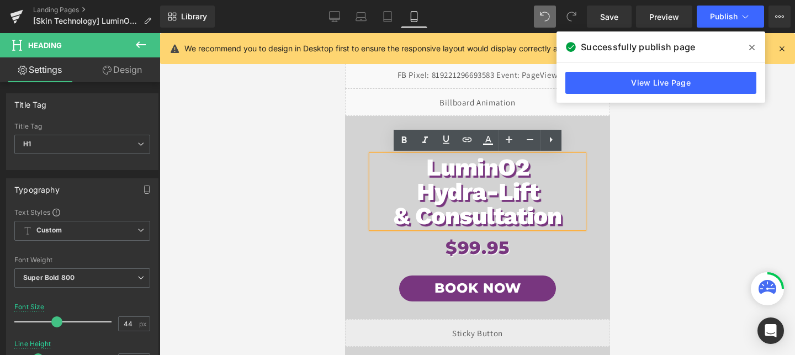
click at [366, 146] on span "LuminO2 Hydra-Lift & Consultation Heading $99.95 Heading Book Now Button Row" at bounding box center [477, 237] width 265 height 274
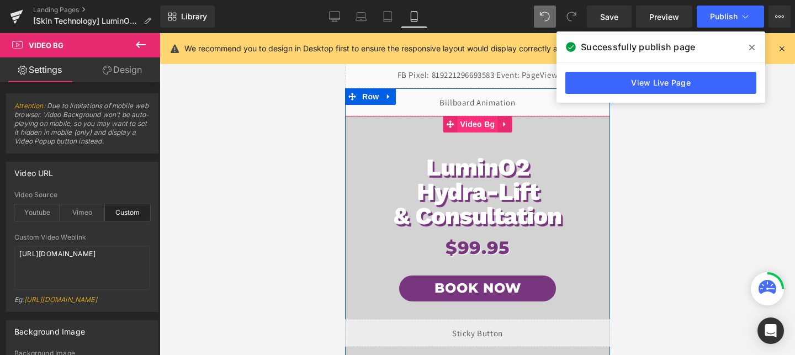
click at [475, 121] on span "Video Bg" at bounding box center [477, 124] width 40 height 17
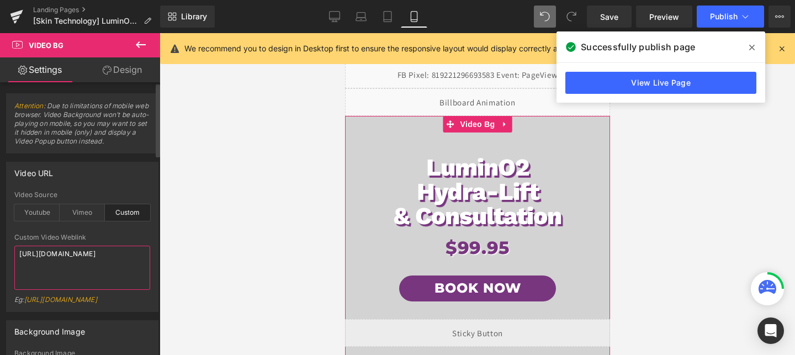
click at [41, 272] on textarea "https://cdn.shopify.com/videos/c/o/v/50417fdf8c224c9b8e5857ed130a4158.mp4" at bounding box center [82, 268] width 136 height 44
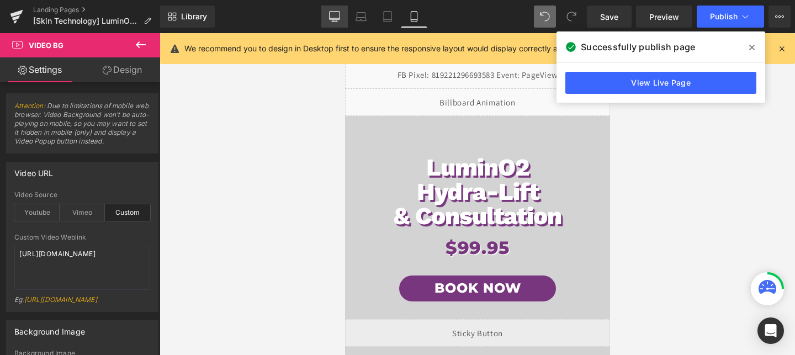
click at [334, 20] on icon at bounding box center [334, 21] width 3 height 2
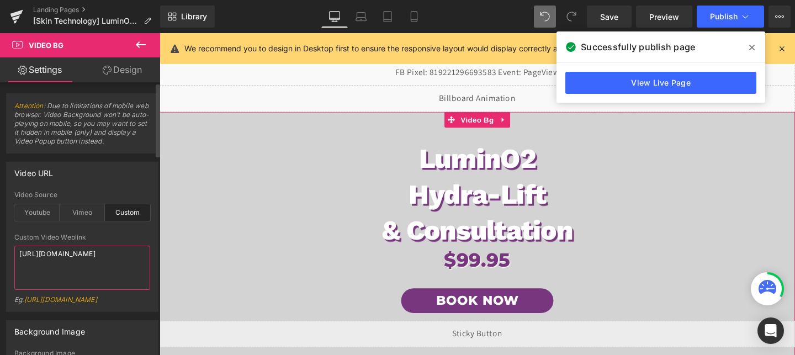
click at [55, 258] on textarea "https://cdn.shopify.com/videos/c/o/v/50417fdf8c224c9b8e5857ed130a4158.mp4" at bounding box center [82, 268] width 136 height 44
paste textarea "7d878157490e4a049cb33459bafcdd8e"
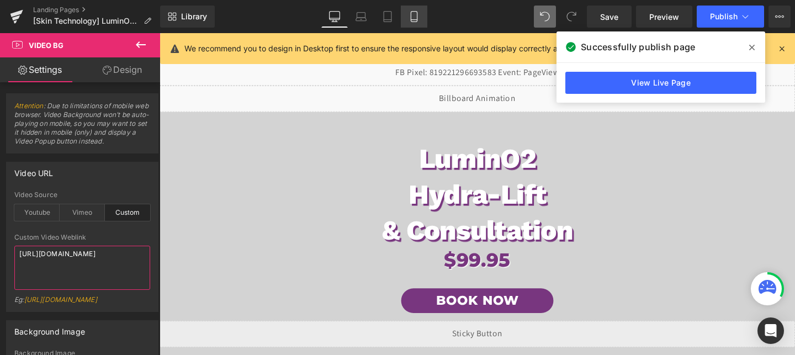
type textarea "https://cdn.shopify.com/videos/c/o/v/7d878157490e4a049cb33459bafcdd8e.mp4"
click at [418, 10] on link "Mobile" at bounding box center [414, 17] width 27 height 22
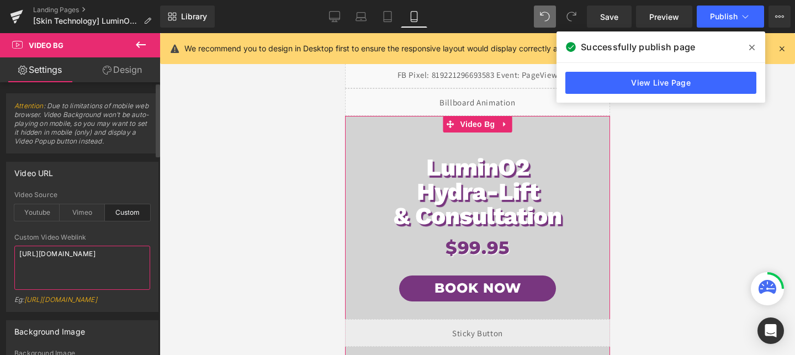
click at [51, 261] on textarea "https://cdn.shopify.com/videos/c/o/v/7d878157490e4a049cb33459bafcdd8e.mp4" at bounding box center [82, 268] width 136 height 44
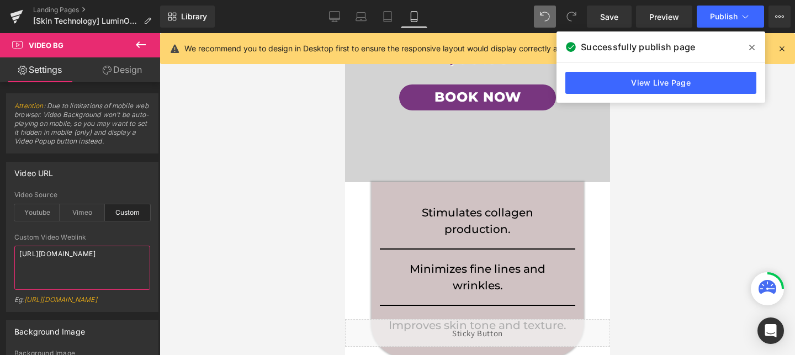
scroll to position [181, 0]
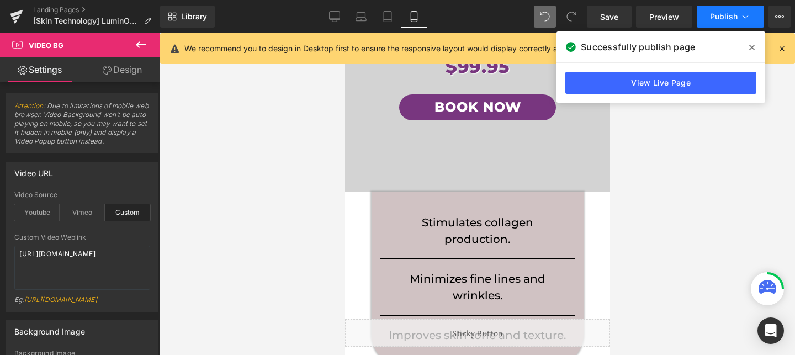
click at [711, 17] on span "Publish" at bounding box center [724, 16] width 28 height 9
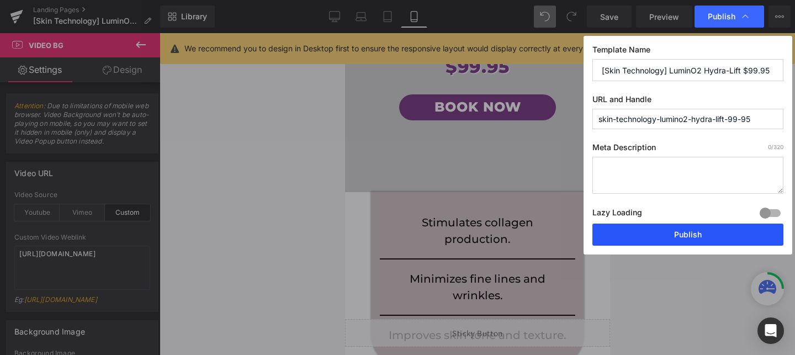
click at [658, 235] on button "Publish" at bounding box center [688, 235] width 191 height 22
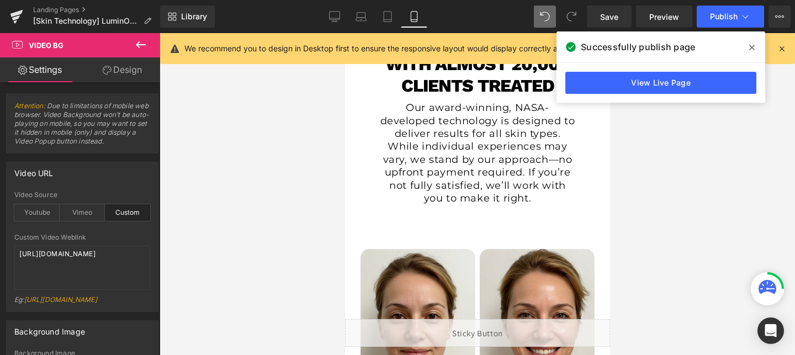
scroll to position [523, 0]
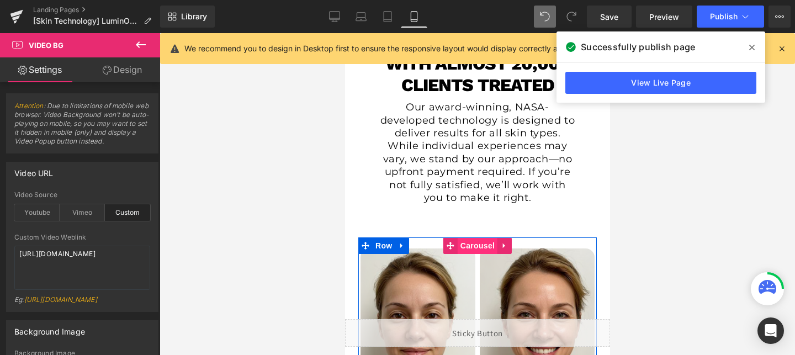
click at [483, 237] on span "Carousel" at bounding box center [477, 245] width 40 height 17
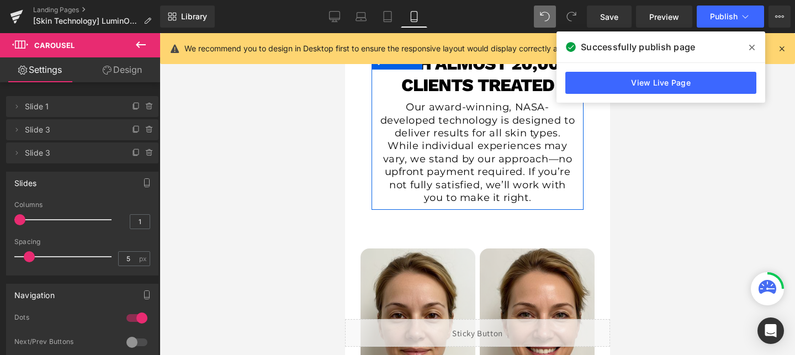
click at [484, 188] on div "With almost 20,000 clients treated Heading Our award-winning, NASA-developed te…" at bounding box center [477, 131] width 212 height 157
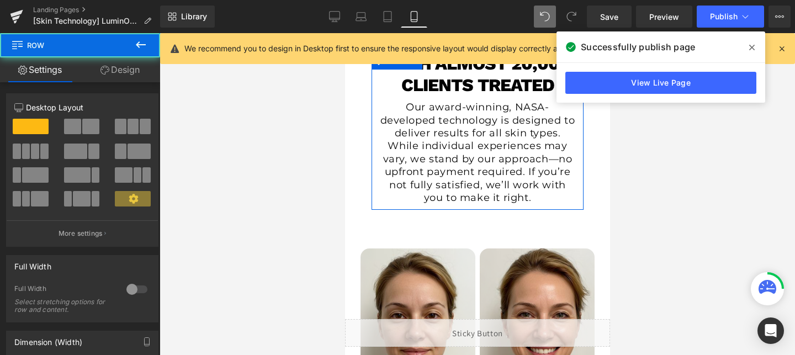
click at [119, 73] on link "Design" at bounding box center [120, 69] width 80 height 25
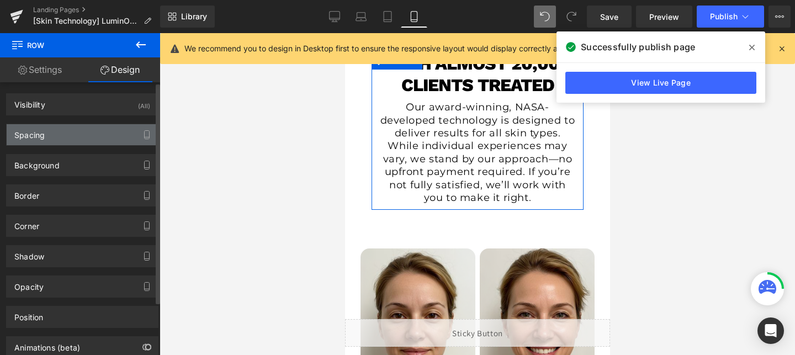
click at [72, 135] on div "Spacing" at bounding box center [82, 134] width 151 height 21
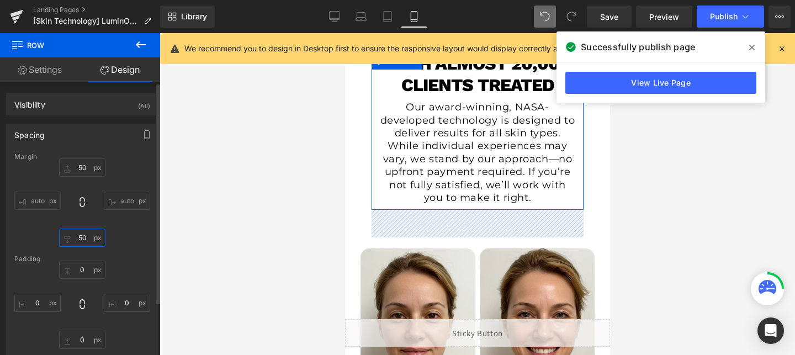
click at [76, 235] on input "50" at bounding box center [82, 238] width 46 height 18
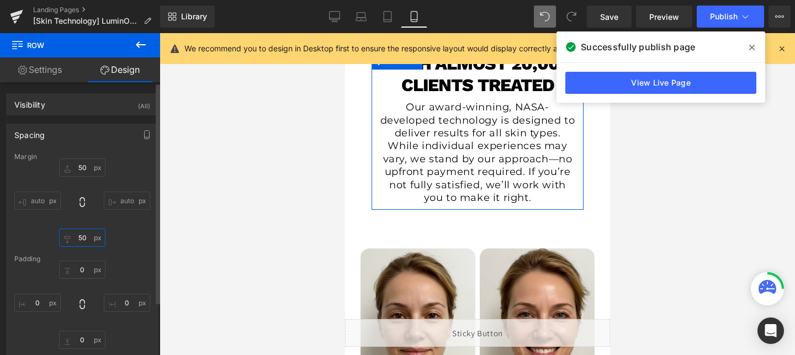
type input "0"
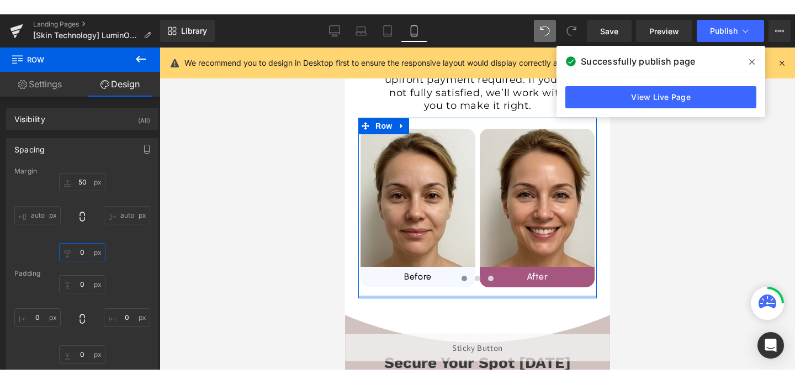
scroll to position [628, 0]
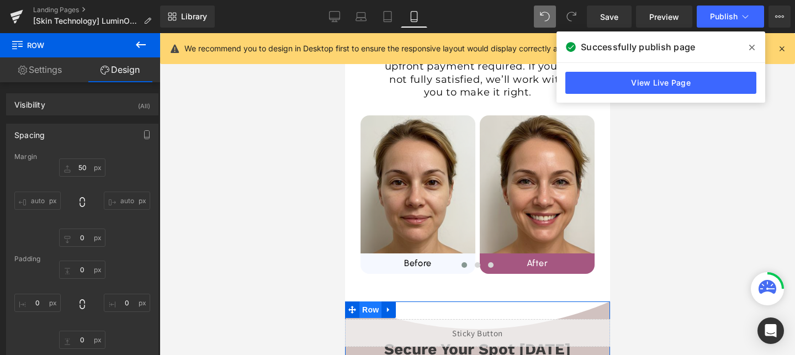
click at [369, 302] on span "Row" at bounding box center [370, 310] width 22 height 17
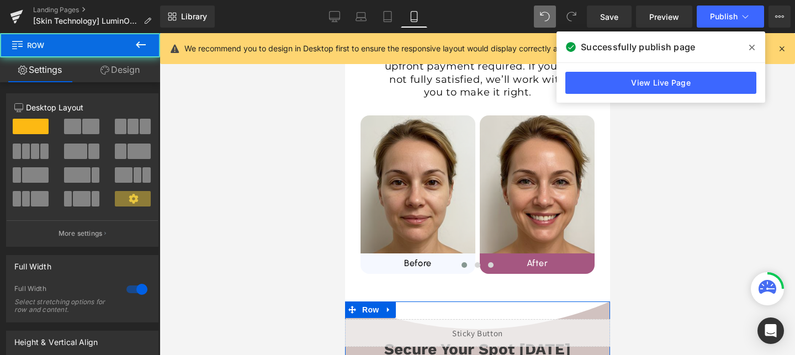
click at [125, 75] on link "Design" at bounding box center [120, 69] width 80 height 25
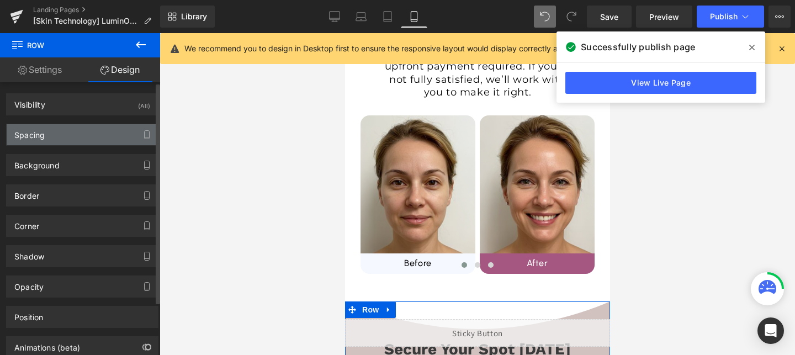
click at [67, 141] on div "Spacing" at bounding box center [82, 134] width 151 height 21
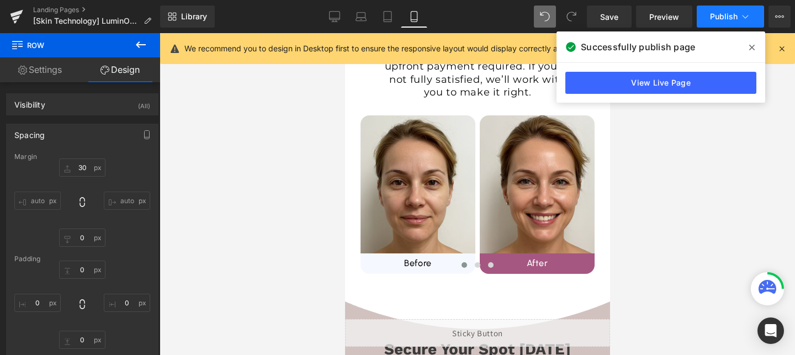
click at [725, 16] on span "Publish" at bounding box center [724, 16] width 28 height 9
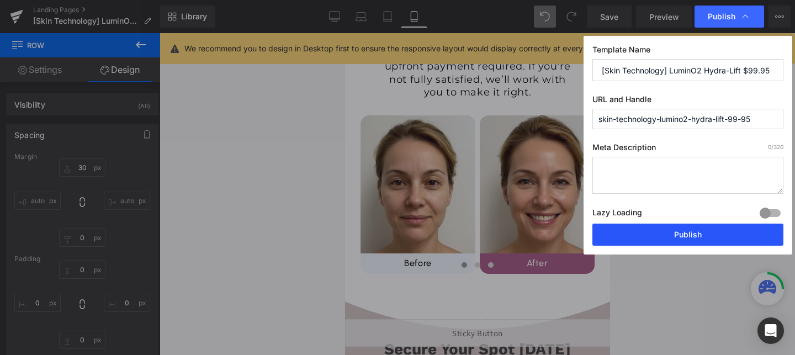
click at [664, 239] on button "Publish" at bounding box center [688, 235] width 191 height 22
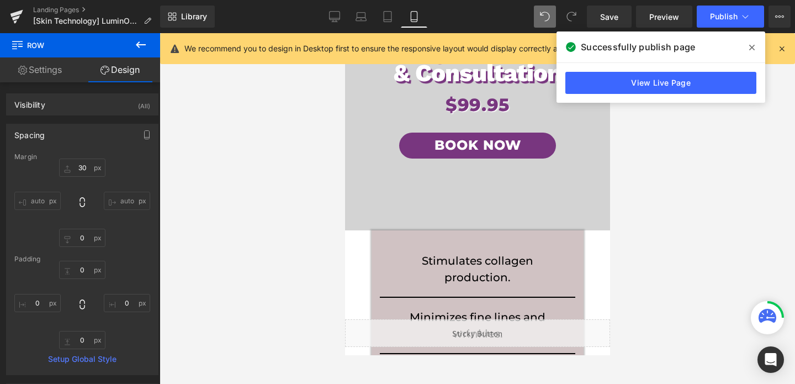
scroll to position [0, 0]
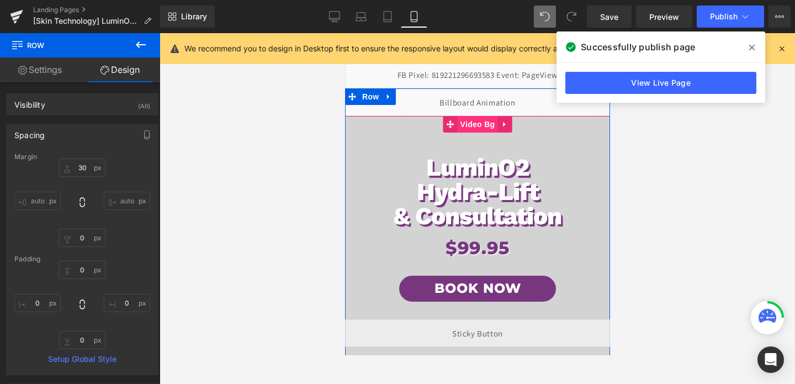
click at [473, 120] on span "Video Bg" at bounding box center [477, 124] width 40 height 17
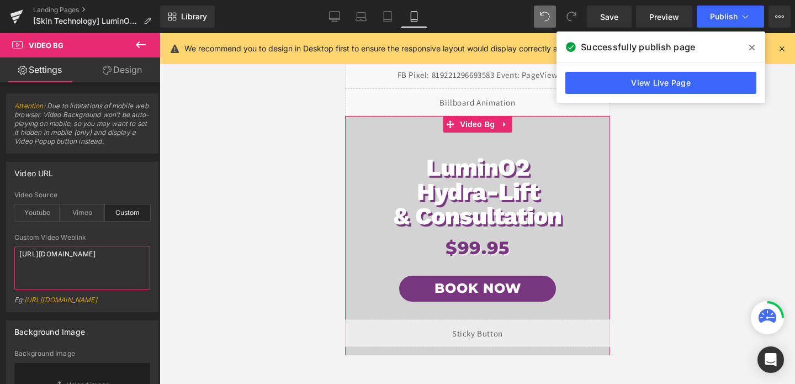
click at [55, 262] on textarea "https://cdn.shopify.com/videos/c/o/v/7d878157490e4a049cb33459bafcdd8e.mp4" at bounding box center [82, 268] width 136 height 44
paste textarea "959494c242e146ec904676b9d9a38e32"
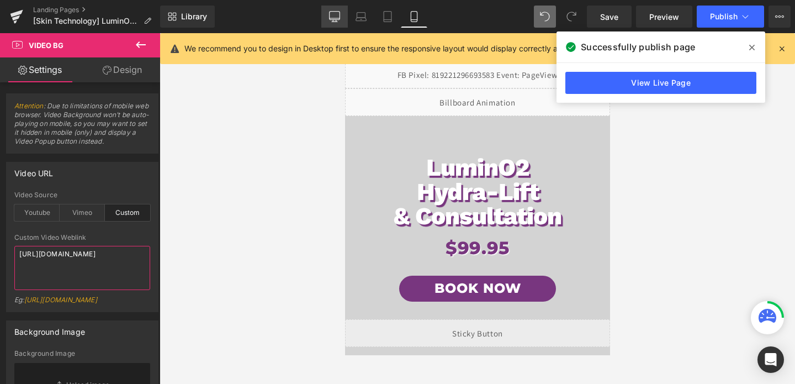
type textarea "https://cdn.shopify.com/videos/c/o/v/959494c242e146ec904676b9d9a38e32.mp4"
click at [334, 12] on icon at bounding box center [334, 16] width 11 height 11
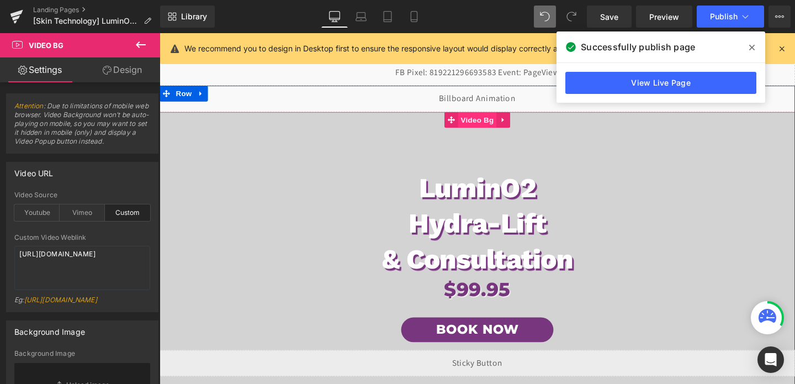
click at [482, 124] on span "Video Bg" at bounding box center [494, 124] width 40 height 17
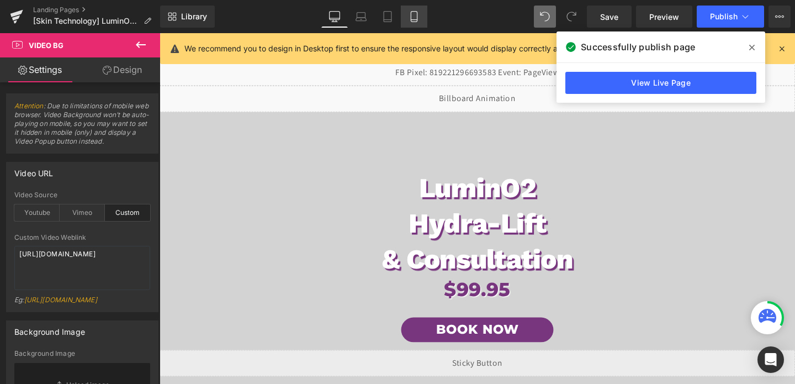
click at [415, 15] on icon at bounding box center [414, 16] width 11 height 11
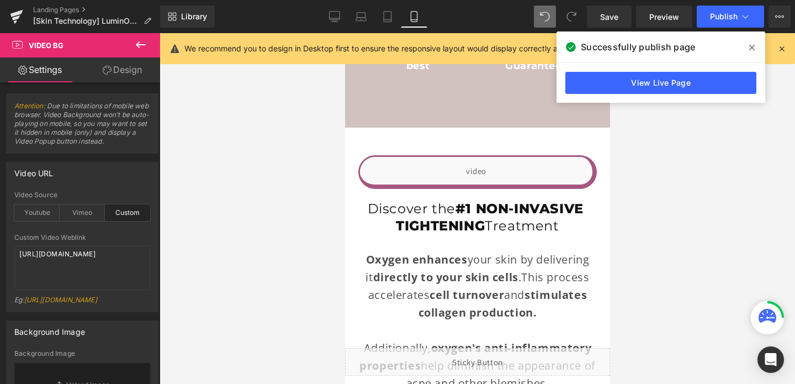
scroll to position [1288, 0]
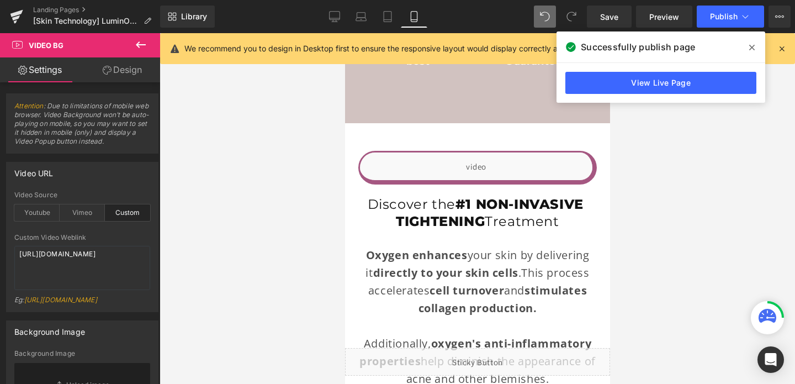
click at [442, 128] on div "Liquid Row Discover the #1 NON-INVASIVE TIGHTENING Treatment Heading Oxygen enh…" at bounding box center [477, 327] width 265 height 408
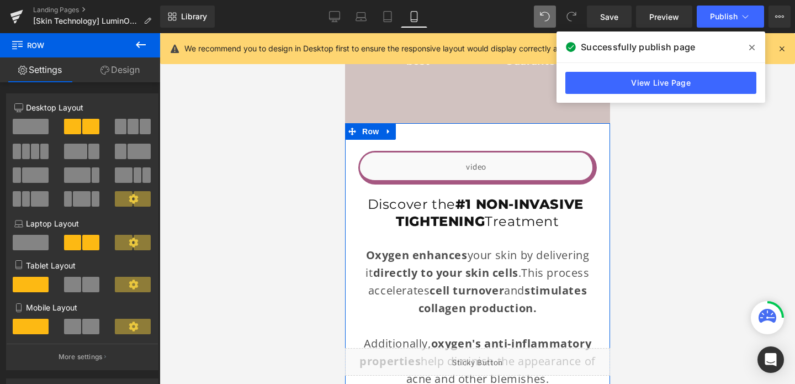
click at [119, 72] on link "Design" at bounding box center [120, 69] width 80 height 25
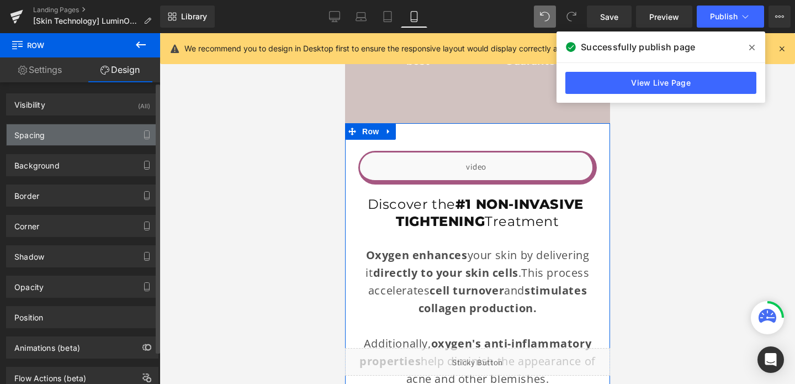
click at [58, 134] on div "Spacing" at bounding box center [82, 134] width 151 height 21
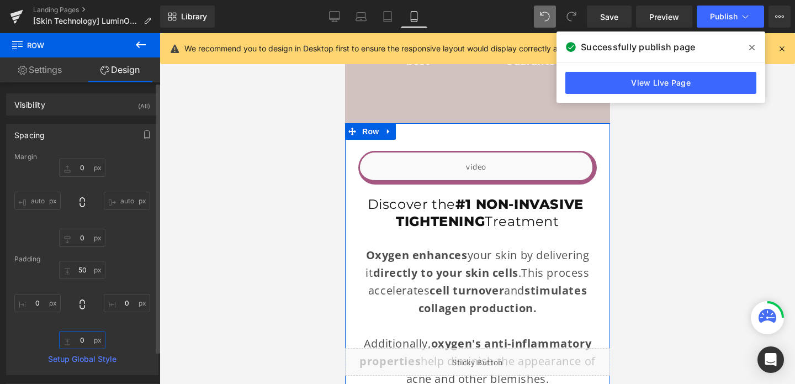
click at [80, 337] on input "0" at bounding box center [82, 340] width 46 height 18
type input "50"
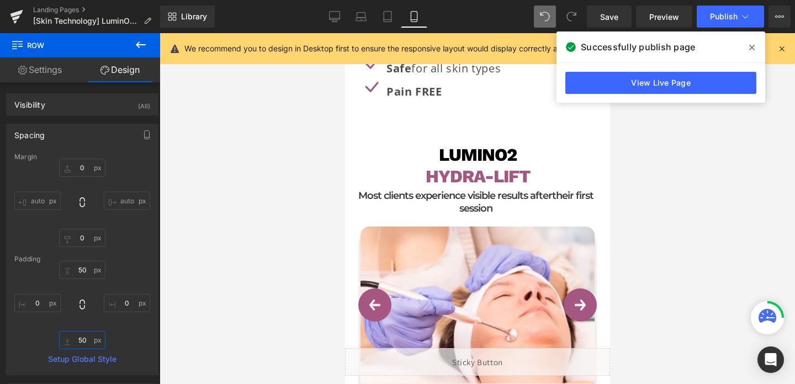
scroll to position [1707, 0]
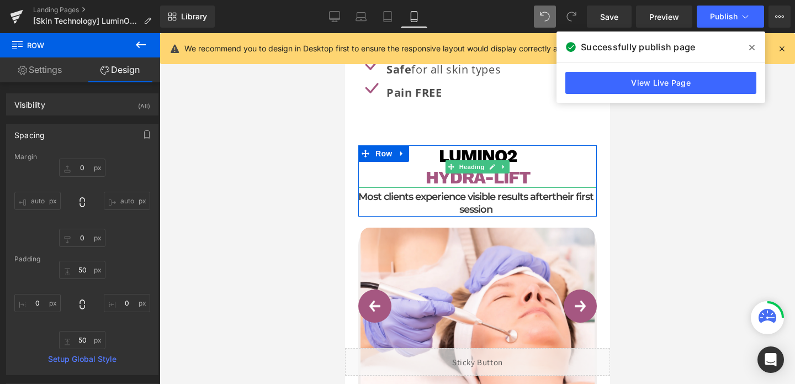
click at [422, 167] on h1 "Hydra-Lift" at bounding box center [477, 177] width 239 height 21
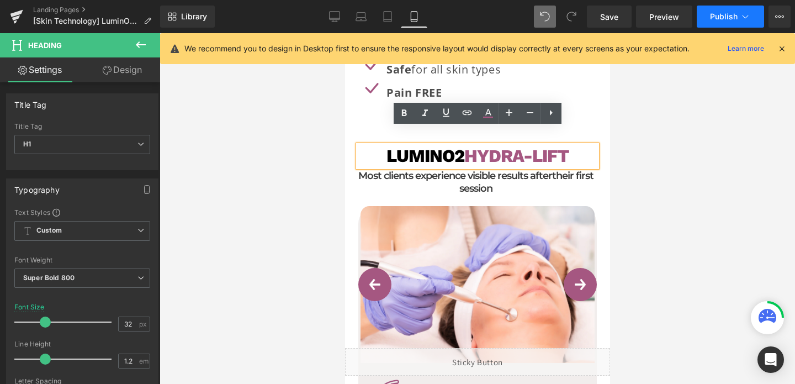
click at [717, 15] on span "Publish" at bounding box center [724, 16] width 28 height 9
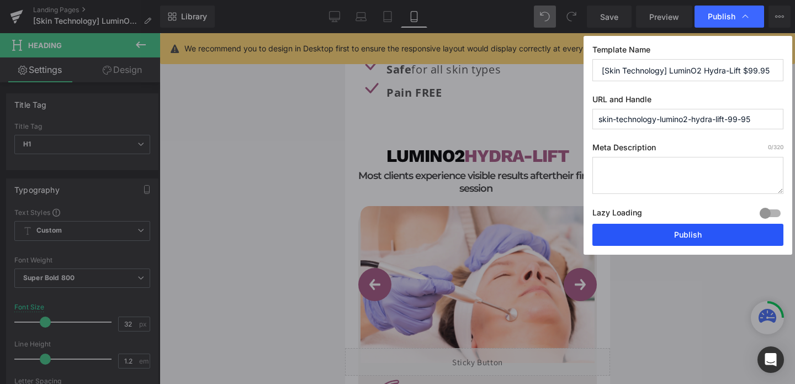
click at [670, 234] on button "Publish" at bounding box center [688, 235] width 191 height 22
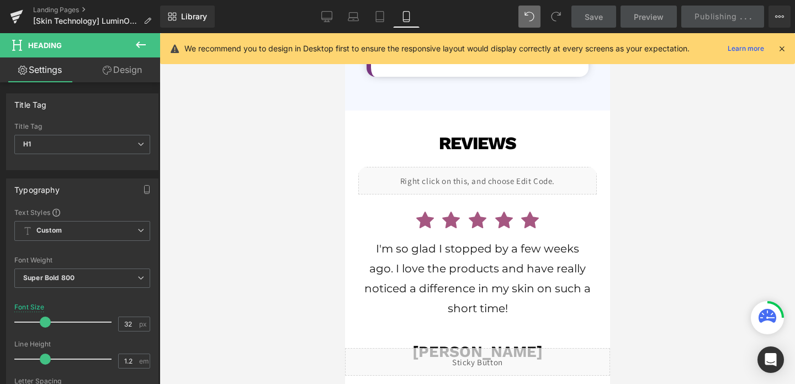
scroll to position [3310, 0]
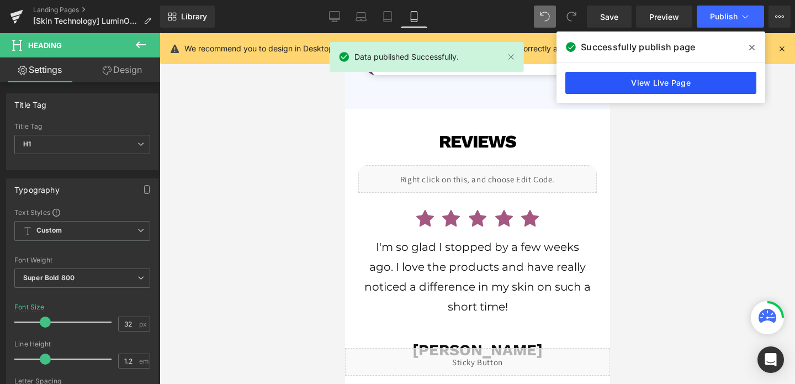
click at [647, 80] on link "View Live Page" at bounding box center [661, 83] width 191 height 22
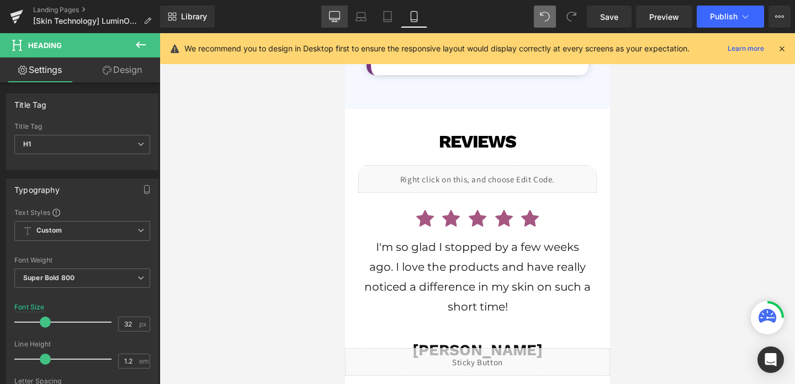
click at [334, 12] on icon at bounding box center [334, 16] width 11 height 11
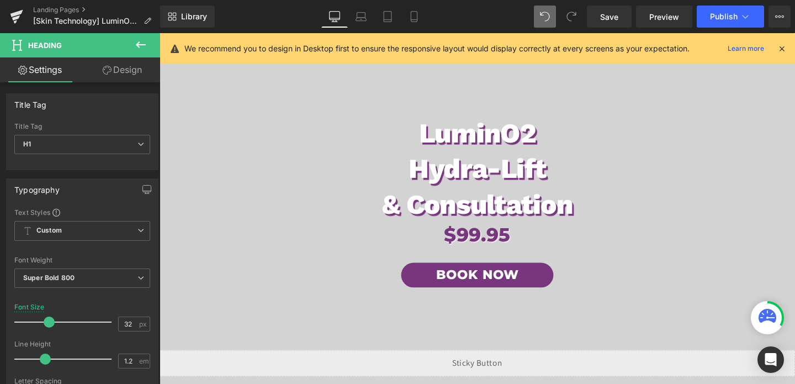
scroll to position [68, 0]
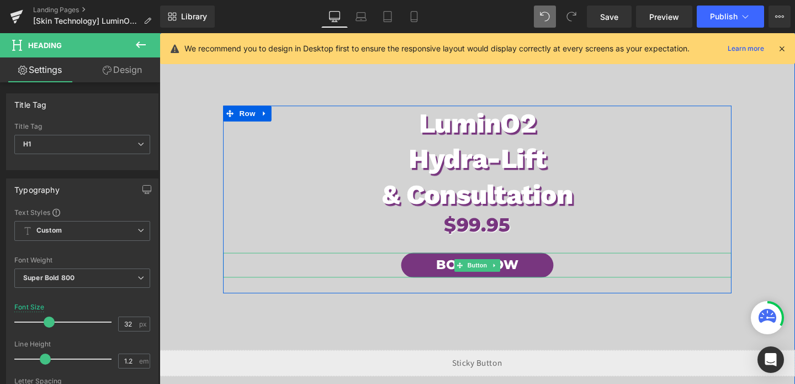
click at [517, 268] on link "Book Now" at bounding box center [494, 277] width 160 height 26
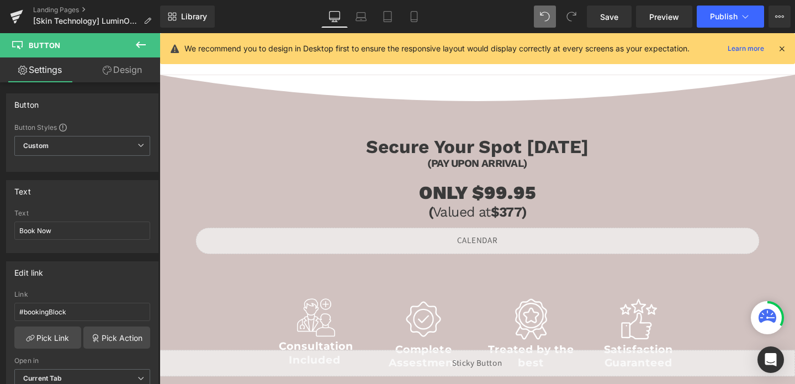
scroll to position [870, 0]
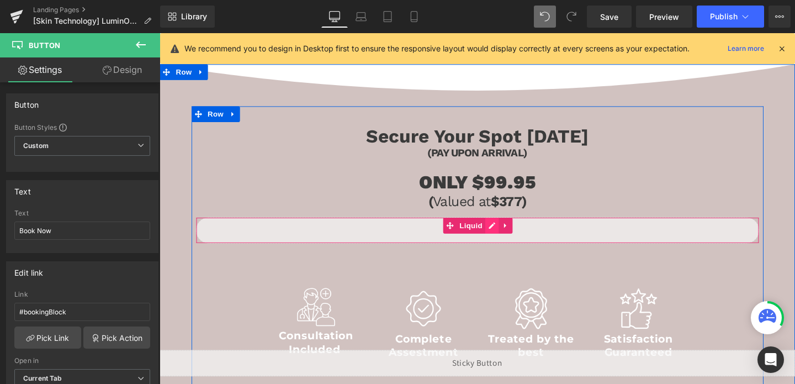
click at [504, 229] on div "Liquid" at bounding box center [494, 240] width 593 height 28
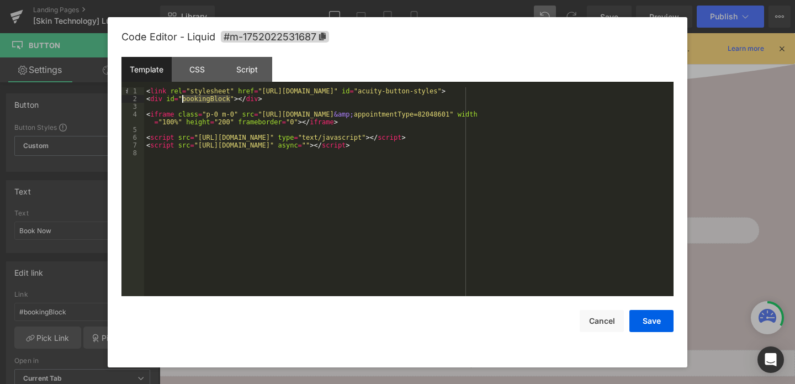
drag, startPoint x: 229, startPoint y: 98, endPoint x: 183, endPoint y: 102, distance: 46.0
click at [183, 102] on div "< link rel = "stylesheet" href = "https://embed.acuityscheduling.com/embed/butt…" at bounding box center [409, 199] width 530 height 224
click at [637, 325] on button "Save" at bounding box center [652, 321] width 44 height 22
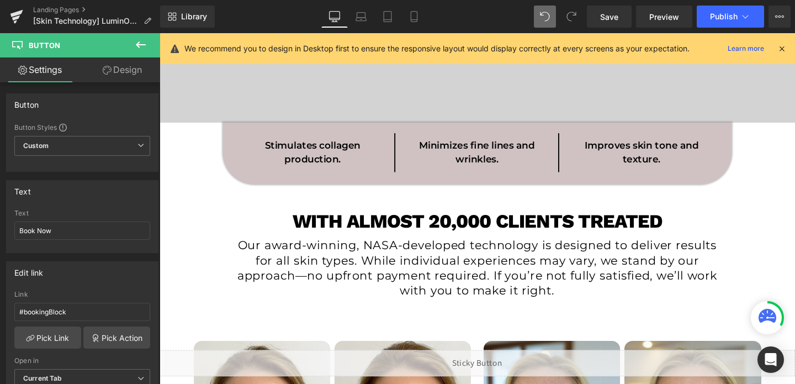
scroll to position [262, 0]
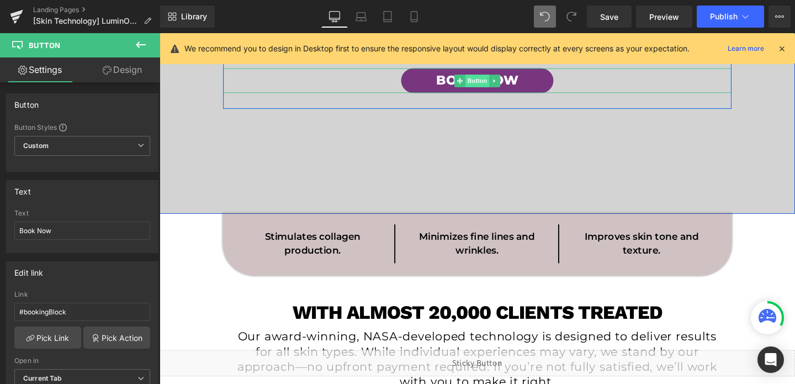
click at [487, 88] on span "Button" at bounding box center [493, 83] width 25 height 13
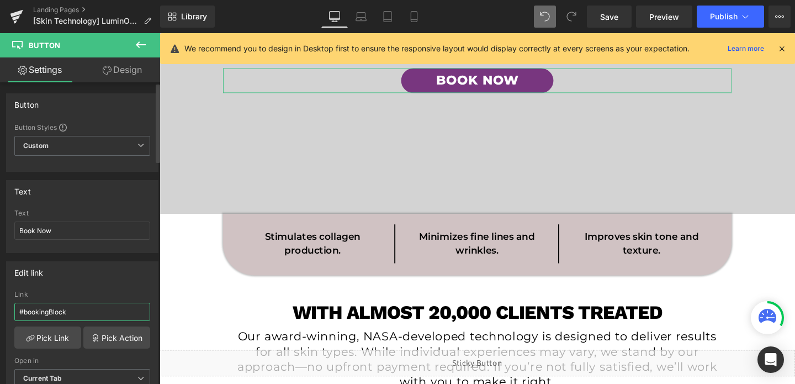
click at [67, 309] on input "#bookingBlock" at bounding box center [82, 312] width 136 height 18
paste input "text"
type input "#bookingBlock"
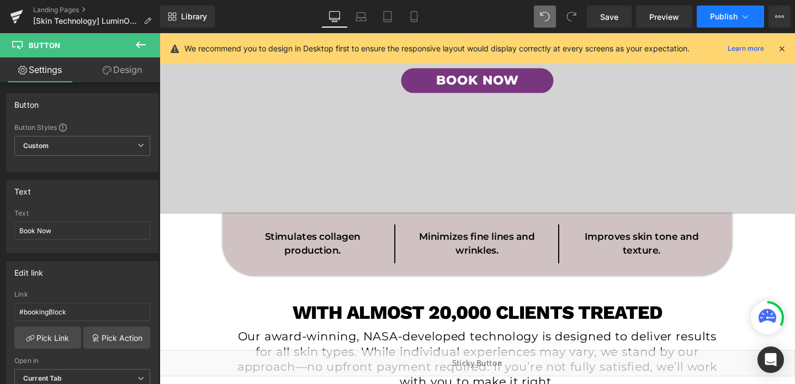
click at [706, 13] on button "Publish" at bounding box center [730, 17] width 67 height 22
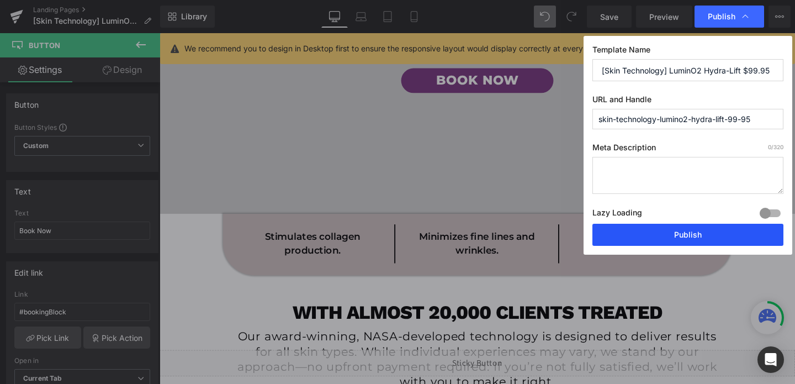
click at [663, 230] on button "Publish" at bounding box center [688, 235] width 191 height 22
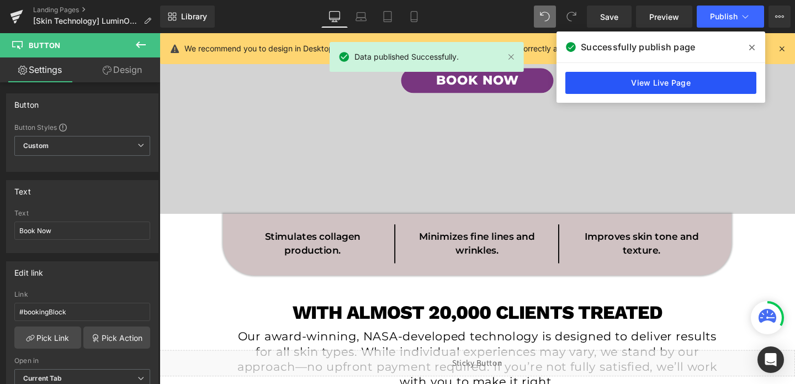
click at [633, 76] on link "View Live Page" at bounding box center [661, 83] width 191 height 22
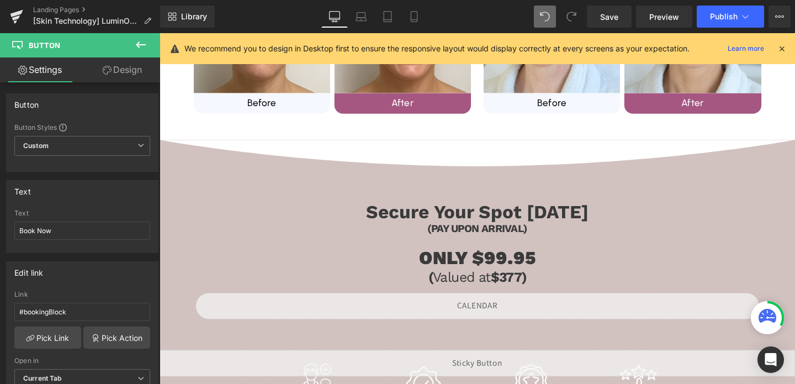
scroll to position [797, 0]
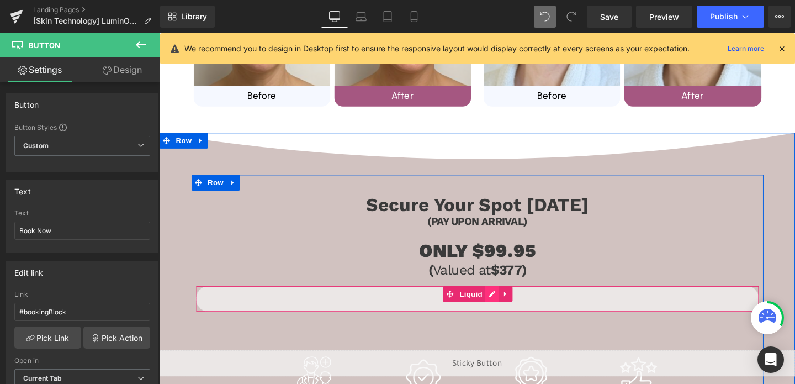
click at [509, 309] on div "Liquid" at bounding box center [494, 313] width 593 height 28
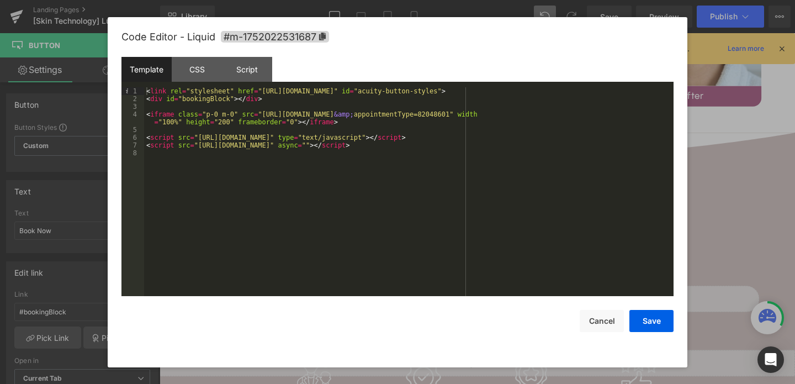
click at [148, 155] on div "< link rel = "stylesheet" href = "https://embed.acuityscheduling.com/embed/butt…" at bounding box center [409, 199] width 530 height 224
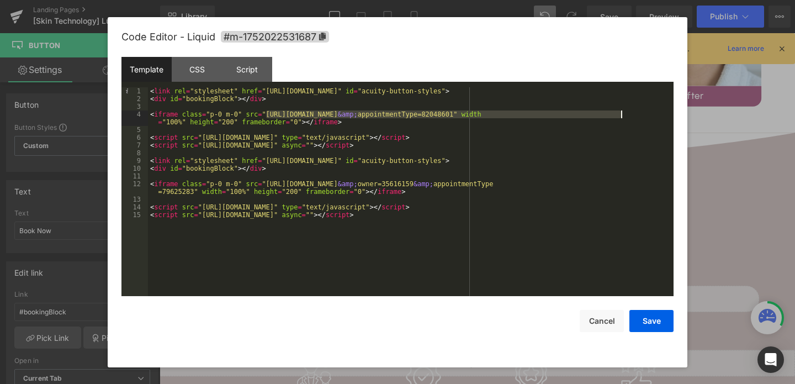
drag, startPoint x: 268, startPoint y: 115, endPoint x: 621, endPoint y: 117, distance: 353.5
click at [621, 117] on div "< link rel = "stylesheet" href = "https://embed.acuityscheduling.com/embed/butt…" at bounding box center [411, 199] width 526 height 224
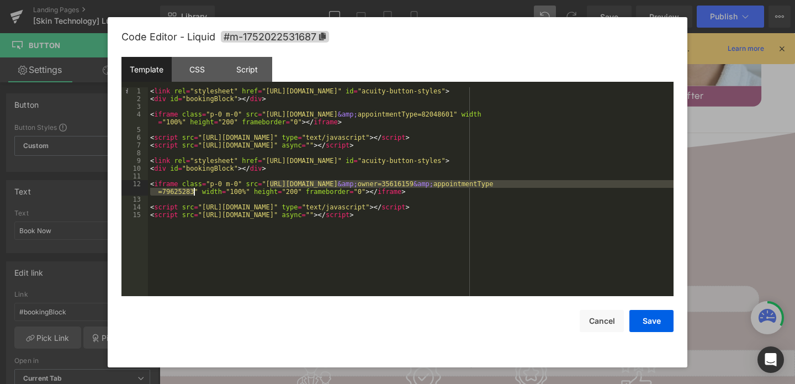
drag, startPoint x: 268, startPoint y: 181, endPoint x: 196, endPoint y: 191, distance: 73.0
click at [196, 191] on div "< link rel = "stylesheet" href = "https://embed.acuityscheduling.com/embed/butt…" at bounding box center [411, 199] width 526 height 224
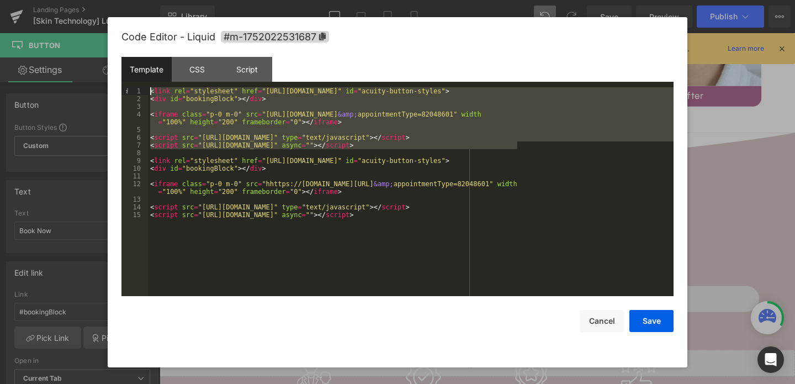
drag, startPoint x: 529, startPoint y: 148, endPoint x: 136, endPoint y: 87, distance: 396.8
click at [136, 87] on pre "1 2 3 4 5 6 7 8 9 10 11 12 13 14 15 < link rel = "stylesheet" href = "https://e…" at bounding box center [397, 191] width 552 height 209
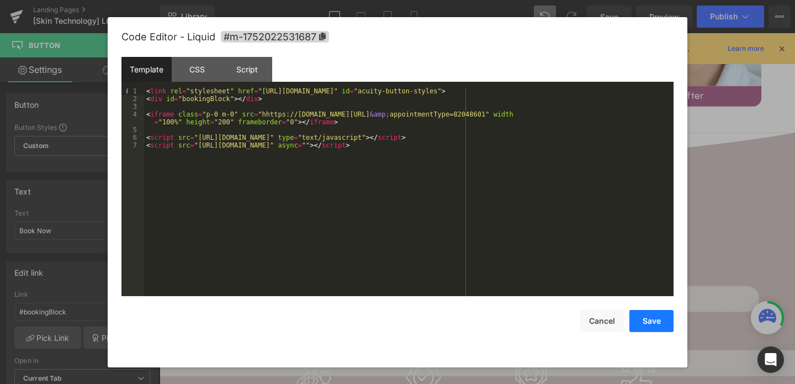
click at [661, 313] on button "Save" at bounding box center [652, 321] width 44 height 22
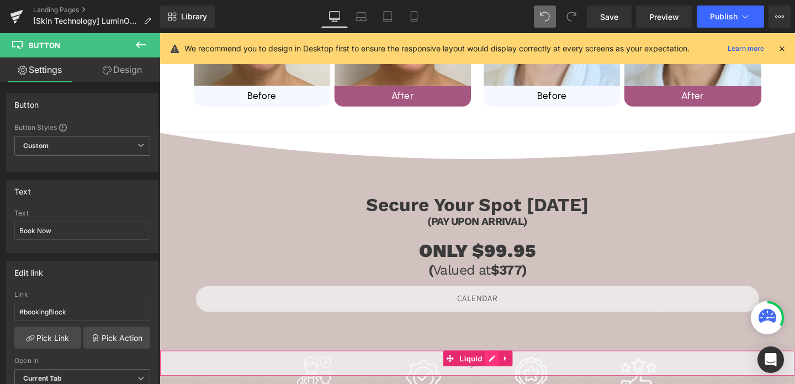
click at [510, 355] on div "Liquid" at bounding box center [494, 380] width 668 height 28
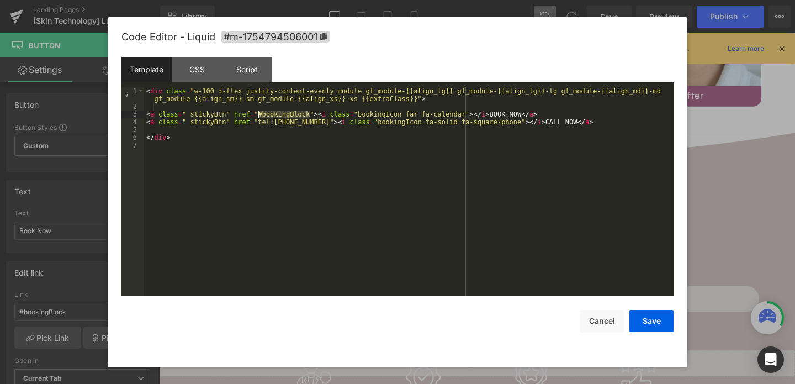
drag, startPoint x: 309, startPoint y: 113, endPoint x: 257, endPoint y: 113, distance: 52.5
click at [257, 113] on div "< div class = "w-100 d-flex justify-content-evenly module gf_module-{{align_lg}…" at bounding box center [409, 203] width 530 height 232
click at [640, 316] on button "Save" at bounding box center [652, 321] width 44 height 22
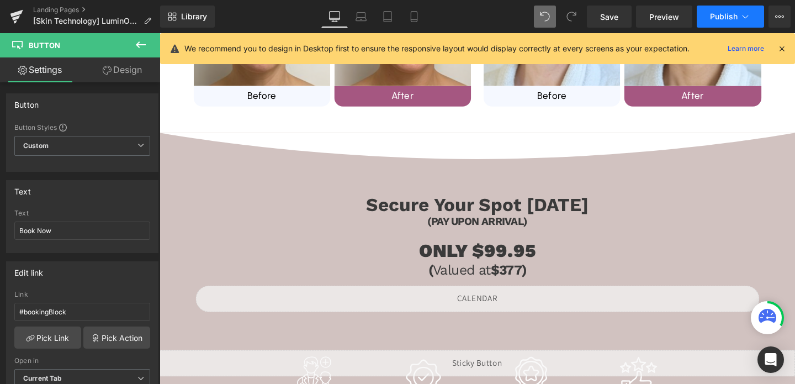
click at [726, 10] on button "Publish" at bounding box center [730, 17] width 67 height 22
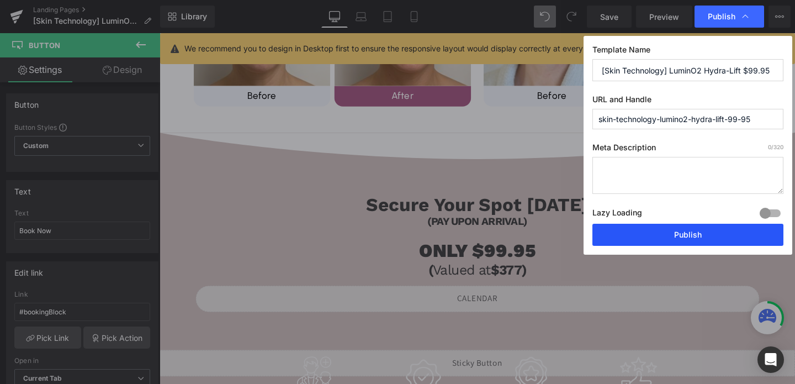
click at [682, 229] on button "Publish" at bounding box center [688, 235] width 191 height 22
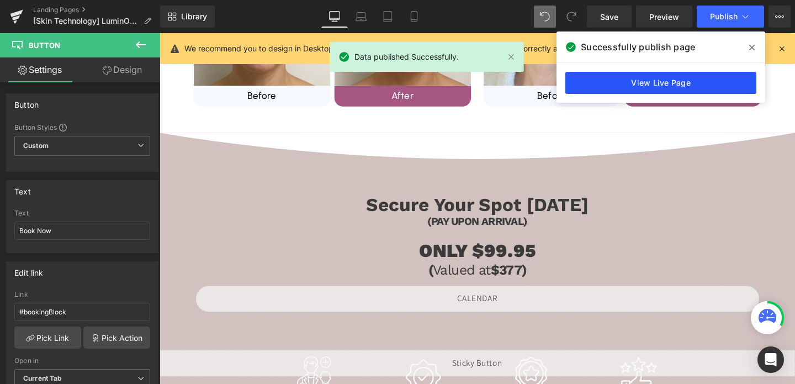
click at [631, 91] on link "View Live Page" at bounding box center [661, 83] width 191 height 22
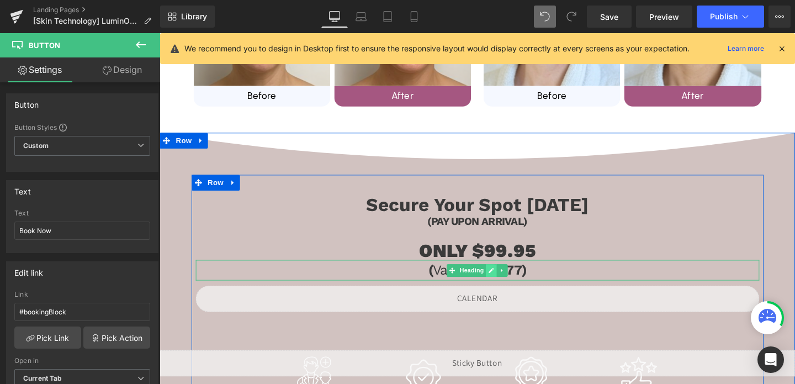
click at [506, 282] on icon at bounding box center [508, 282] width 6 height 7
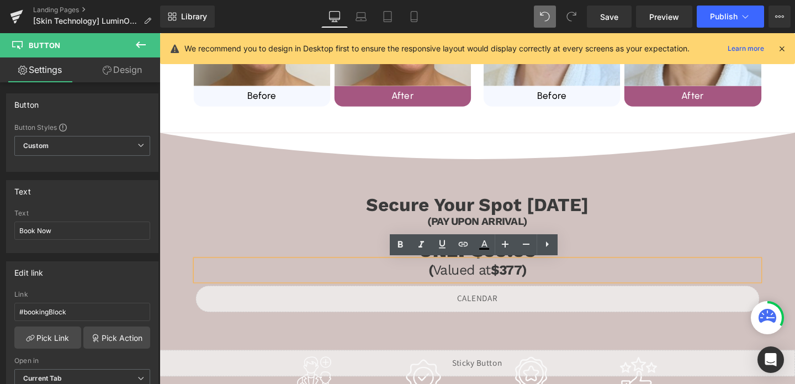
click at [609, 283] on h3 "( Valued at $377)" at bounding box center [494, 283] width 593 height 22
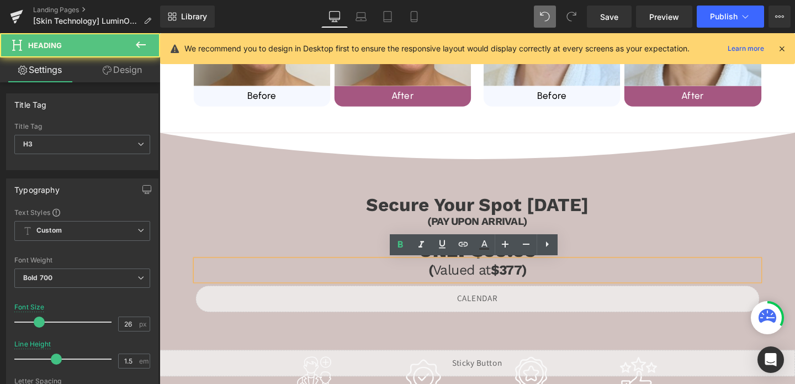
click at [612, 201] on div "Secure Your Spot Today Heading (PAY UPON ARRIVAL) Heading ONLY $99.95 Heading (…" at bounding box center [493, 355] width 601 height 317
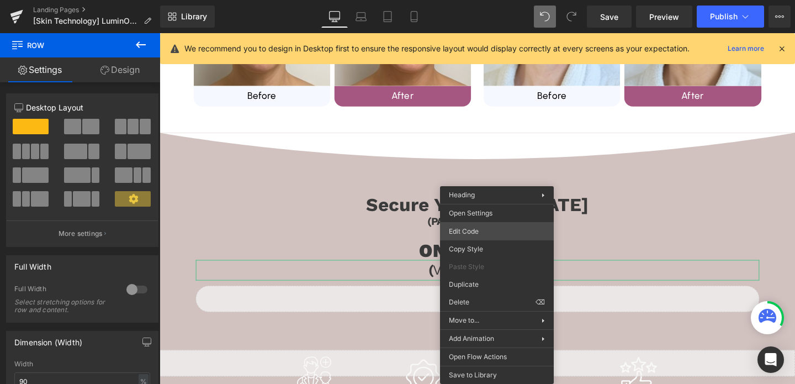
click at [475, 0] on div "Button You are previewing how the will restyle your page. You can not edit Elem…" at bounding box center [397, 0] width 795 height 0
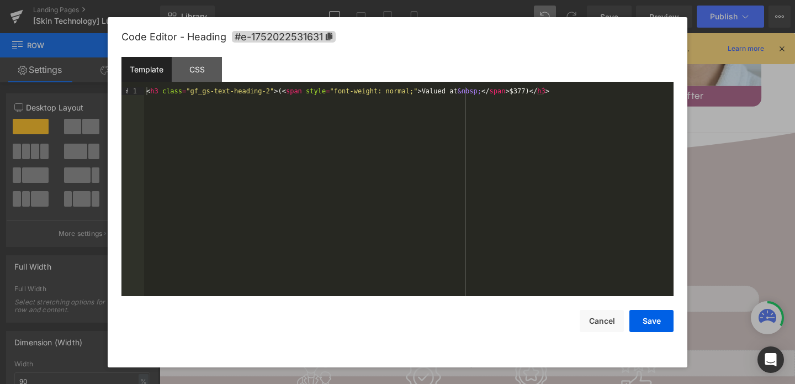
click at [414, 93] on div "< h3 class = "gf_gs-text-heading-2" > ( < span style = "font-weight: normal;" >…" at bounding box center [409, 199] width 530 height 224
drag, startPoint x: 470, startPoint y: 91, endPoint x: 443, endPoint y: 93, distance: 27.2
click at [443, 93] on div "< h3 class = "gf_gs-text-heading-2" > ( < span style = "font-weight: normal;" i…" at bounding box center [409, 199] width 530 height 224
click at [641, 319] on button "Save" at bounding box center [652, 321] width 44 height 22
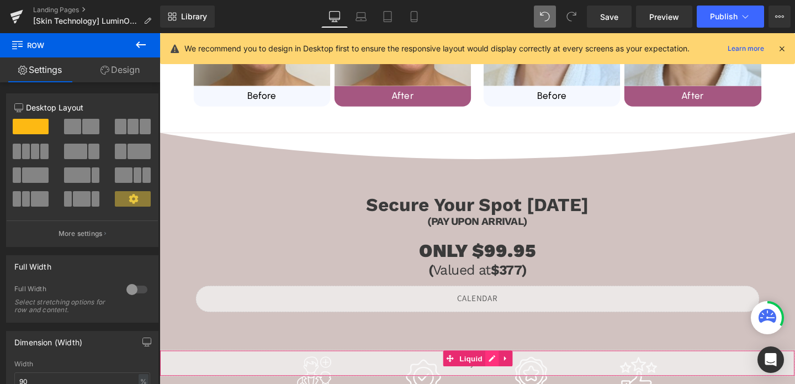
click at [506, 355] on div "Liquid" at bounding box center [494, 380] width 668 height 28
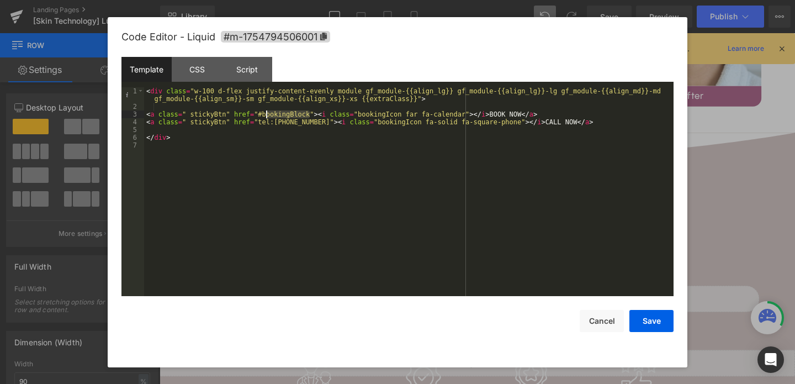
drag, startPoint x: 310, startPoint y: 113, endPoint x: 265, endPoint y: 117, distance: 46.0
click at [265, 117] on div "< div class = "w-100 d-flex justify-content-evenly module gf_module-{{align_lg}…" at bounding box center [409, 203] width 530 height 232
click at [649, 316] on button "Save" at bounding box center [652, 321] width 44 height 22
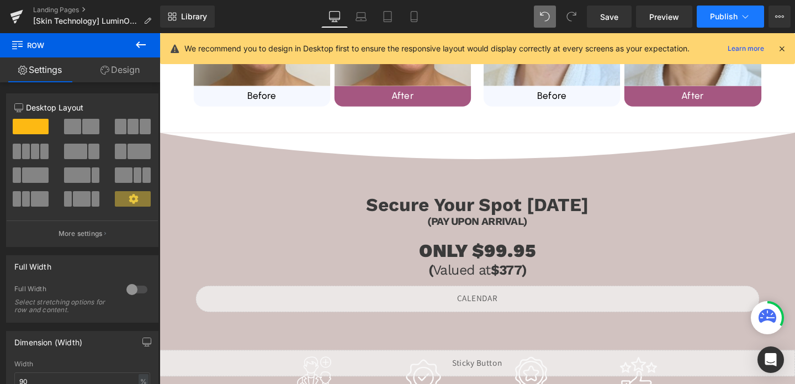
click at [716, 23] on button "Publish" at bounding box center [730, 17] width 67 height 22
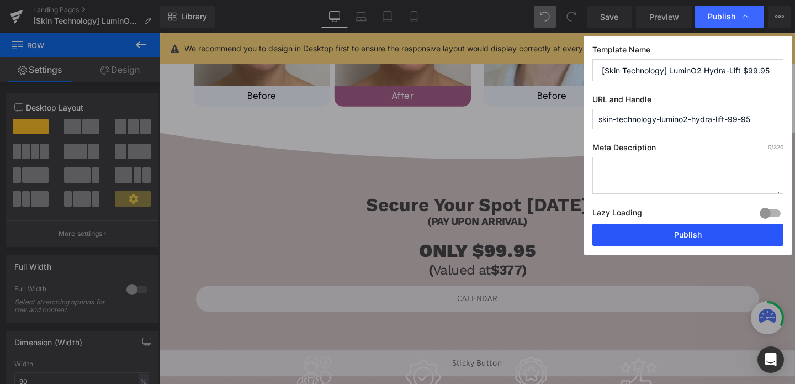
click at [672, 241] on button "Publish" at bounding box center [688, 235] width 191 height 22
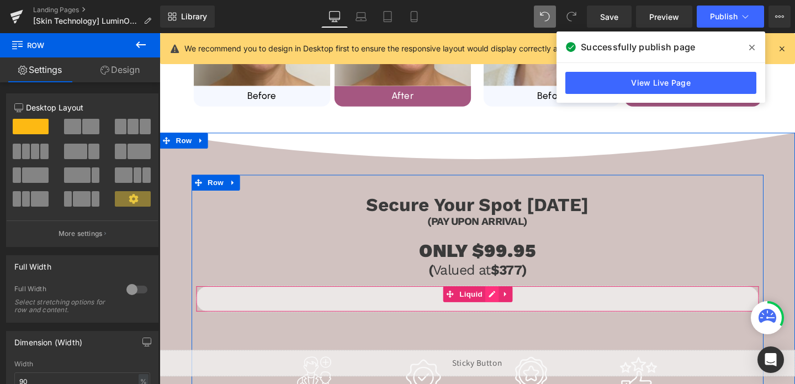
click at [507, 306] on div "Liquid" at bounding box center [494, 313] width 593 height 28
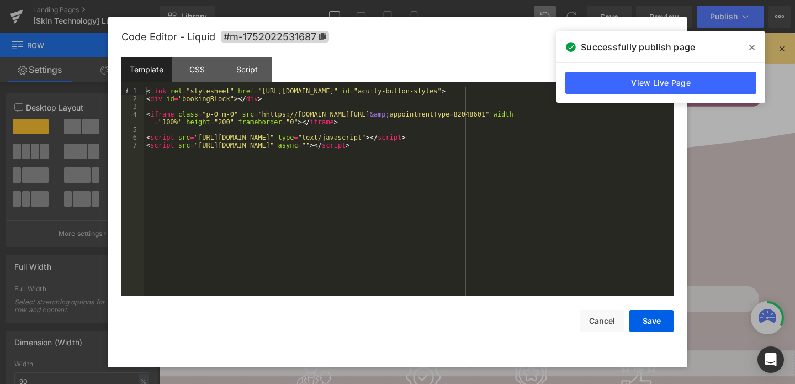
click at [265, 115] on div "< link rel = "stylesheet" href = "https://embed.acuityscheduling.com/embed/butt…" at bounding box center [409, 199] width 530 height 224
click at [641, 320] on button "Save" at bounding box center [652, 321] width 44 height 22
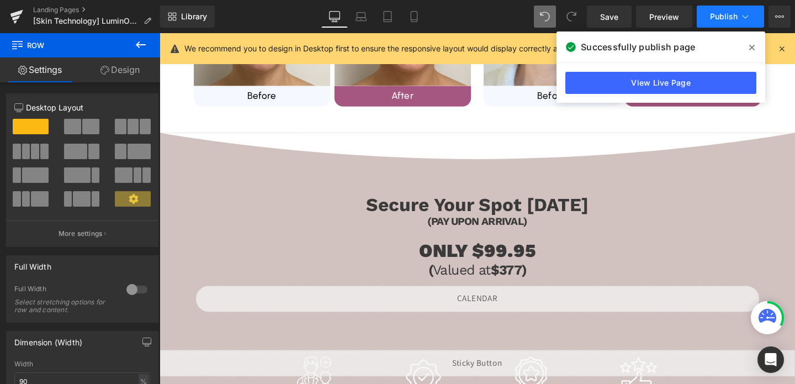
click at [714, 17] on span "Publish" at bounding box center [724, 16] width 28 height 9
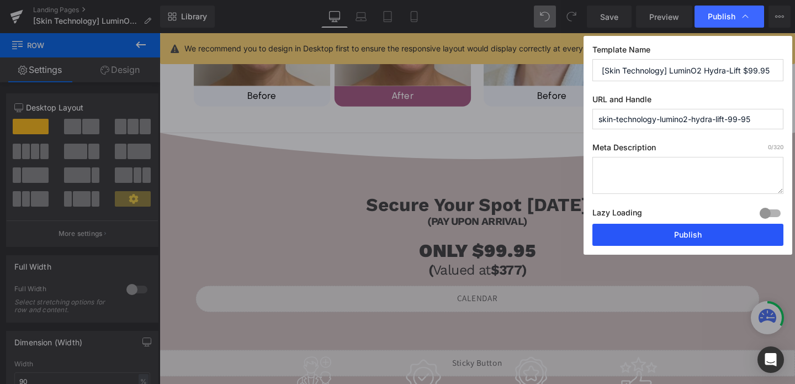
click at [670, 225] on button "Publish" at bounding box center [688, 235] width 191 height 22
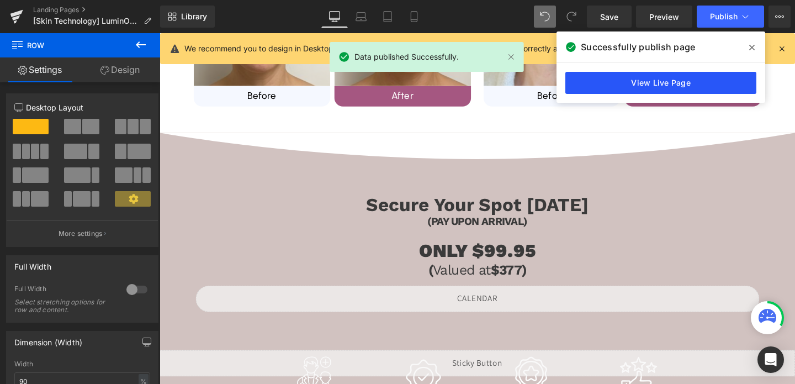
click at [622, 88] on link "View Live Page" at bounding box center [661, 83] width 191 height 22
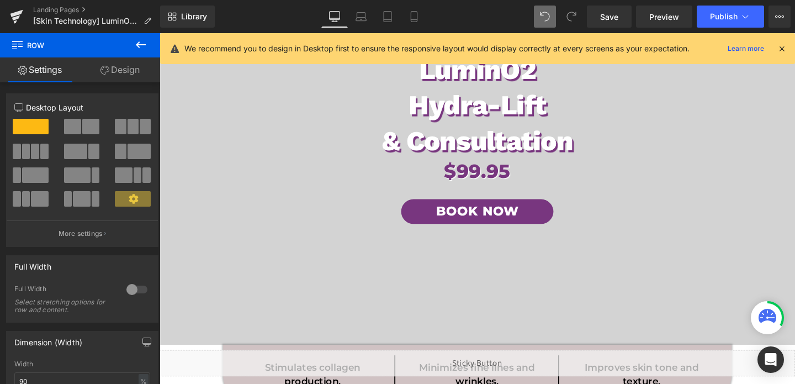
scroll to position [0, 0]
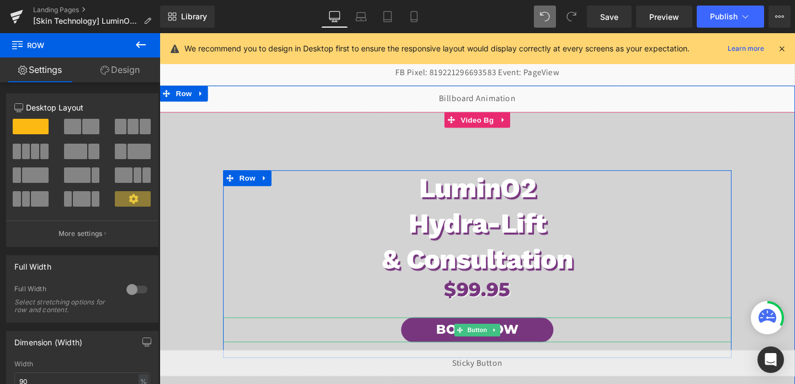
click at [487, 352] on link "Book Now" at bounding box center [494, 345] width 160 height 26
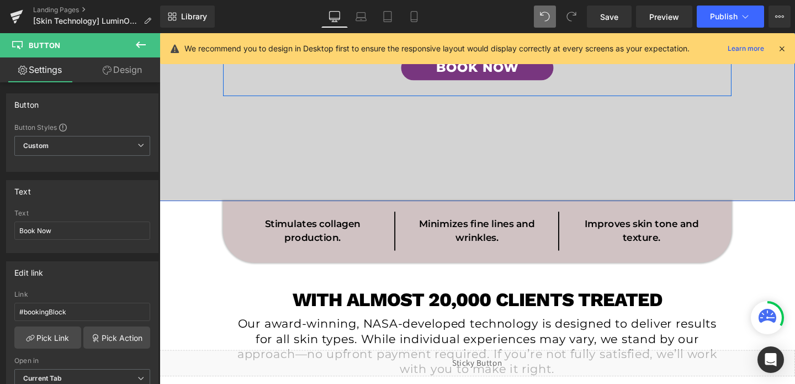
scroll to position [348, 0]
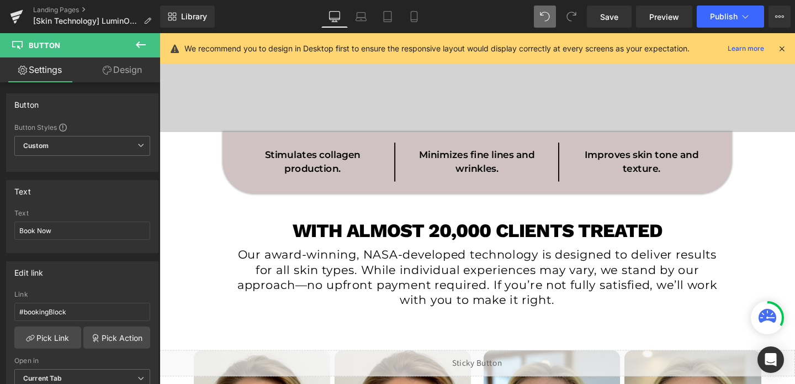
click at [503, 355] on div "Liquid" at bounding box center [494, 380] width 668 height 28
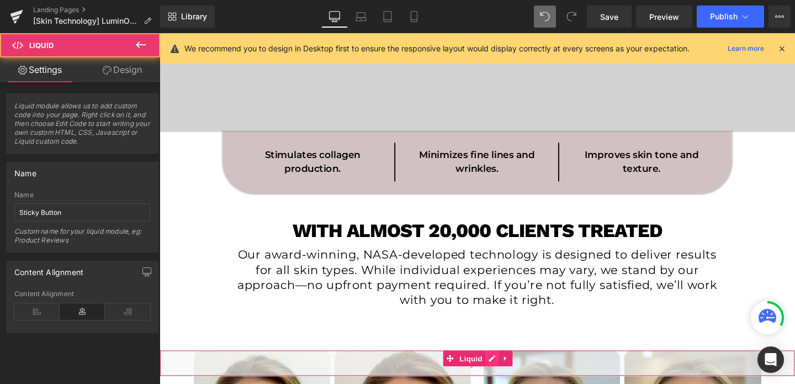
click at [505, 355] on div "Liquid" at bounding box center [494, 380] width 668 height 28
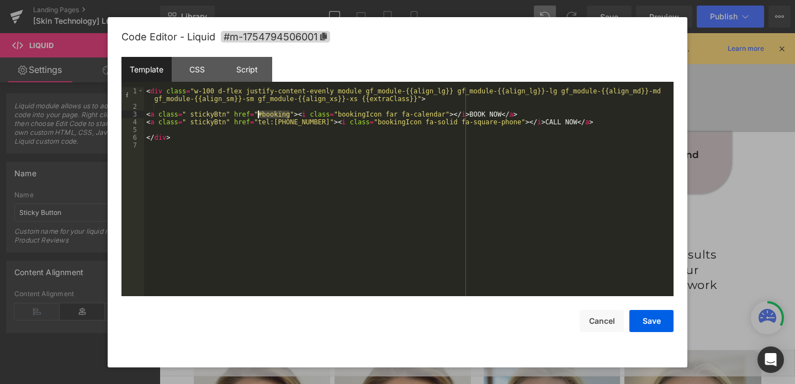
drag, startPoint x: 290, startPoint y: 113, endPoint x: 258, endPoint y: 112, distance: 32.0
click at [258, 112] on div "< div class = "w-100 d-flex justify-content-evenly module gf_module-{{align_lg}…" at bounding box center [409, 203] width 530 height 232
click at [657, 316] on button "Save" at bounding box center [652, 321] width 44 height 22
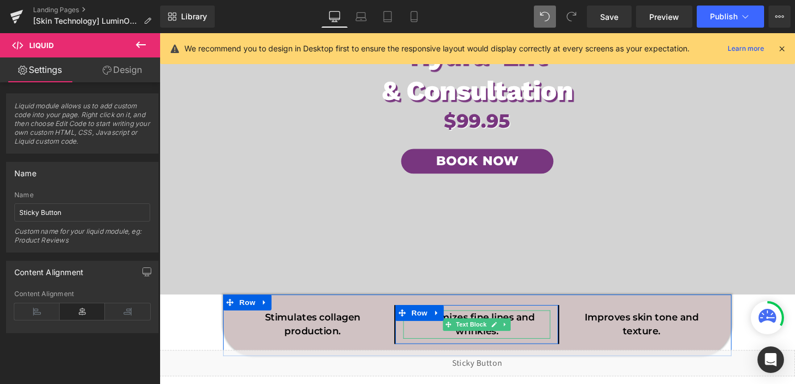
scroll to position [0, 0]
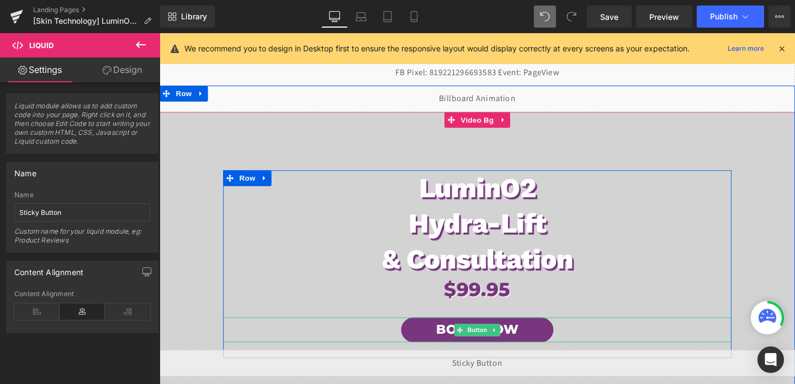
click at [510, 344] on icon at bounding box center [512, 345] width 6 height 7
click at [477, 350] on link "Button" at bounding box center [470, 345] width 36 height 13
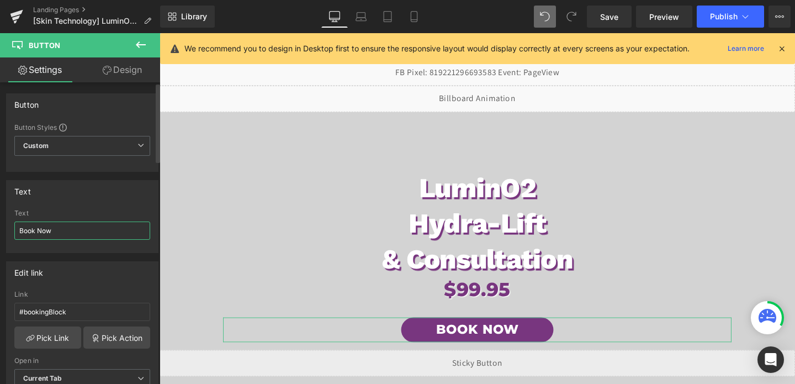
click at [78, 234] on input "Book Now" at bounding box center [82, 230] width 136 height 18
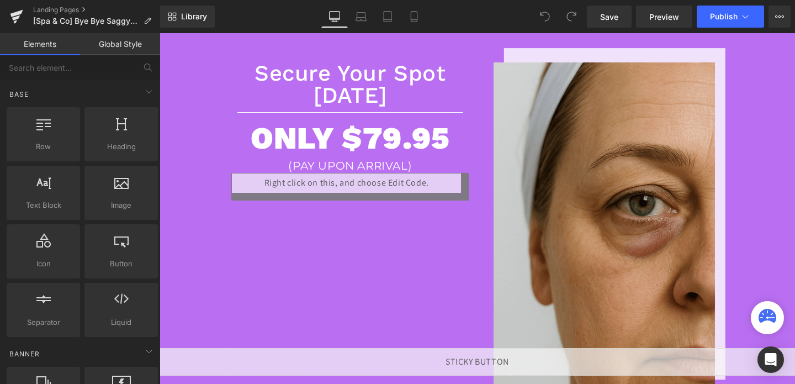
scroll to position [1075, 0]
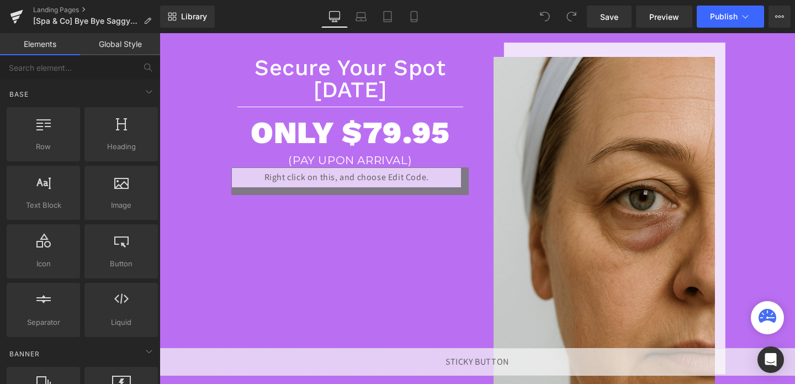
click at [337, 176] on div "Liquid" at bounding box center [349, 181] width 237 height 28
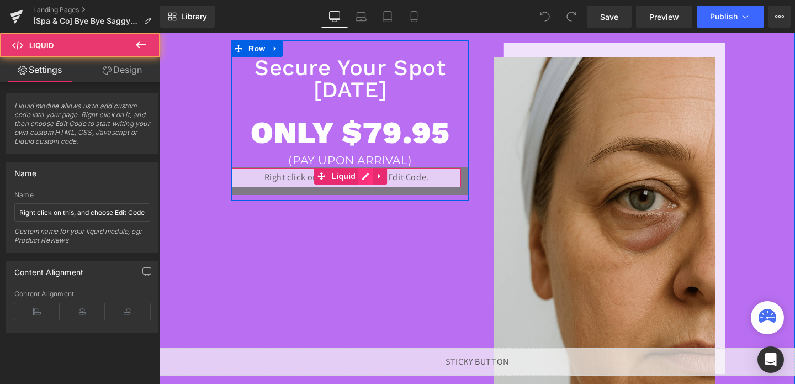
click at [362, 178] on div "Liquid" at bounding box center [349, 181] width 237 height 28
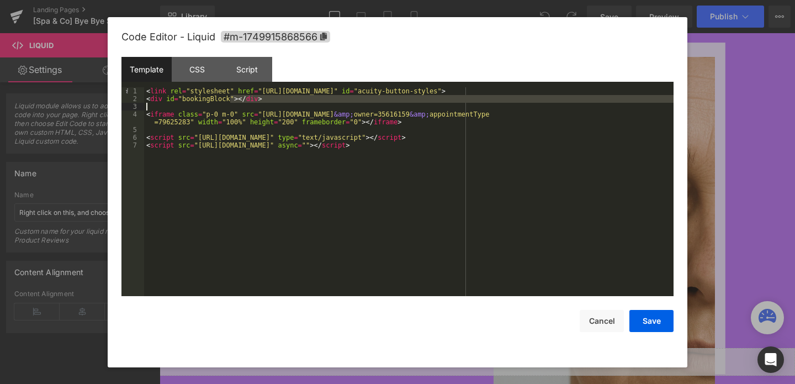
drag, startPoint x: 231, startPoint y: 99, endPoint x: 188, endPoint y: 103, distance: 43.2
click at [188, 103] on div "< link rel = "stylesheet" href = "https://embed.acuityscheduling.com/embed/butt…" at bounding box center [409, 199] width 530 height 224
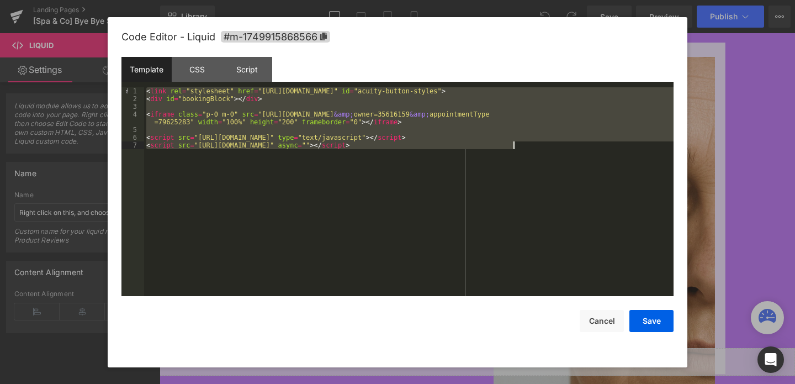
drag, startPoint x: 146, startPoint y: 89, endPoint x: 401, endPoint y: 163, distance: 265.5
click at [401, 163] on div "< link rel = "stylesheet" href = "https://embed.acuityscheduling.com/embed/butt…" at bounding box center [409, 199] width 530 height 224
click at [607, 324] on button "Cancel" at bounding box center [602, 321] width 44 height 22
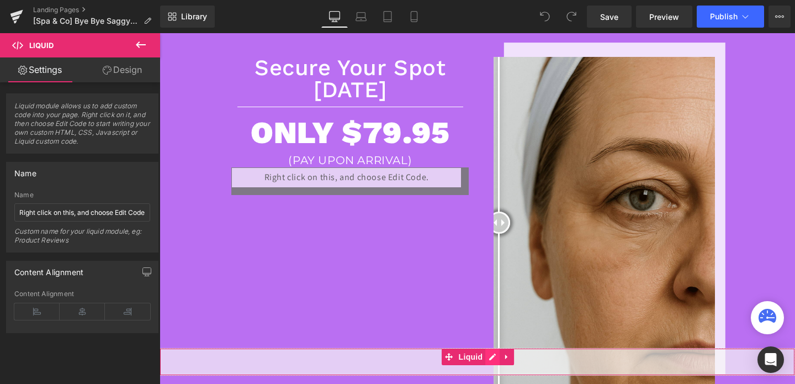
click at [489, 356] on div "Liquid" at bounding box center [478, 362] width 636 height 28
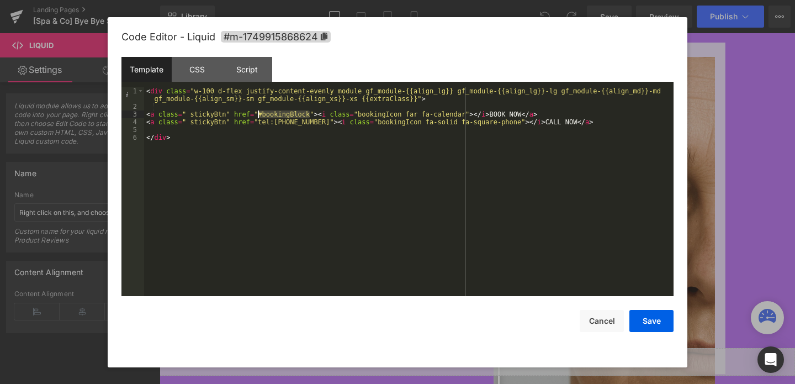
drag, startPoint x: 311, startPoint y: 113, endPoint x: 259, endPoint y: 112, distance: 51.9
click at [259, 112] on div "< div class = "w-100 d-flex justify-content-evenly module gf_module-{{align_lg}…" at bounding box center [409, 203] width 530 height 232
click at [645, 319] on button "Save" at bounding box center [652, 321] width 44 height 22
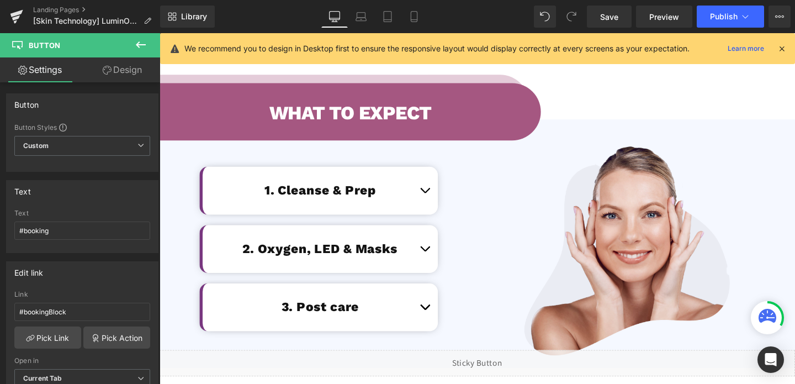
scroll to position [2308, 0]
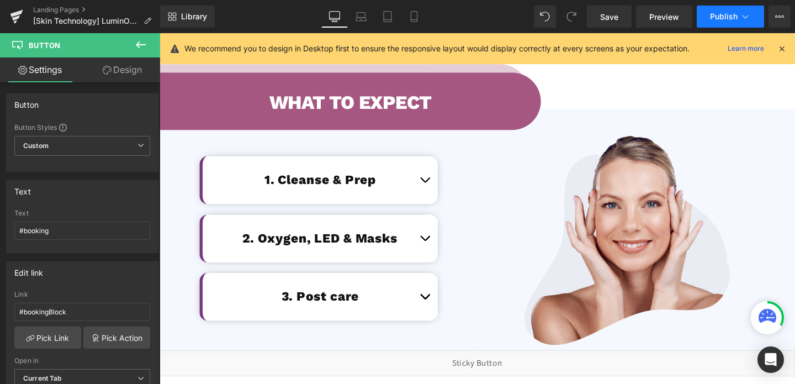
click at [726, 12] on span "Publish" at bounding box center [724, 16] width 28 height 9
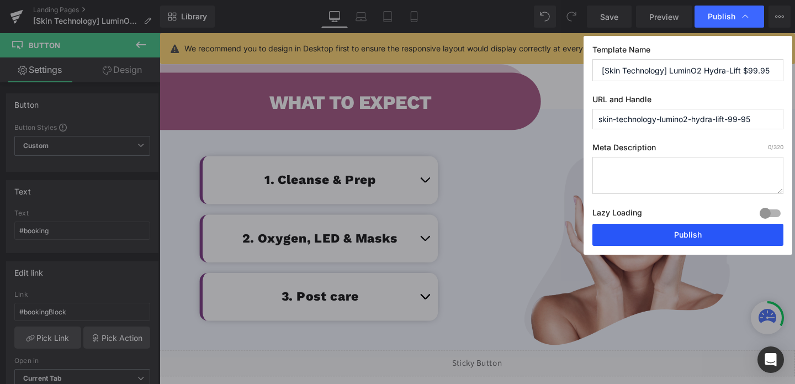
click at [668, 241] on button "Publish" at bounding box center [688, 235] width 191 height 22
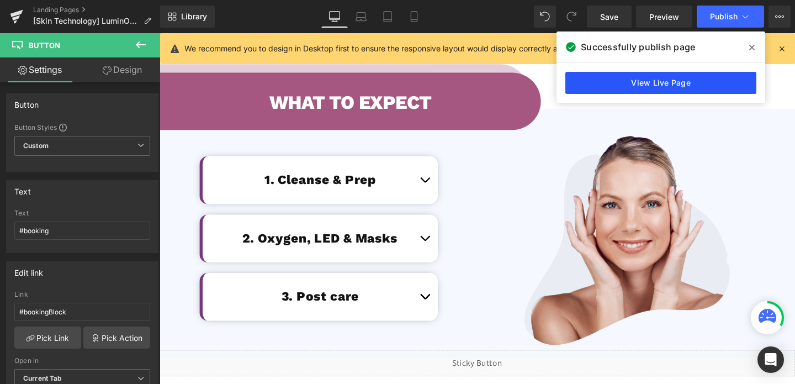
click at [653, 91] on link "View Live Page" at bounding box center [661, 83] width 191 height 22
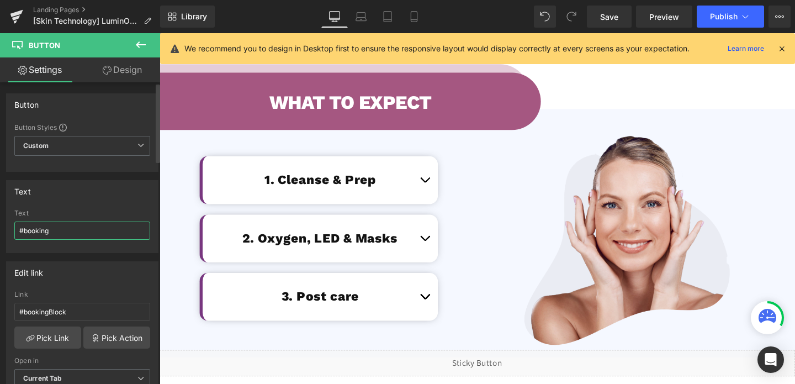
click at [47, 233] on input "#booking" at bounding box center [82, 230] width 136 height 18
paste input "Book Now"
type input "Book Now"
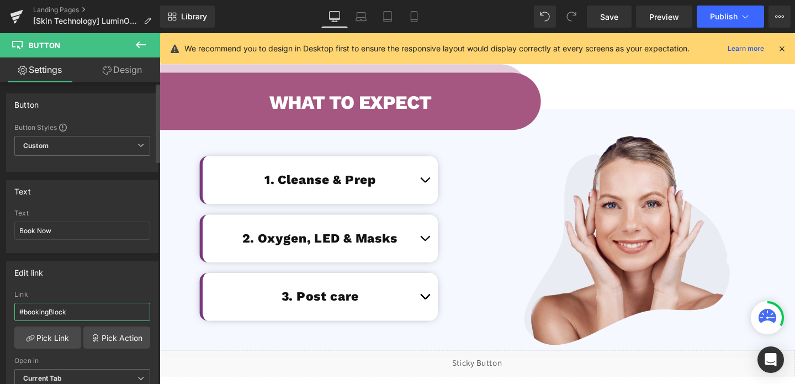
click at [88, 315] on input "#bookingBlock" at bounding box center [82, 312] width 136 height 18
paste input "text"
type input "#booking"
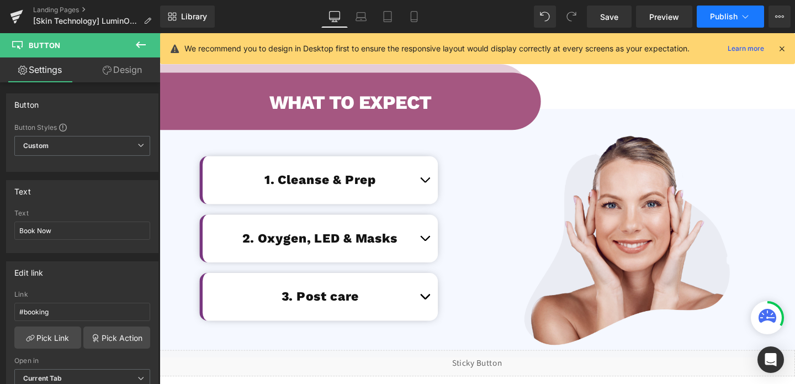
click at [711, 10] on button "Publish" at bounding box center [730, 17] width 67 height 22
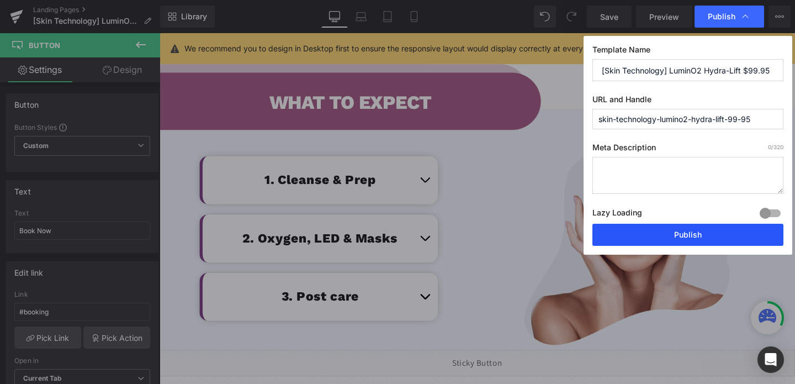
click at [695, 244] on button "Publish" at bounding box center [688, 235] width 191 height 22
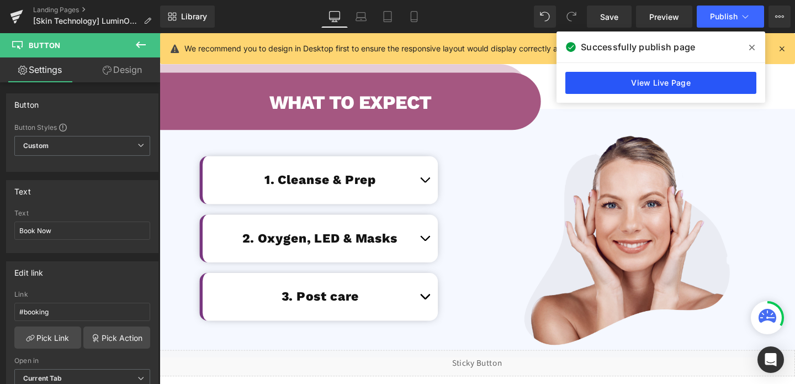
click at [614, 86] on link "View Live Page" at bounding box center [661, 83] width 191 height 22
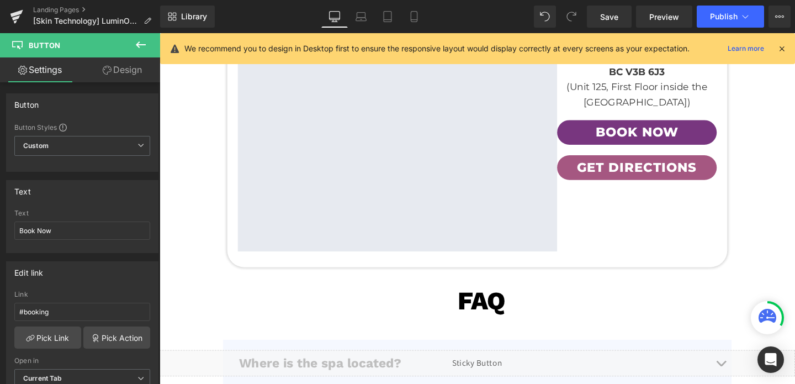
scroll to position [3151, 0]
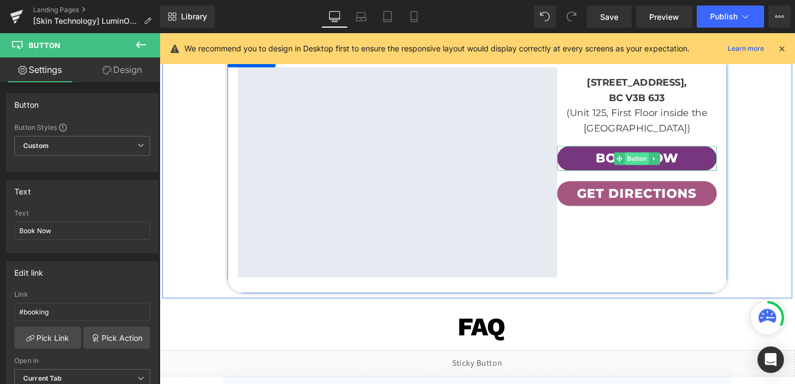
click at [669, 162] on span "Button" at bounding box center [661, 164] width 25 height 13
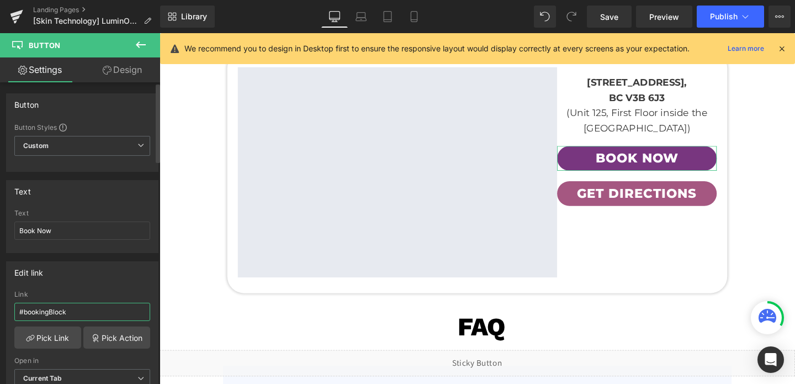
click at [59, 313] on input "#bookingBlock" at bounding box center [82, 312] width 136 height 18
paste input "text"
type input "#booking"
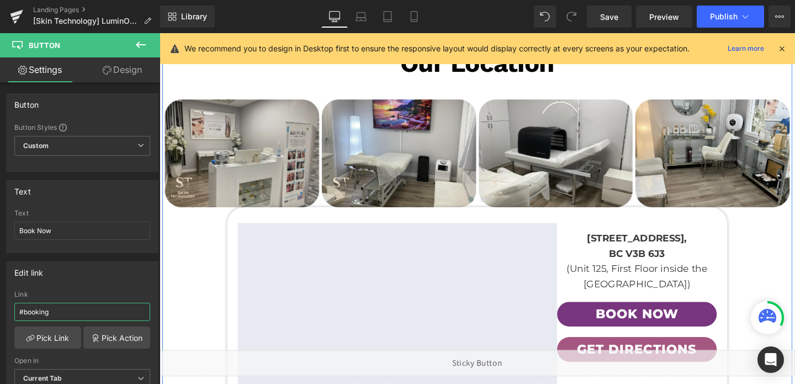
scroll to position [2986, 0]
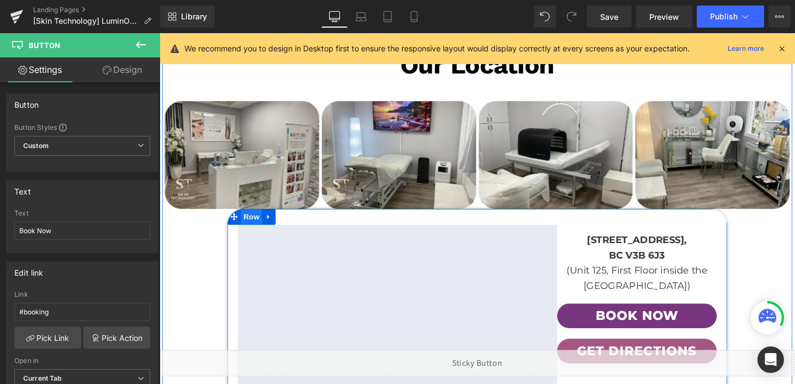
click at [260, 218] on span "Row" at bounding box center [256, 226] width 22 height 17
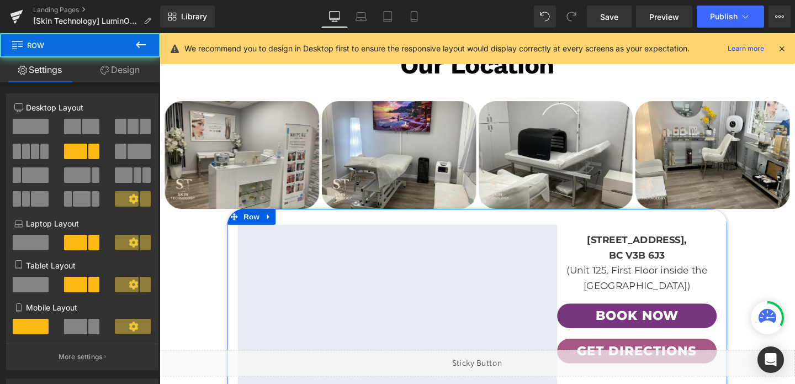
click at [116, 71] on link "Design" at bounding box center [120, 69] width 80 height 25
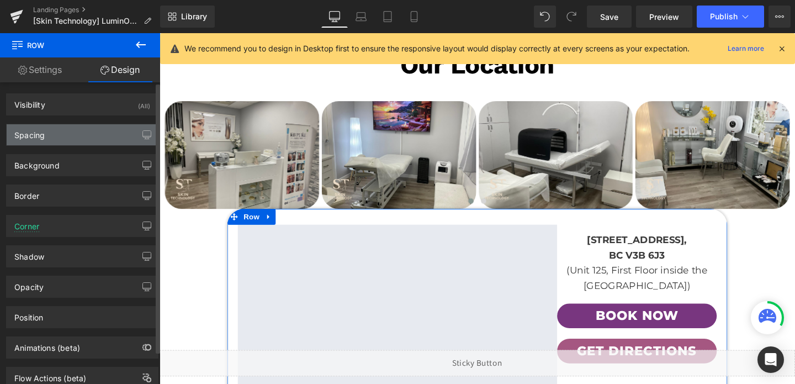
click at [71, 131] on div "Spacing" at bounding box center [82, 134] width 151 height 21
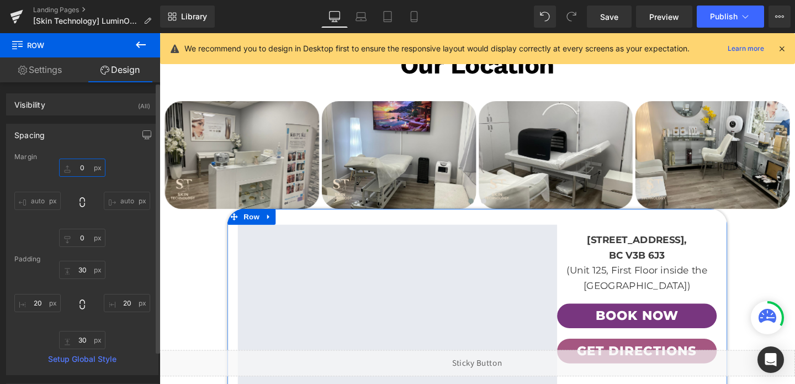
click at [82, 172] on input "0" at bounding box center [82, 167] width 46 height 18
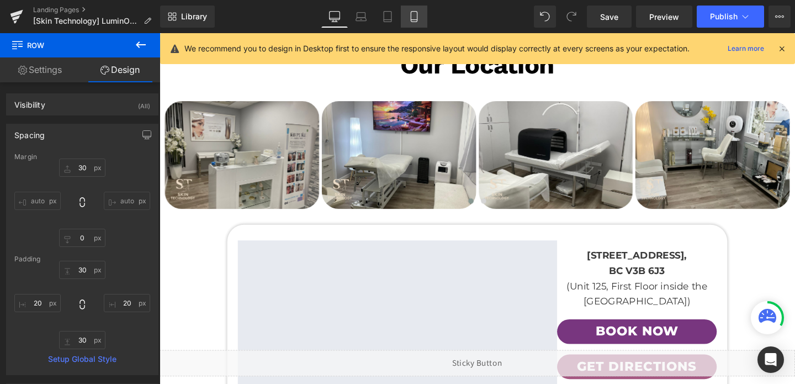
click at [424, 14] on link "Mobile" at bounding box center [414, 17] width 27 height 22
type input "30"
type input "0"
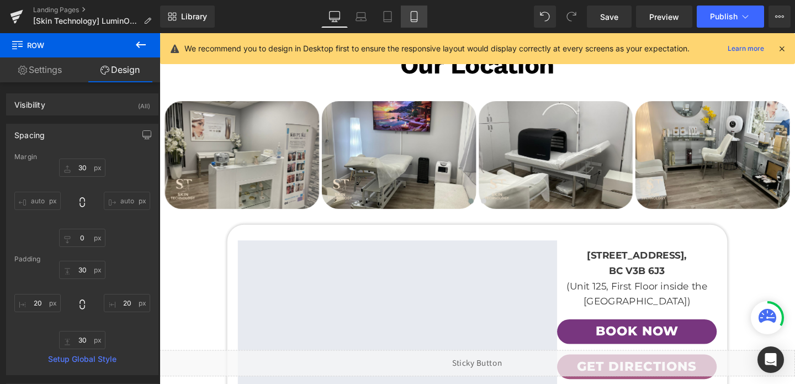
type input "15"
type input "0"
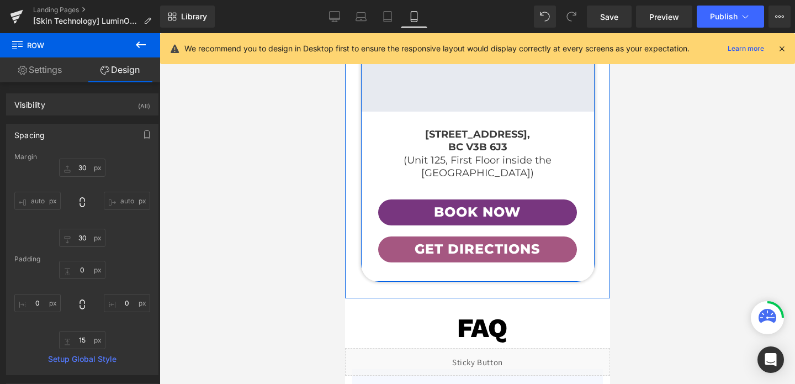
scroll to position [4001, 0]
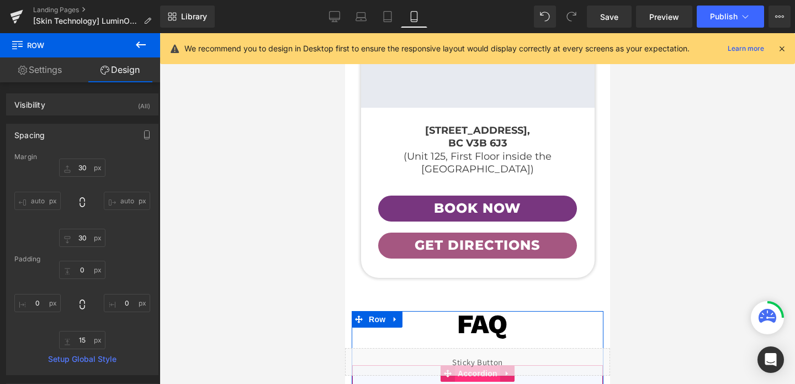
click at [475, 365] on span "Accordion" at bounding box center [477, 373] width 45 height 17
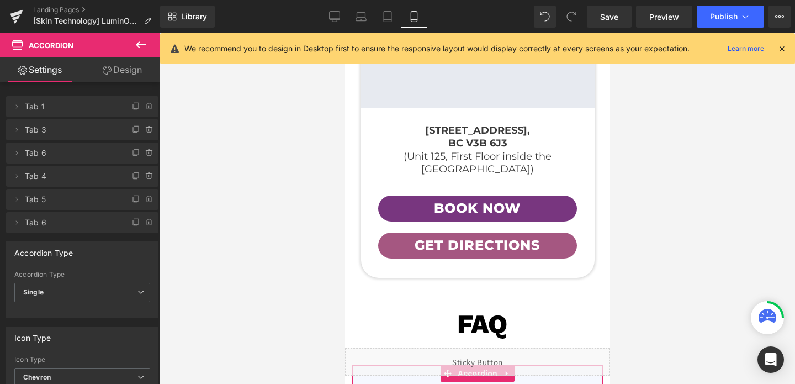
click at [131, 72] on link "Design" at bounding box center [122, 69] width 80 height 25
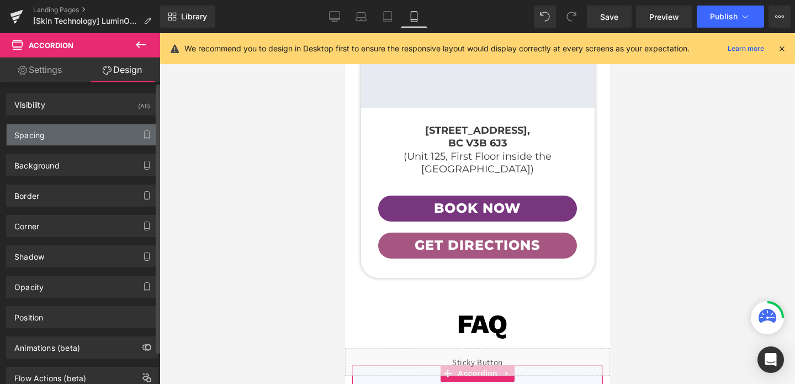
click at [42, 140] on div "Spacing" at bounding box center [82, 134] width 151 height 21
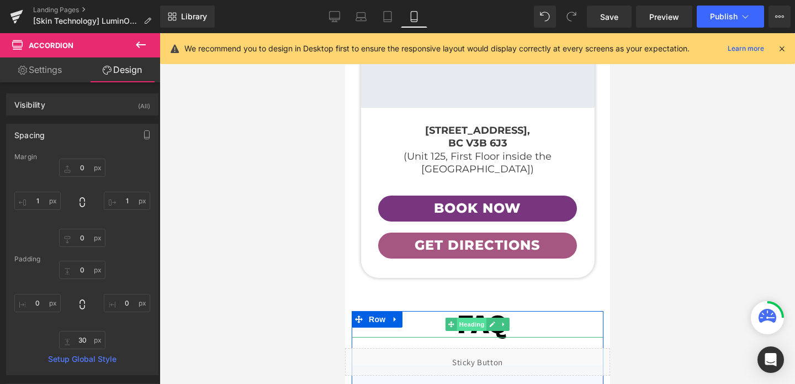
click at [475, 318] on span "Heading" at bounding box center [472, 324] width 30 height 13
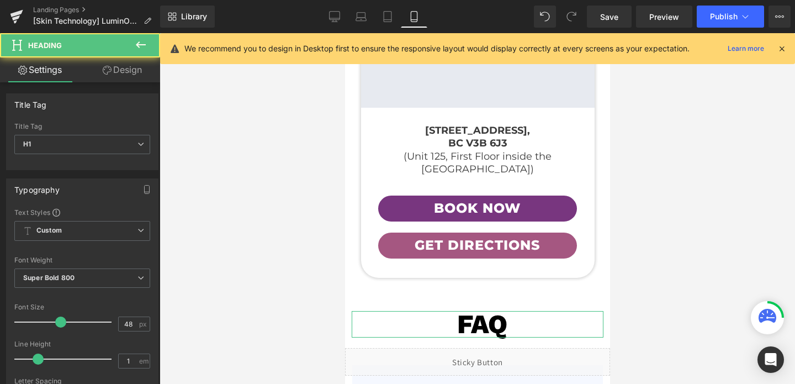
click at [115, 80] on link "Design" at bounding box center [122, 69] width 80 height 25
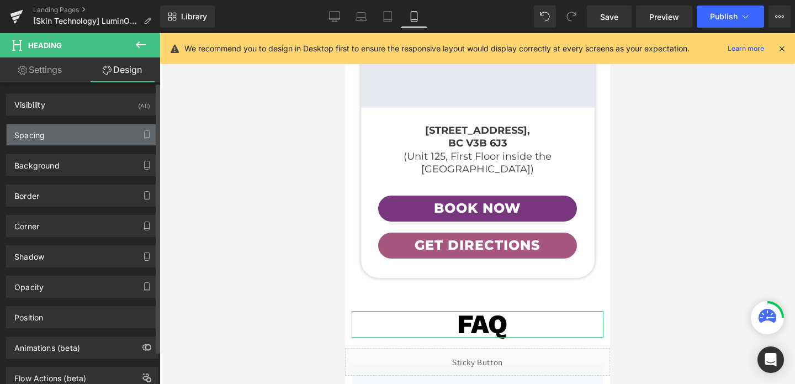
click at [83, 134] on div "Spacing" at bounding box center [82, 134] width 151 height 21
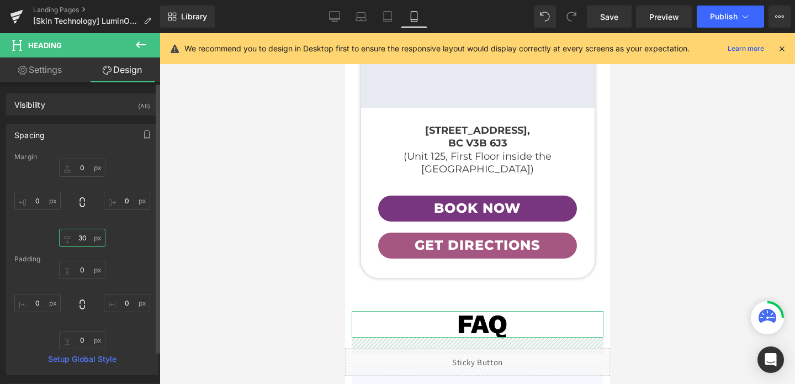
click at [84, 241] on input "30" at bounding box center [82, 238] width 46 height 18
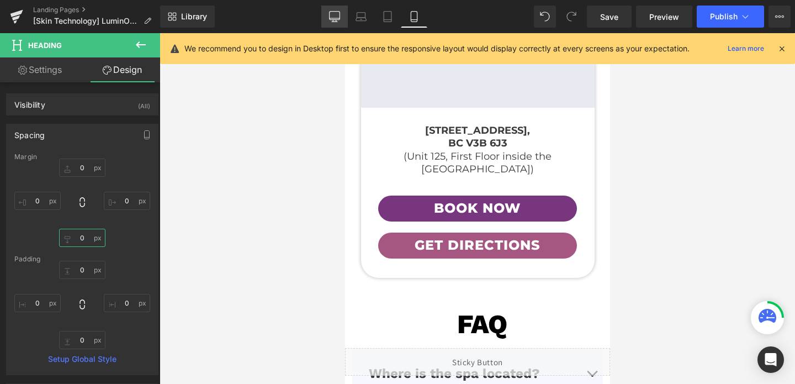
type input "0"
click at [329, 14] on icon at bounding box center [334, 16] width 11 height 11
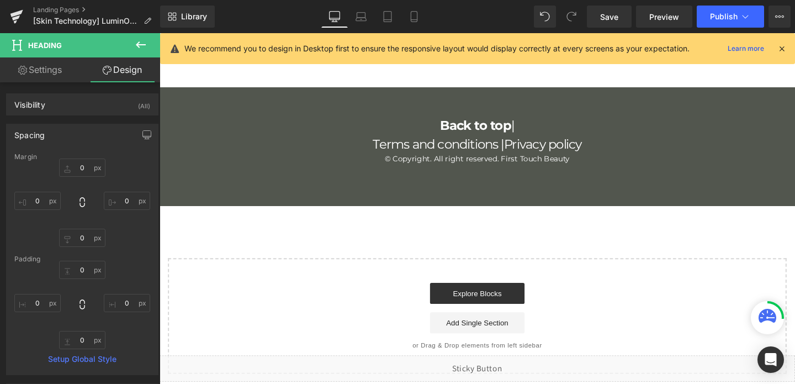
type input "0"
type input "30"
type input "0"
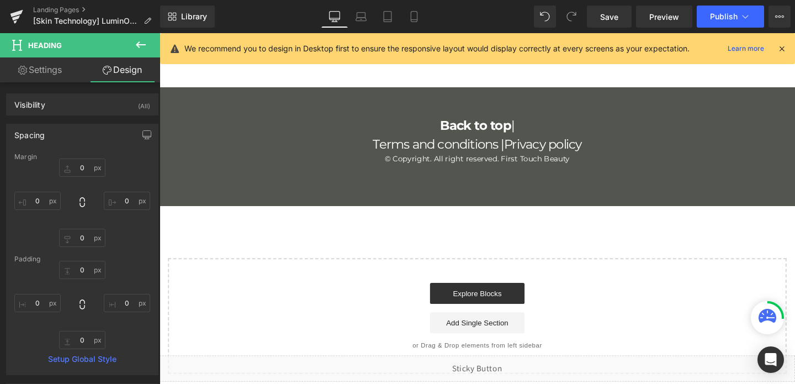
type input "0"
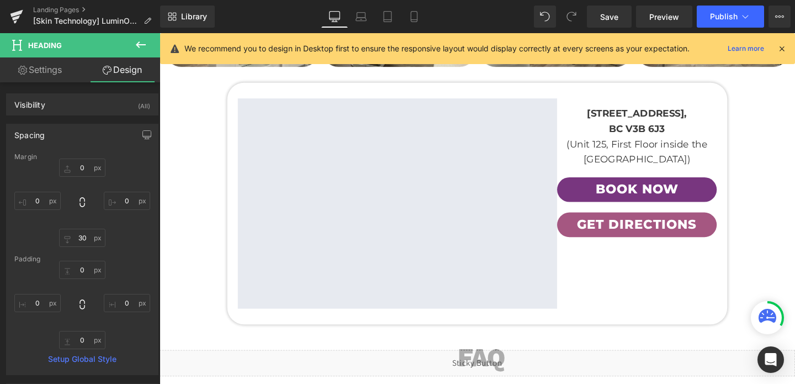
scroll to position [3130, 0]
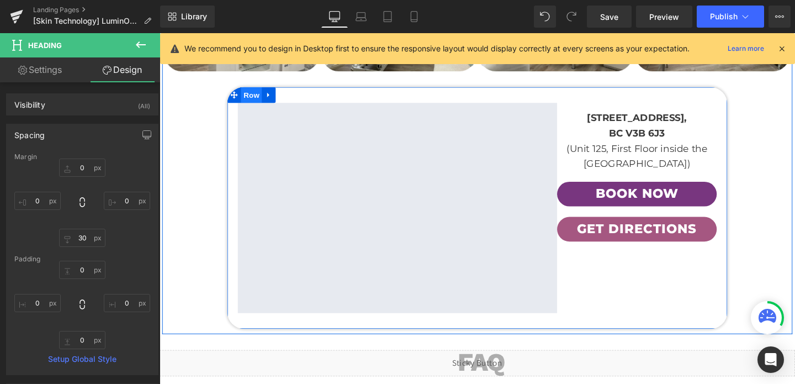
click at [260, 90] on span "Row" at bounding box center [256, 98] width 22 height 17
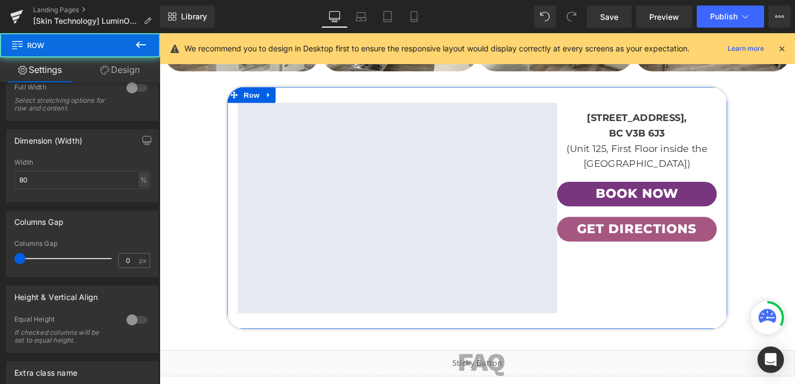
scroll to position [355, 0]
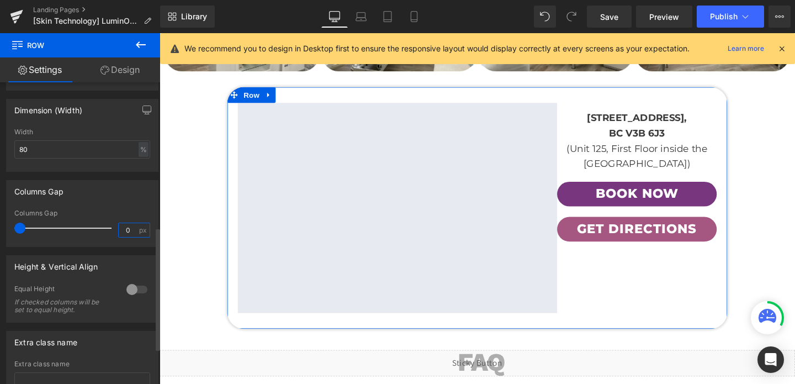
click at [124, 235] on input "0" at bounding box center [128, 230] width 19 height 14
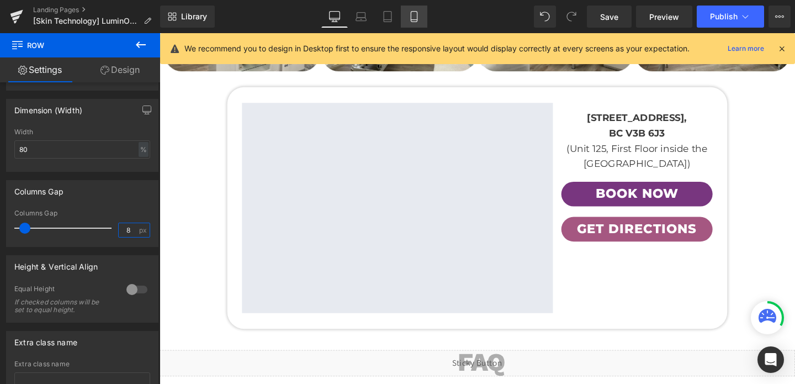
type input "8"
click at [421, 13] on link "Mobile" at bounding box center [414, 17] width 27 height 22
type input "90"
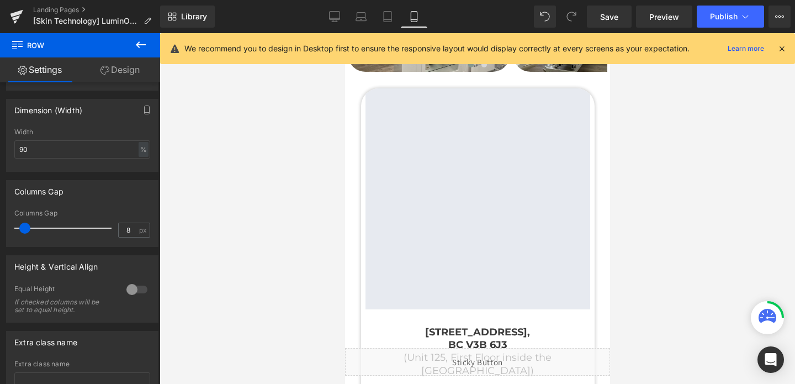
scroll to position [3823, 0]
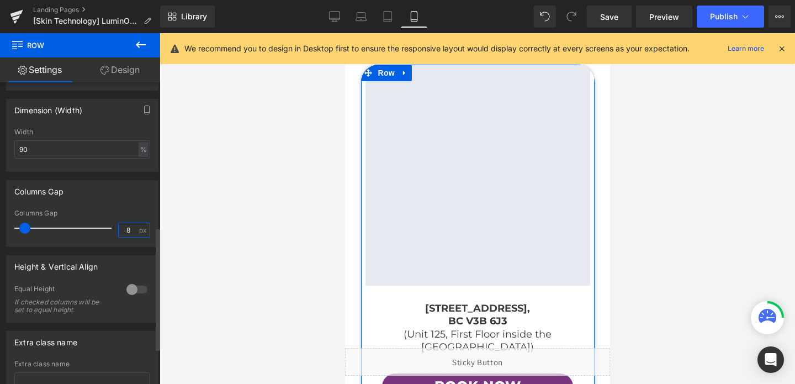
click at [126, 237] on input "8" at bounding box center [128, 230] width 19 height 14
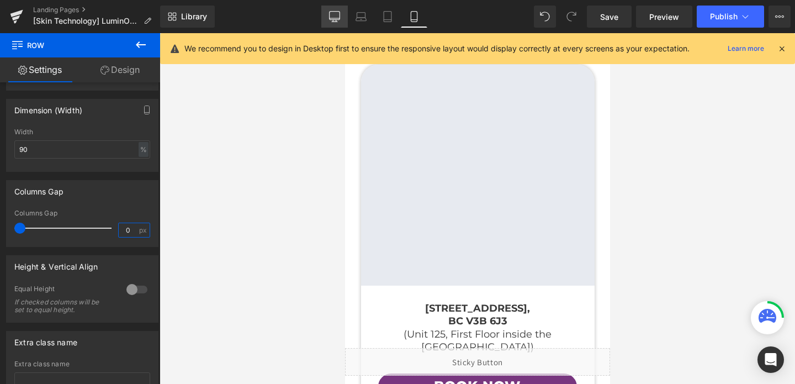
type input "0"
click at [334, 20] on icon at bounding box center [334, 21] width 3 height 2
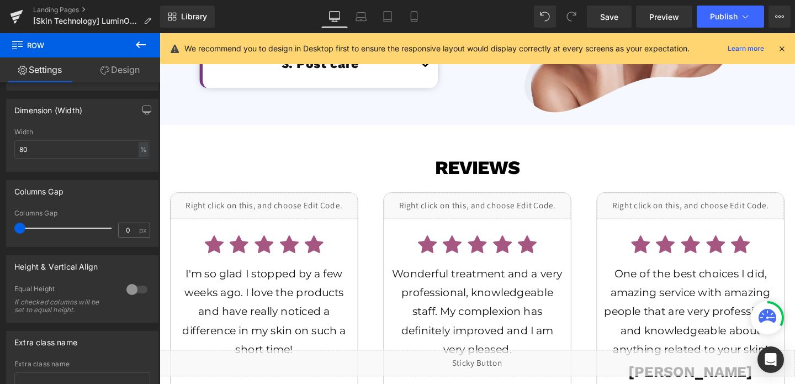
scroll to position [2719, 0]
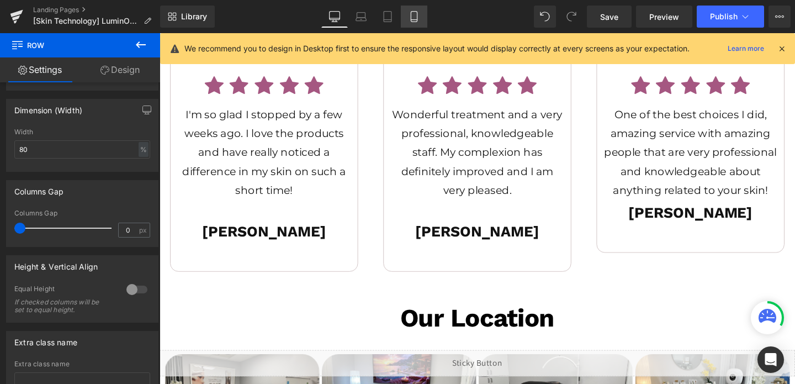
click at [416, 15] on icon at bounding box center [414, 16] width 11 height 11
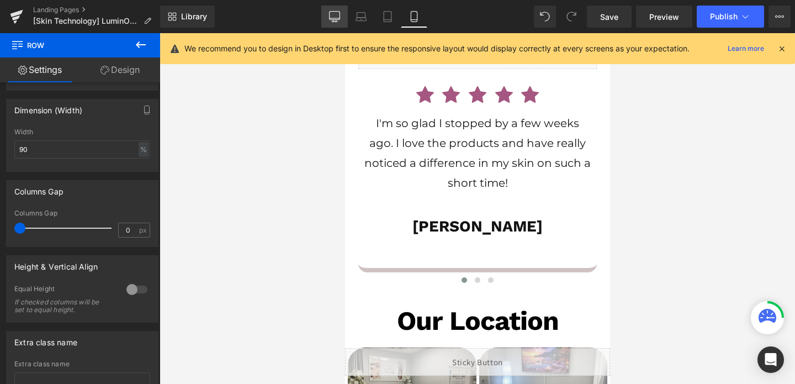
click at [327, 10] on link "Desktop" at bounding box center [334, 17] width 27 height 22
type input "80"
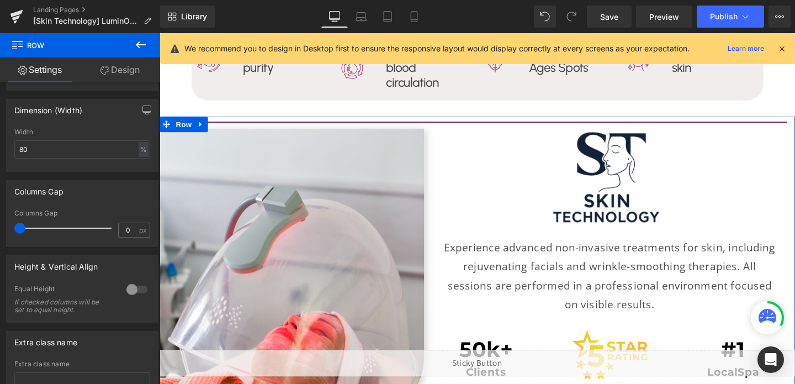
scroll to position [1848, 0]
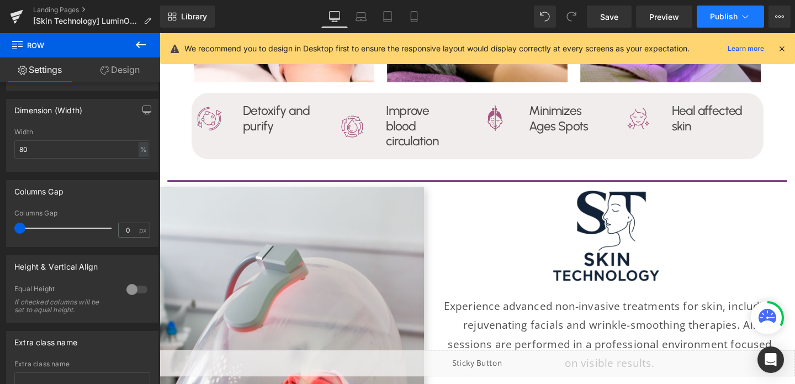
click at [726, 22] on button "Publish" at bounding box center [730, 17] width 67 height 22
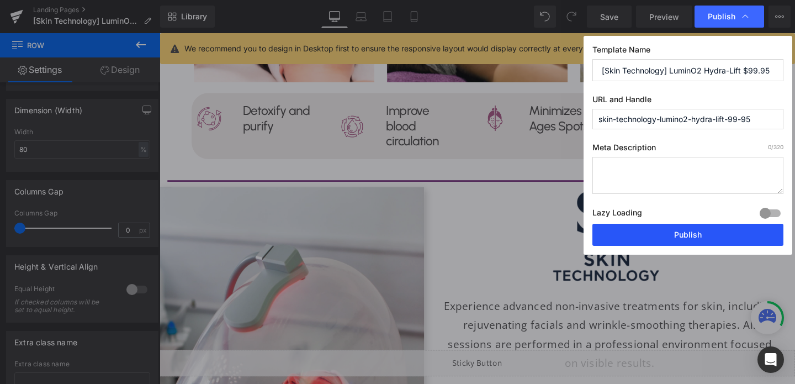
click at [643, 231] on button "Publish" at bounding box center [688, 235] width 191 height 22
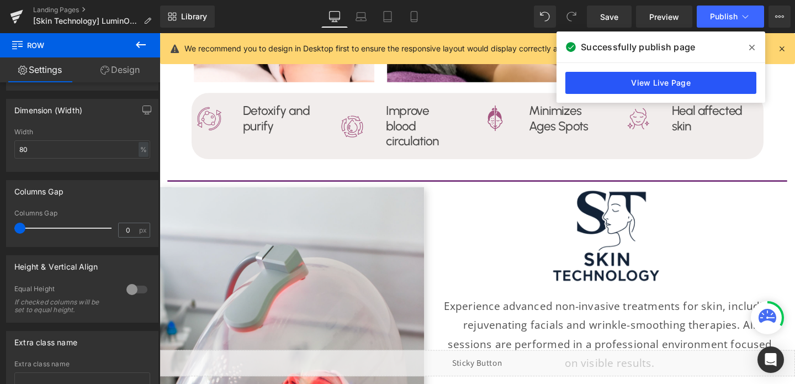
click at [679, 83] on link "View Live Page" at bounding box center [661, 83] width 191 height 22
